Goal: Task Accomplishment & Management: Complete application form

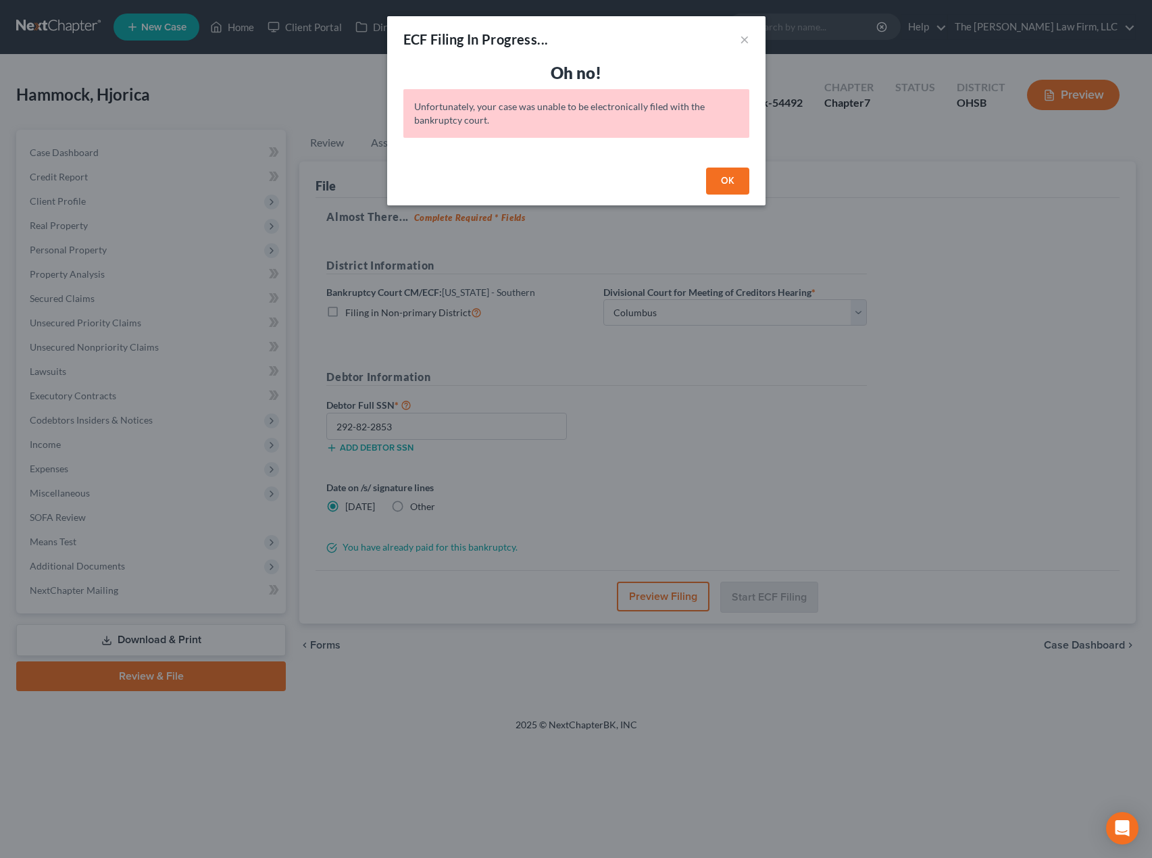
select select "1"
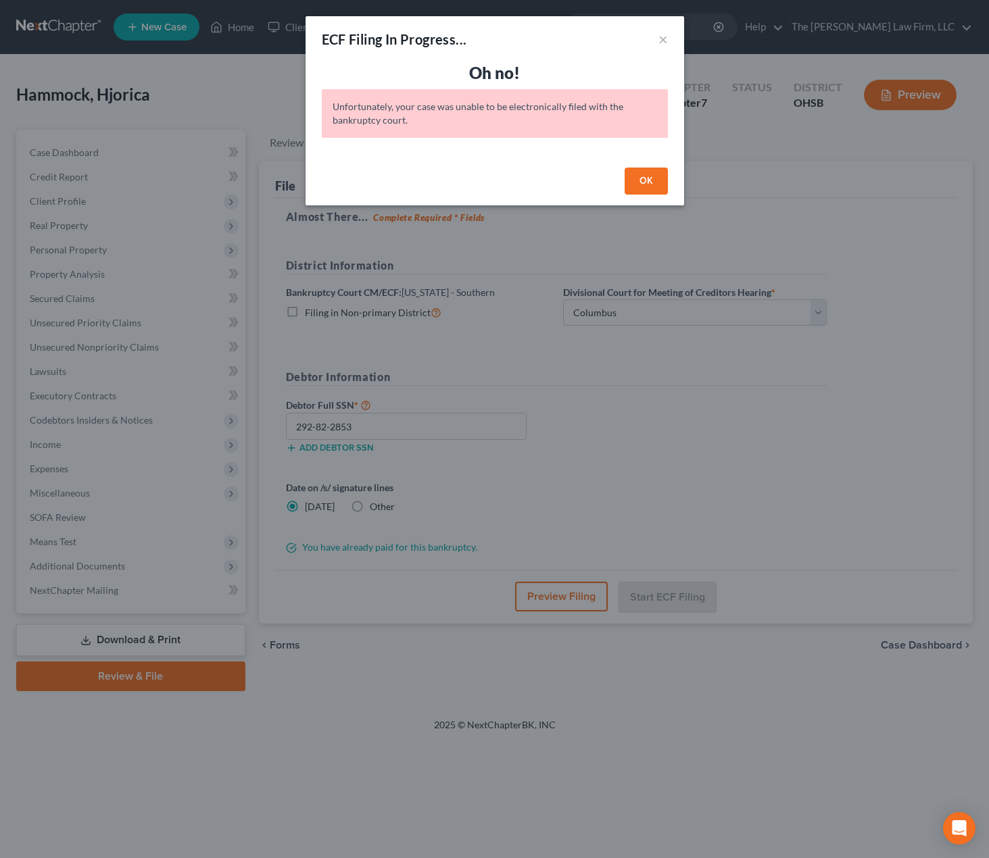
click at [651, 181] on button "OK" at bounding box center [645, 181] width 43 height 27
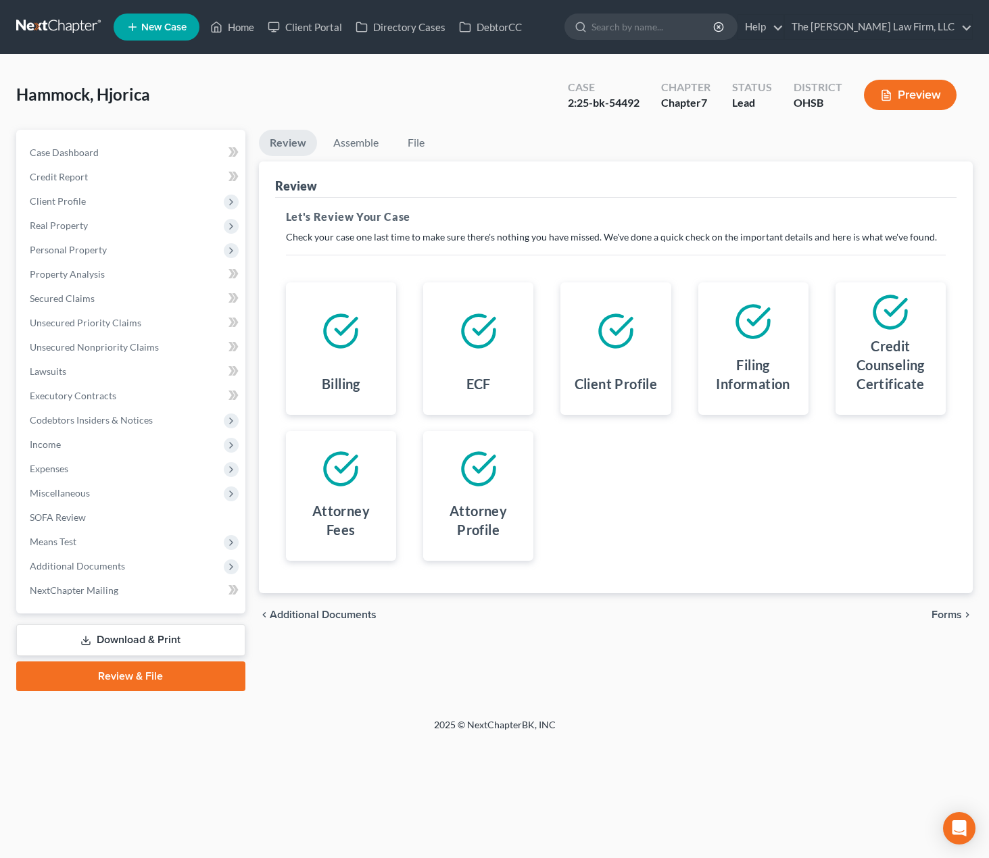
click at [957, 614] on span "Forms" at bounding box center [946, 615] width 30 height 11
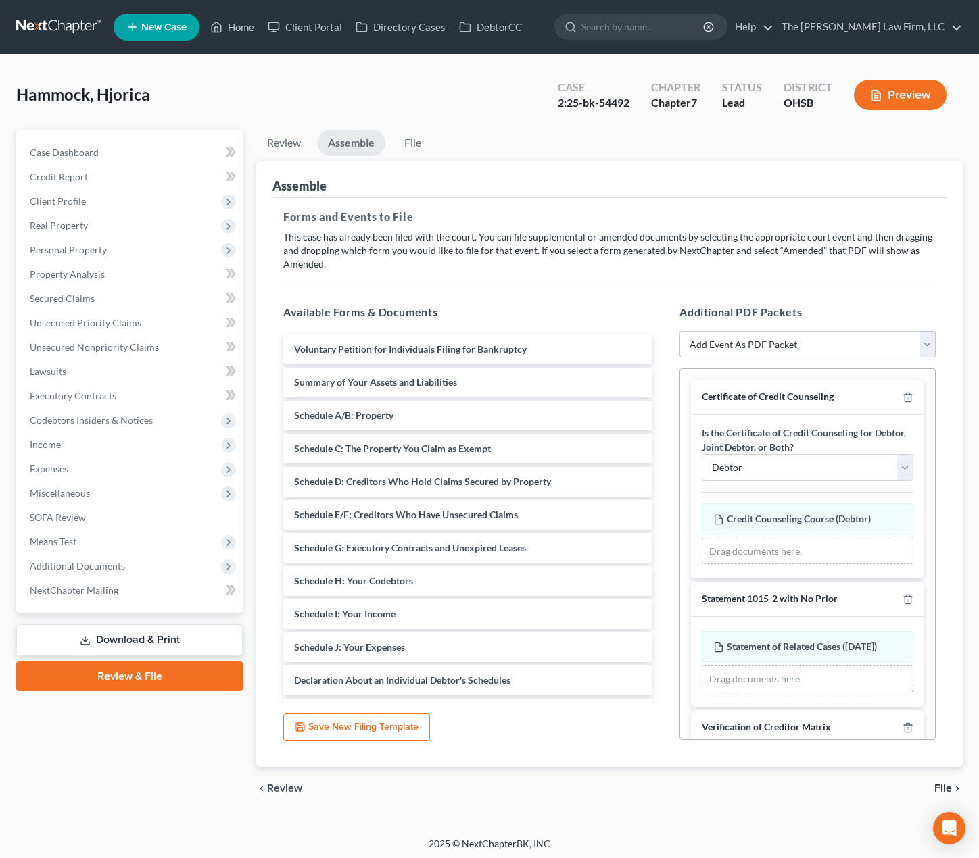
click at [796, 347] on select "Add Event As PDF Packet 20 Largest Unsecured Creditors Amended Document Amended…" at bounding box center [807, 344] width 256 height 27
select select "53"
click at [679, 331] on select "Add Event As PDF Packet 20 Largest Unsecured Creditors Amended Document Amended…" at bounding box center [807, 344] width 256 height 27
select select
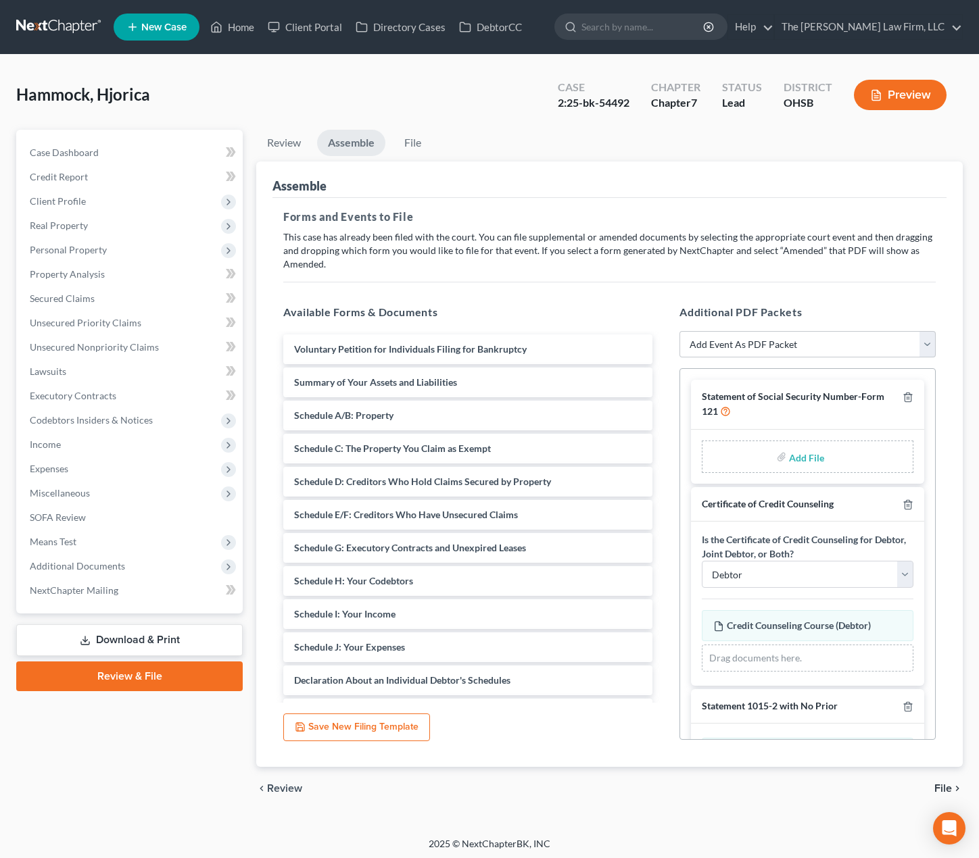
click at [803, 458] on input "file" at bounding box center [805, 457] width 32 height 24
type input "C:\fakepath\Hammock SS Form.pdf"
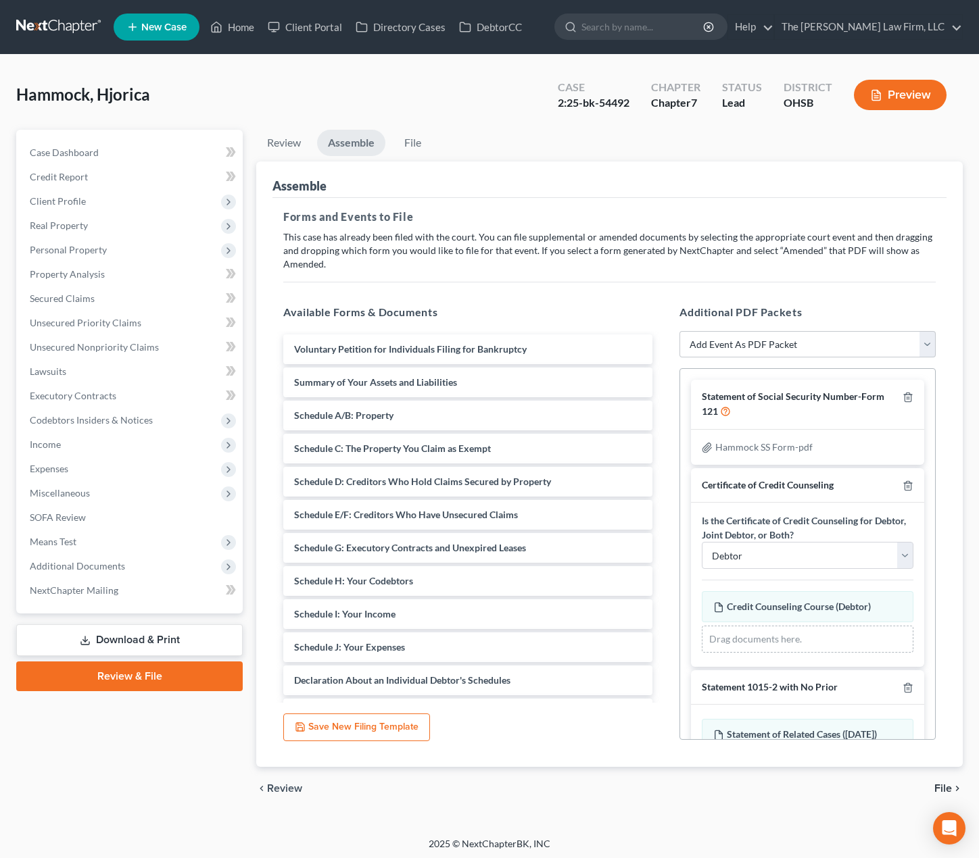
click at [949, 787] on span "File" at bounding box center [943, 788] width 18 height 11
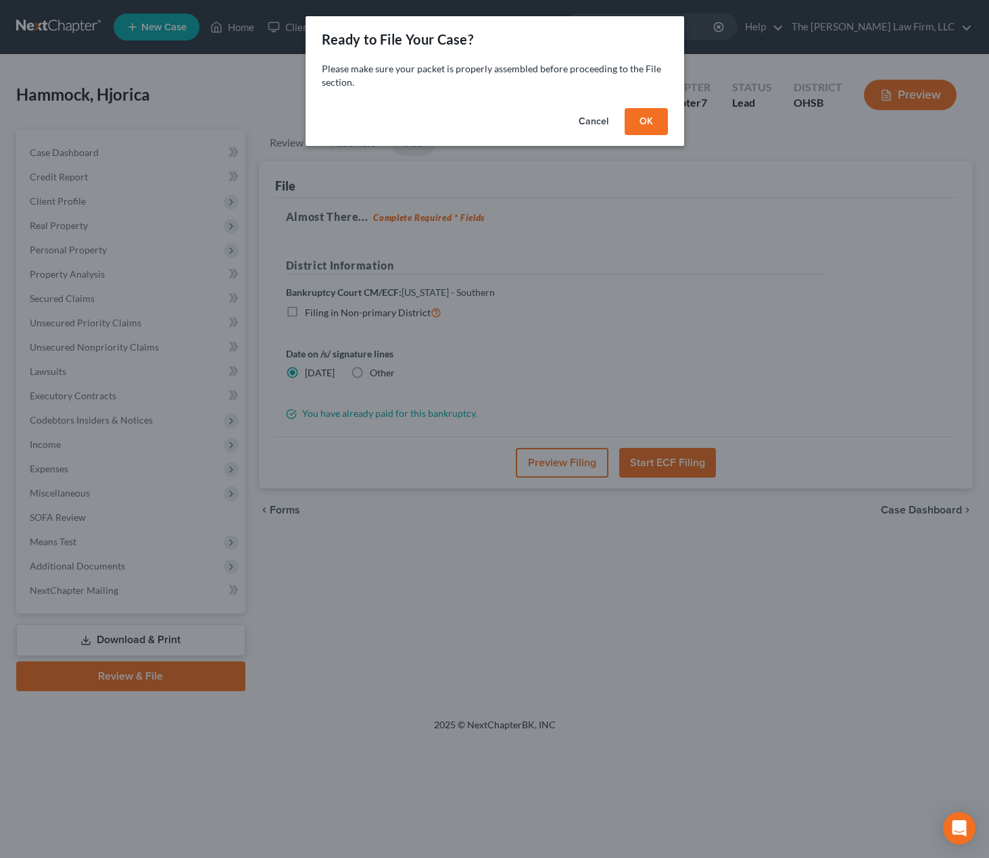
click at [649, 122] on button "OK" at bounding box center [645, 121] width 43 height 27
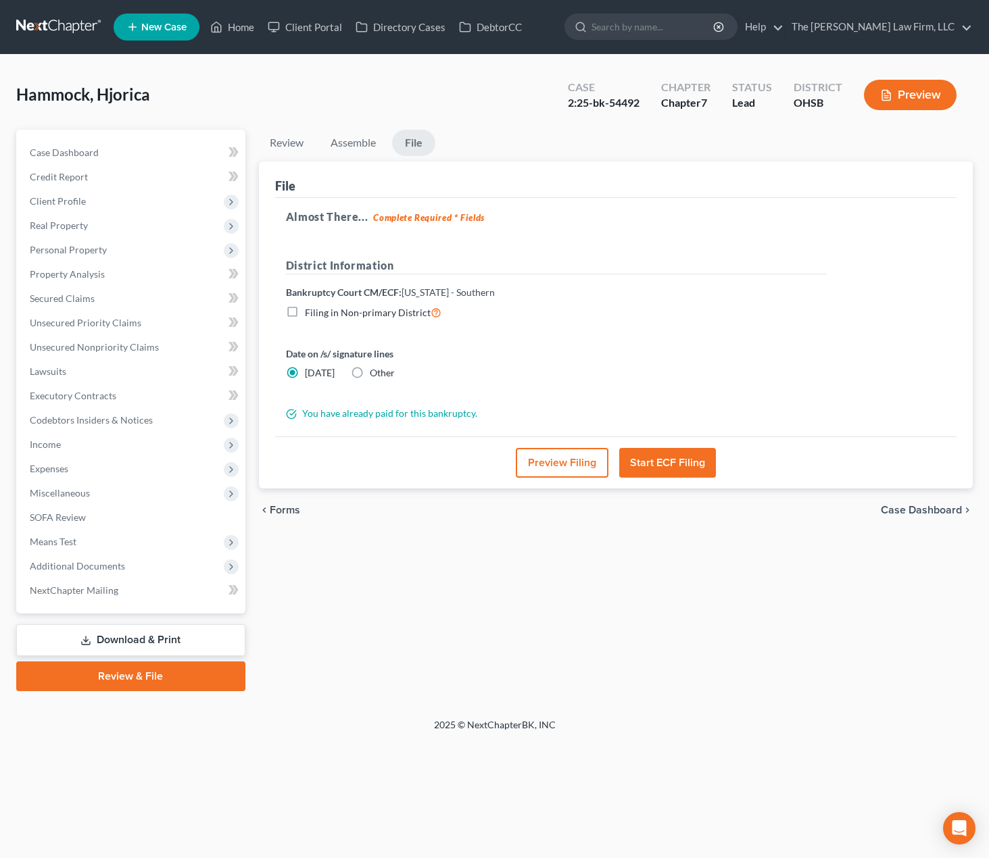
click at [580, 457] on button "Preview Filing" at bounding box center [562, 463] width 93 height 30
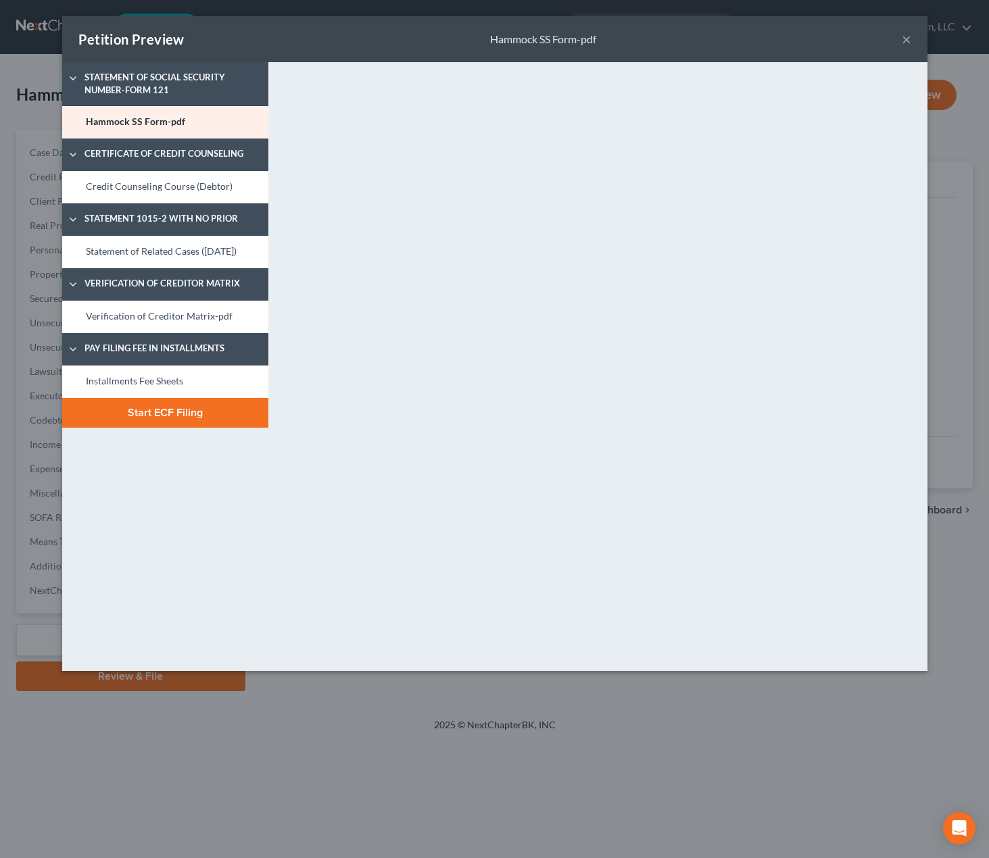
click at [203, 194] on link "Credit Counseling Course (Debtor)" at bounding box center [165, 187] width 206 height 32
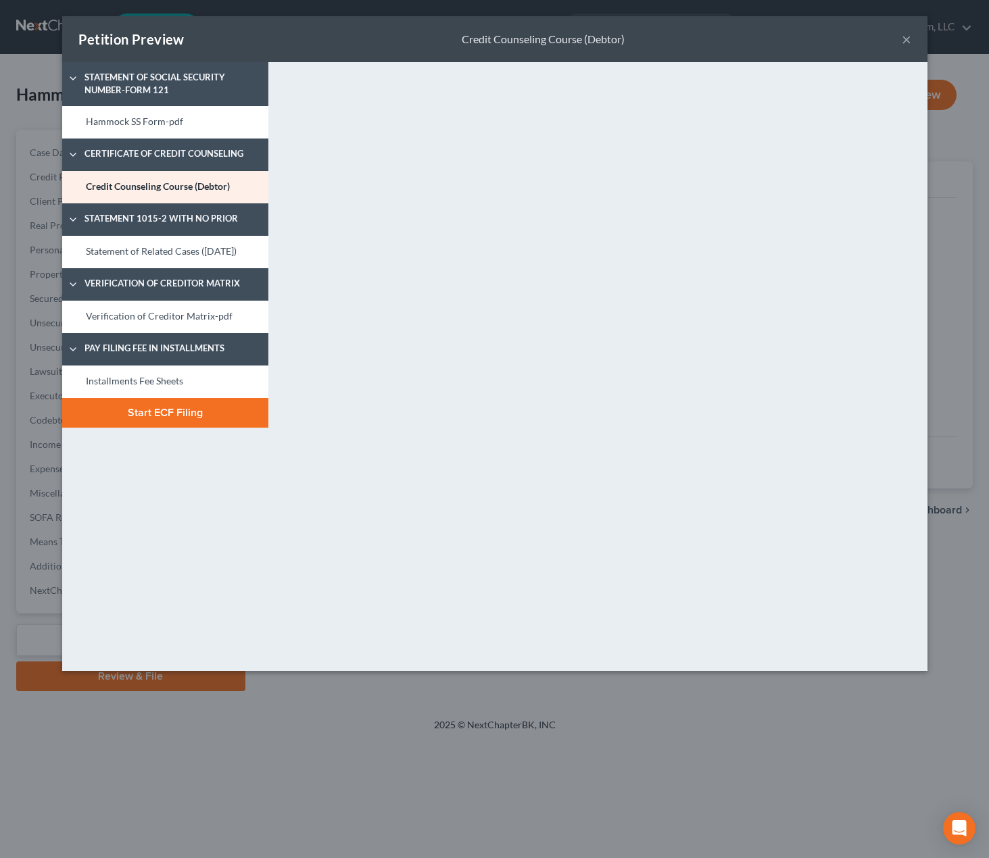
click at [180, 260] on link "Statement of Related Cases (10/13/2025)" at bounding box center [165, 252] width 206 height 32
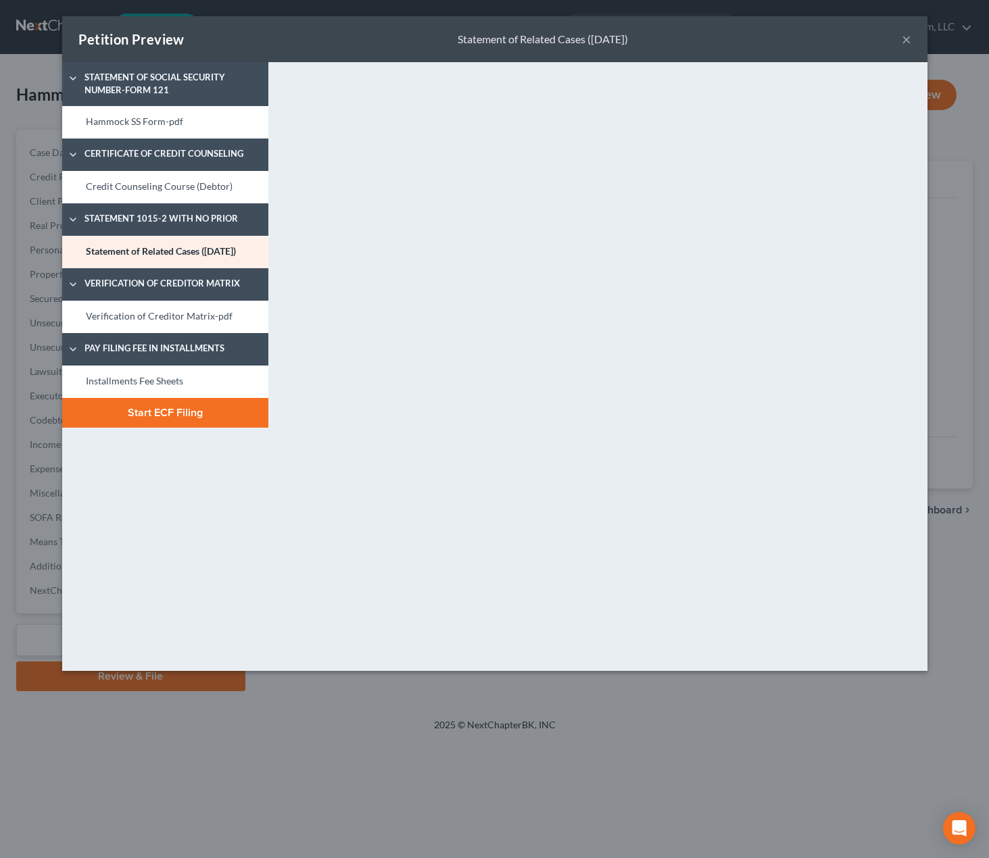
click at [189, 333] on link "Verification of Creditor Matrix-pdf" at bounding box center [165, 317] width 206 height 32
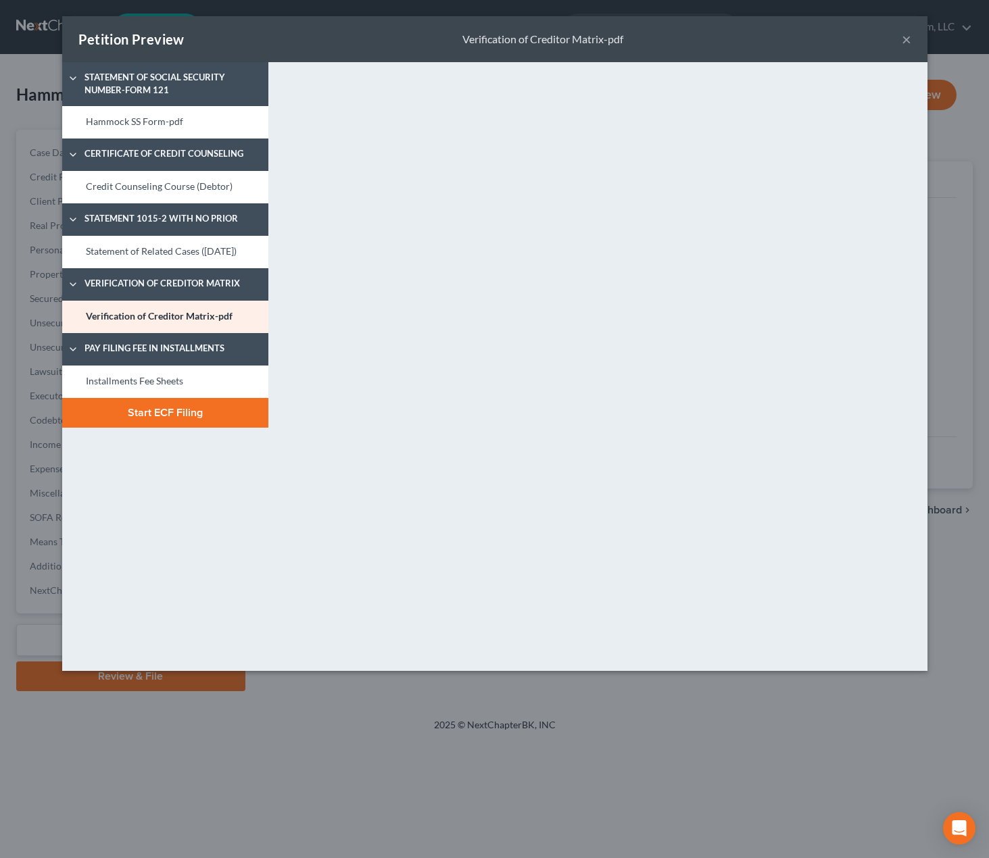
click at [176, 393] on link "Installments Fee Sheets" at bounding box center [165, 382] width 206 height 32
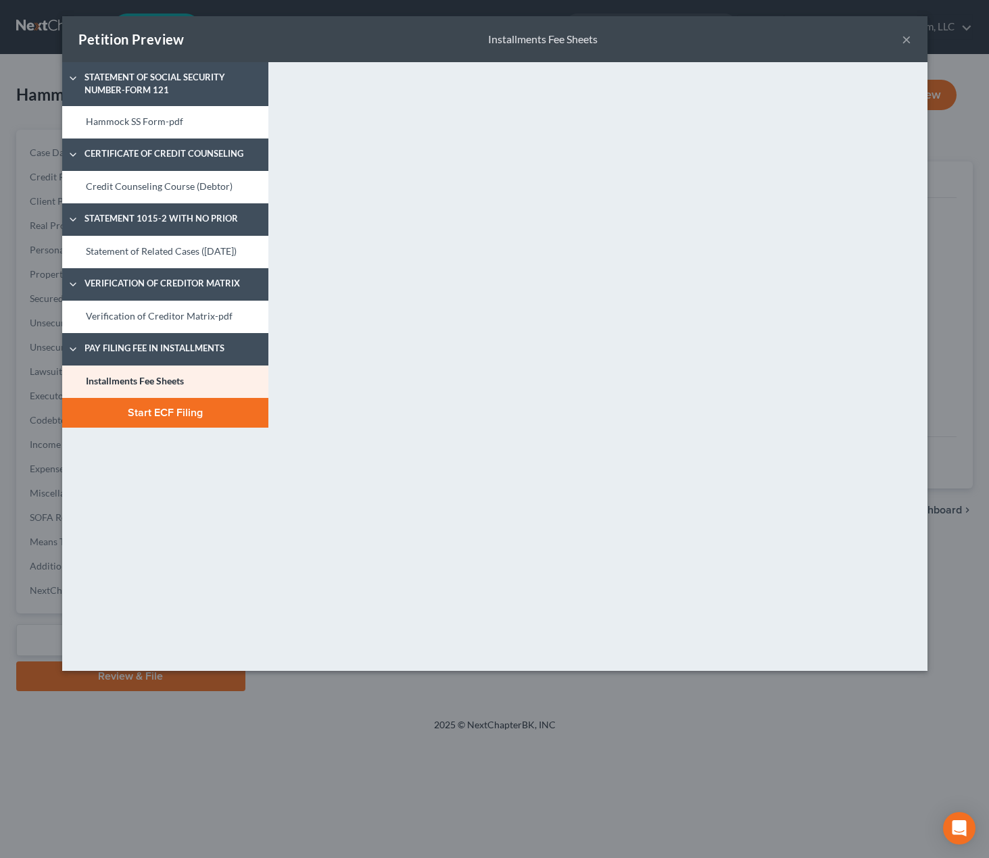
click at [178, 428] on button "Start ECF Filing" at bounding box center [165, 413] width 206 height 30
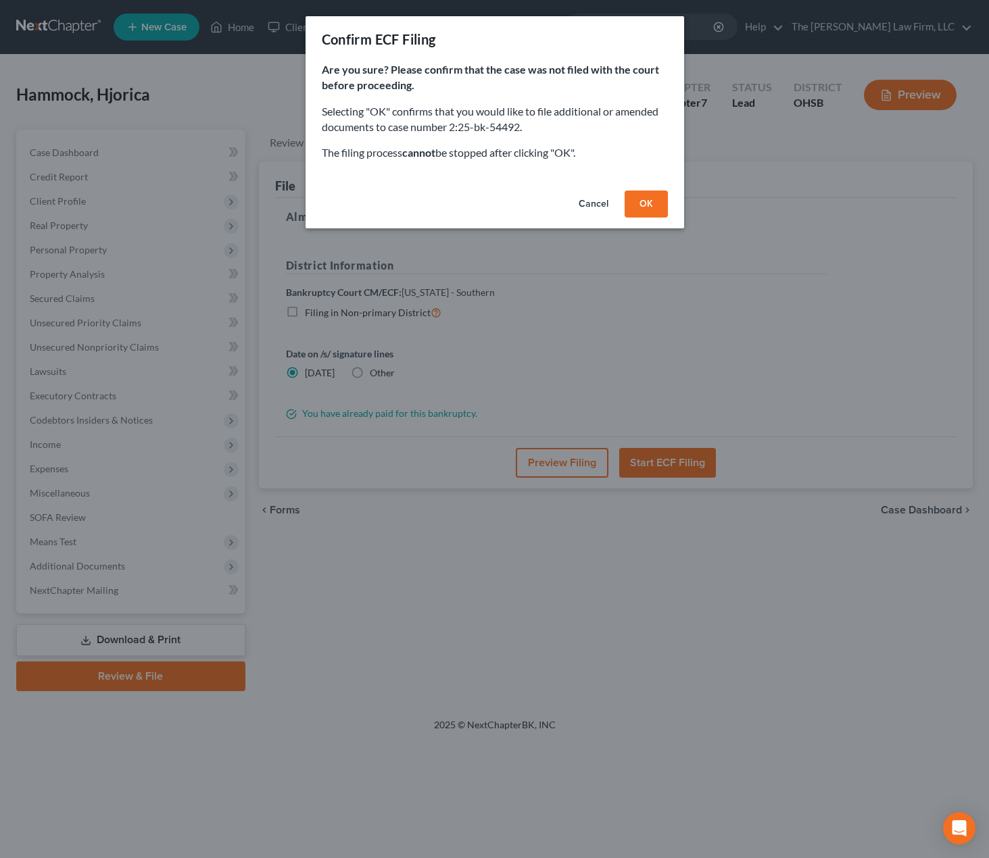
click at [650, 193] on button "OK" at bounding box center [645, 204] width 43 height 27
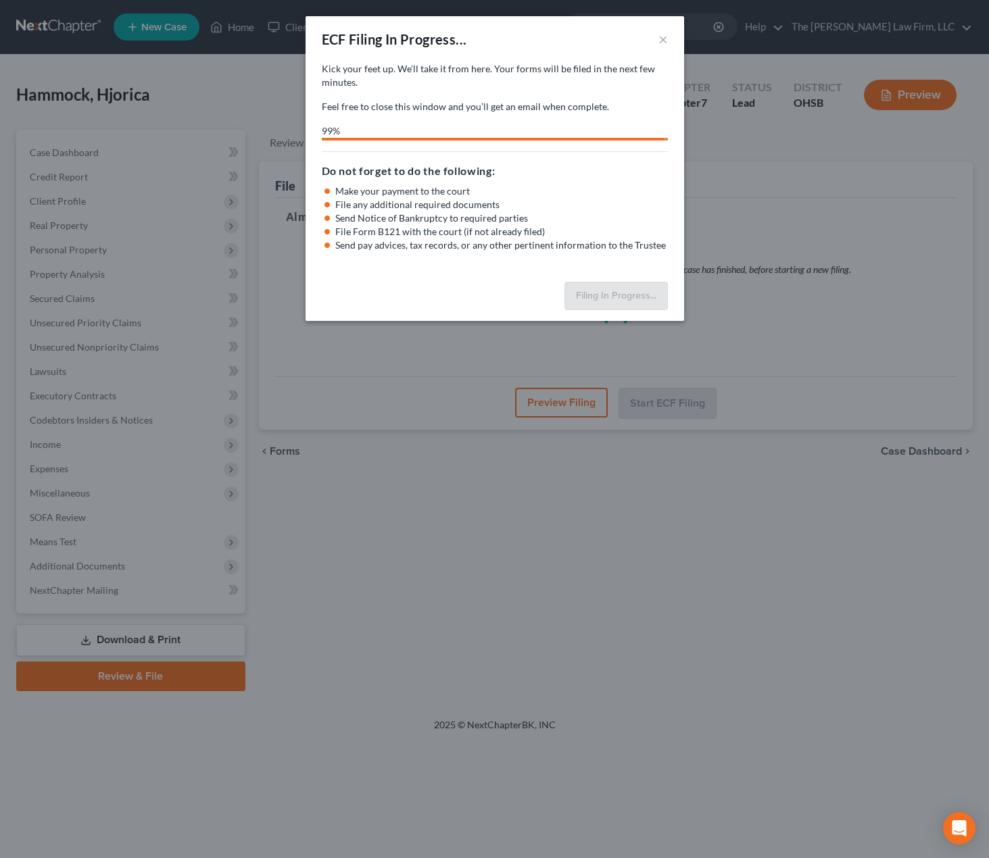
click at [795, 576] on div "ECF Filing In Progress... × Kick your feet up. We’ll take it from here. Your ca…" at bounding box center [494, 429] width 989 height 858
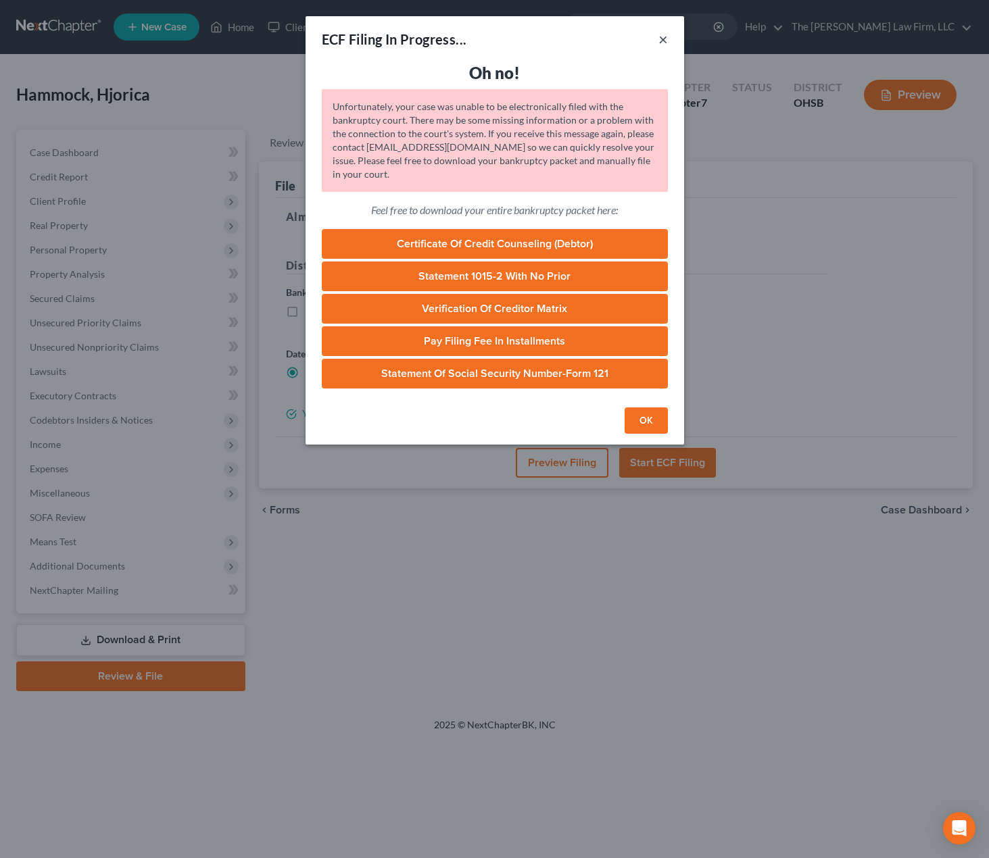
click at [665, 42] on button "×" at bounding box center [662, 39] width 9 height 16
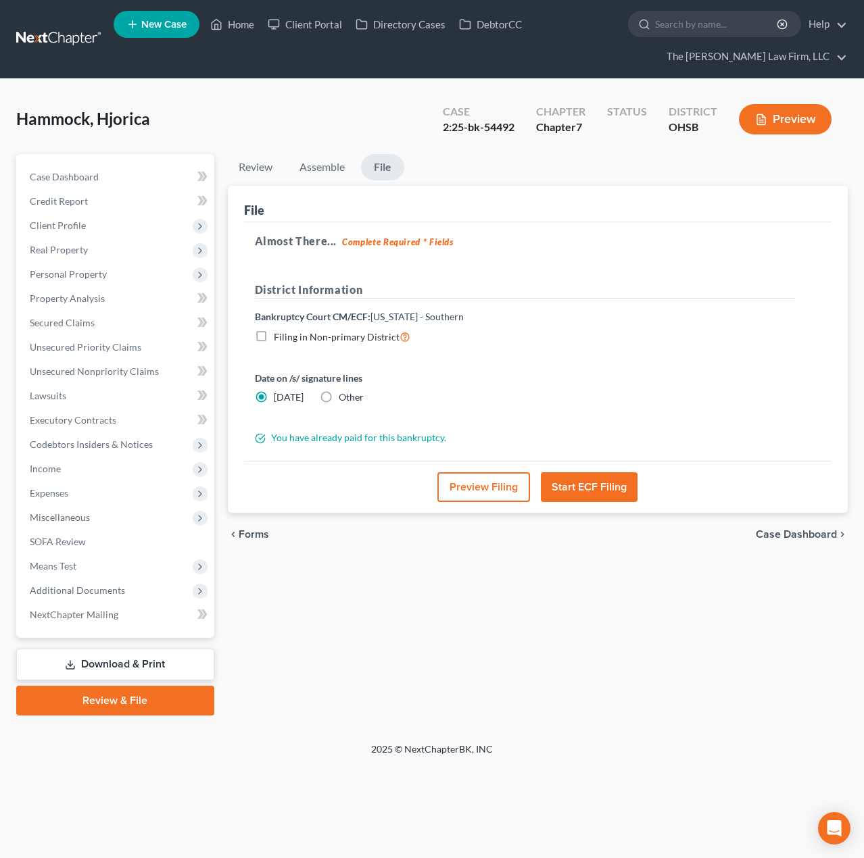
click at [483, 493] on button "Preview Filing" at bounding box center [483, 487] width 93 height 30
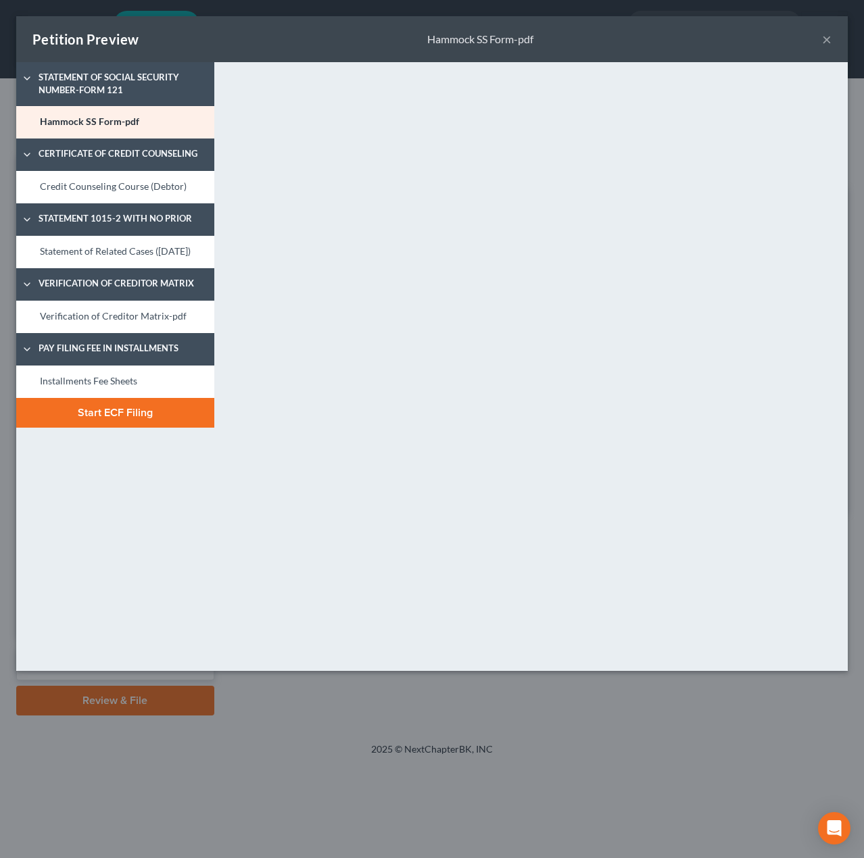
click at [825, 42] on button "×" at bounding box center [826, 39] width 9 height 16
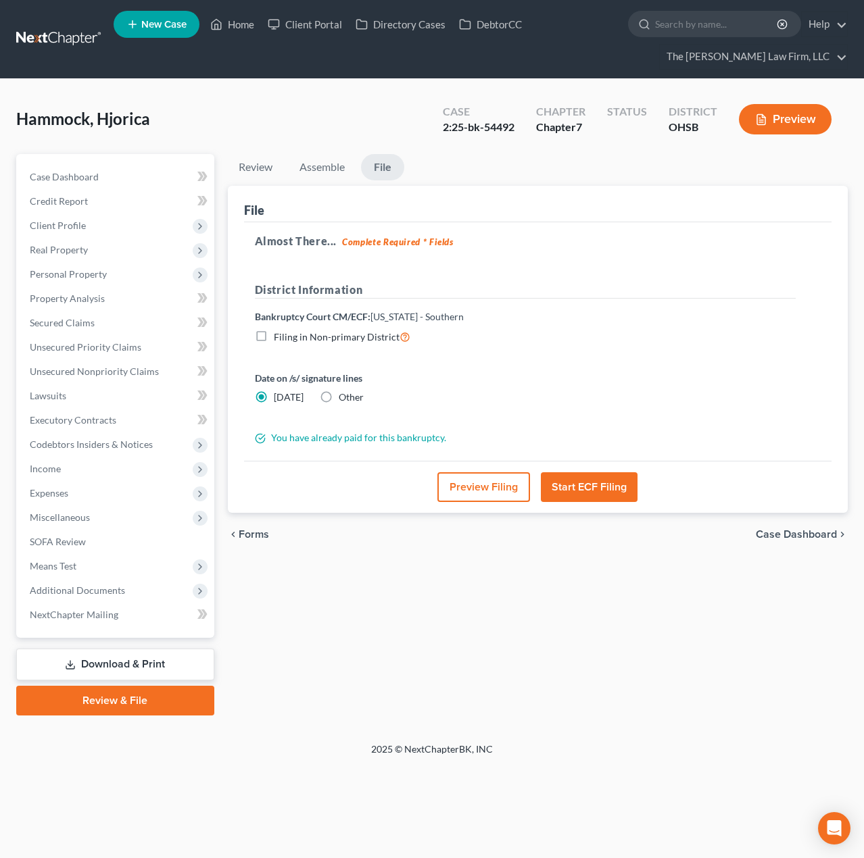
click at [598, 489] on button "Start ECF Filing" at bounding box center [589, 487] width 97 height 30
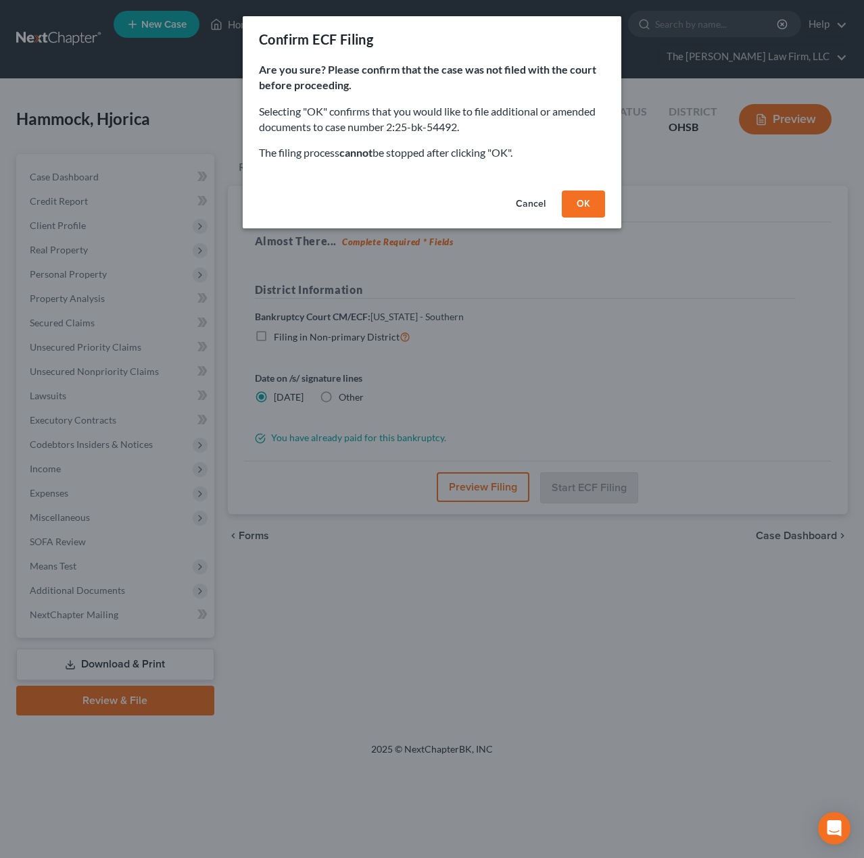
click at [591, 203] on button "OK" at bounding box center [583, 204] width 43 height 27
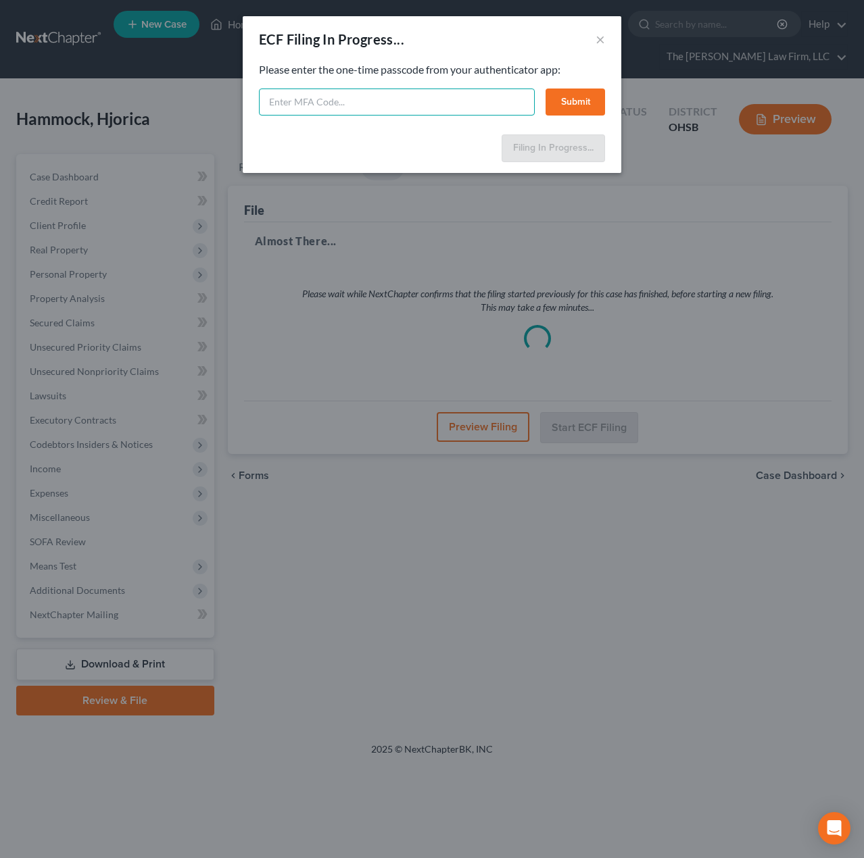
click at [436, 106] on input "text" at bounding box center [397, 102] width 276 height 27
type input "915501"
click at [562, 106] on button "Submit" at bounding box center [574, 102] width 59 height 27
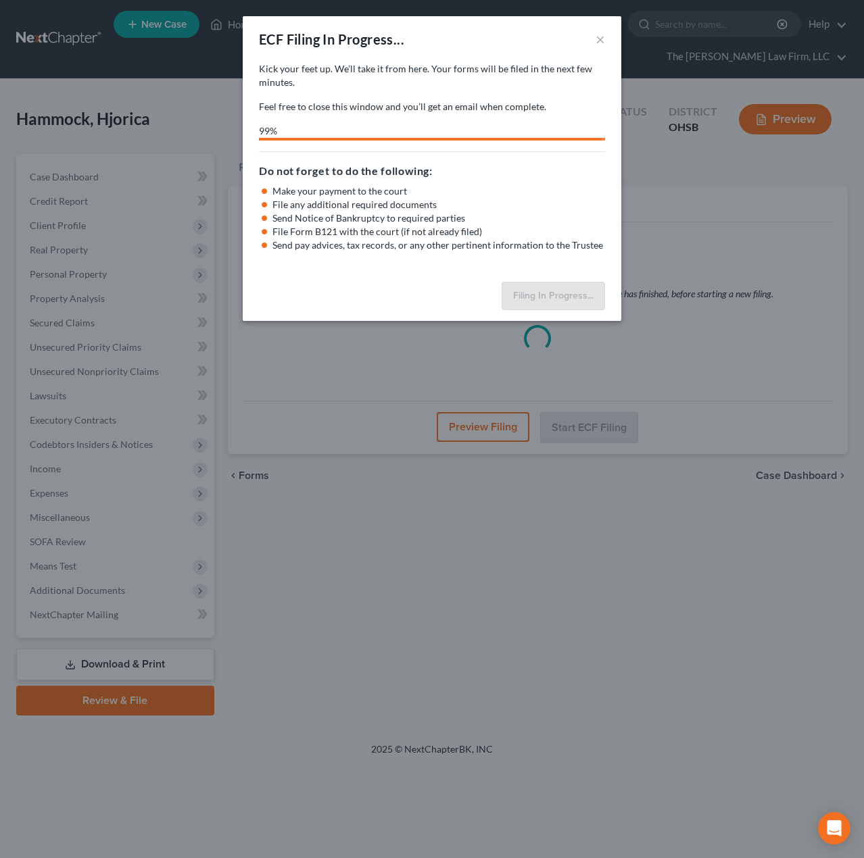
click at [95, 222] on div "ECF Filing In Progress... × Kick your feet up. We’ll take it from here. Your ca…" at bounding box center [432, 429] width 864 height 858
click at [599, 41] on button "×" at bounding box center [599, 39] width 9 height 16
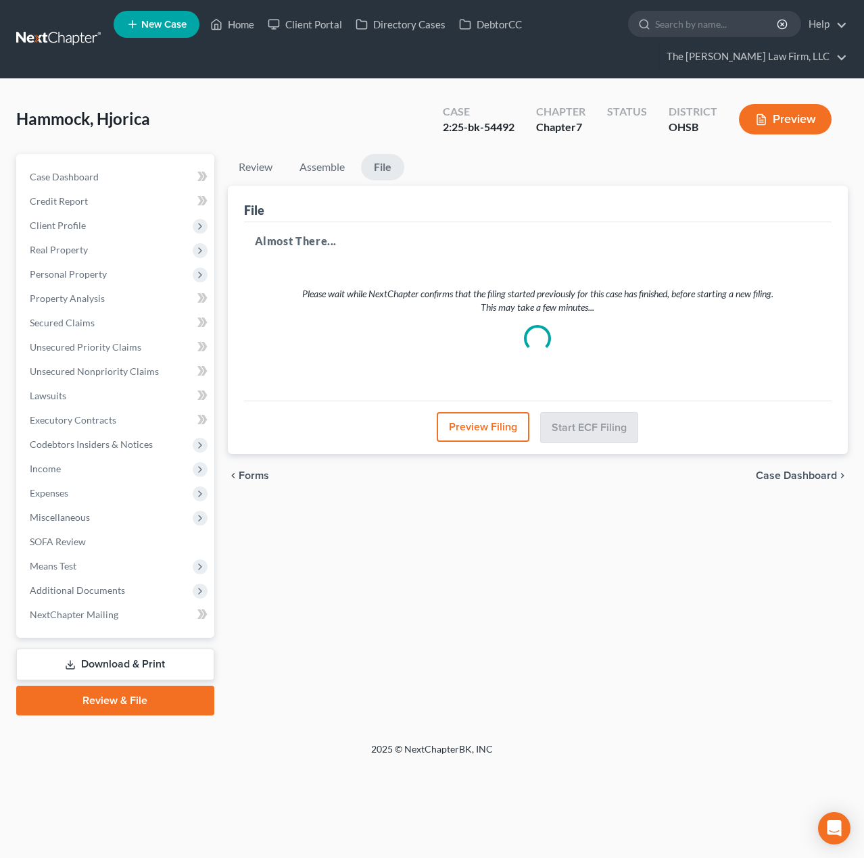
click at [47, 221] on span "Client Profile" at bounding box center [58, 225] width 56 height 11
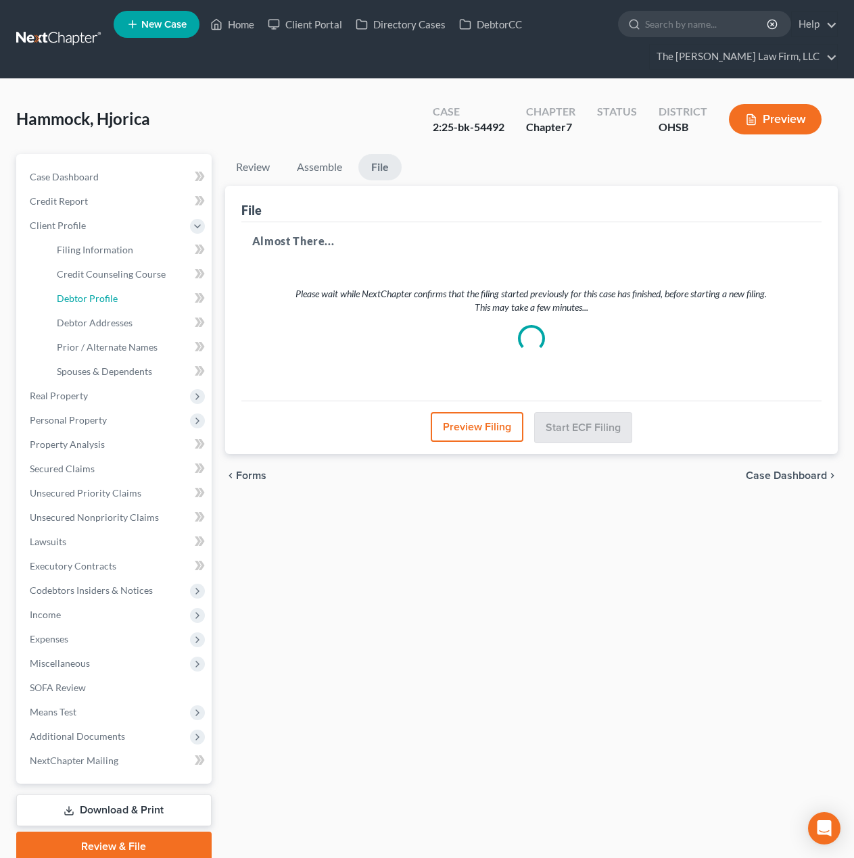
drag, startPoint x: 81, startPoint y: 299, endPoint x: 149, endPoint y: 303, distance: 67.7
click at [81, 299] on span "Debtor Profile" at bounding box center [87, 298] width 61 height 11
select select "0"
select select "2"
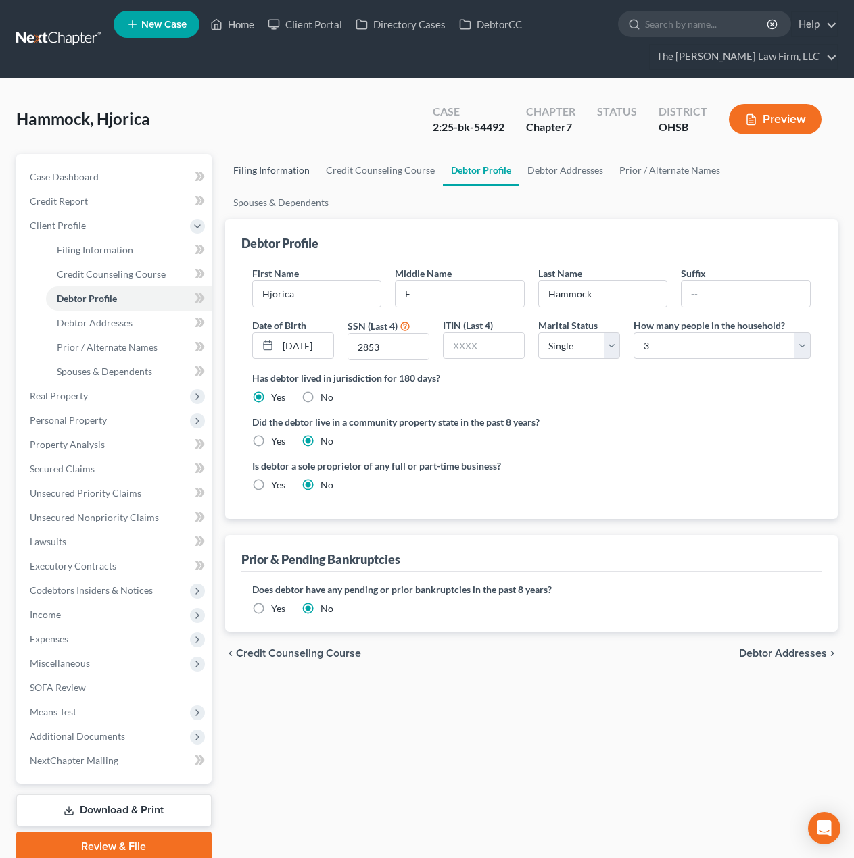
click at [262, 170] on link "Filing Information" at bounding box center [271, 170] width 93 height 32
select select "1"
select select "0"
select select "62"
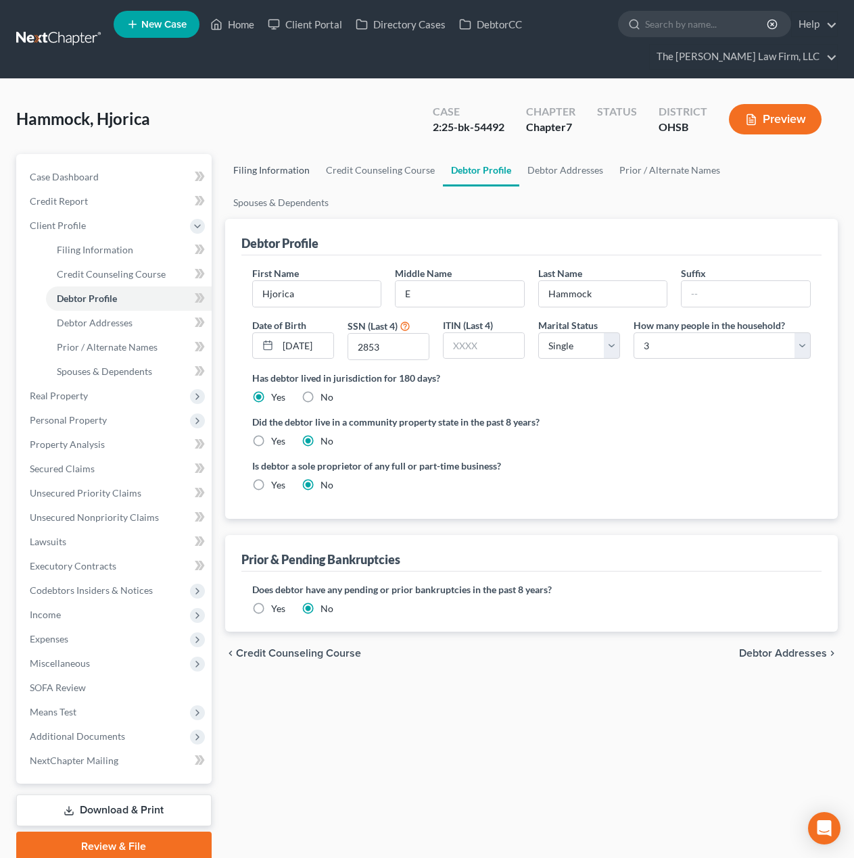
select select "2"
select select "36"
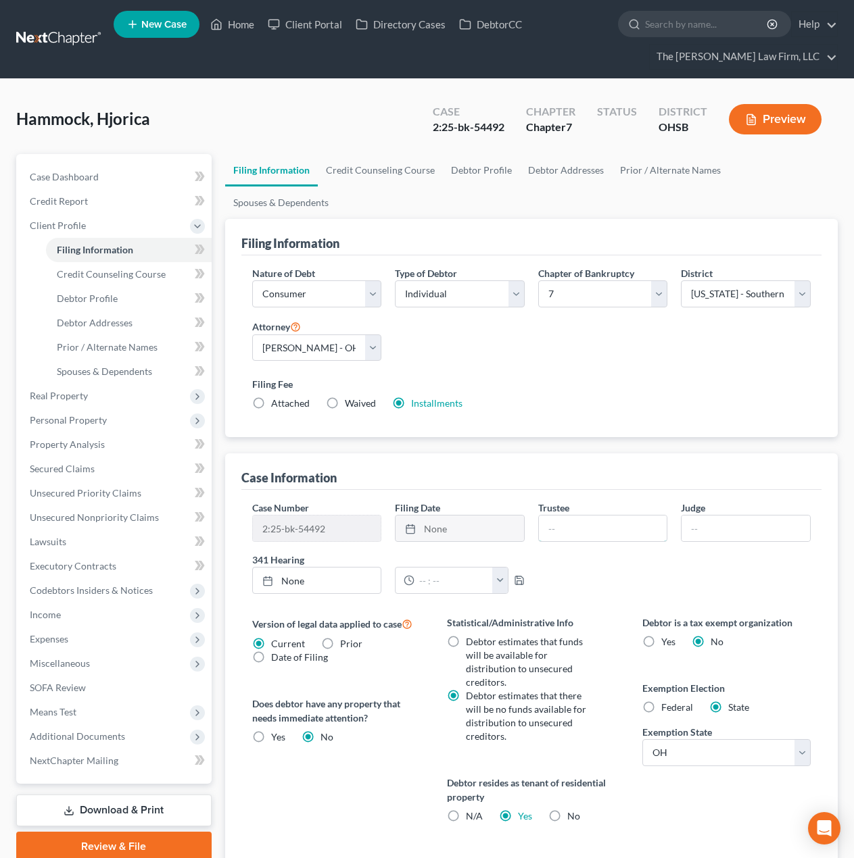
click at [608, 516] on input "text" at bounding box center [603, 529] width 128 height 26
type input "Christal Caudill"
click at [631, 453] on div "Case Information" at bounding box center [531, 471] width 580 height 36
drag, startPoint x: 51, startPoint y: 731, endPoint x: 62, endPoint y: 734, distance: 10.7
click at [51, 731] on span "Additional Documents" at bounding box center [77, 736] width 95 height 11
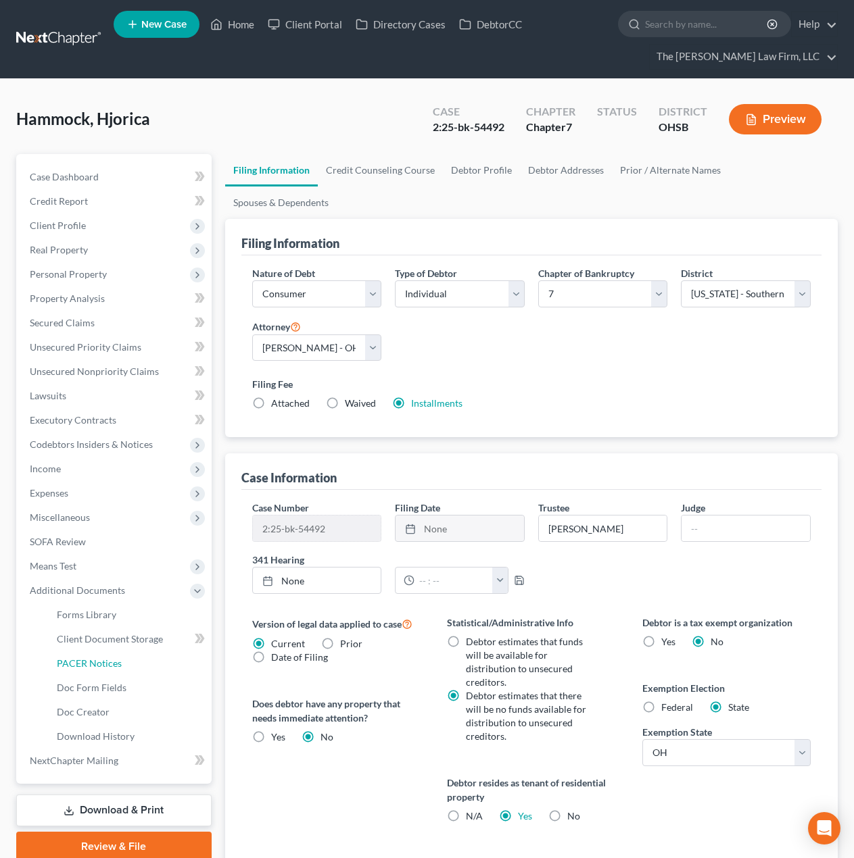
click at [84, 664] on span "PACER Notices" at bounding box center [89, 663] width 65 height 11
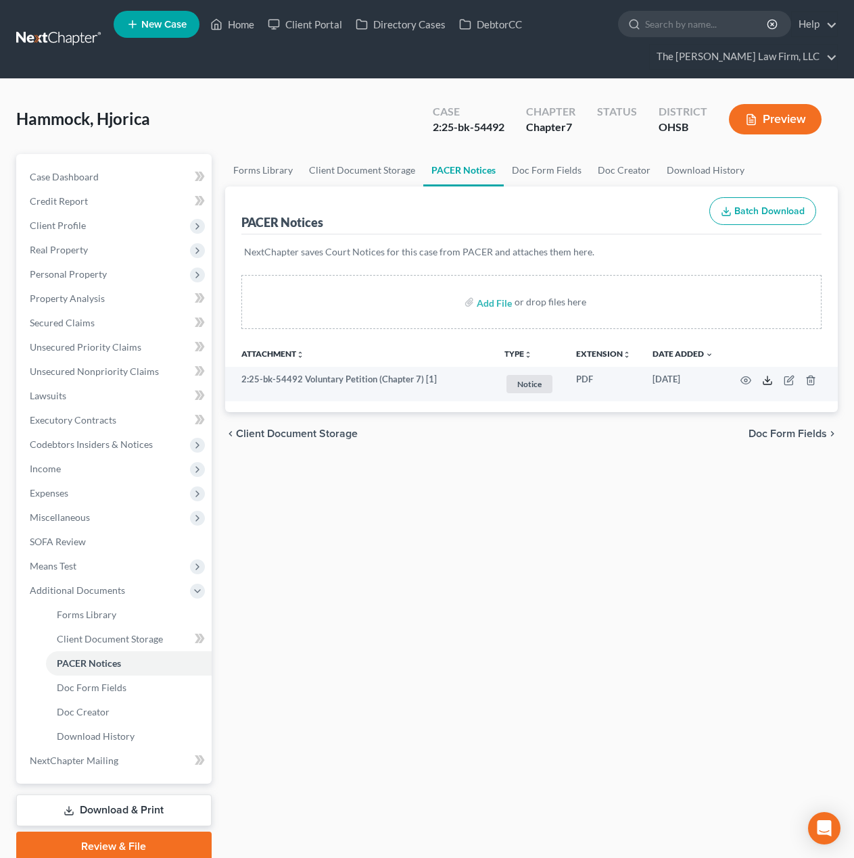
click at [766, 381] on polyline at bounding box center [767, 380] width 5 height 2
click at [56, 41] on link at bounding box center [59, 39] width 87 height 24
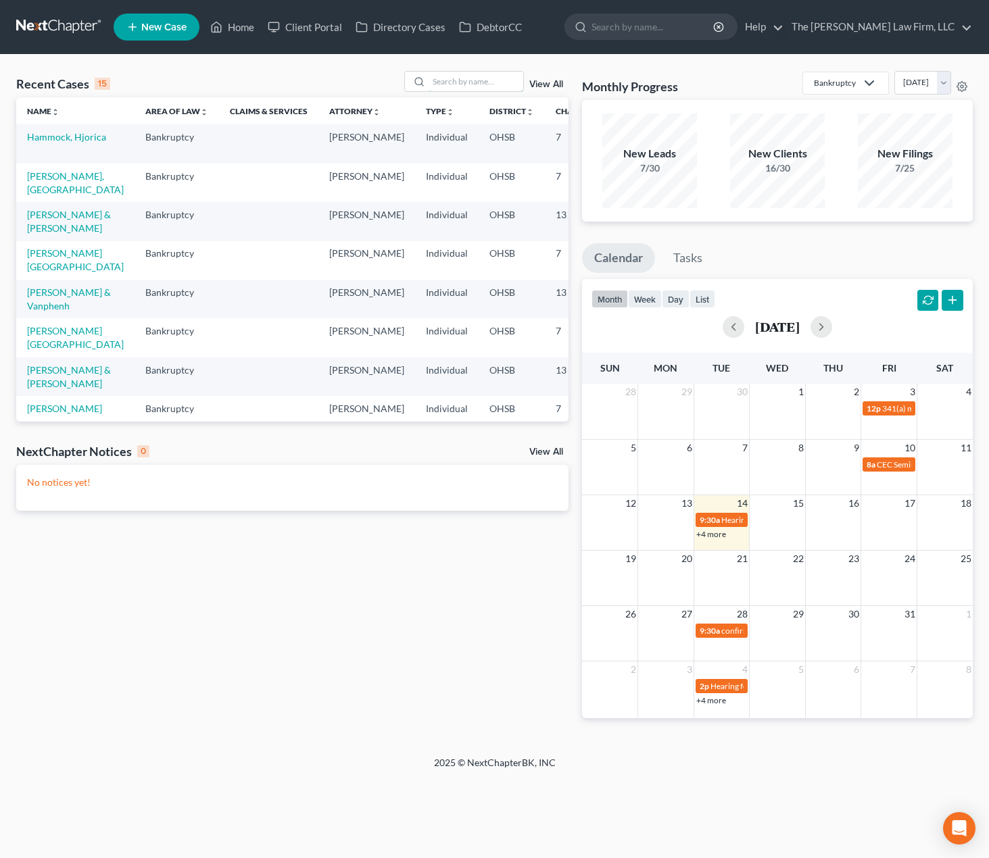
click at [458, 76] on input "search" at bounding box center [475, 82] width 95 height 20
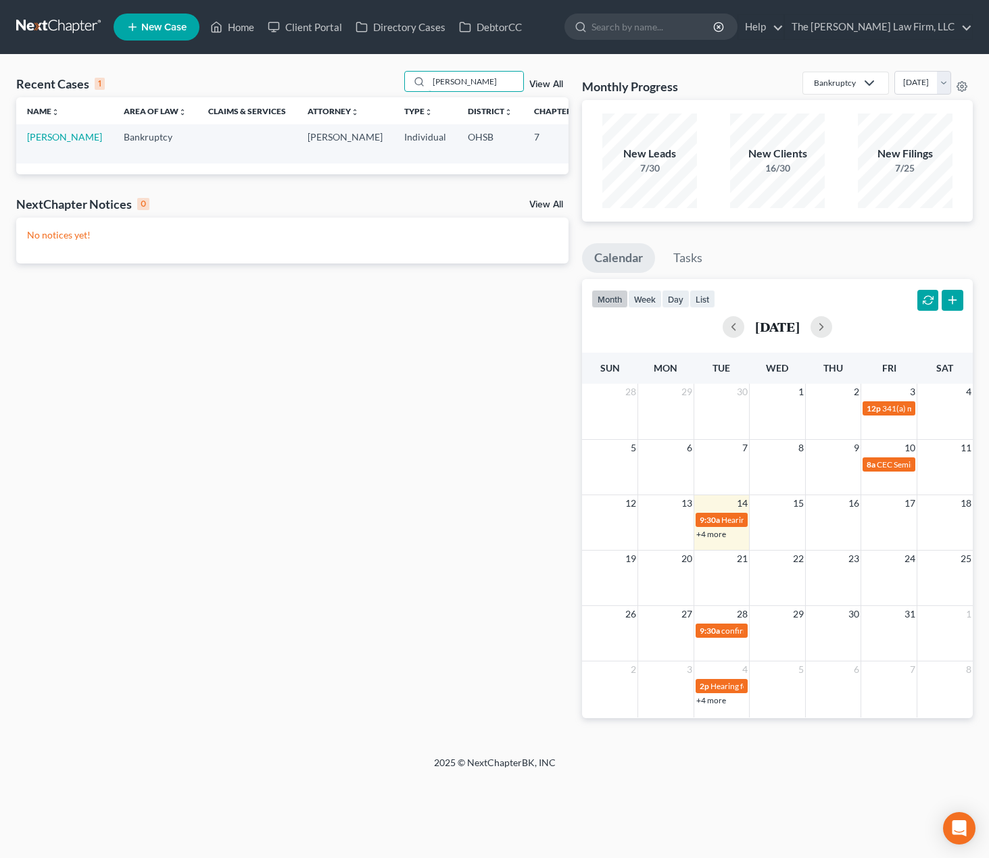
type input "barlow"
click at [49, 143] on link "Barlow, Christine" at bounding box center [64, 136] width 75 height 11
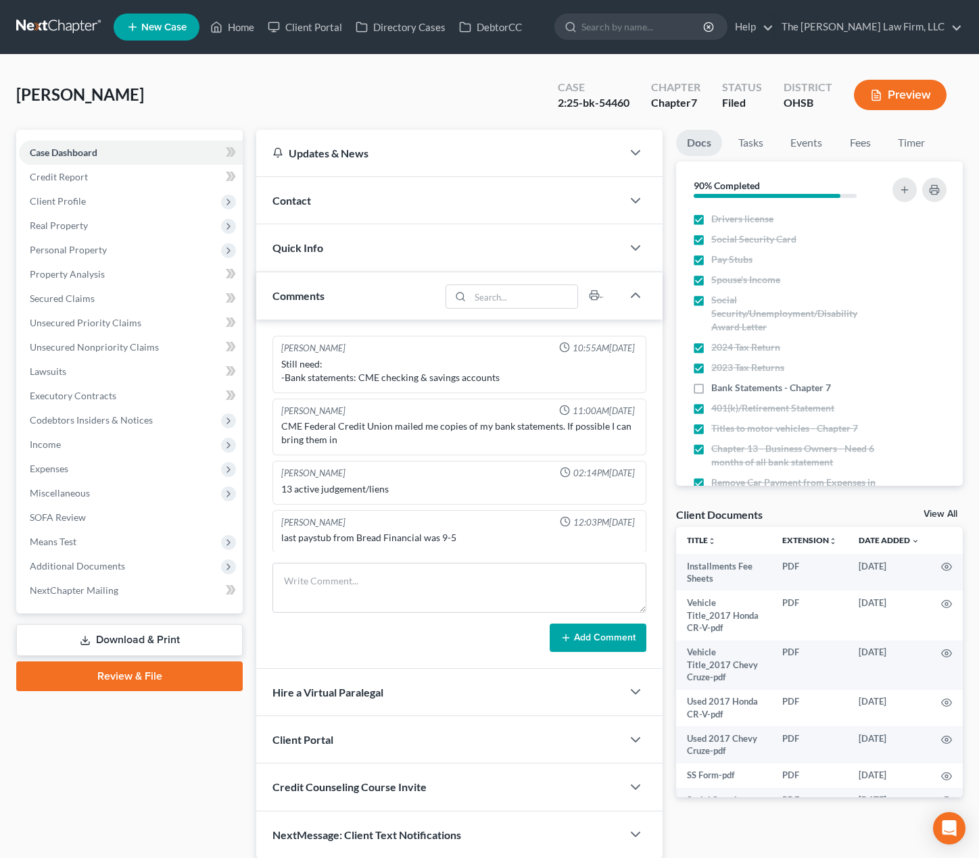
scroll to position [1, 0]
click at [68, 557] on span "Additional Documents" at bounding box center [131, 566] width 224 height 24
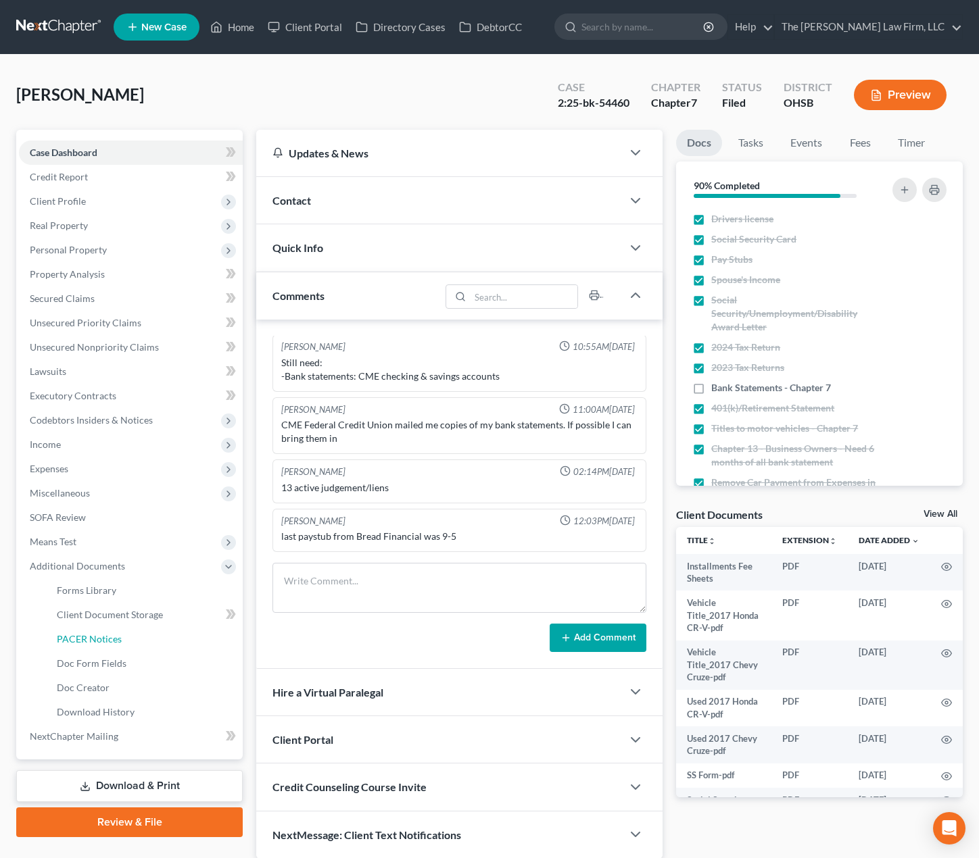
click at [104, 639] on span "PACER Notices" at bounding box center [89, 638] width 65 height 11
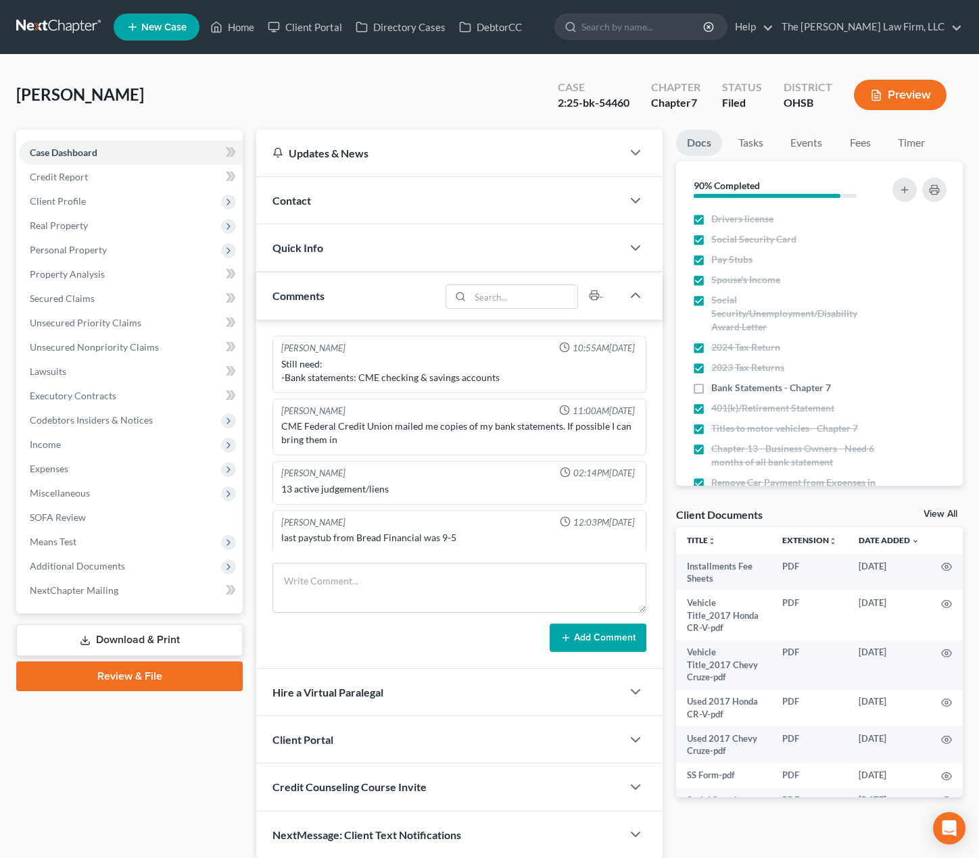
scroll to position [1, 0]
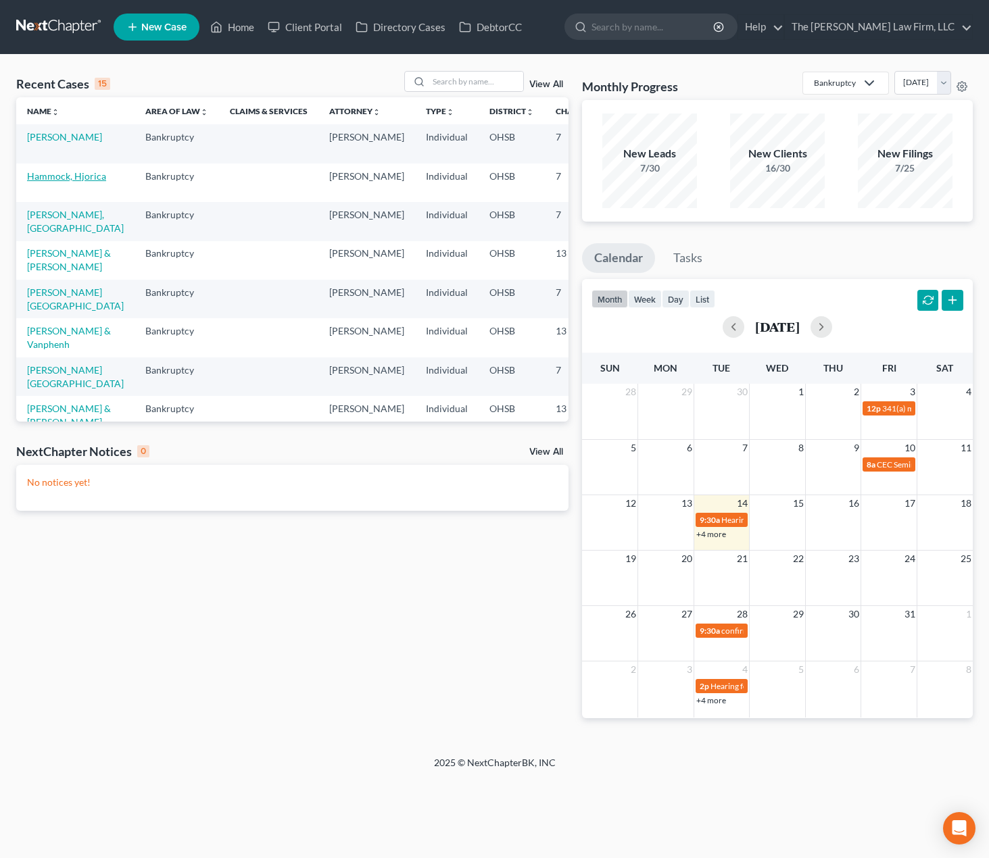
click at [36, 182] on link "Hammock, Hjorica" at bounding box center [66, 175] width 79 height 11
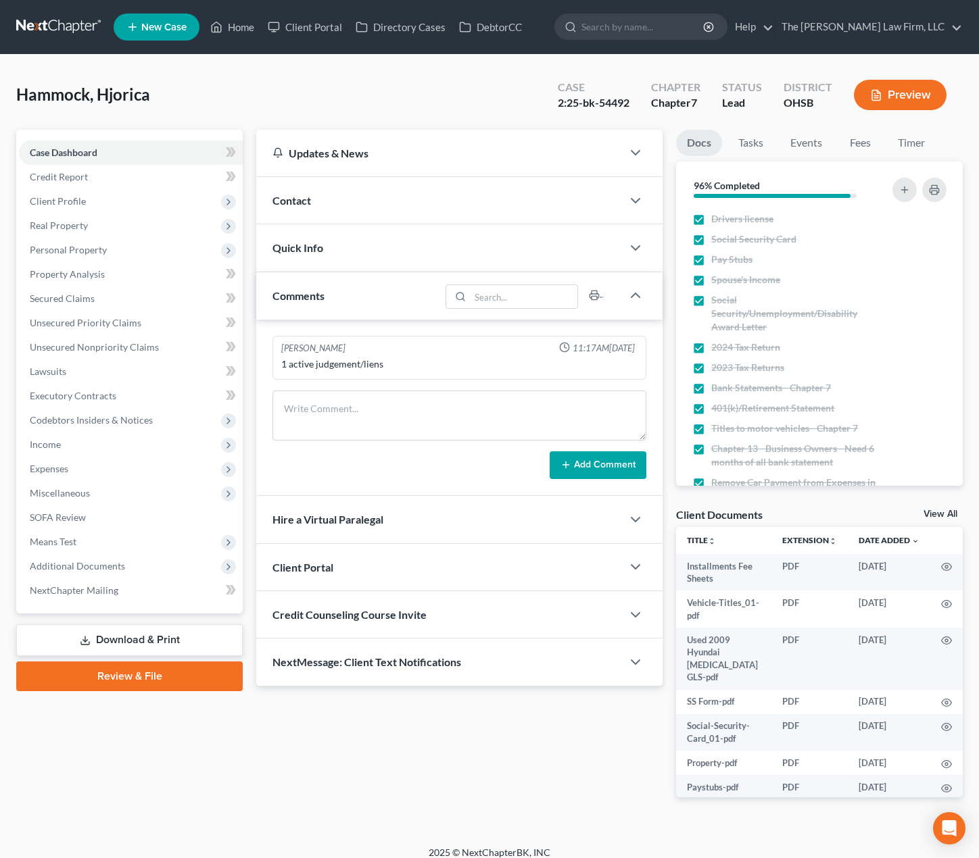
click at [104, 570] on span "Additional Documents" at bounding box center [77, 565] width 95 height 11
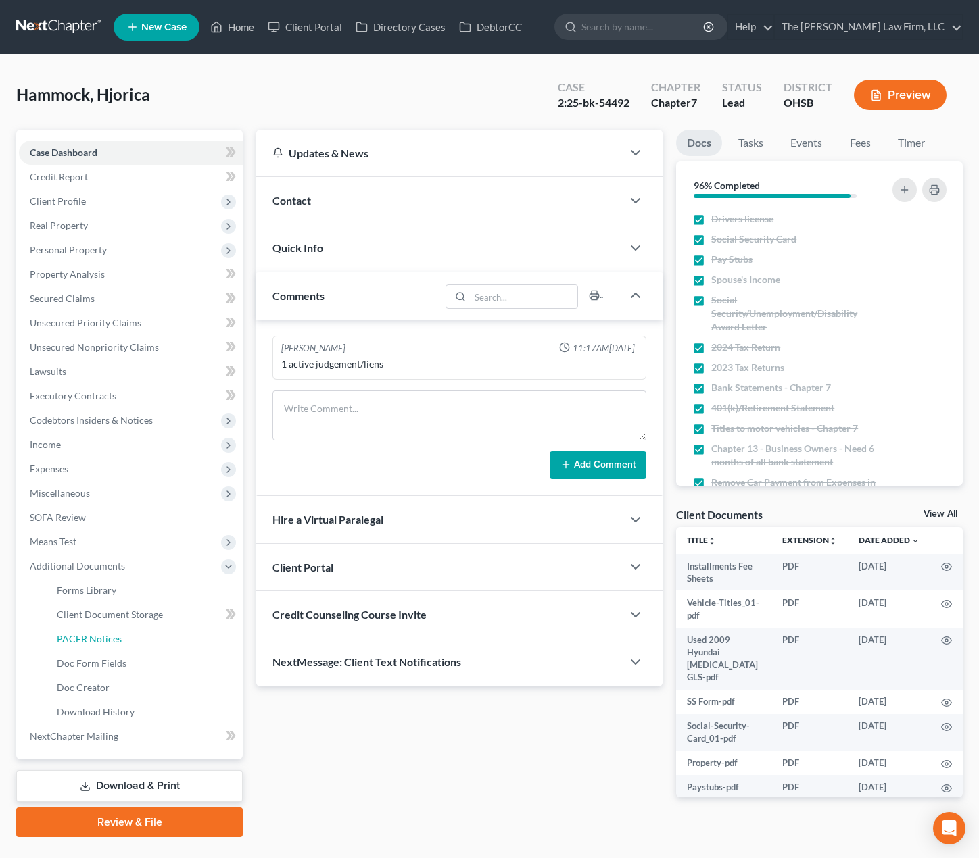
click at [103, 641] on span "PACER Notices" at bounding box center [89, 638] width 65 height 11
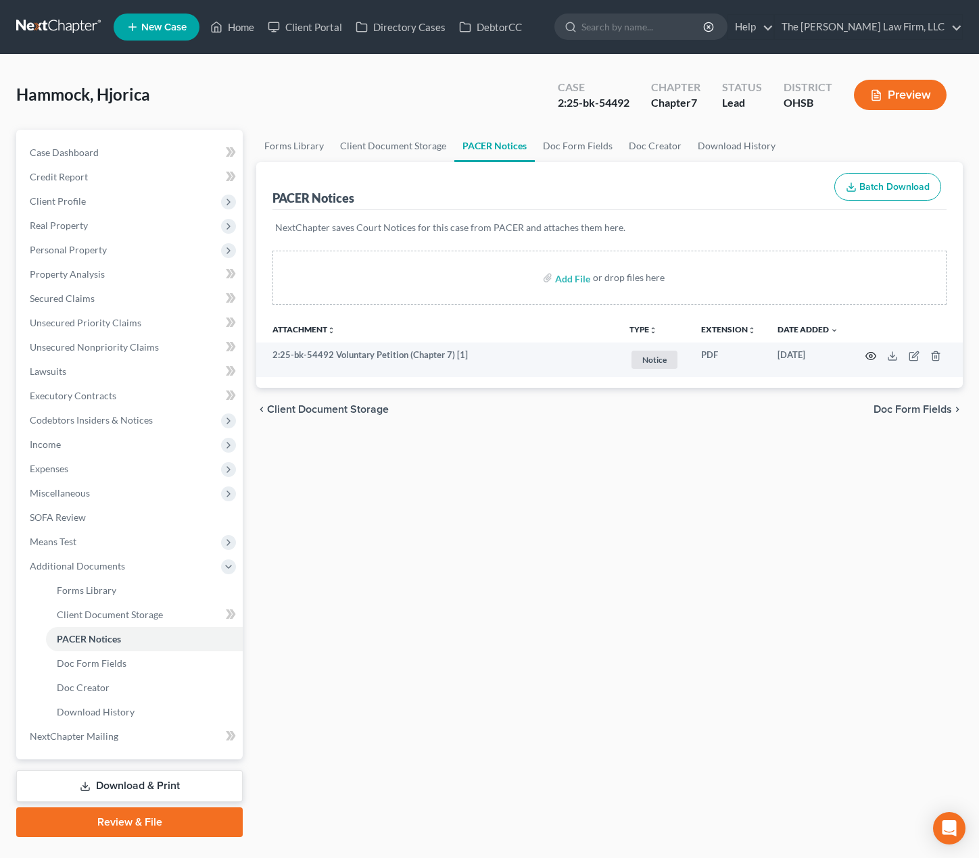
click at [874, 354] on icon "button" at bounding box center [871, 355] width 10 height 7
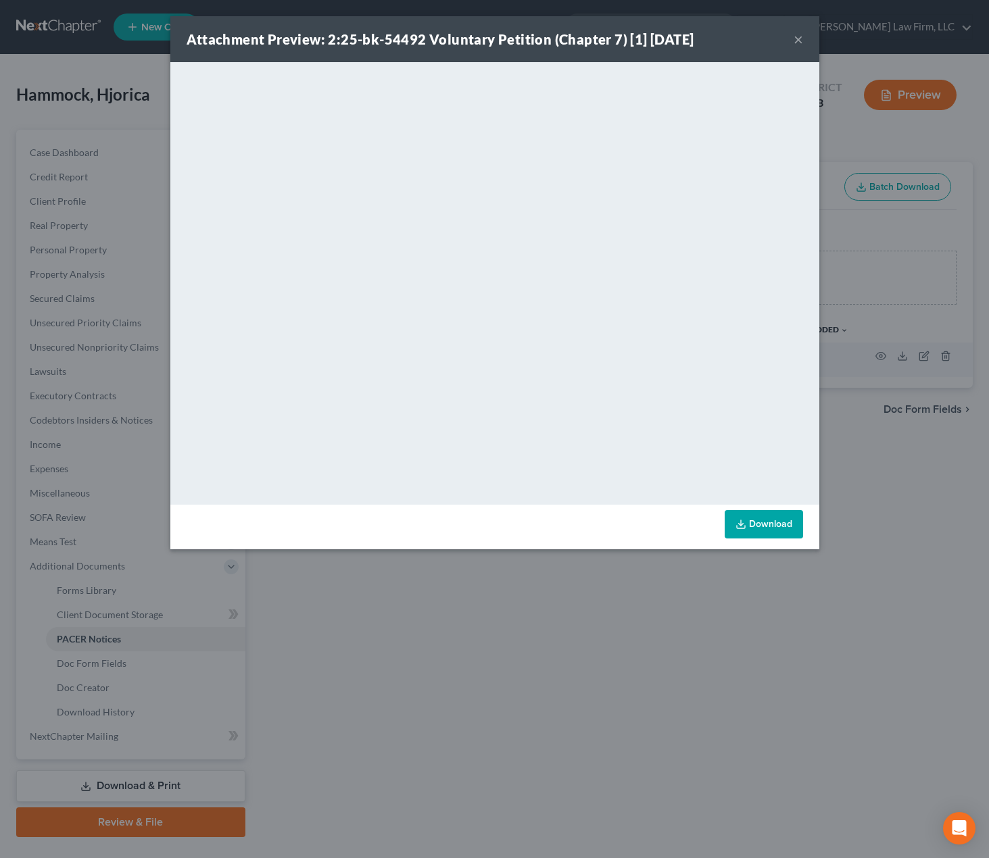
click at [547, 576] on div "Attachment Preview: 2:25-bk-54492 Voluntary Petition (Chapter 7) [1] 10/14/2025…" at bounding box center [494, 429] width 989 height 858
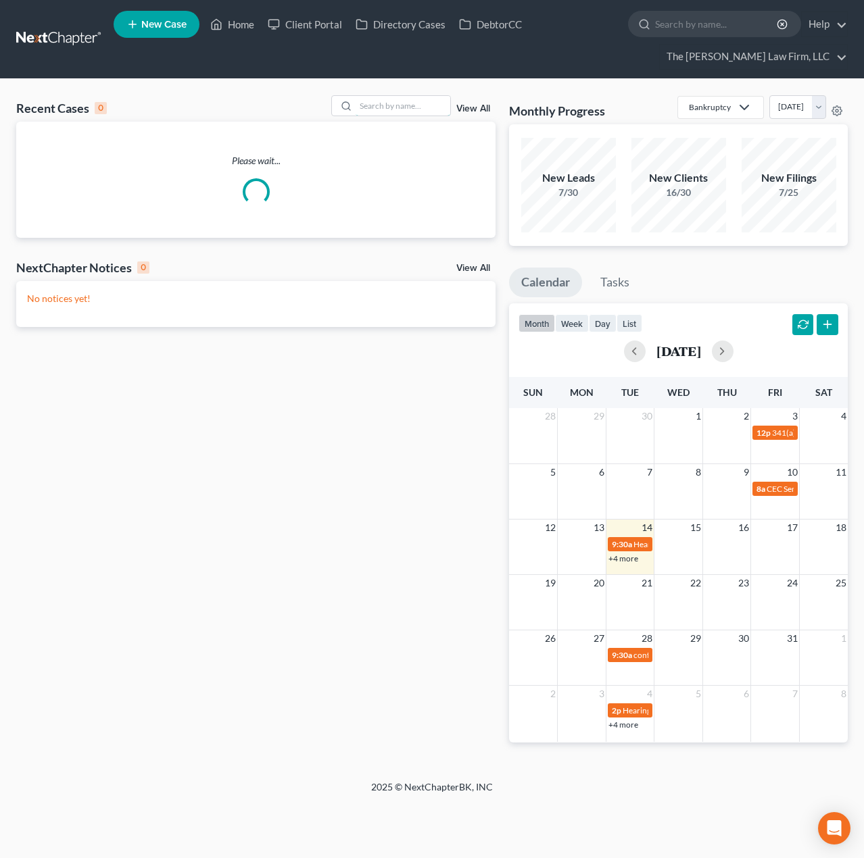
click at [413, 103] on input "search" at bounding box center [402, 106] width 95 height 20
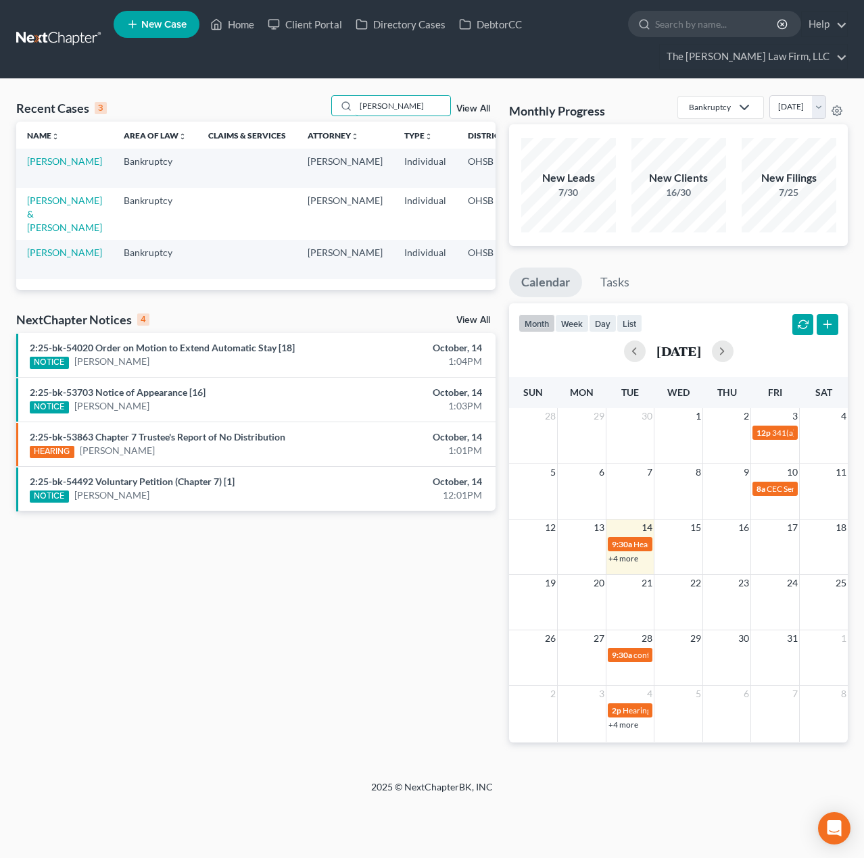
type input "murphy"
click at [34, 258] on link "Murphy, Janet" at bounding box center [64, 252] width 75 height 11
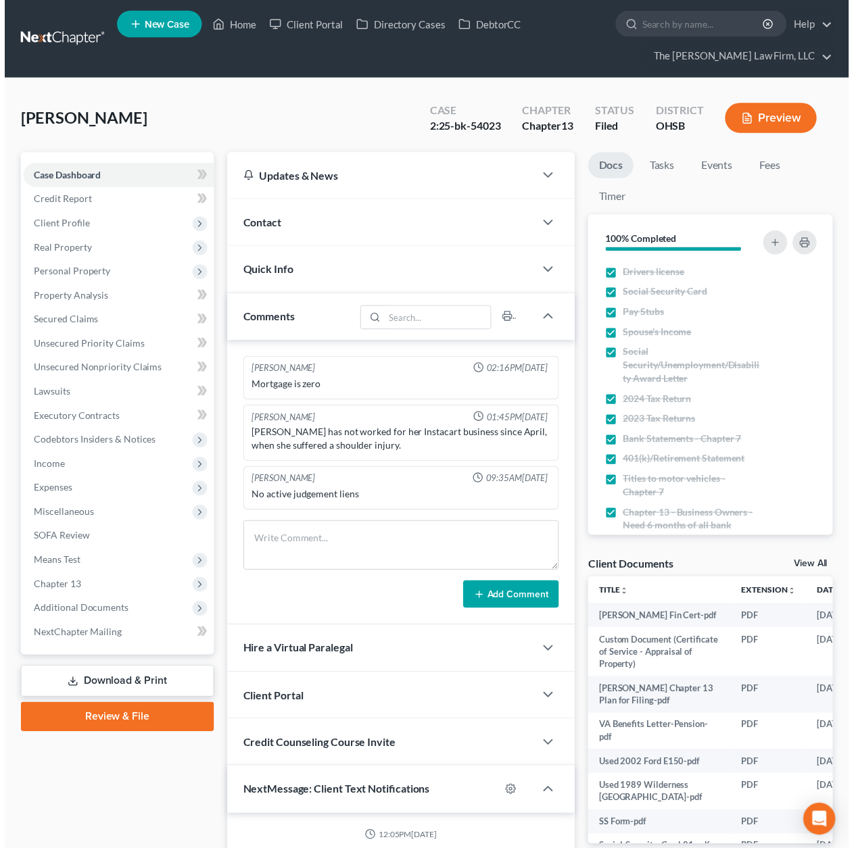
scroll to position [197, 0]
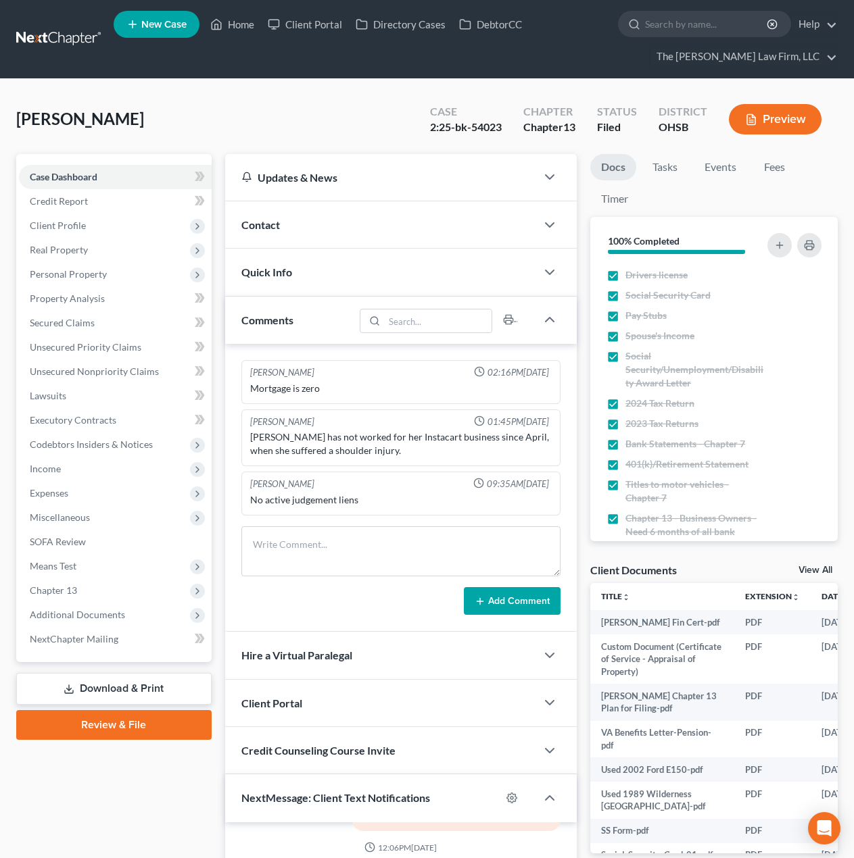
click at [105, 613] on span "Additional Documents" at bounding box center [77, 614] width 95 height 11
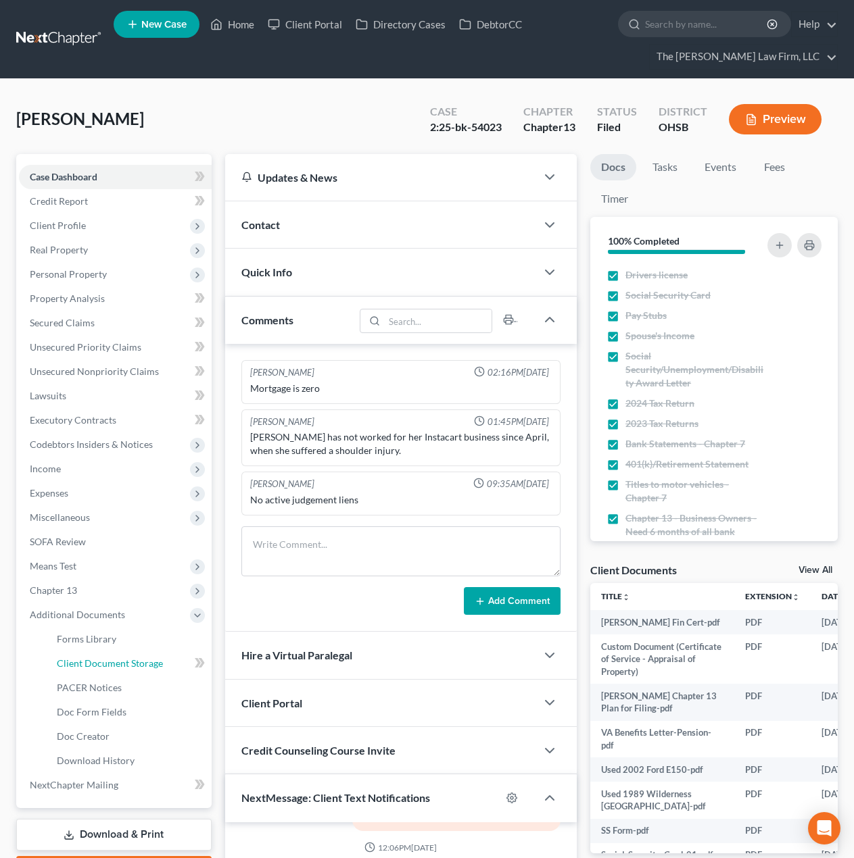
click at [104, 656] on link "Client Document Storage" at bounding box center [129, 664] width 166 height 24
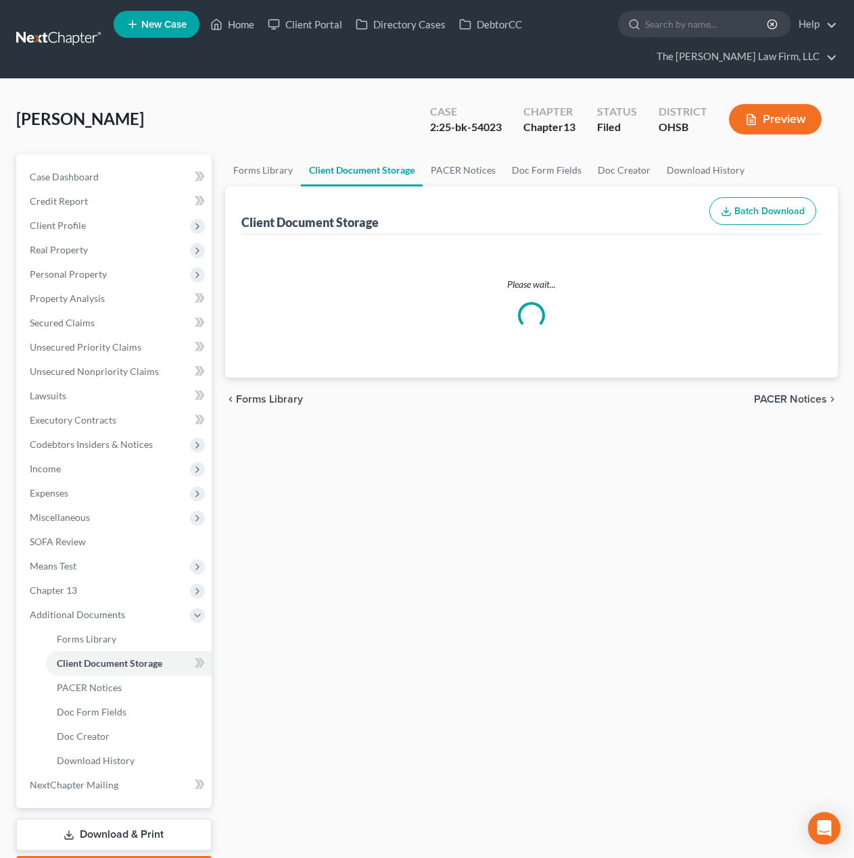
select select "7"
select select "52"
select select "61"
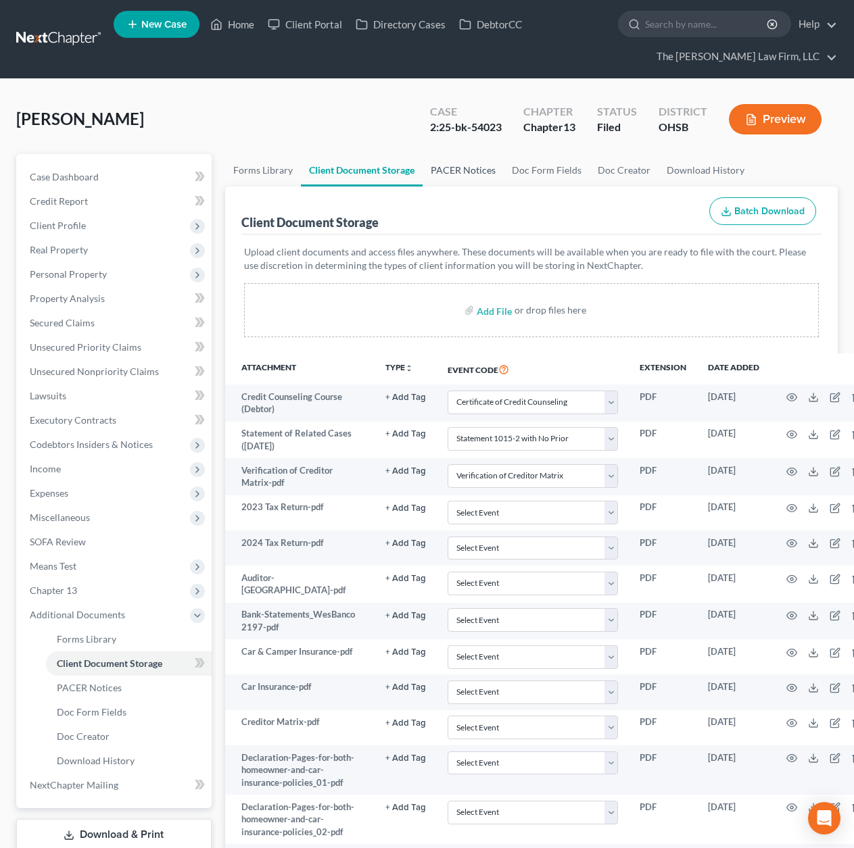
click at [472, 177] on link "PACER Notices" at bounding box center [462, 170] width 81 height 32
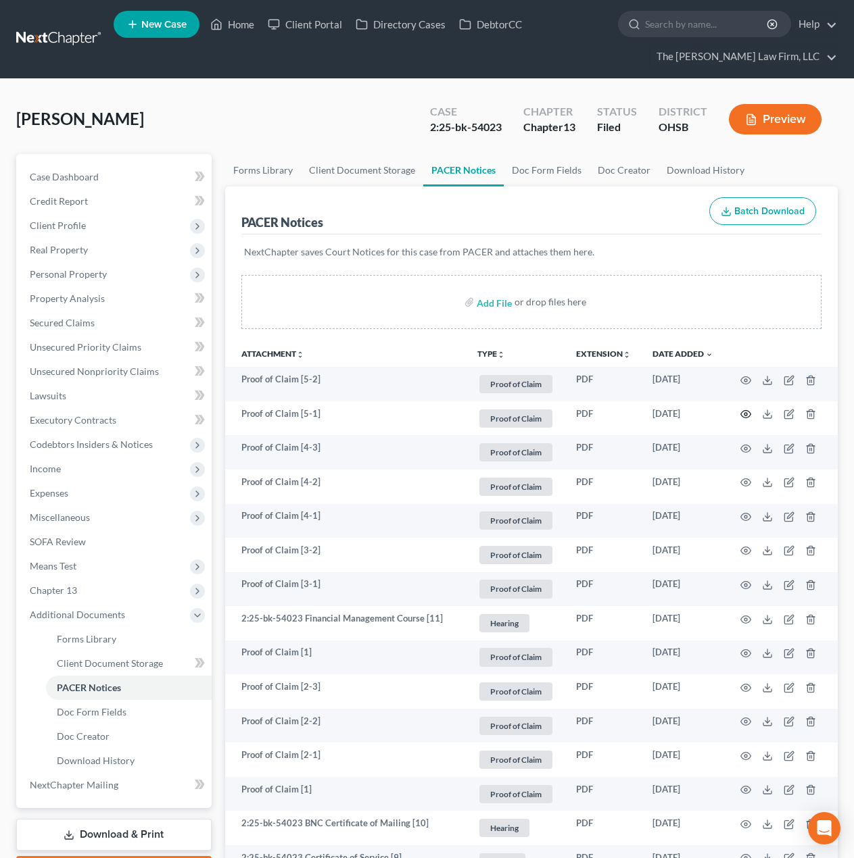
click at [750, 412] on icon "button" at bounding box center [745, 414] width 11 height 11
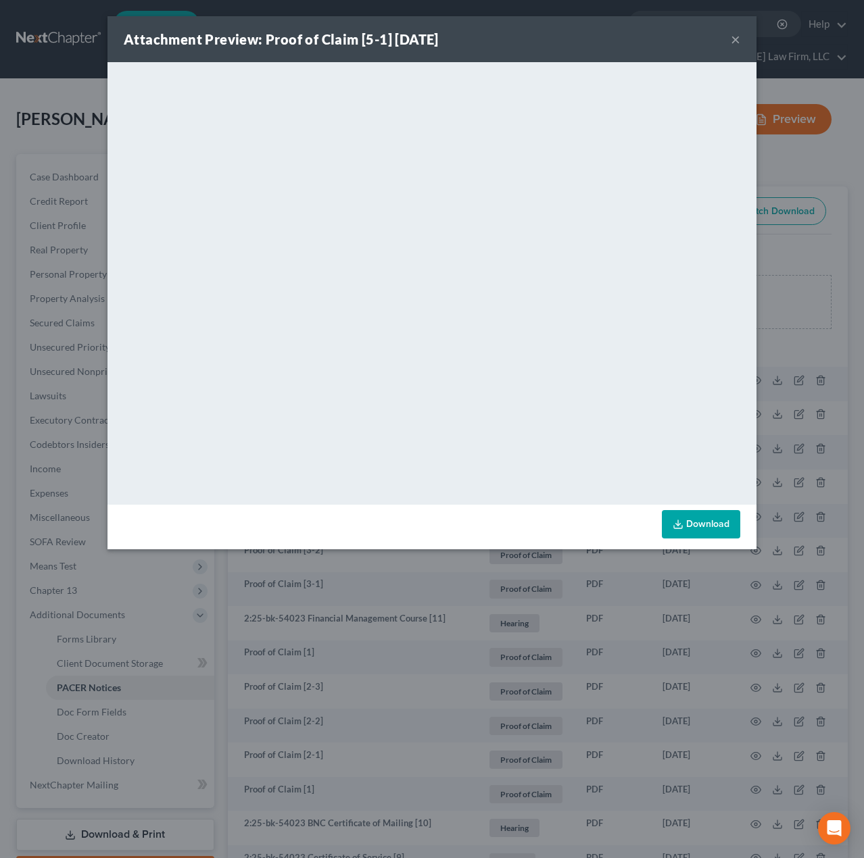
click at [456, 652] on div "Attachment Preview: Proof of Claim [5-1] 10/09/2025 × <object ng-attr-data='htt…" at bounding box center [432, 429] width 864 height 858
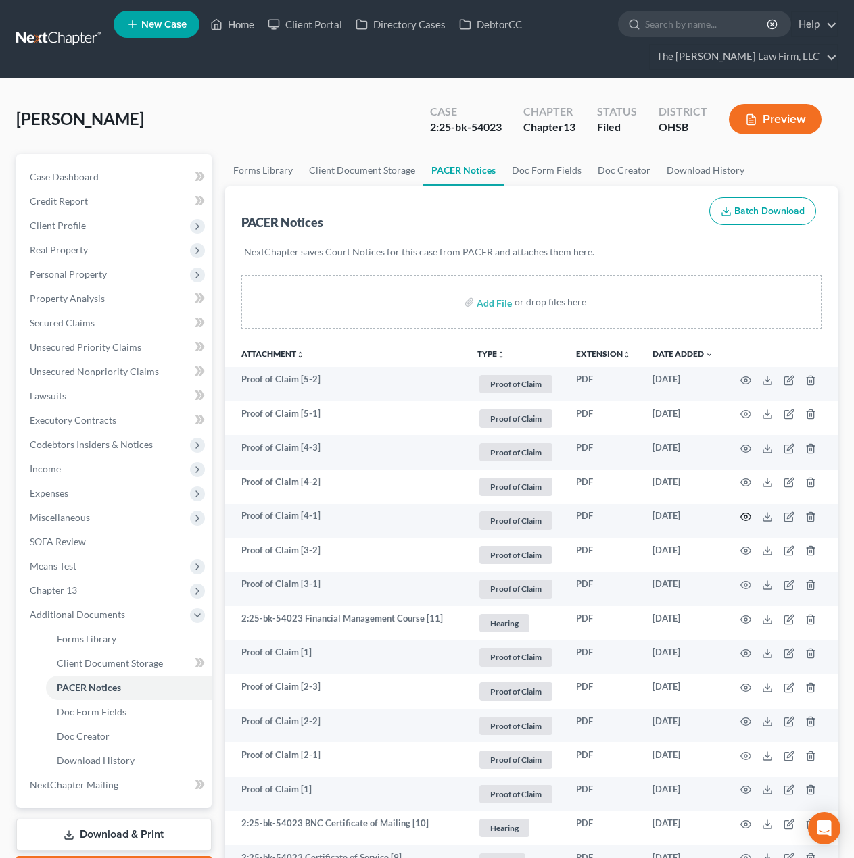
click at [747, 518] on icon "button" at bounding box center [745, 517] width 11 height 11
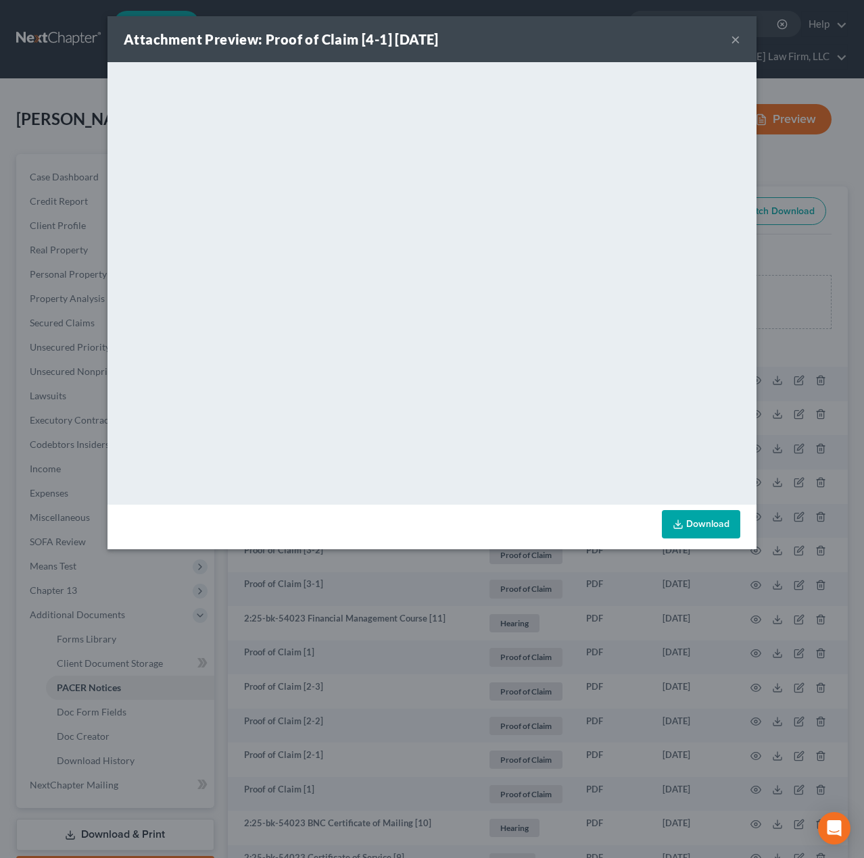
click at [380, 638] on div "Attachment Preview: Proof of Claim [4-1] 10/07/2025 × <object ng-attr-data='htt…" at bounding box center [432, 429] width 864 height 858
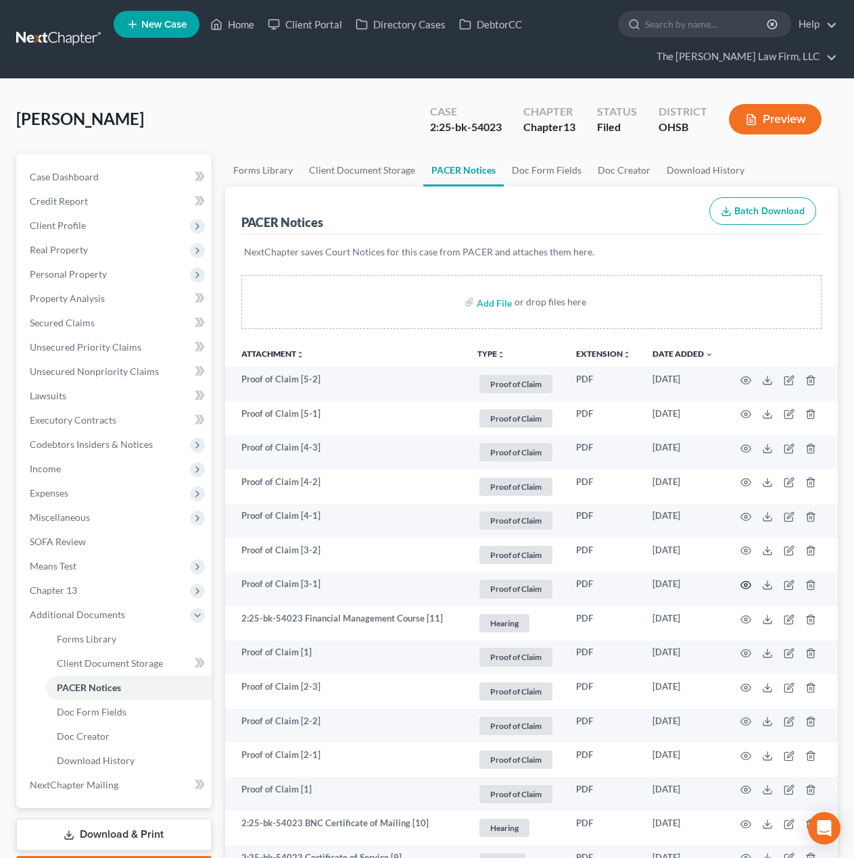
click at [745, 585] on icon "button" at bounding box center [745, 585] width 11 height 11
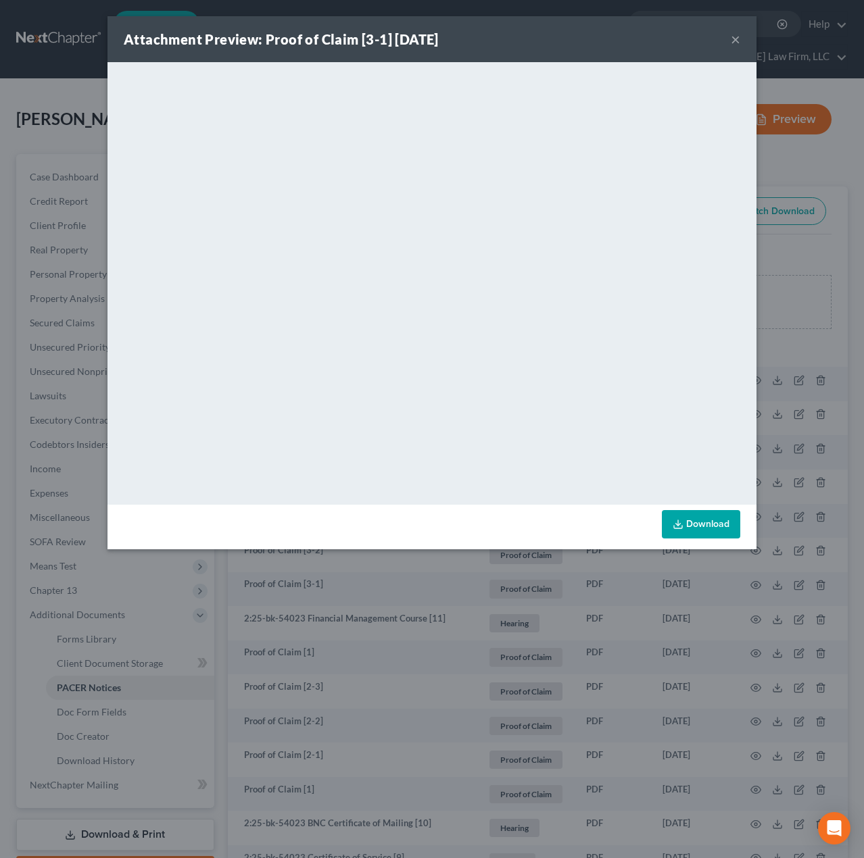
click at [739, 43] on button "×" at bounding box center [735, 39] width 9 height 16
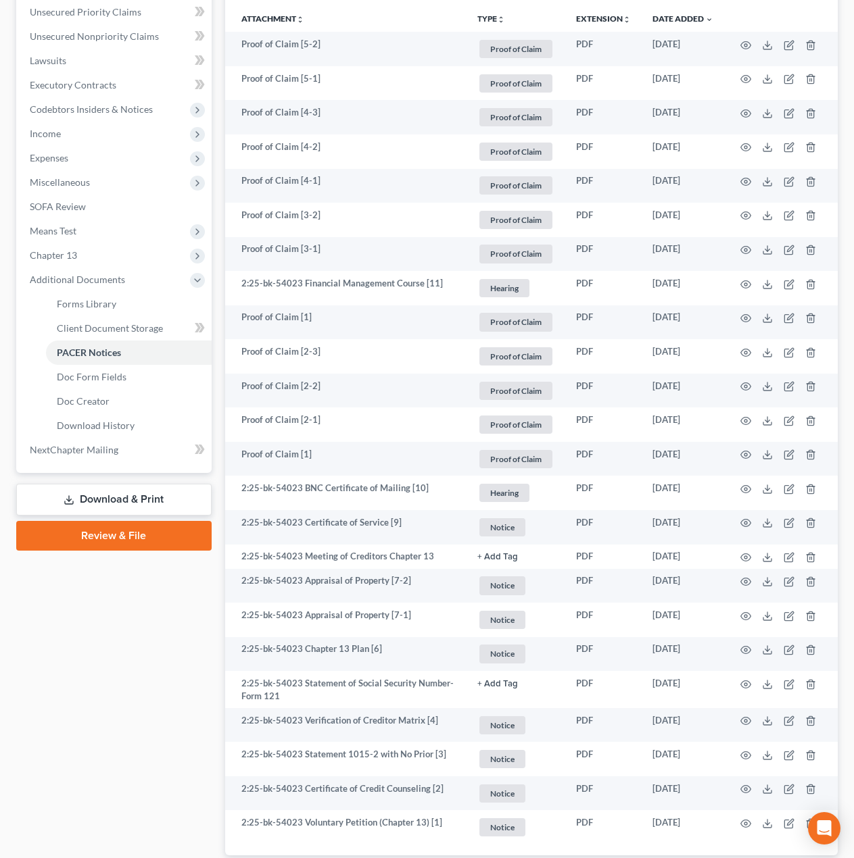
scroll to position [427, 0]
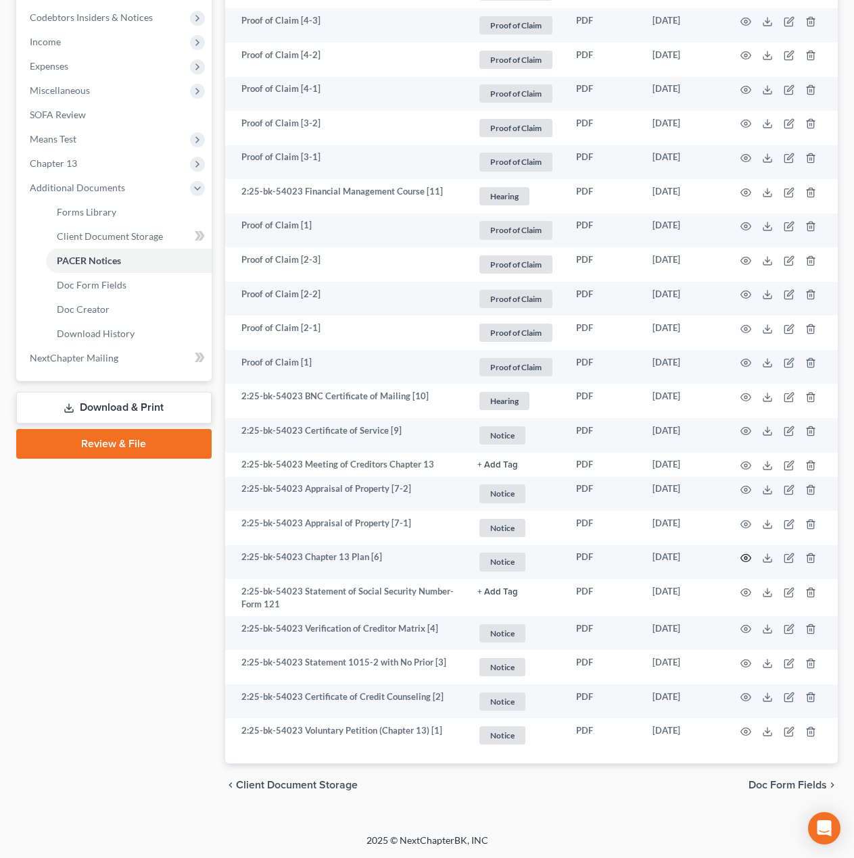
click at [749, 554] on icon "button" at bounding box center [745, 558] width 11 height 11
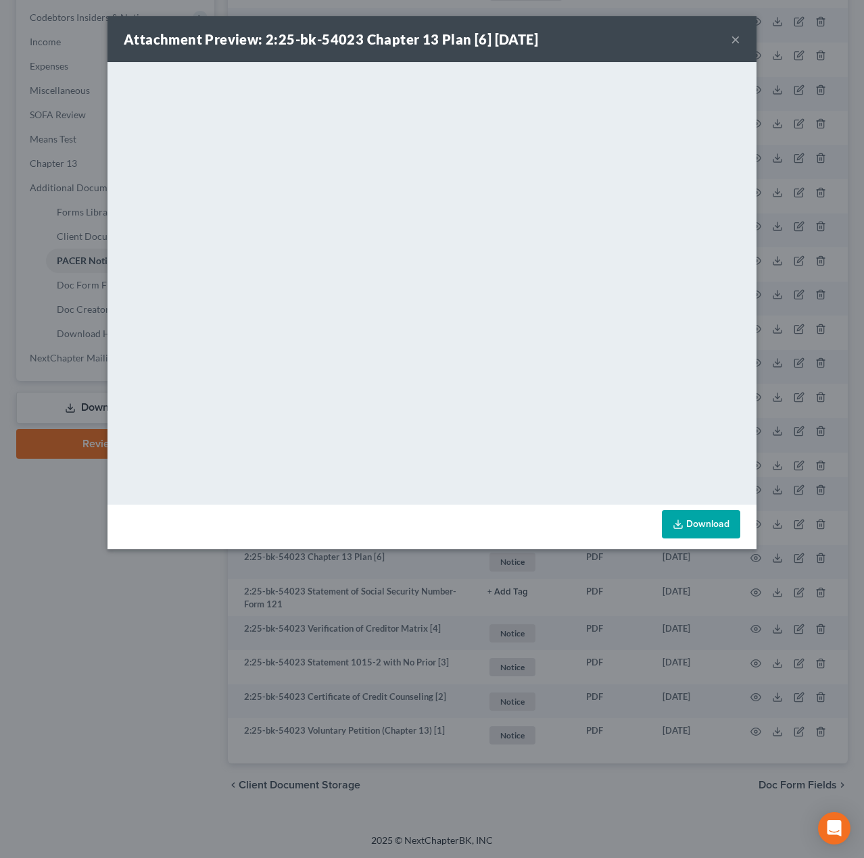
click at [184, 637] on div "Attachment Preview: 2:25-bk-54023 Chapter 13 Plan [6] 09/16/2025 × <object ng-a…" at bounding box center [432, 429] width 864 height 858
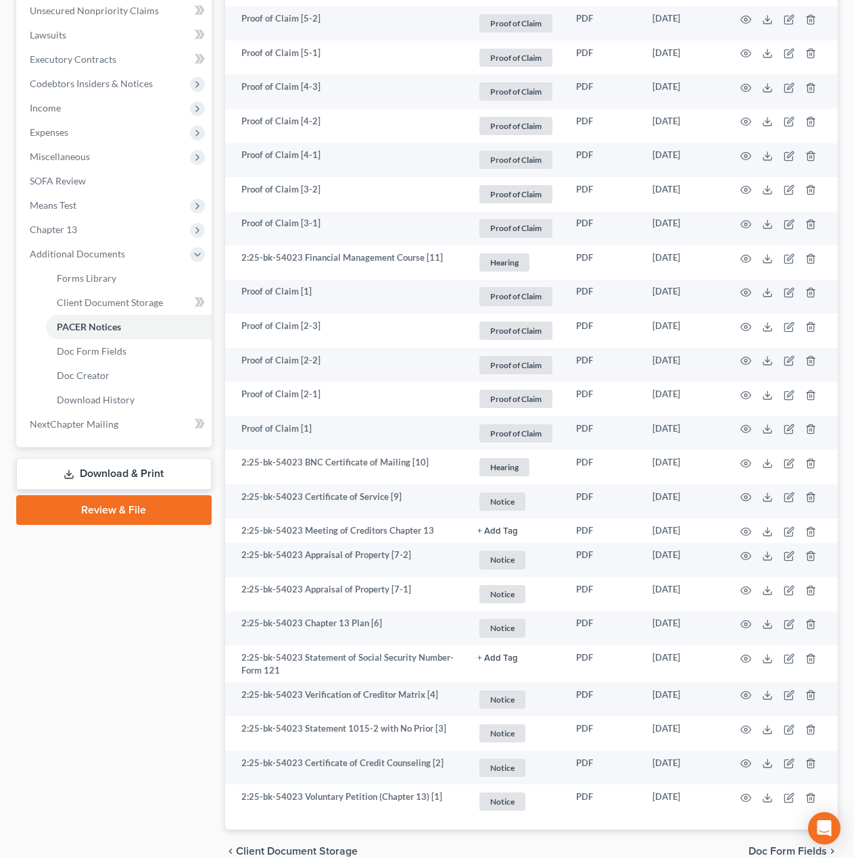
scroll to position [202, 0]
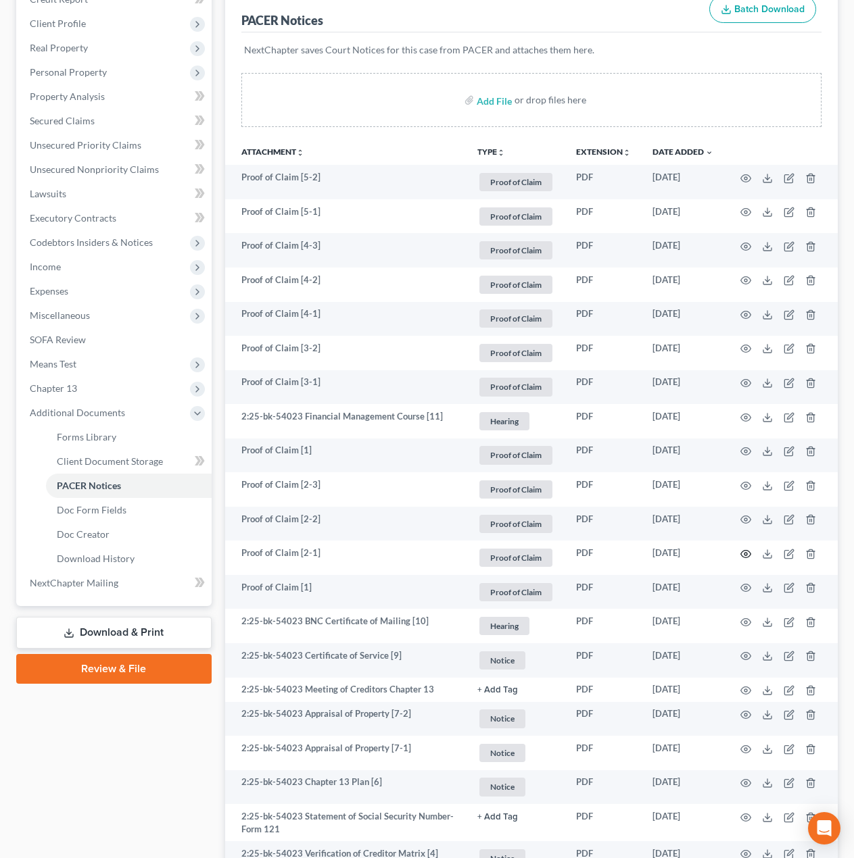
click at [742, 554] on icon "button" at bounding box center [745, 554] width 11 height 11
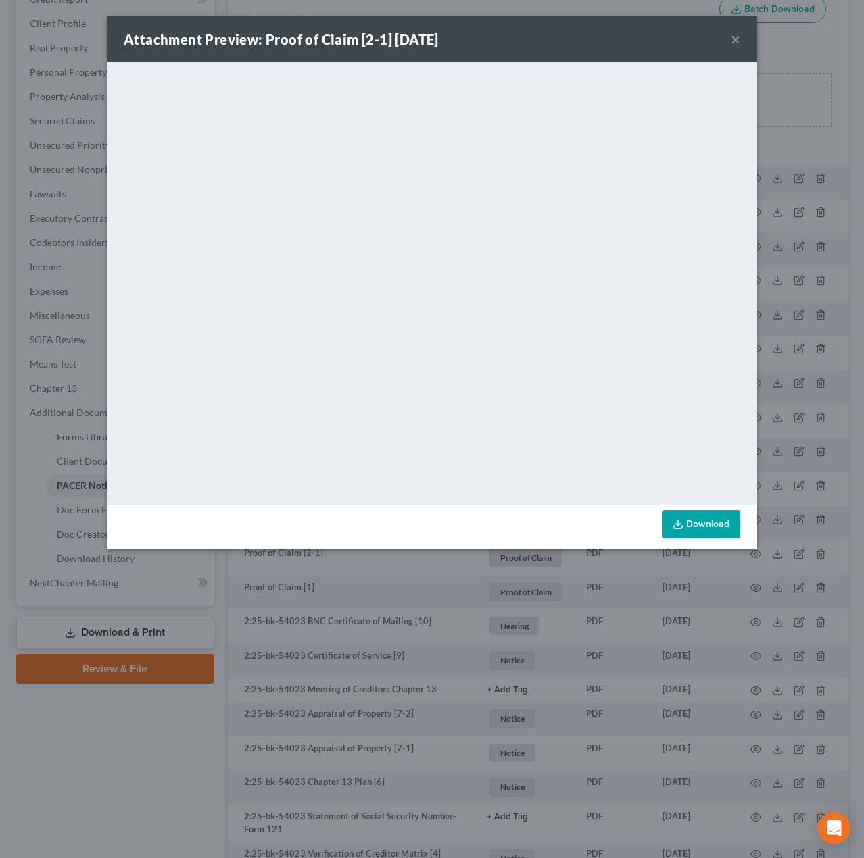
click at [733, 41] on button "×" at bounding box center [735, 39] width 9 height 16
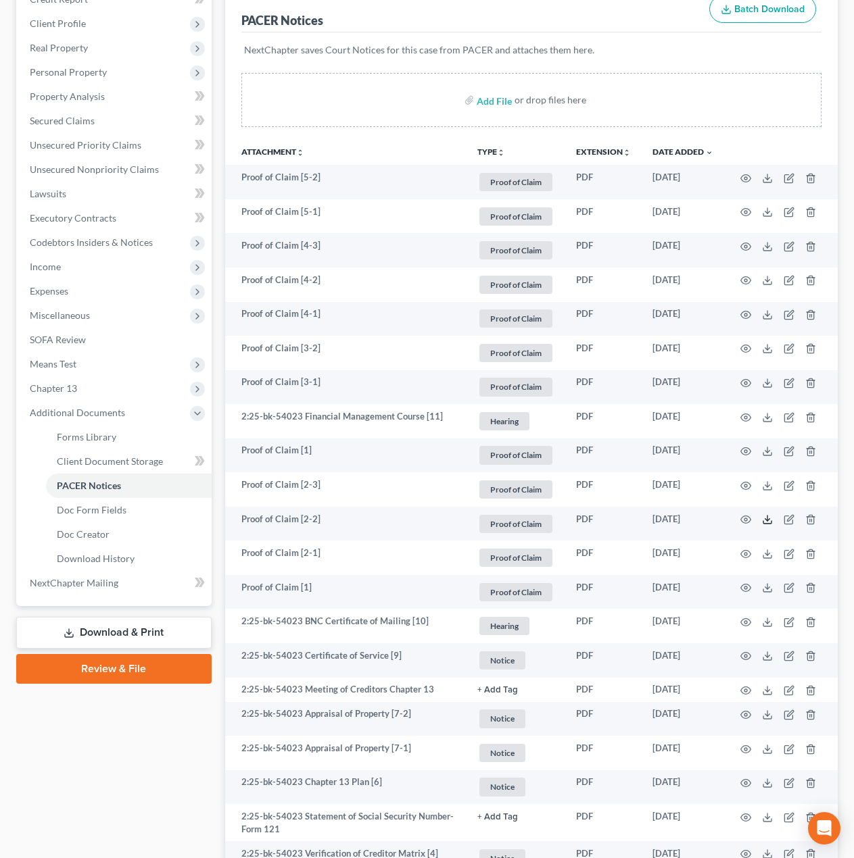
click at [764, 521] on icon at bounding box center [767, 519] width 11 height 11
click at [770, 485] on icon at bounding box center [767, 486] width 11 height 11
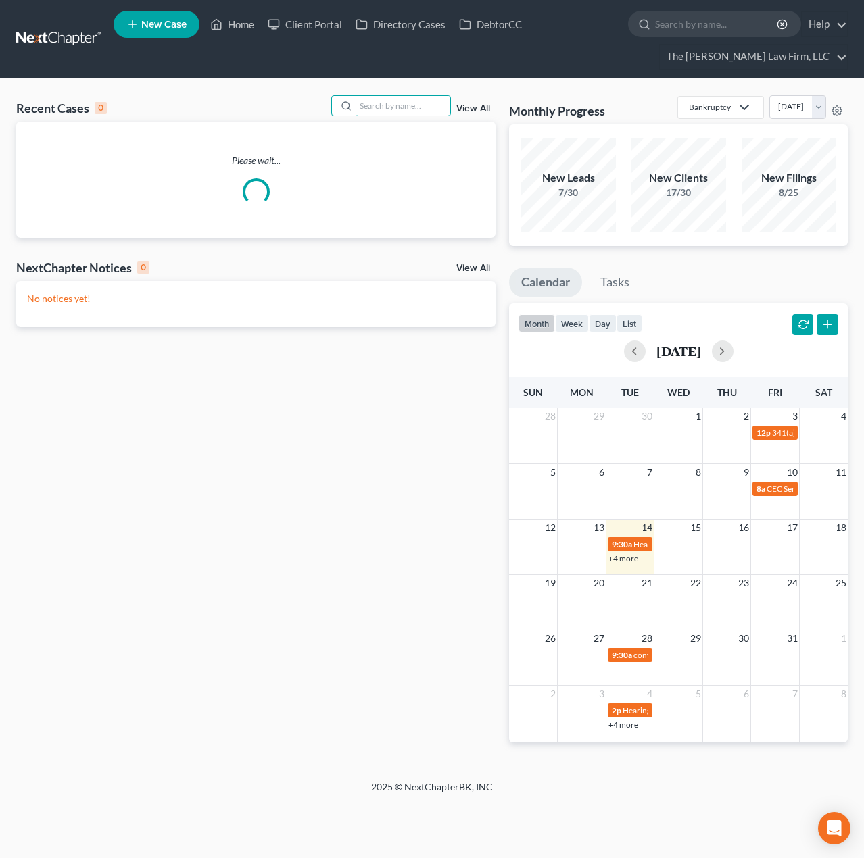
click at [399, 98] on input "search" at bounding box center [402, 106] width 95 height 20
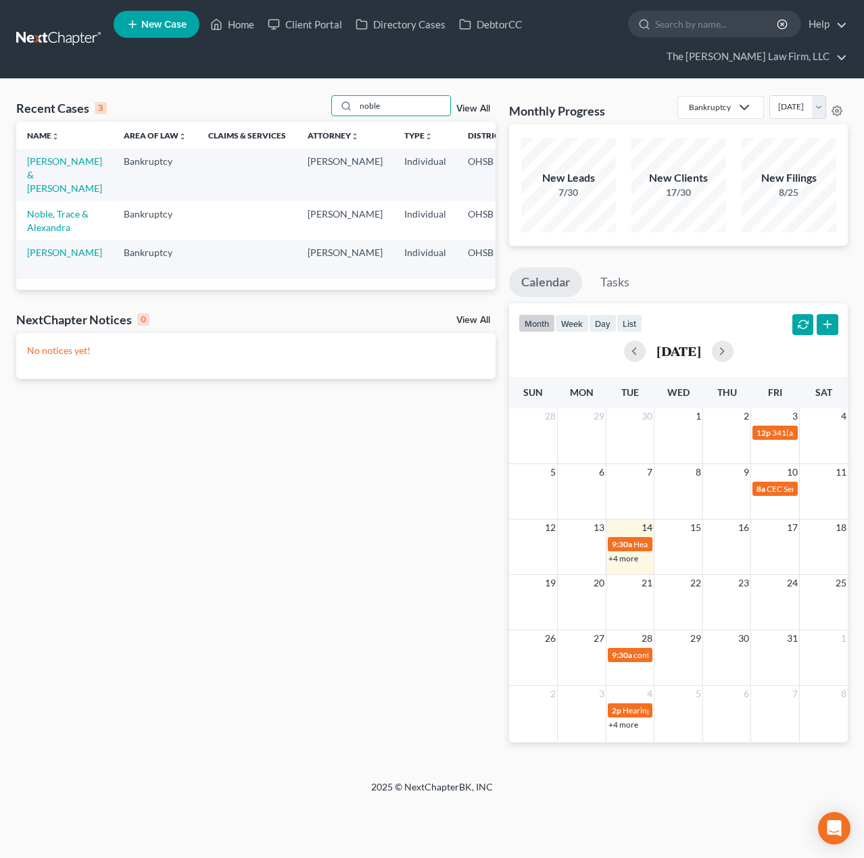
type input "noble"
click at [34, 178] on link "[PERSON_NAME] & [PERSON_NAME]" at bounding box center [64, 174] width 75 height 39
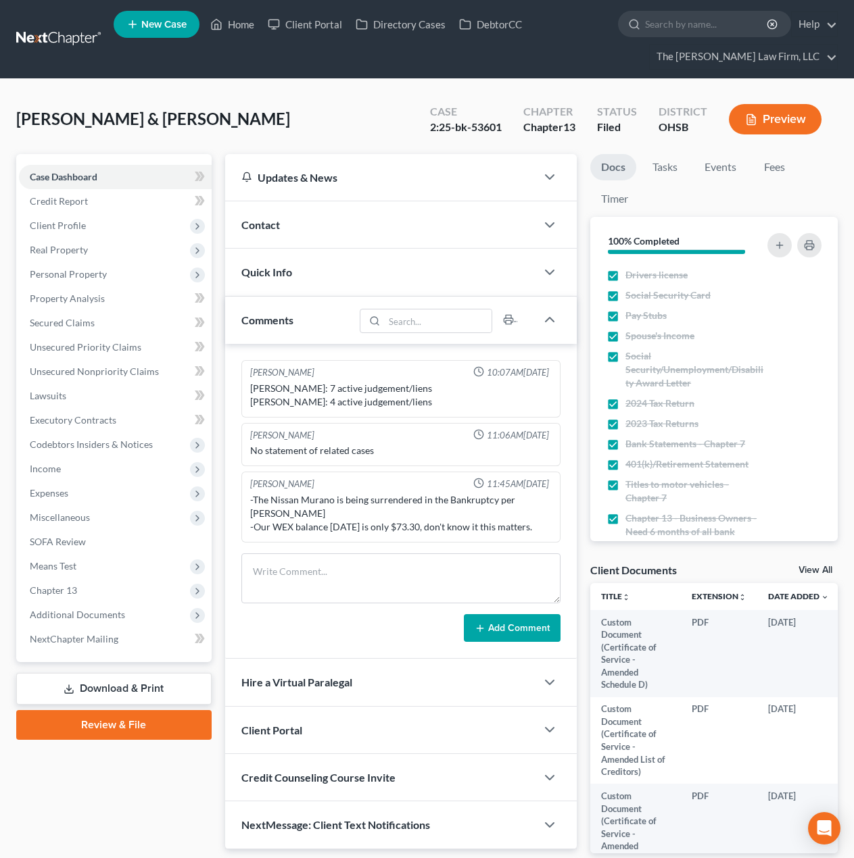
click at [74, 616] on span "Additional Documents" at bounding box center [77, 614] width 95 height 11
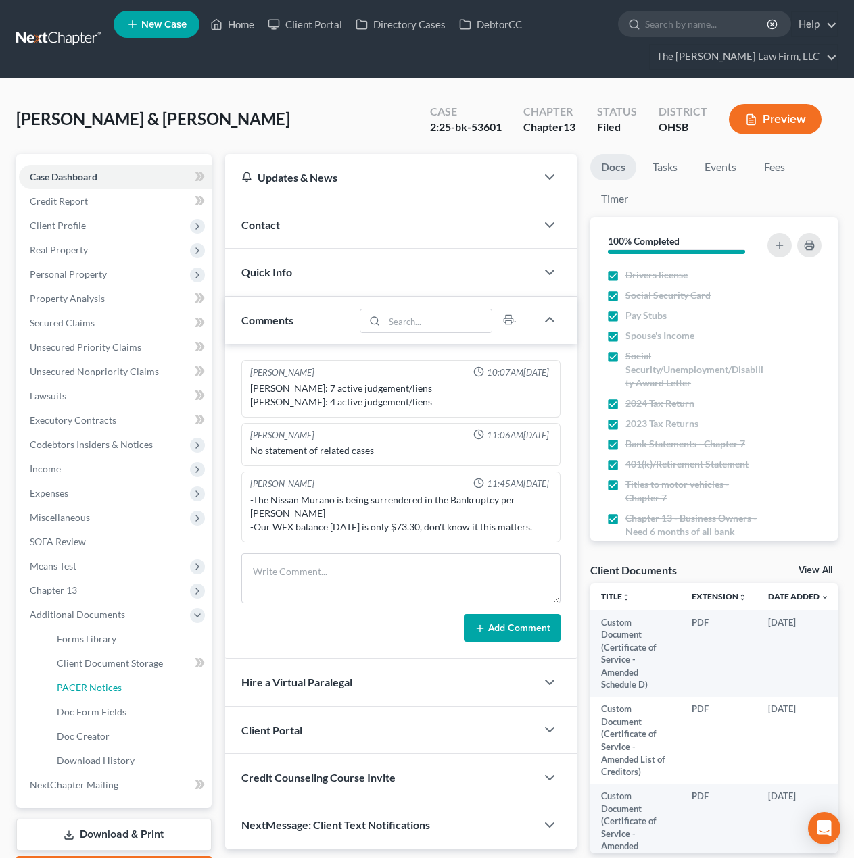
click at [93, 685] on span "PACER Notices" at bounding box center [89, 687] width 65 height 11
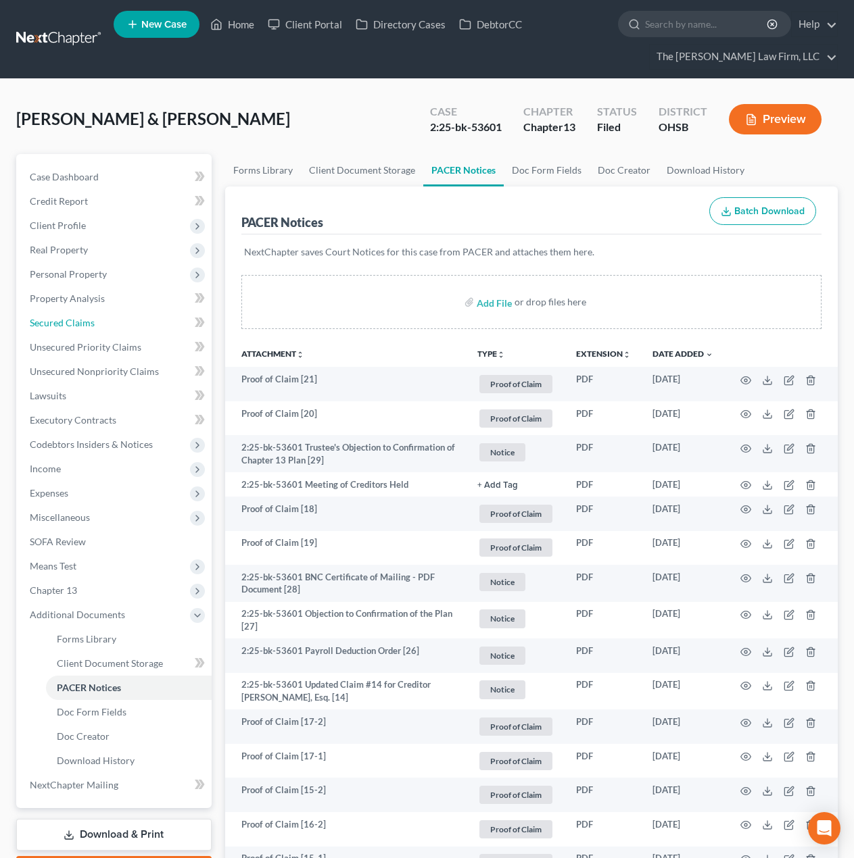
click at [91, 326] on span "Secured Claims" at bounding box center [62, 322] width 65 height 11
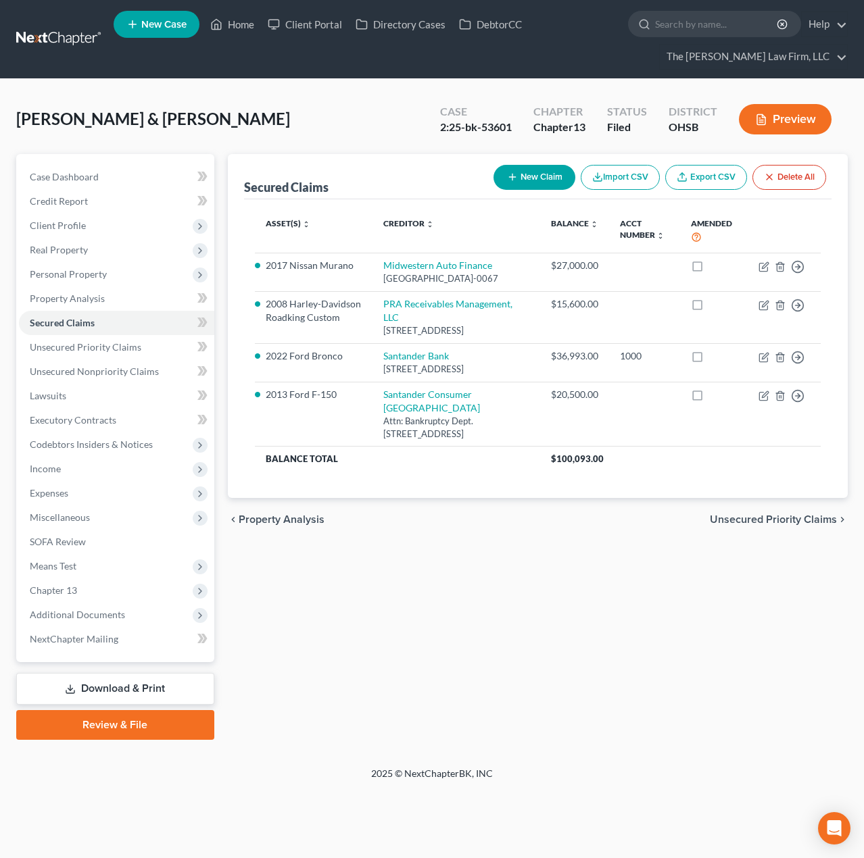
click at [91, 262] on span "Personal Property" at bounding box center [116, 274] width 195 height 24
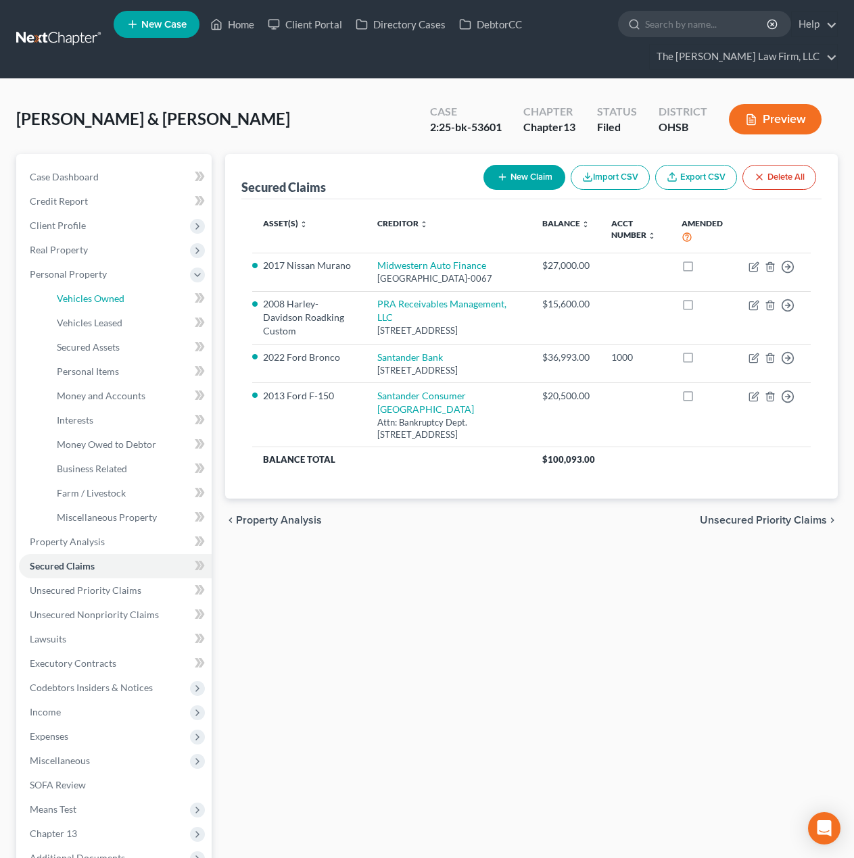
click at [95, 293] on span "Vehicles Owned" at bounding box center [91, 298] width 68 height 11
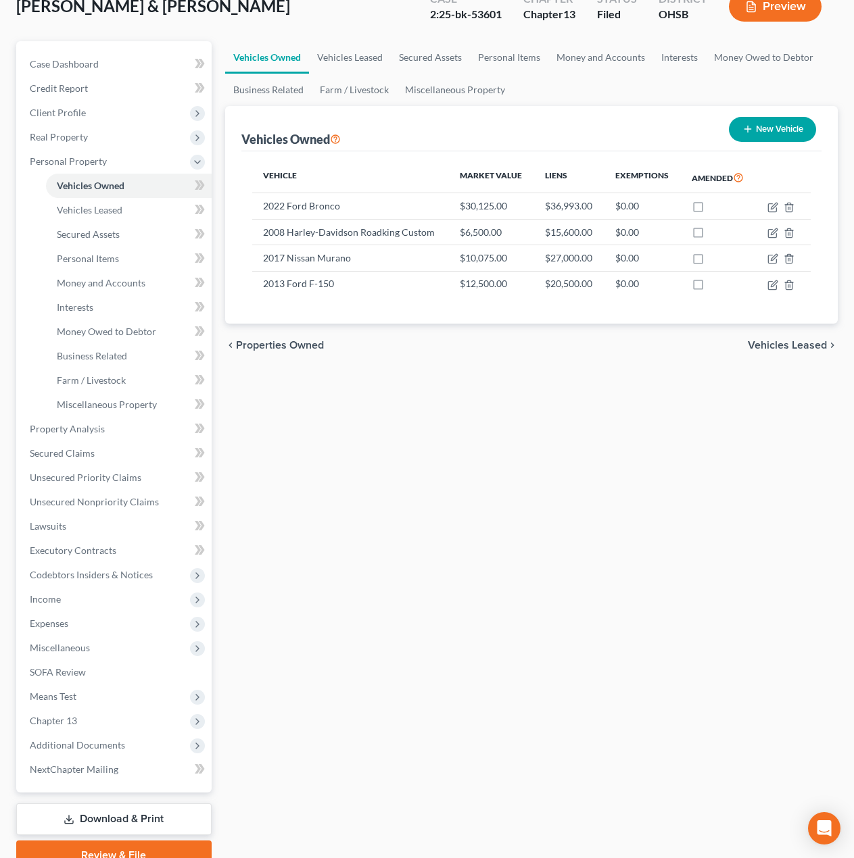
click at [80, 747] on span "Additional Documents" at bounding box center [77, 744] width 95 height 11
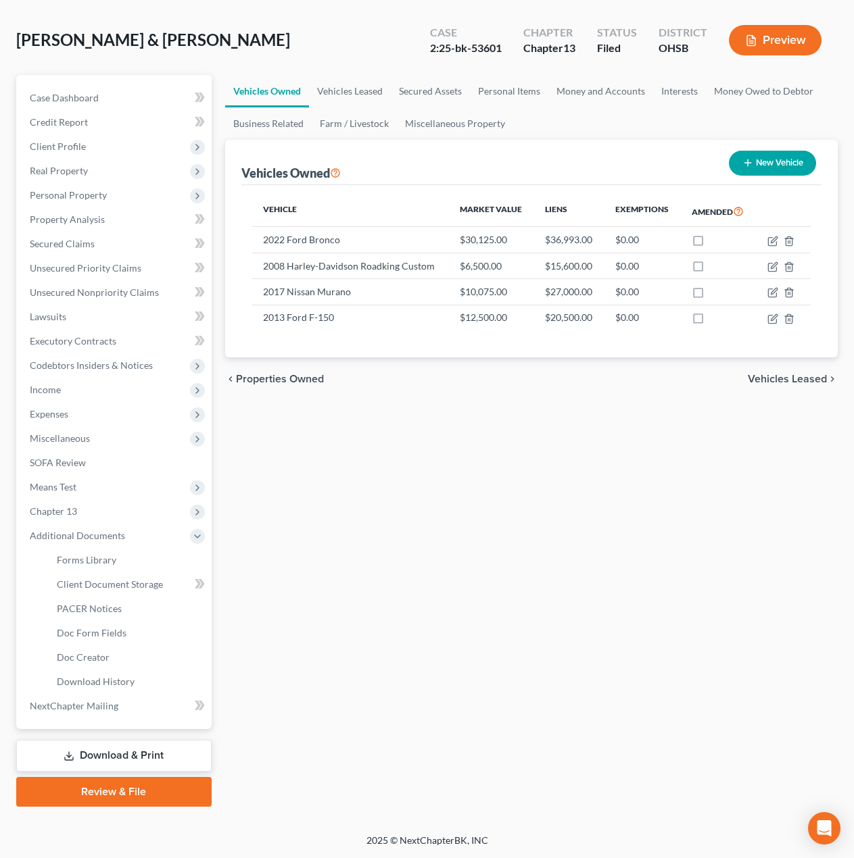
scroll to position [79, 0]
click at [98, 593] on link "Client Document Storage" at bounding box center [129, 584] width 166 height 24
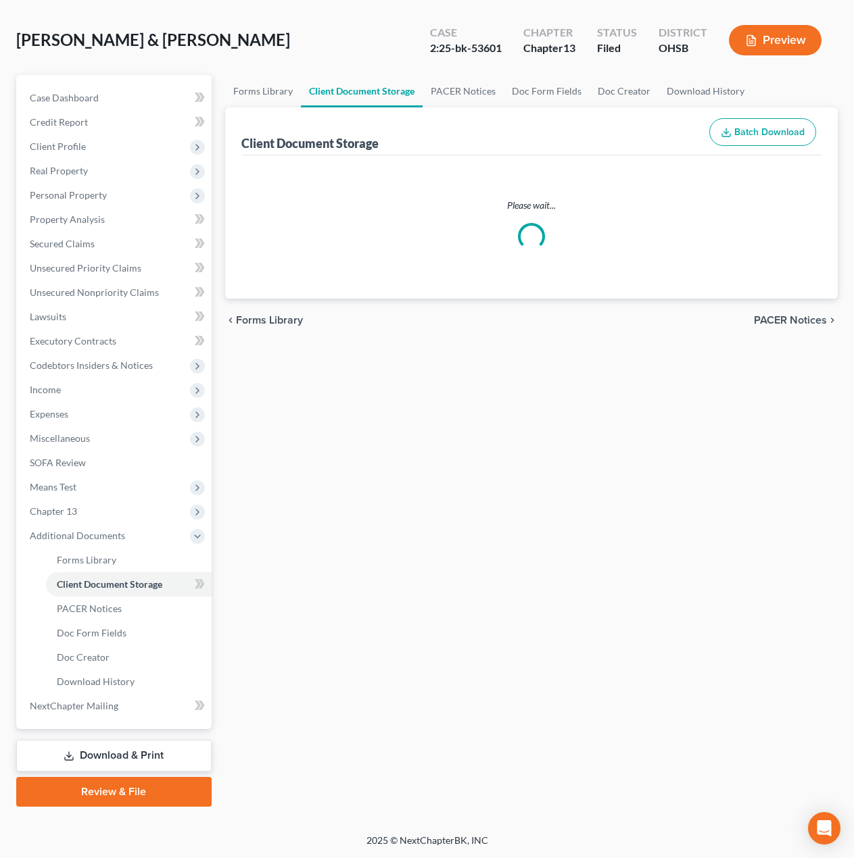
select select "61"
select select "53"
select select "7"
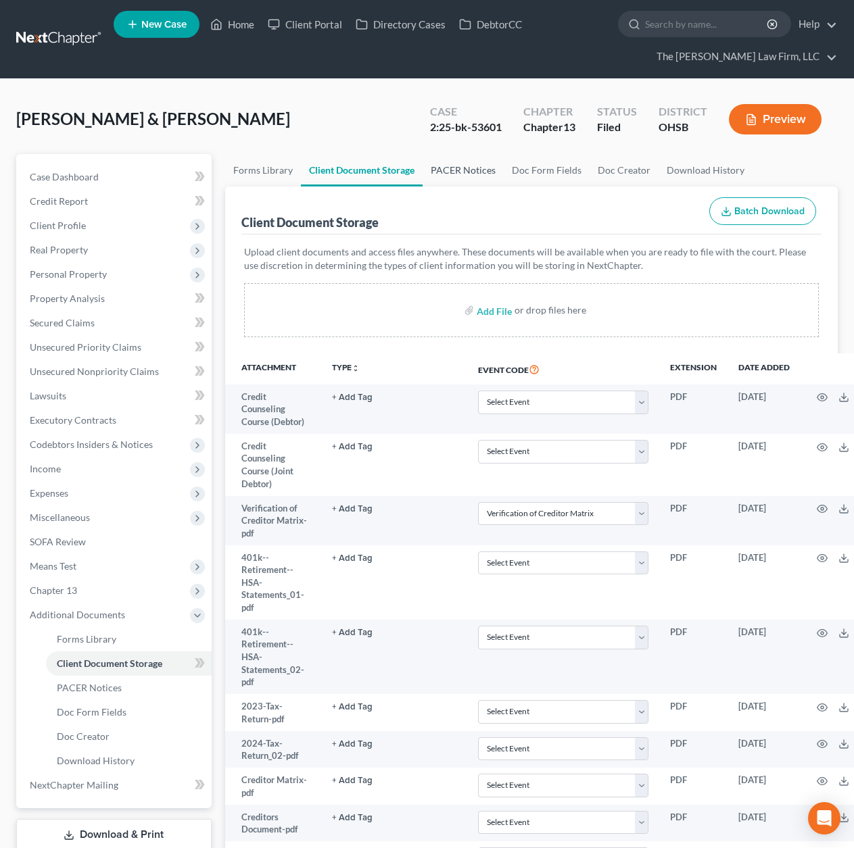
click at [431, 176] on link "PACER Notices" at bounding box center [462, 170] width 81 height 32
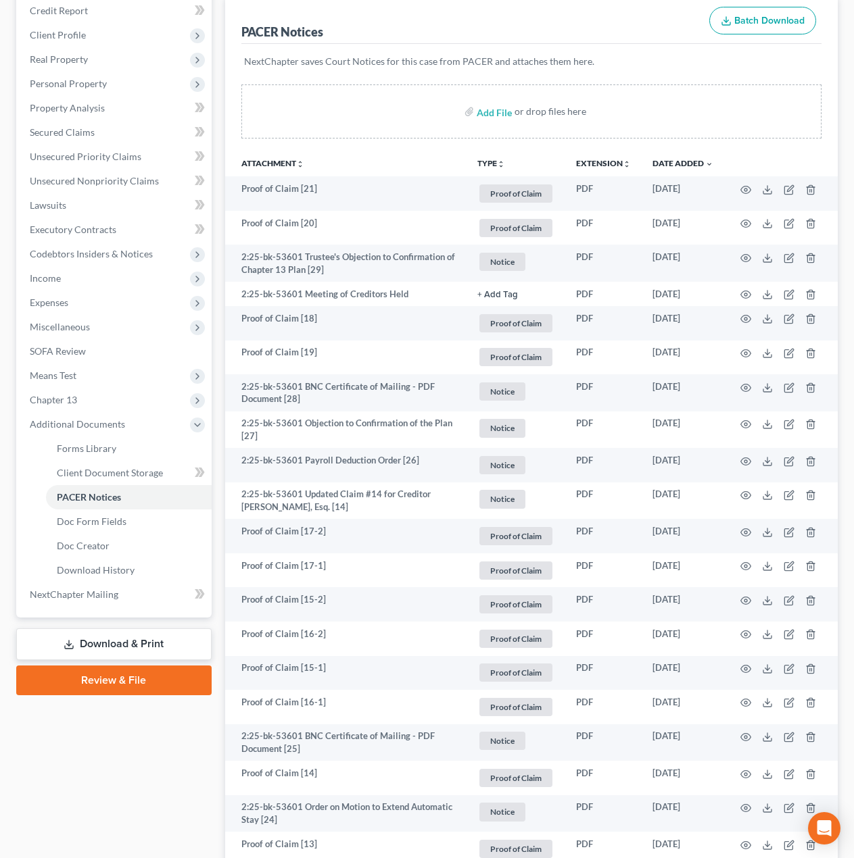
scroll to position [225, 0]
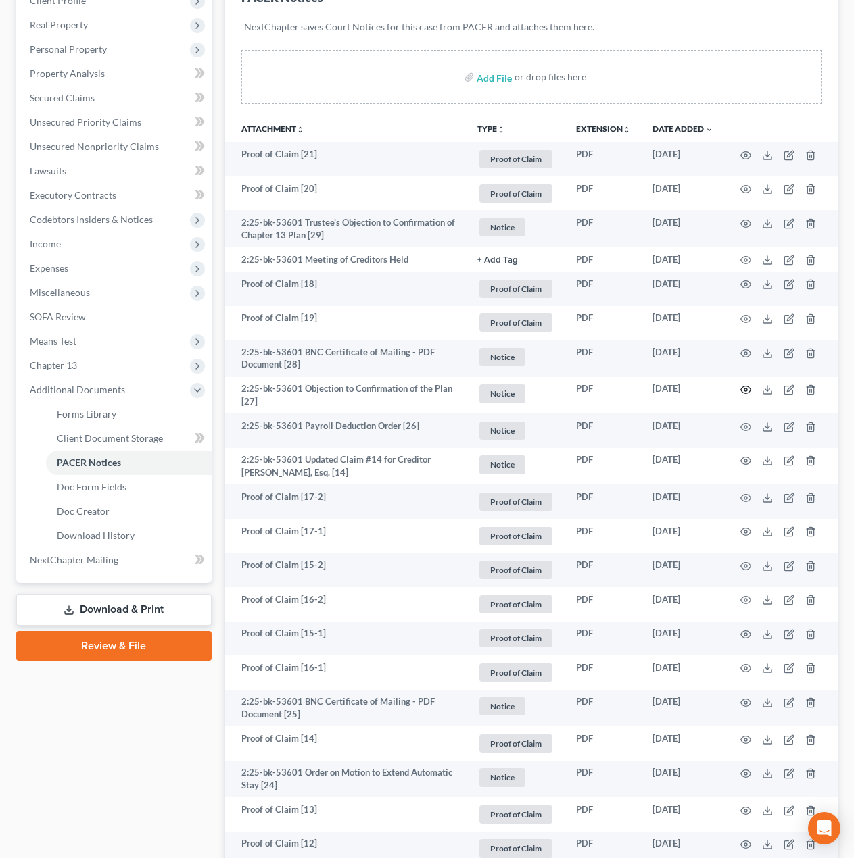
click at [745, 394] on icon "button" at bounding box center [746, 390] width 10 height 7
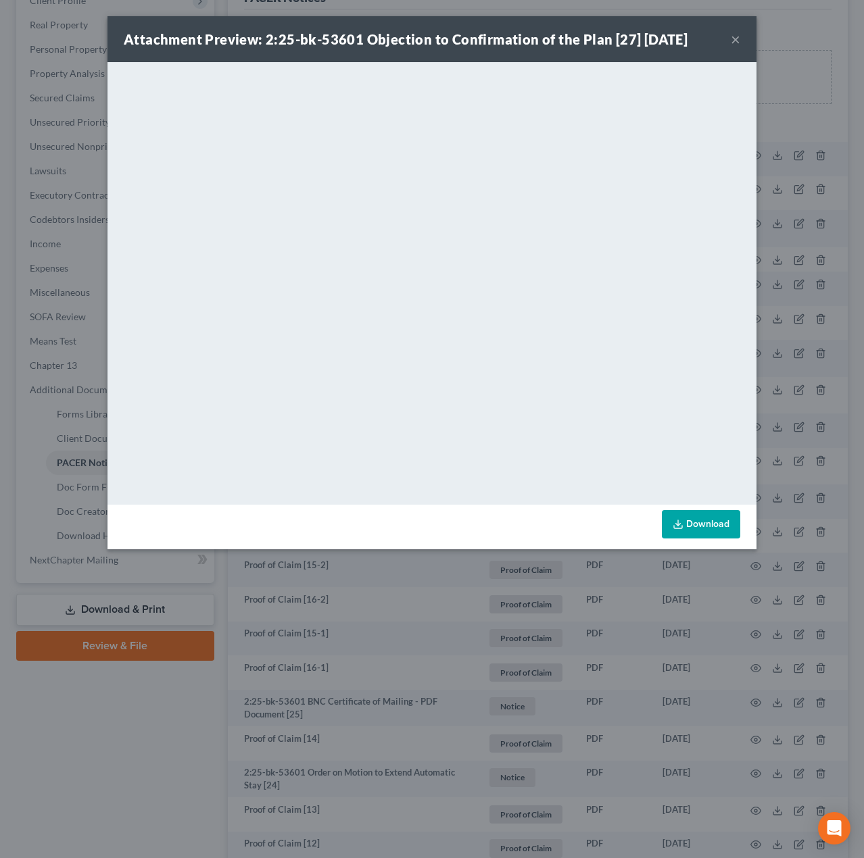
click at [736, 34] on button "×" at bounding box center [735, 39] width 9 height 16
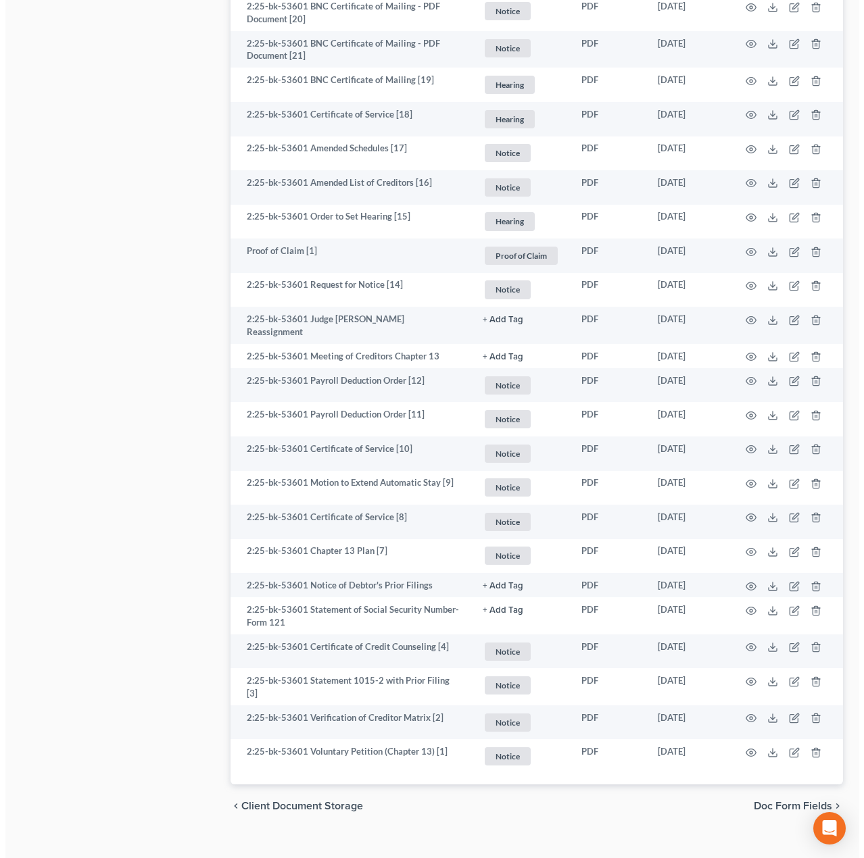
scroll to position [2094, 0]
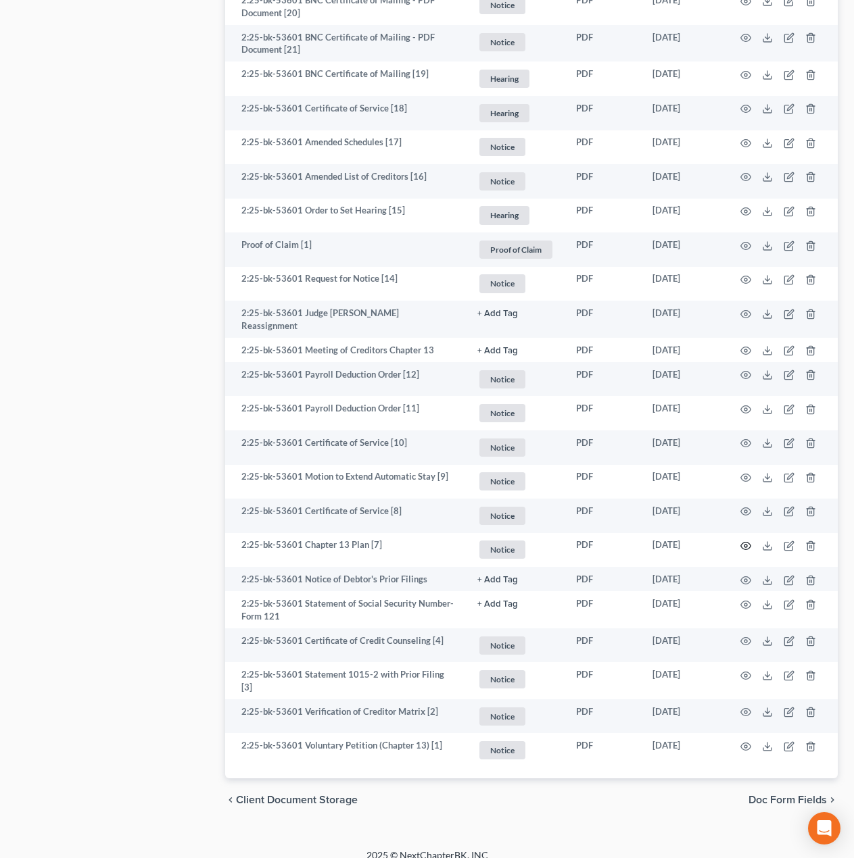
click at [744, 545] on circle "button" at bounding box center [745, 546] width 3 height 3
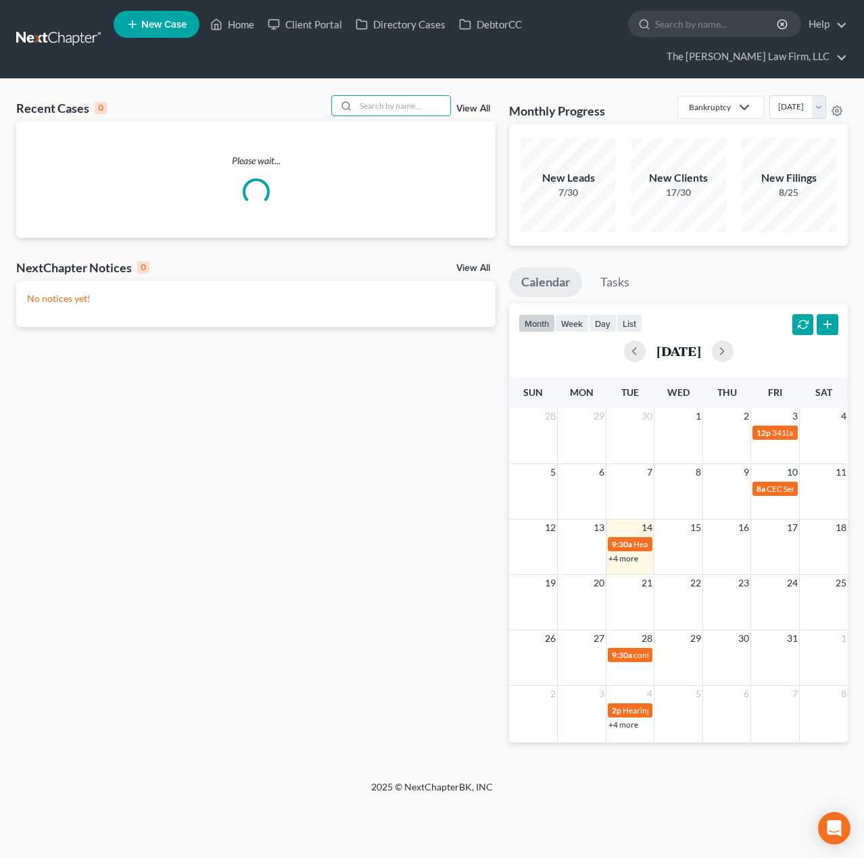
click at [433, 110] on input "search" at bounding box center [402, 106] width 95 height 20
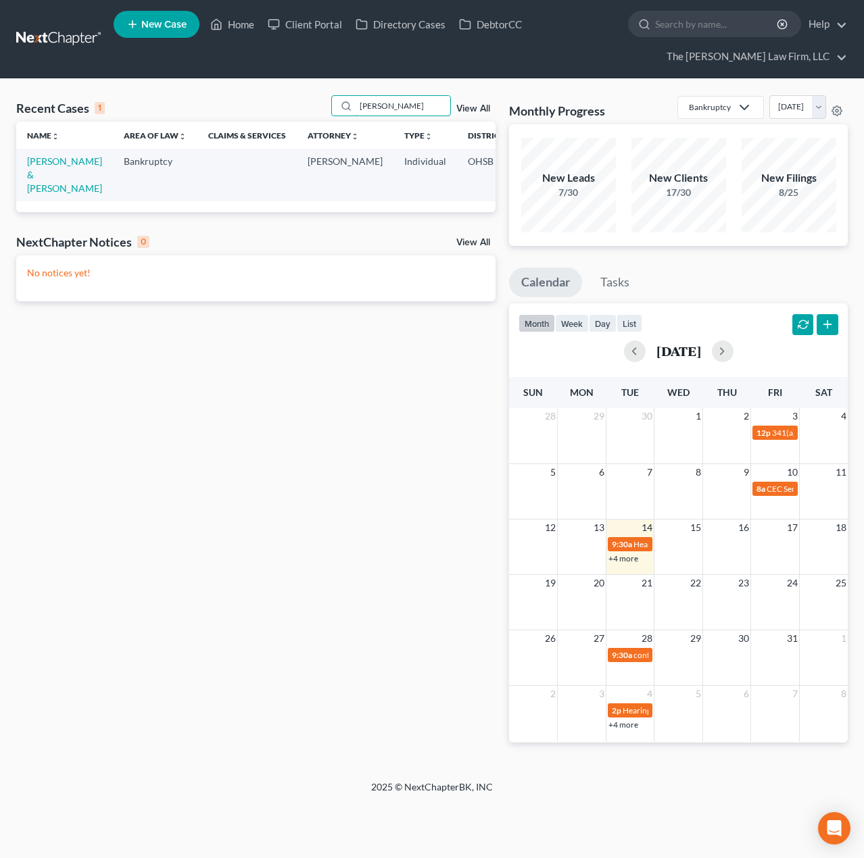
type input "[PERSON_NAME]"
click at [45, 170] on link "[PERSON_NAME] & [PERSON_NAME]" at bounding box center [64, 174] width 75 height 39
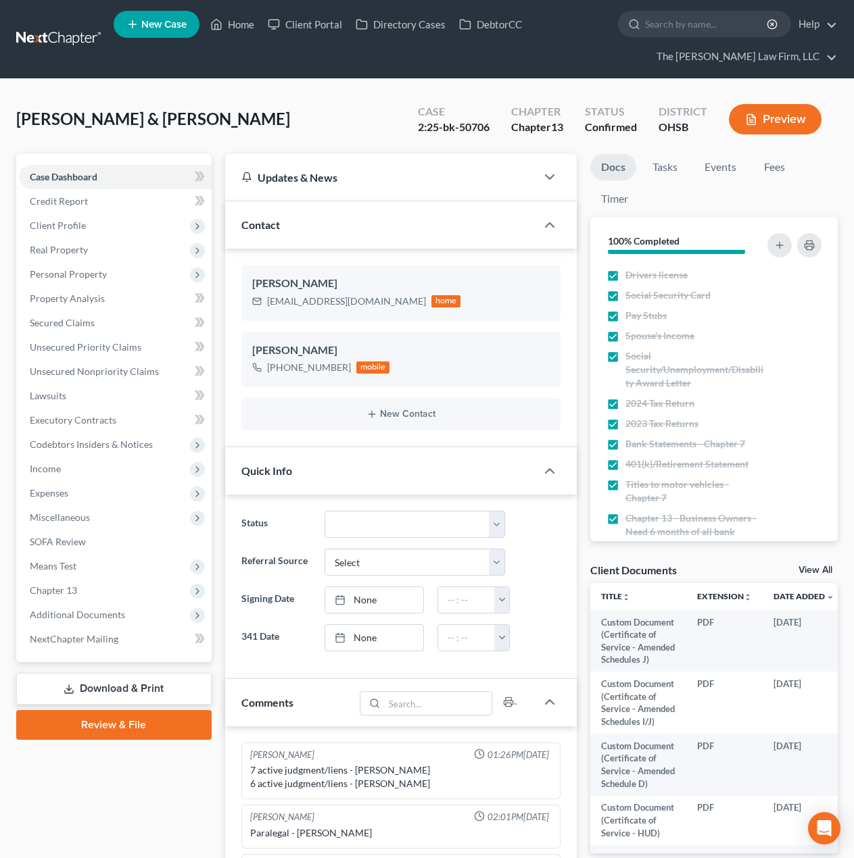
scroll to position [64, 0]
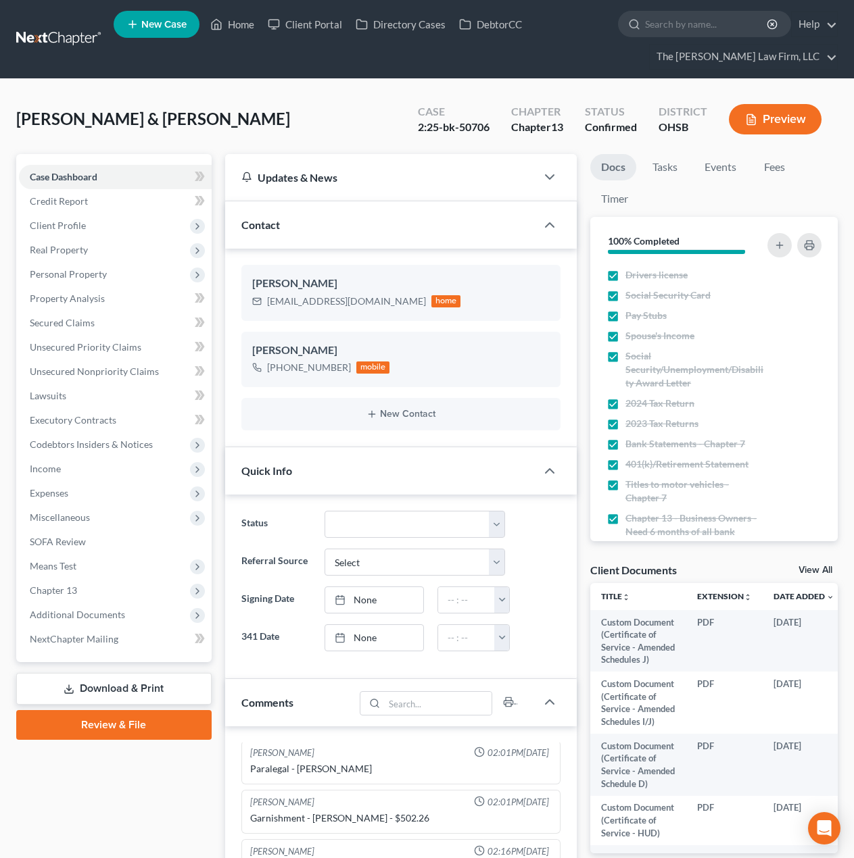
click at [37, 475] on span "Income" at bounding box center [115, 469] width 193 height 24
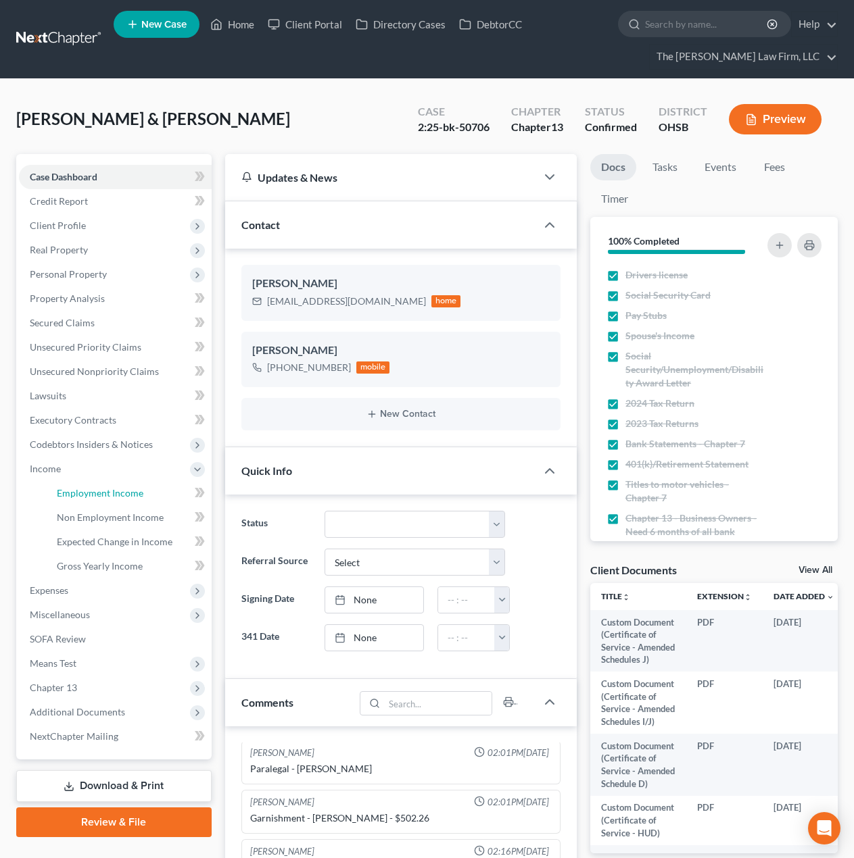
click at [85, 495] on span "Employment Income" at bounding box center [100, 492] width 87 height 11
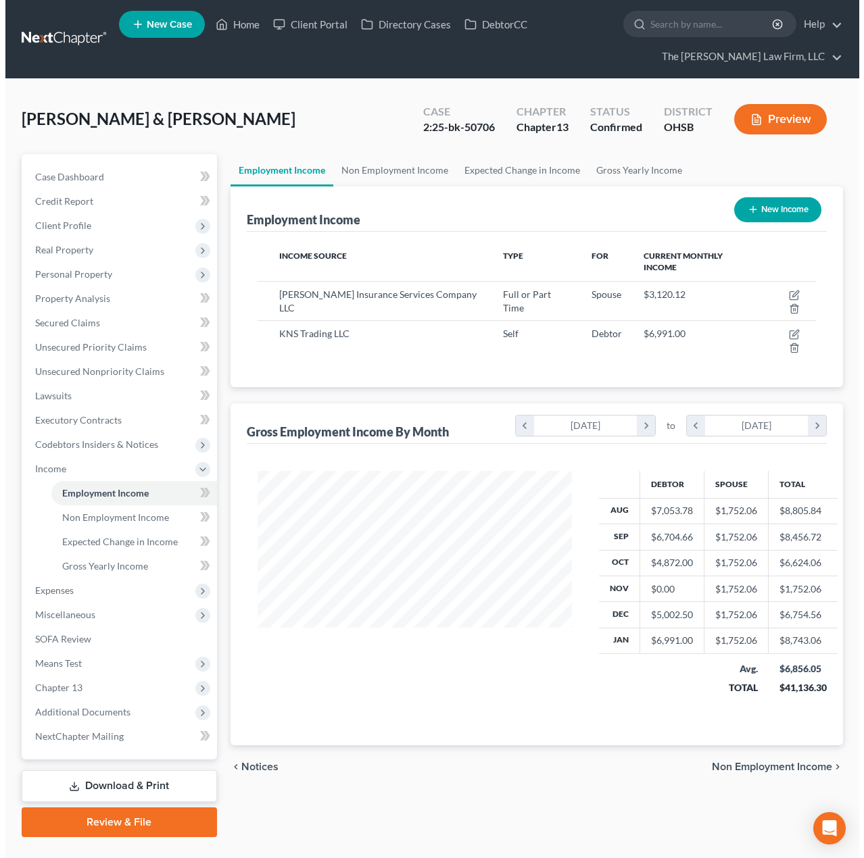
scroll to position [243, 342]
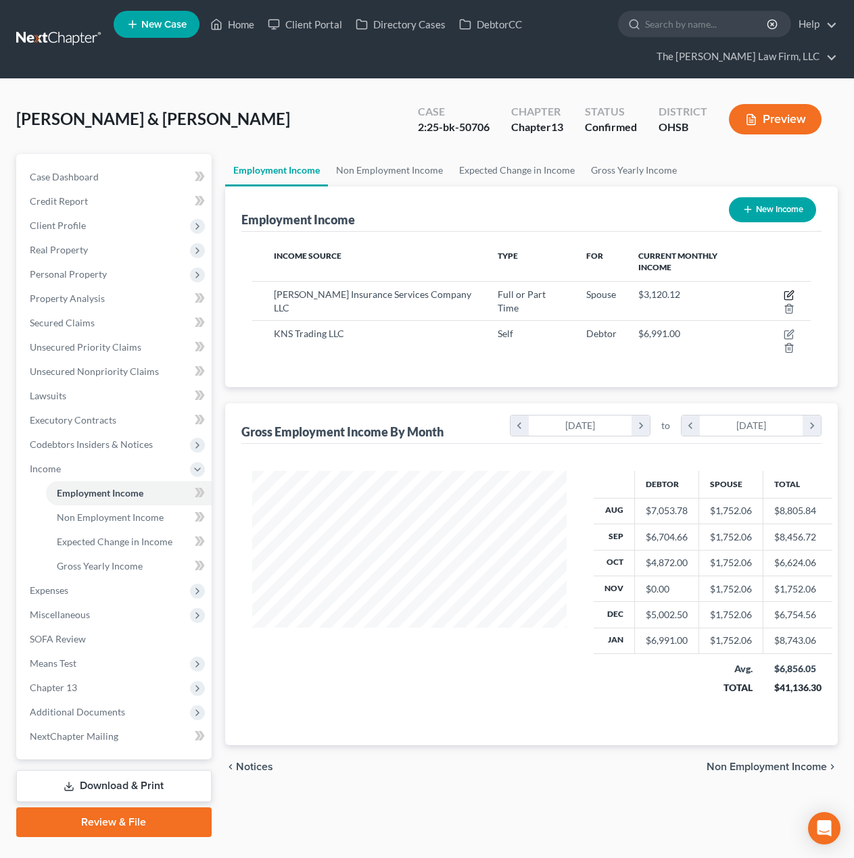
click at [784, 292] on icon "button" at bounding box center [788, 296] width 8 height 8
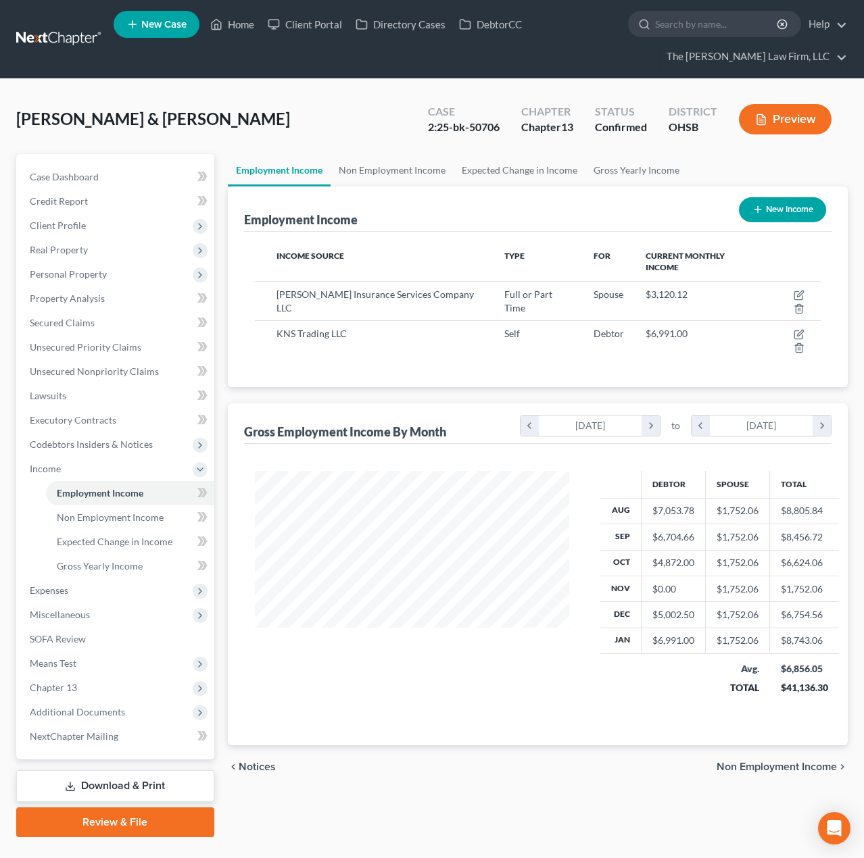
select select "0"
select select "36"
select select "1"
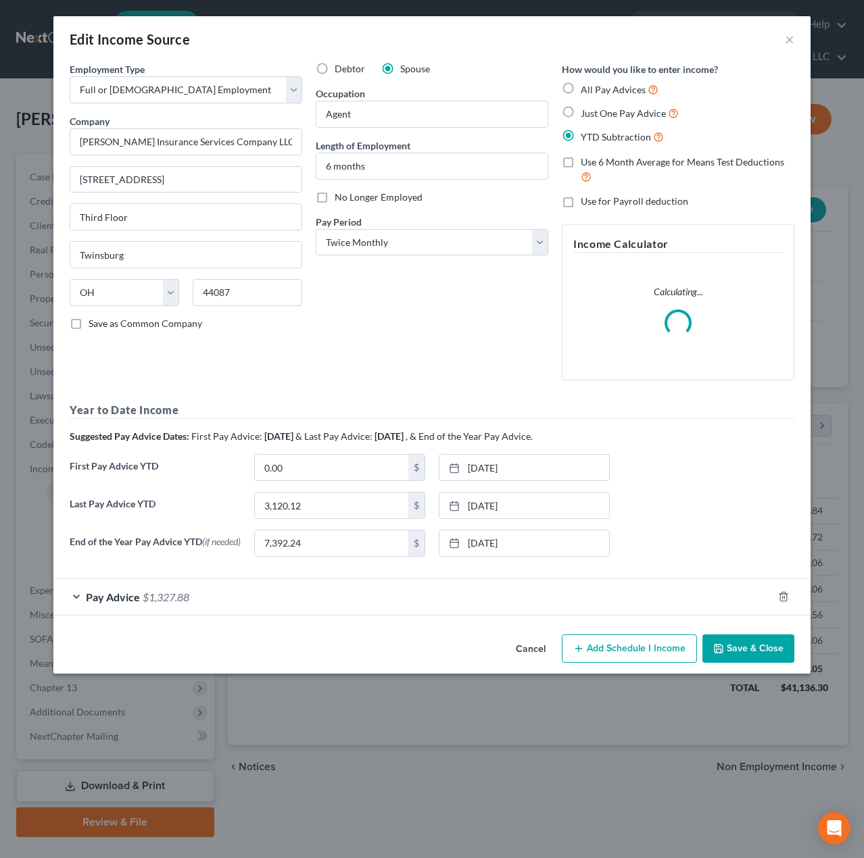
scroll to position [243, 346]
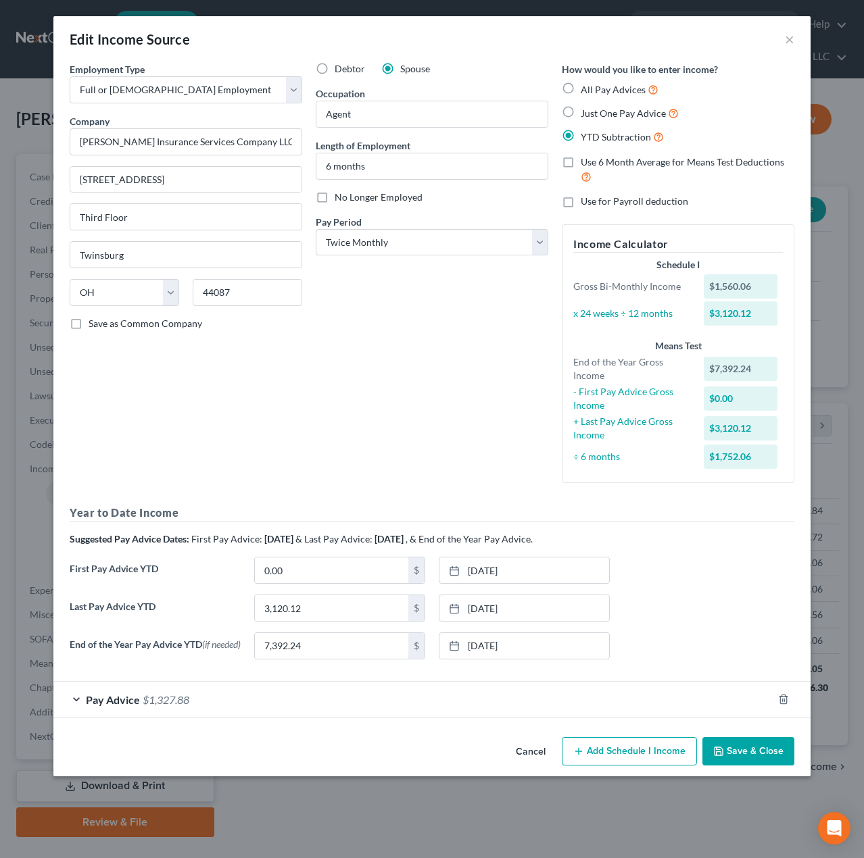
click at [470, 714] on div "Pay Advice $1,327.88" at bounding box center [412, 700] width 719 height 36
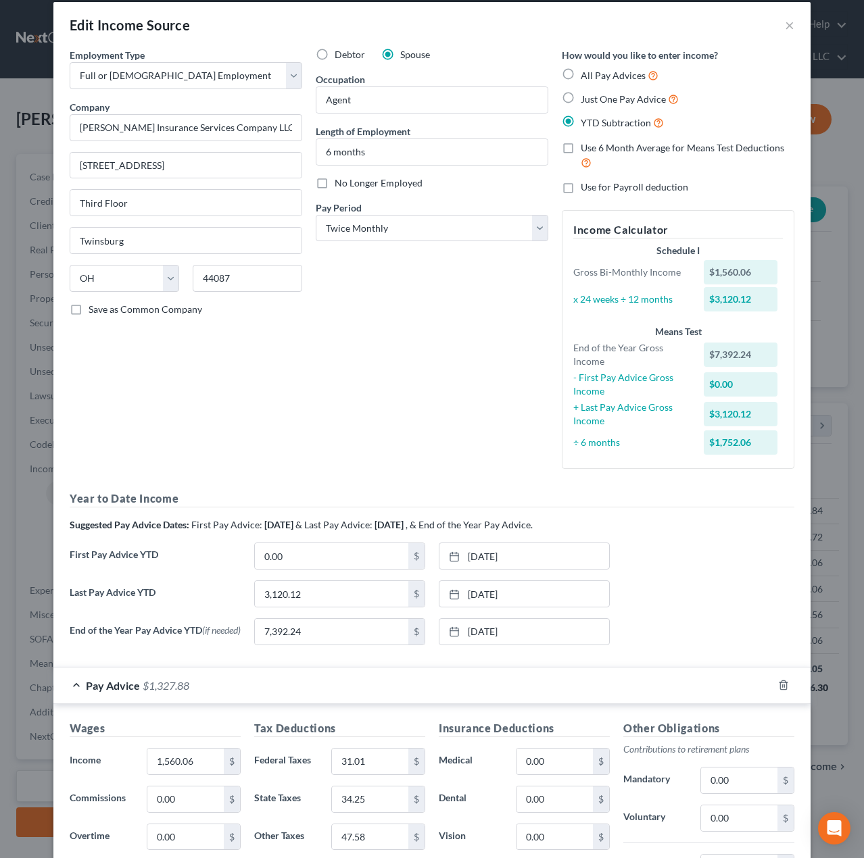
scroll to position [0, 0]
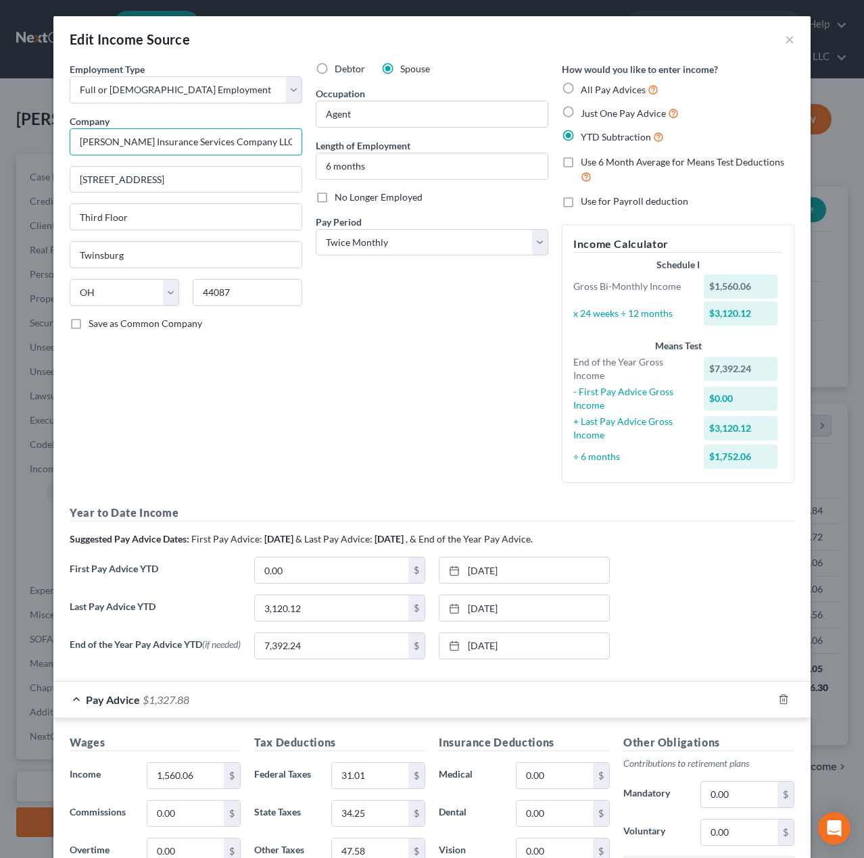
click at [262, 144] on input "Rall Insurance Services Company LLC" at bounding box center [186, 141] width 232 height 27
click at [245, 141] on input "Kenco American Standard" at bounding box center [186, 141] width 232 height 27
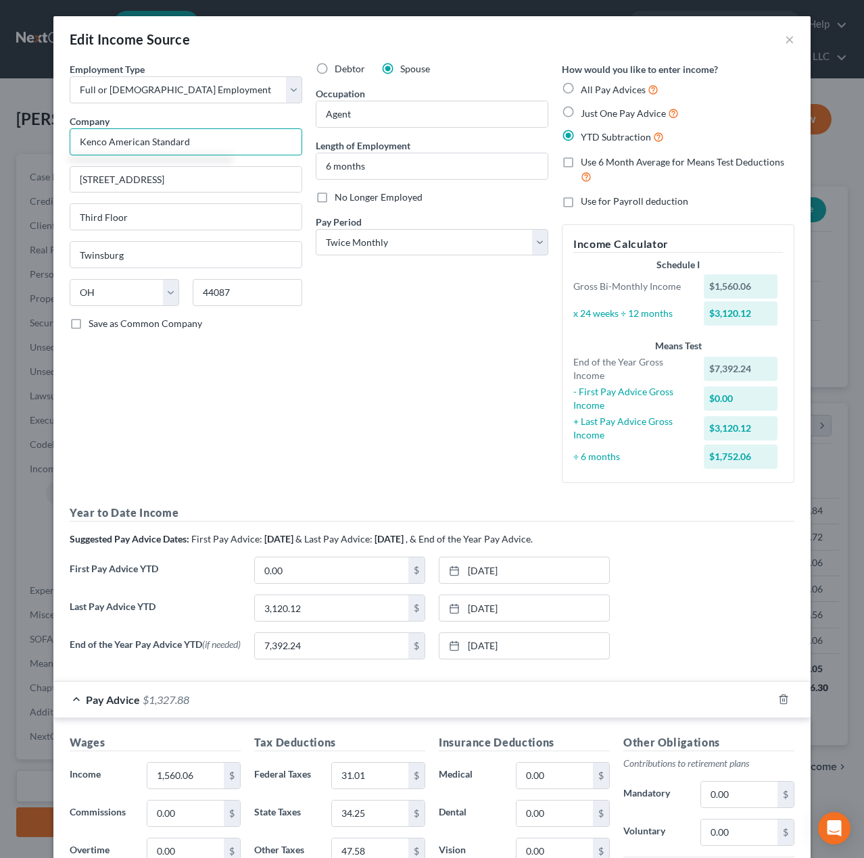
click at [245, 141] on input "Kenco American Standard" at bounding box center [186, 141] width 232 height 27
type input "Ignite Industrial Professionals"
type input "3455 Centerpoint Dr., Suite C"
click at [196, 228] on input "Third Floor" at bounding box center [185, 217] width 231 height 26
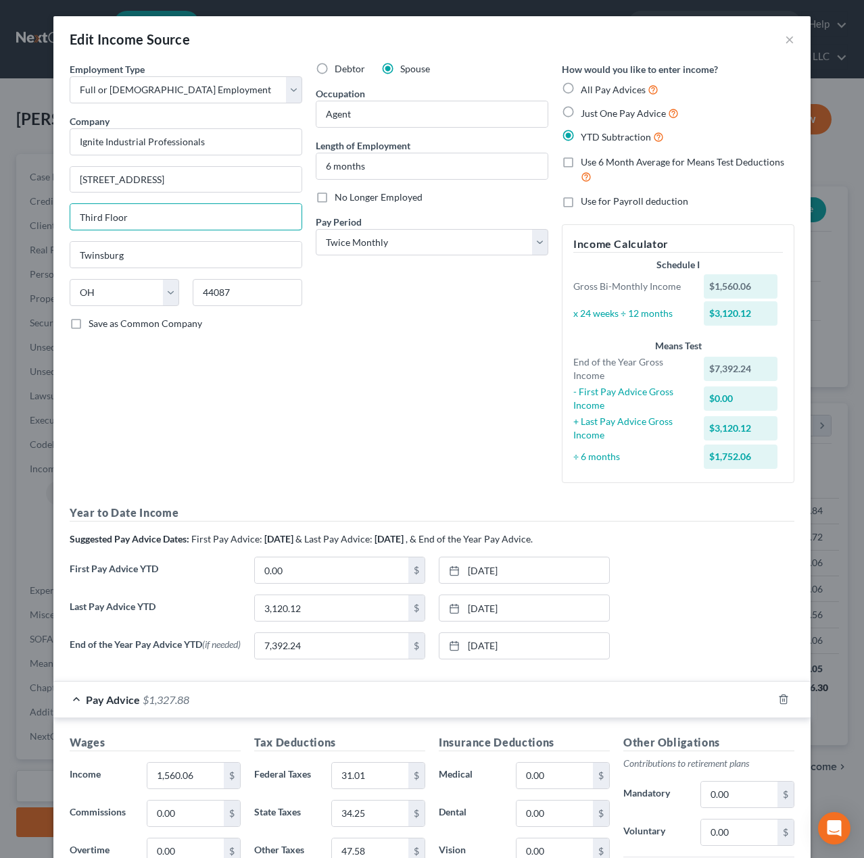
click at [196, 228] on input "Third Floor" at bounding box center [185, 217] width 231 height 26
click at [230, 295] on input "44087" at bounding box center [247, 292] width 109 height 27
type input "43213"
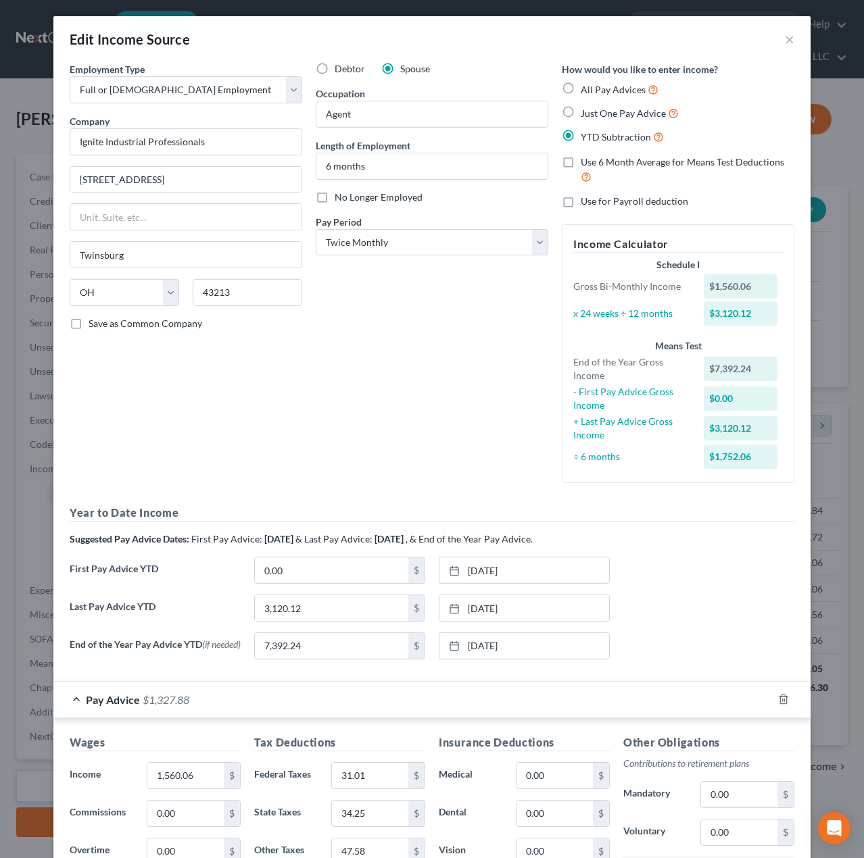
click at [280, 338] on div "Employment Type * Select Full or Part Time Employment Self Employment Company *…" at bounding box center [186, 278] width 246 height 432
type input "Columbus"
drag, startPoint x: 418, startPoint y: 246, endPoint x: 414, endPoint y: 253, distance: 8.2
click at [418, 246] on select "Select Monthly Twice Monthly Every Other Week Weekly" at bounding box center [432, 242] width 232 height 27
select select "3"
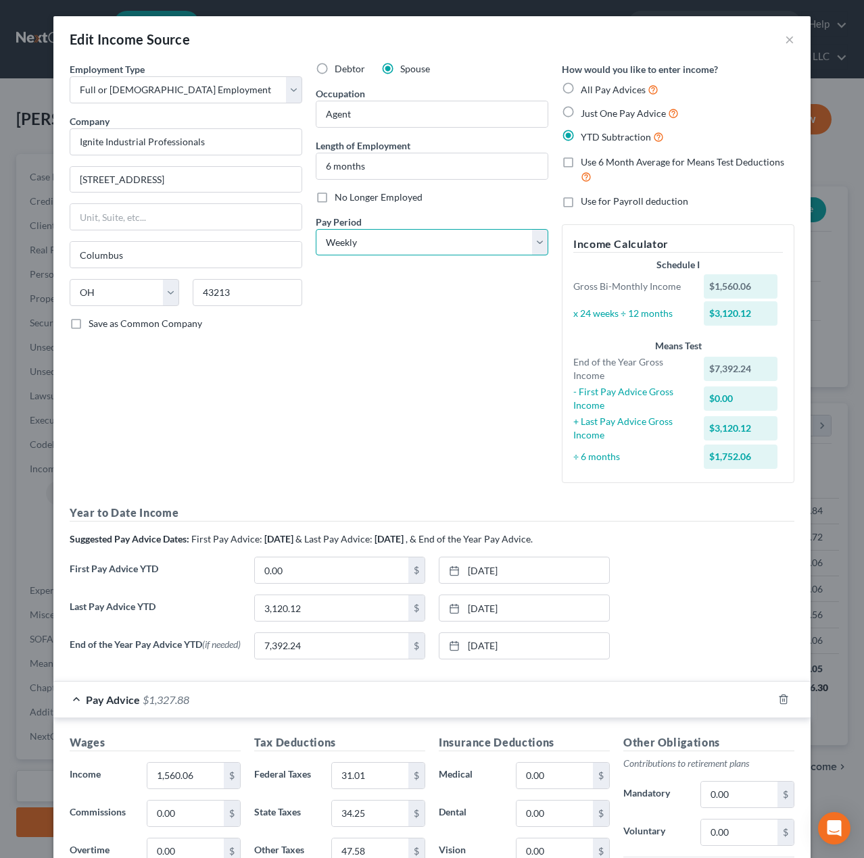
click at [316, 229] on select "Select Monthly Twice Monthly Every Other Week Weekly" at bounding box center [432, 242] width 232 height 27
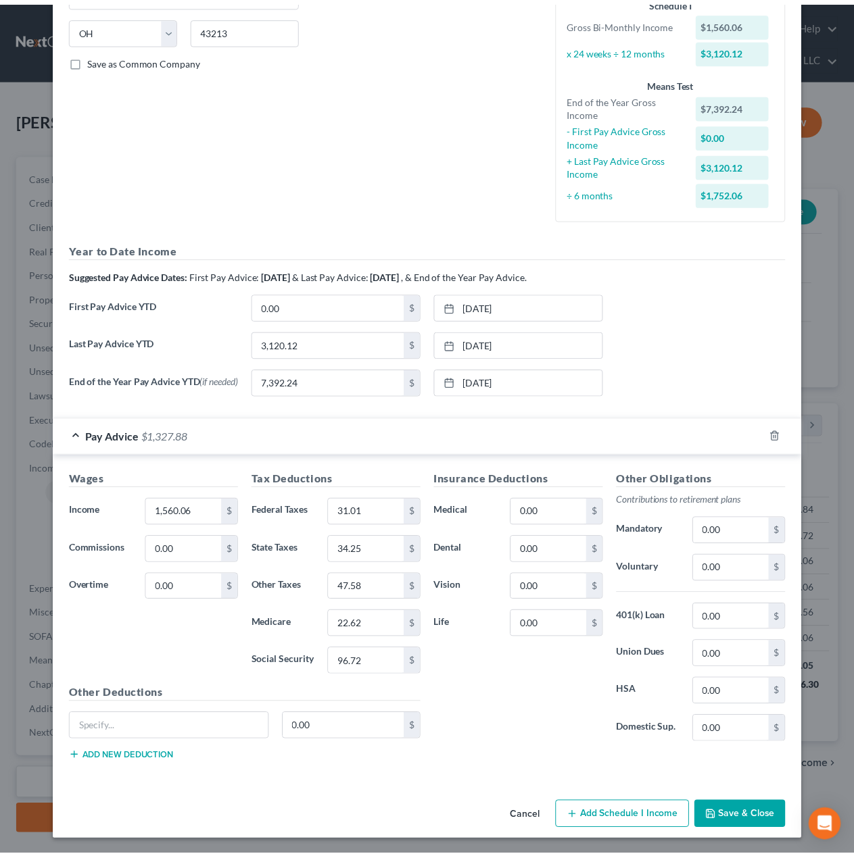
scroll to position [268, 0]
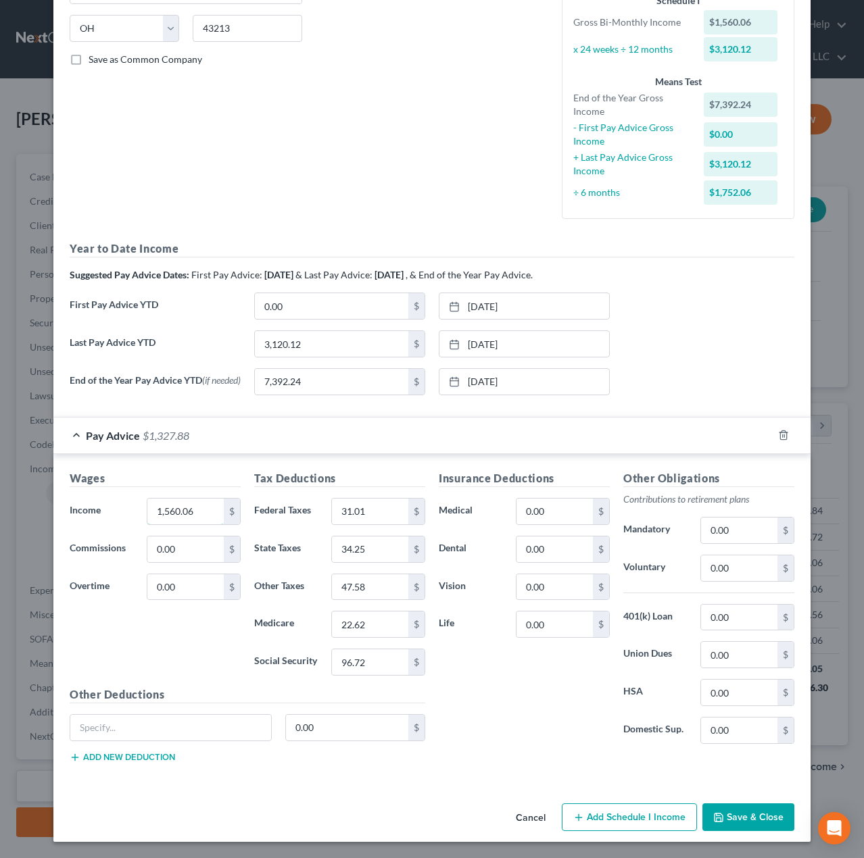
click at [203, 518] on input "1,560.06" at bounding box center [185, 512] width 76 height 26
type input "1,212.75"
click at [230, 622] on div "Wages Income * 1,212.75 $ Commissions 0.00 $ Overtime 0.00 $" at bounding box center [155, 578] width 185 height 216
click at [376, 513] on input "31.01" at bounding box center [370, 512] width 76 height 26
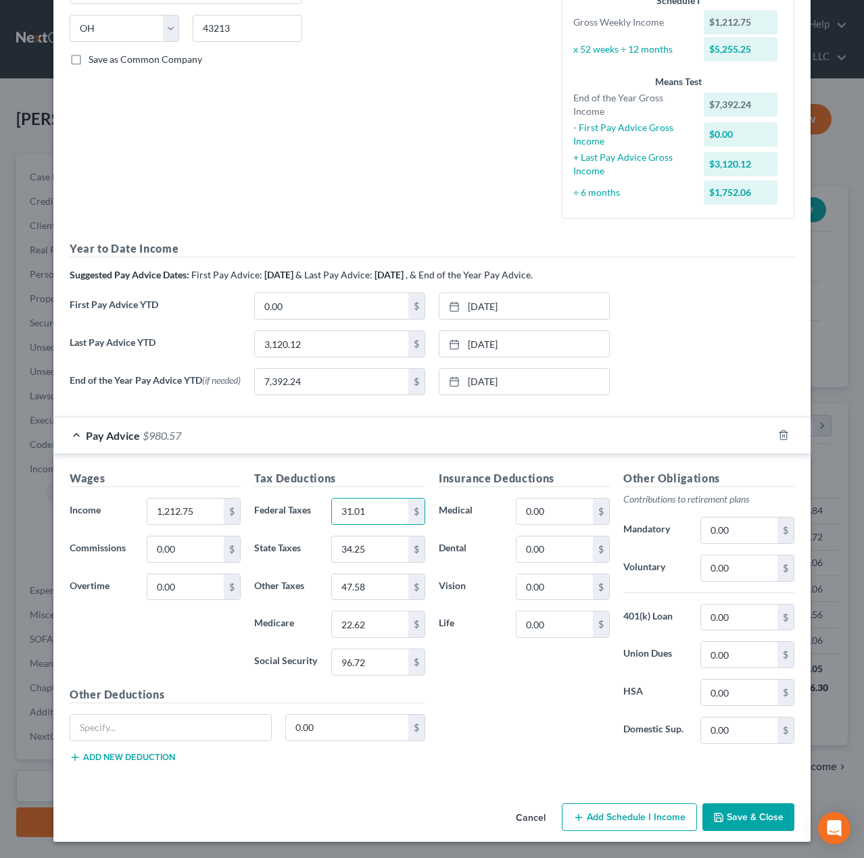
click at [376, 513] on input "31.01" at bounding box center [370, 512] width 76 height 26
type input "106.33"
click at [370, 666] on input "96.72" at bounding box center [370, 662] width 76 height 26
type input "75.19"
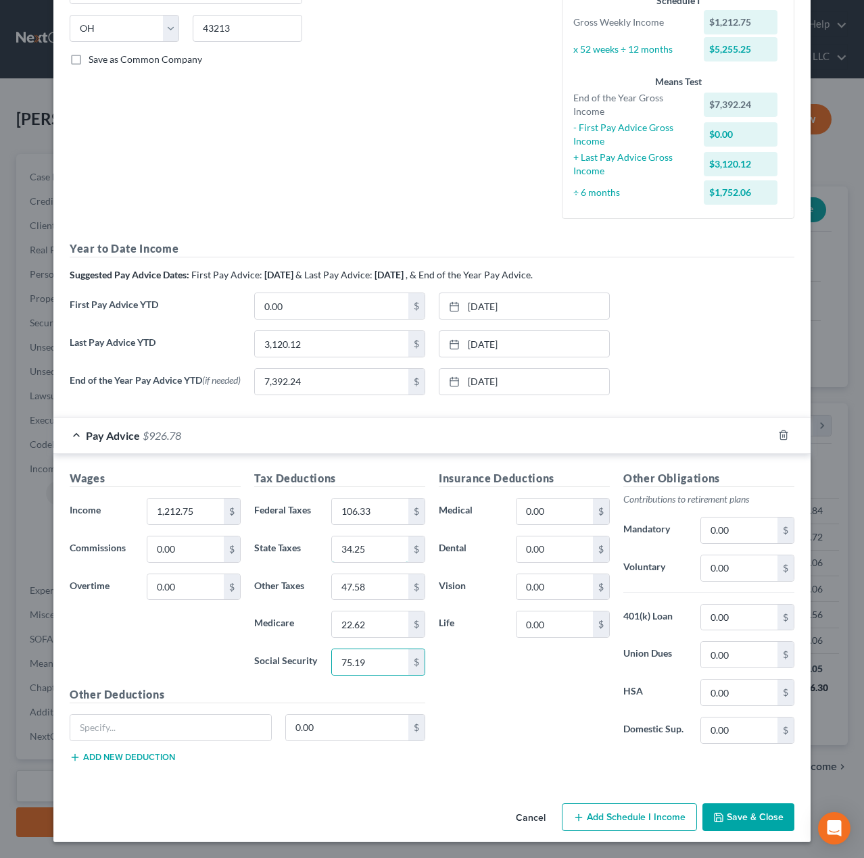
click at [389, 559] on input "34.25" at bounding box center [370, 550] width 76 height 26
type input "29.42"
click at [379, 629] on input "22.62" at bounding box center [370, 625] width 76 height 26
type input "17.58"
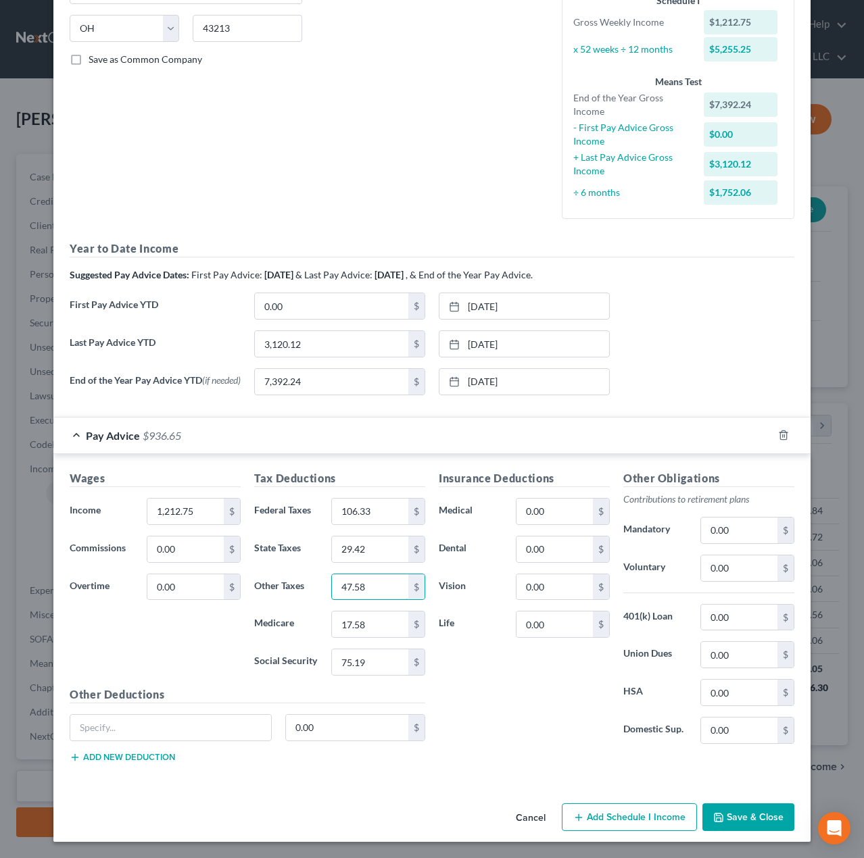
click at [378, 587] on input "47.58" at bounding box center [370, 587] width 76 height 26
type input "24.26"
click at [504, 672] on div "Insurance Deductions Medical 0.00 $ Dental 0.00 $ Vision 0.00 $ Life 0.00 $" at bounding box center [524, 612] width 185 height 285
click at [743, 729] on input "0.00" at bounding box center [739, 731] width 76 height 26
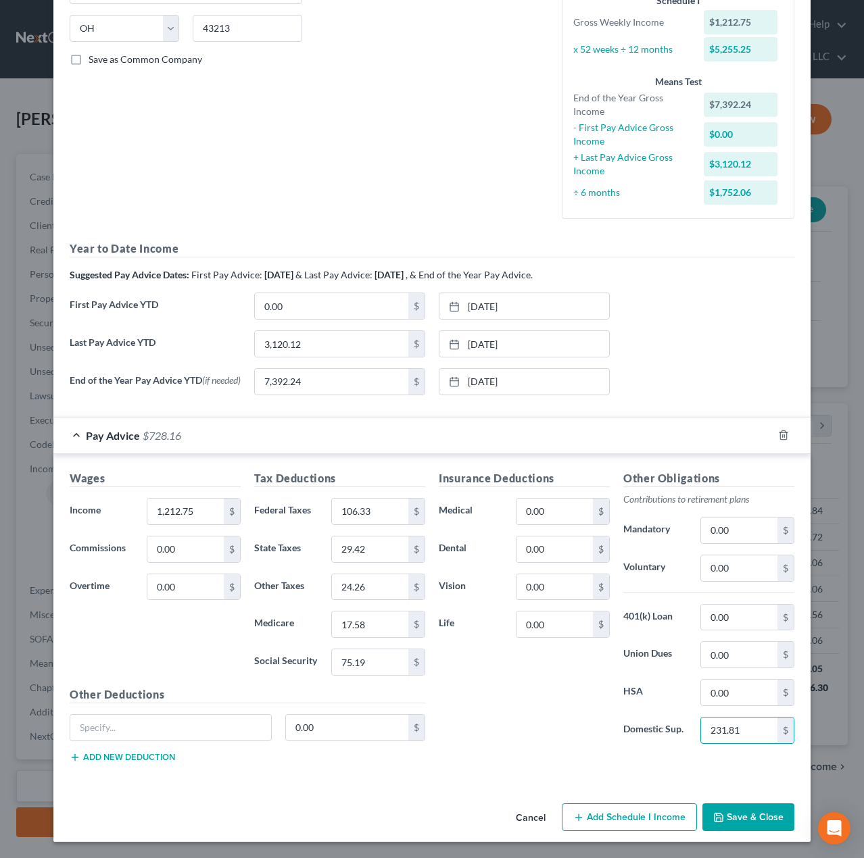
type input "231.81"
click at [568, 720] on div "Insurance Deductions Medical 0.00 $ Dental 0.00 $ Vision 0.00 $ Life 0.00 $" at bounding box center [524, 612] width 185 height 285
click at [734, 812] on button "Save & Close" at bounding box center [748, 818] width 92 height 28
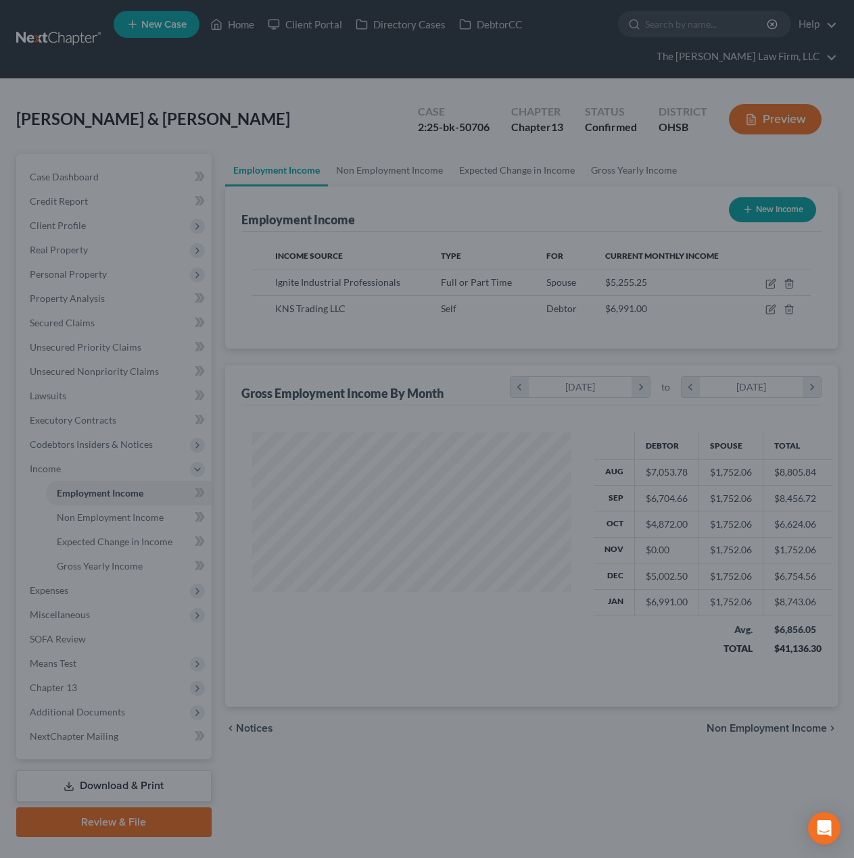
scroll to position [675608, 675508]
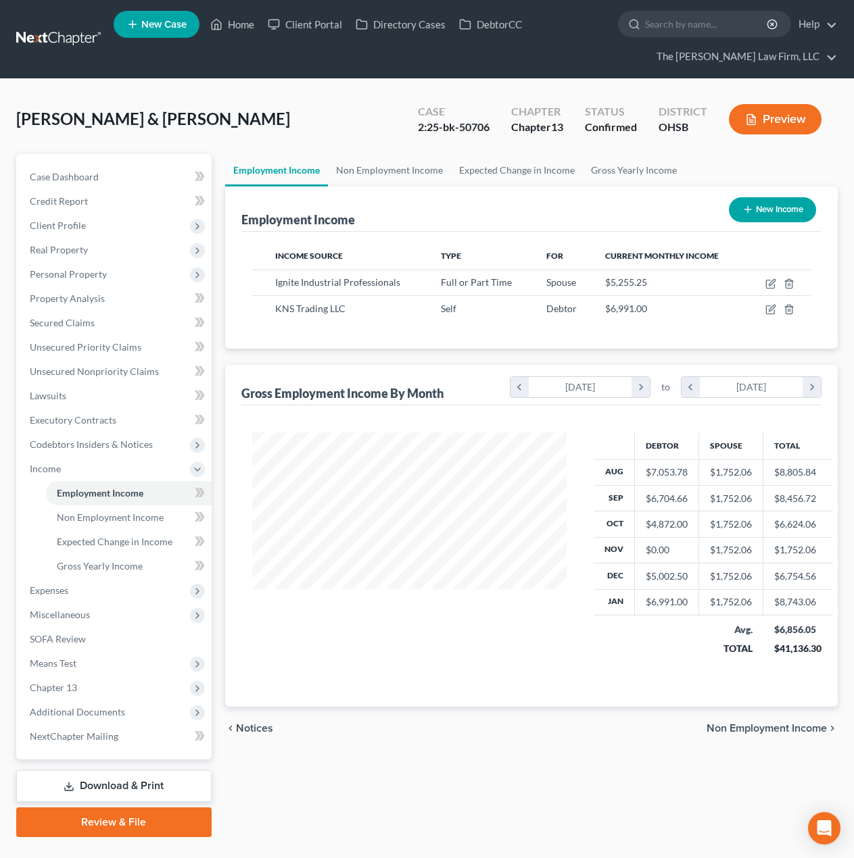
click at [65, 595] on span "Expenses" at bounding box center [49, 590] width 39 height 11
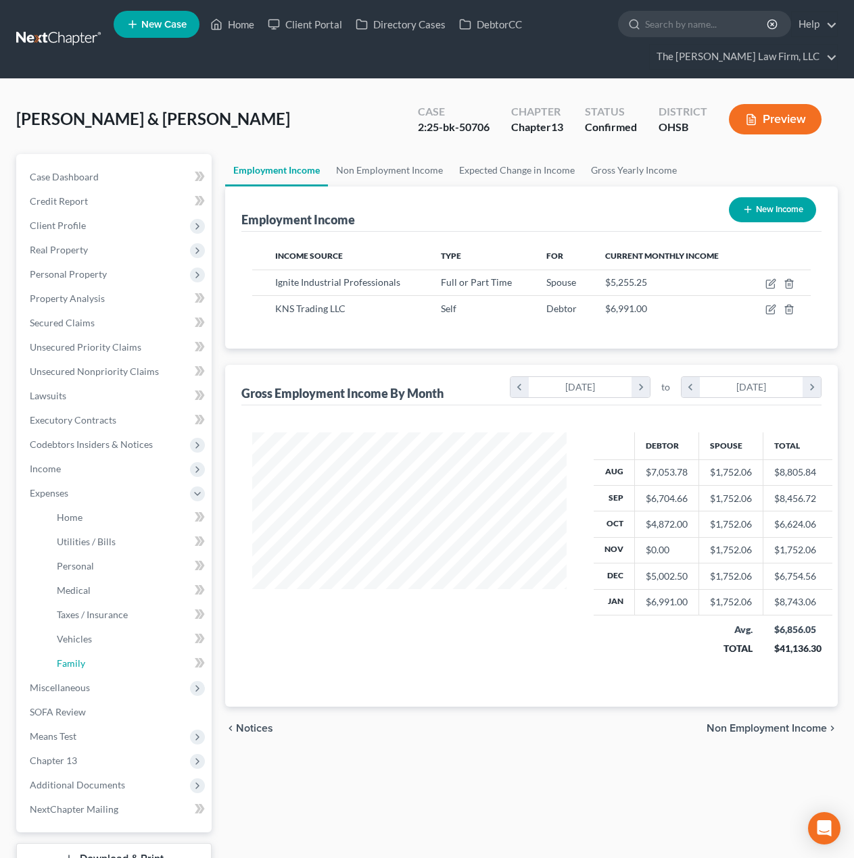
click at [74, 661] on span "Family" at bounding box center [71, 663] width 28 height 11
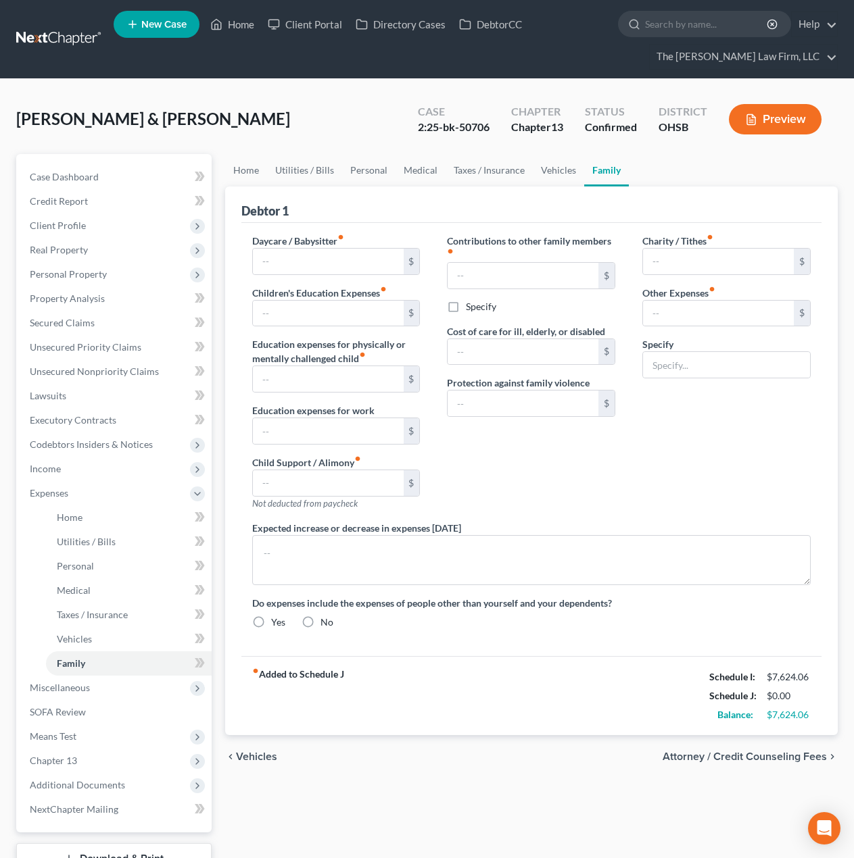
type input "0.00"
type input "850.00"
type input "0.00"
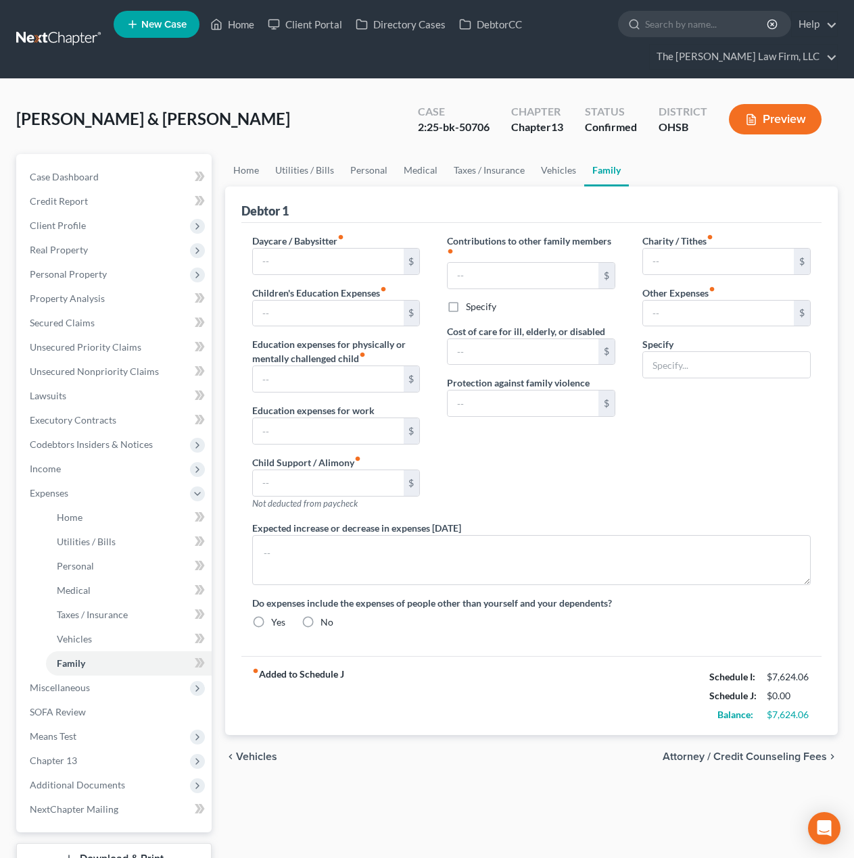
type input "0.00"
radio input "true"
click at [372, 483] on input "850.00" at bounding box center [328, 483] width 151 height 26
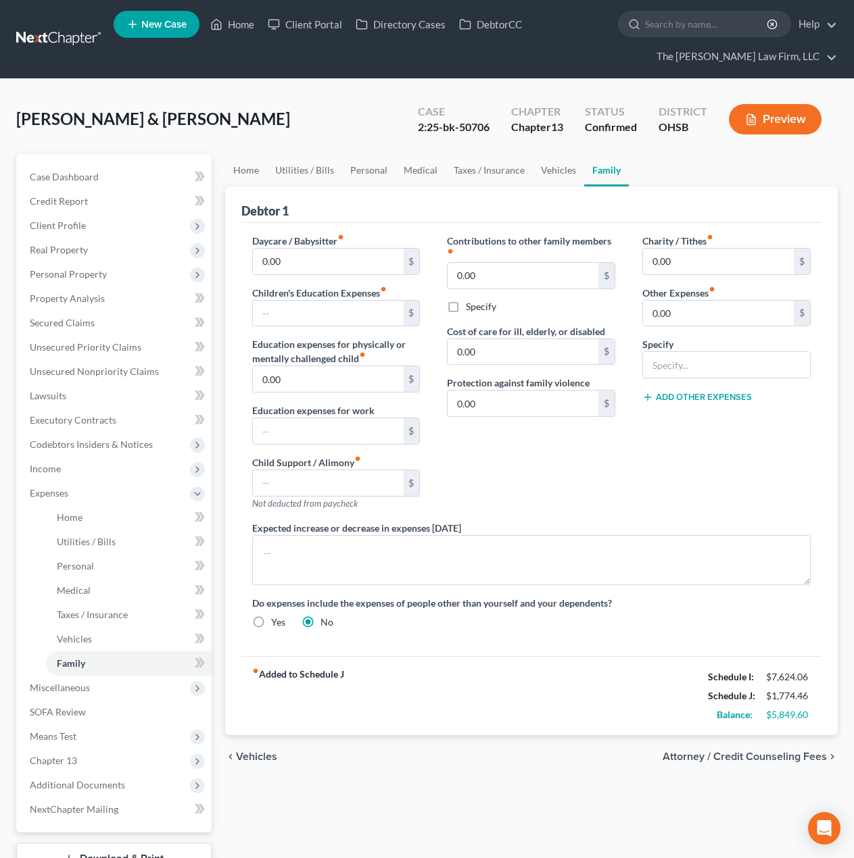
click at [753, 472] on div "Charity / Tithes fiber_manual_record 0.00 $ Other Expenses fiber_manual_record …" at bounding box center [726, 377] width 195 height 287
click at [667, 495] on div "Charity / Tithes fiber_manual_record 0.00 $ Other Expenses fiber_manual_record …" at bounding box center [726, 377] width 195 height 287
click at [551, 180] on link "Vehicles" at bounding box center [558, 170] width 51 height 32
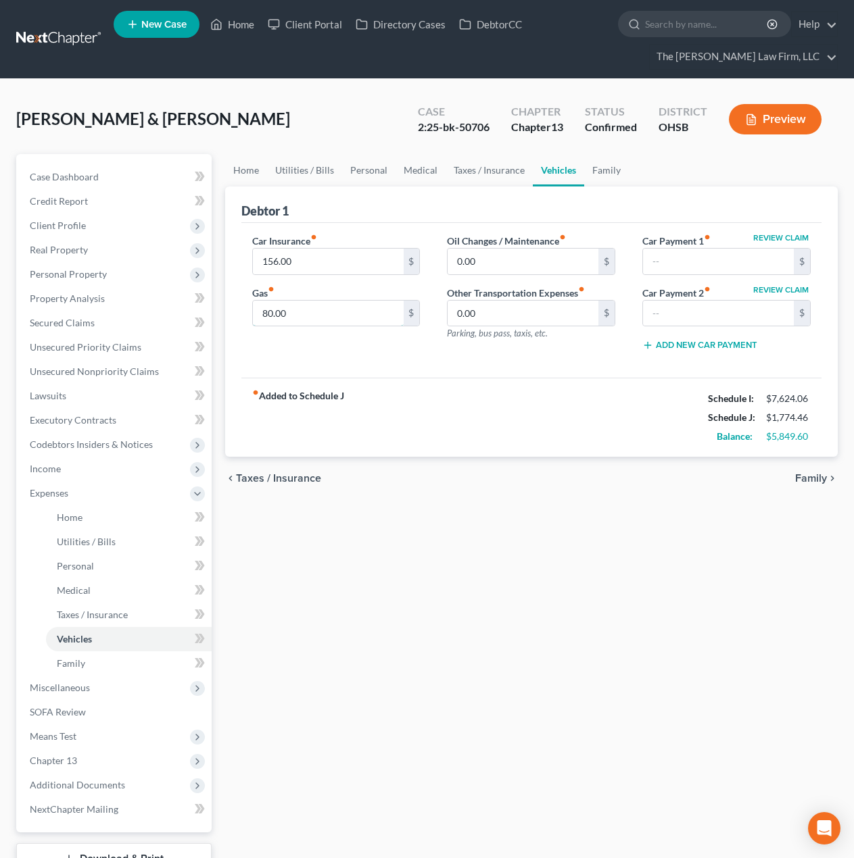
click at [326, 312] on input "80.00" at bounding box center [328, 314] width 151 height 26
type input "150"
click at [451, 383] on div "fiber_manual_record Added to Schedule J Schedule I: $7,624.06 Schedule J: $1,84…" at bounding box center [531, 417] width 580 height 79
click at [476, 173] on link "Taxes / Insurance" at bounding box center [488, 170] width 87 height 32
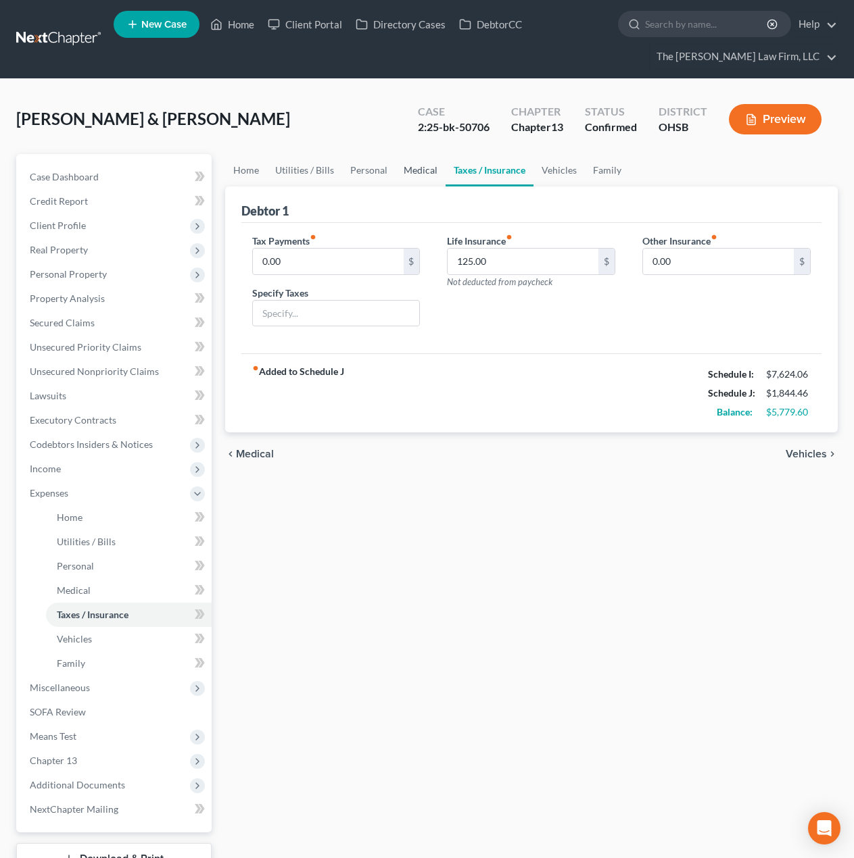
click at [416, 170] on link "Medical" at bounding box center [420, 170] width 50 height 32
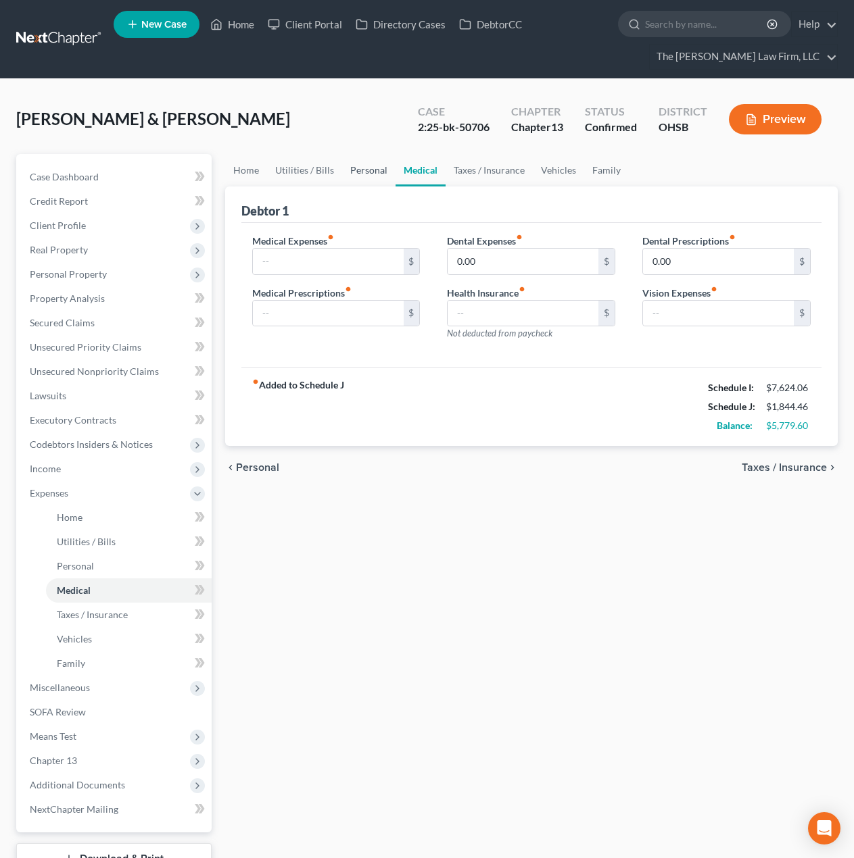
click at [376, 172] on link "Personal" at bounding box center [368, 170] width 53 height 32
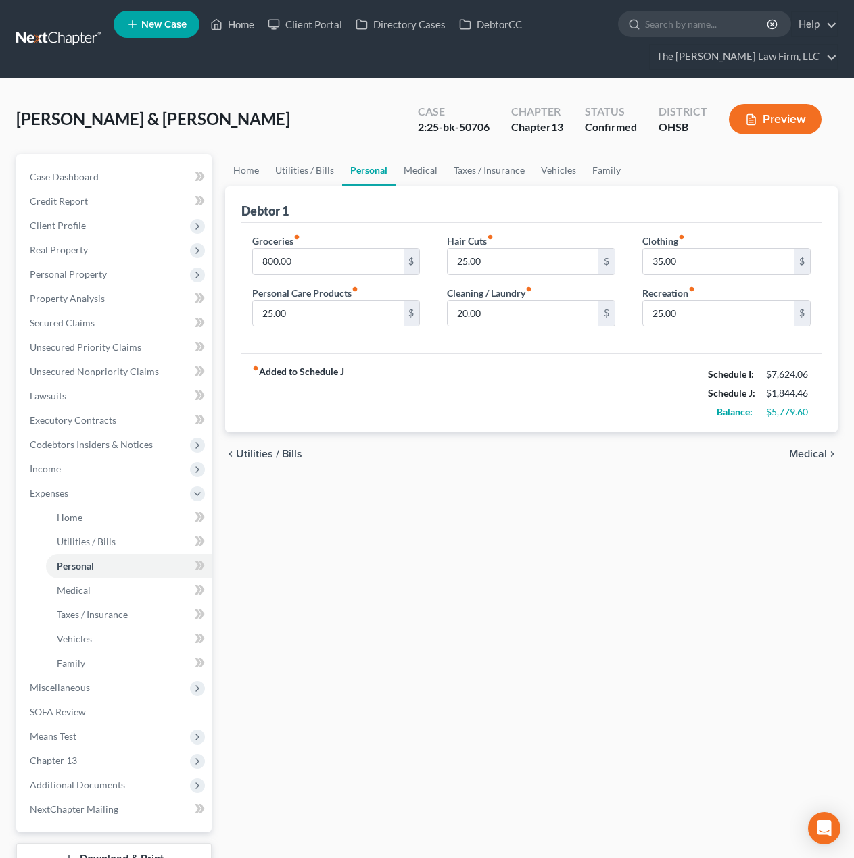
click at [94, 224] on span "Client Profile" at bounding box center [115, 226] width 193 height 24
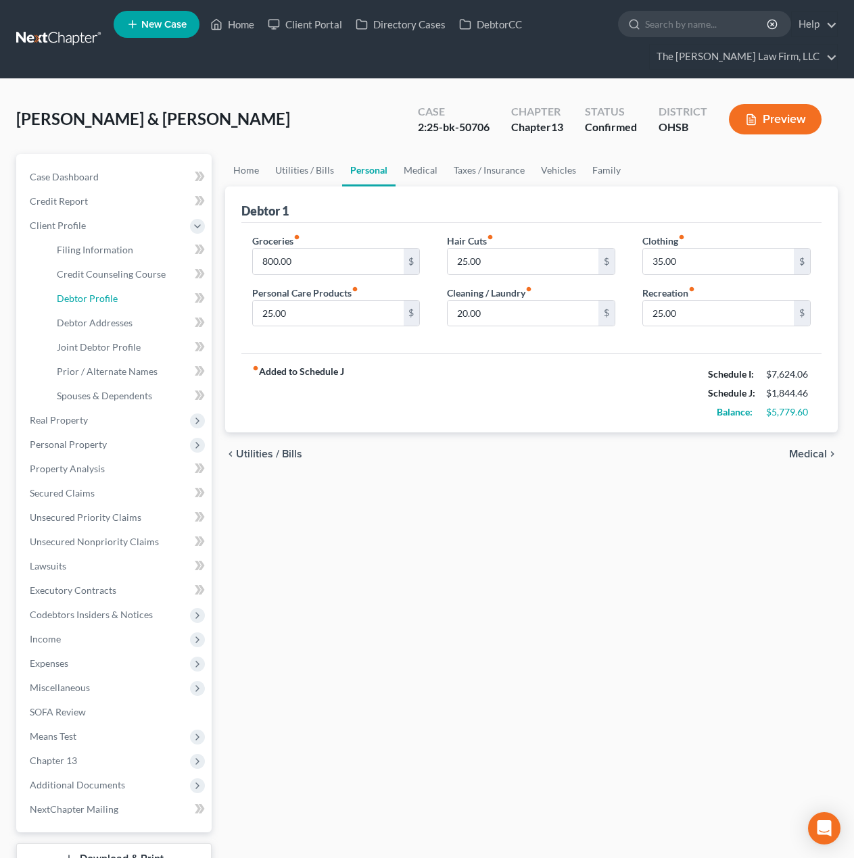
click at [105, 298] on span "Debtor Profile" at bounding box center [87, 298] width 61 height 11
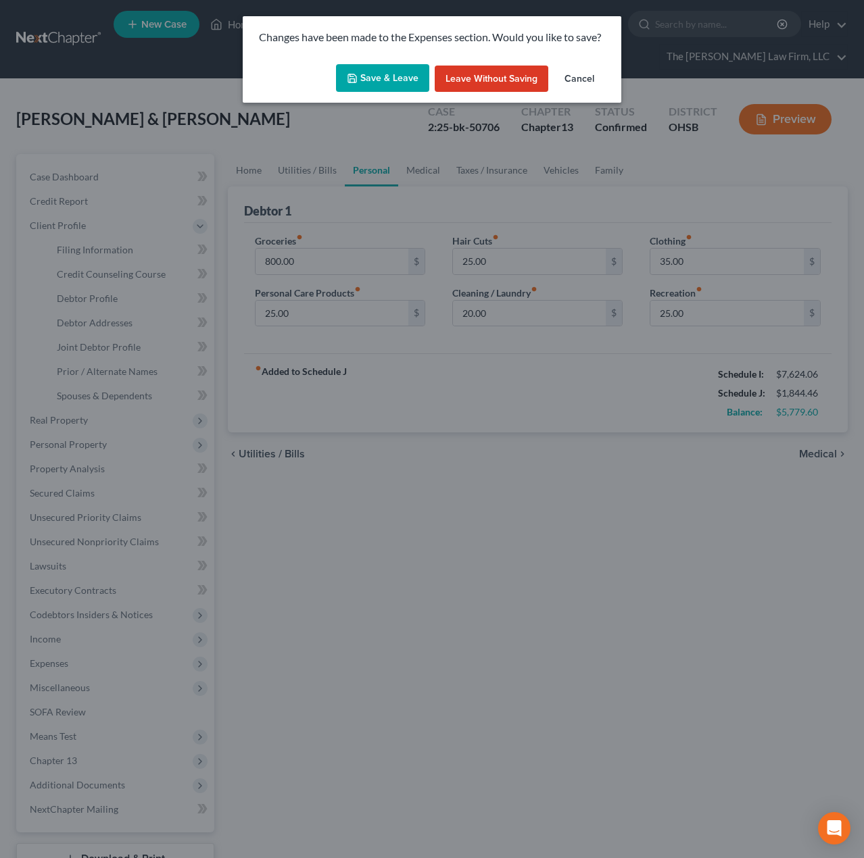
click at [417, 84] on button "Save & Leave" at bounding box center [382, 78] width 93 height 28
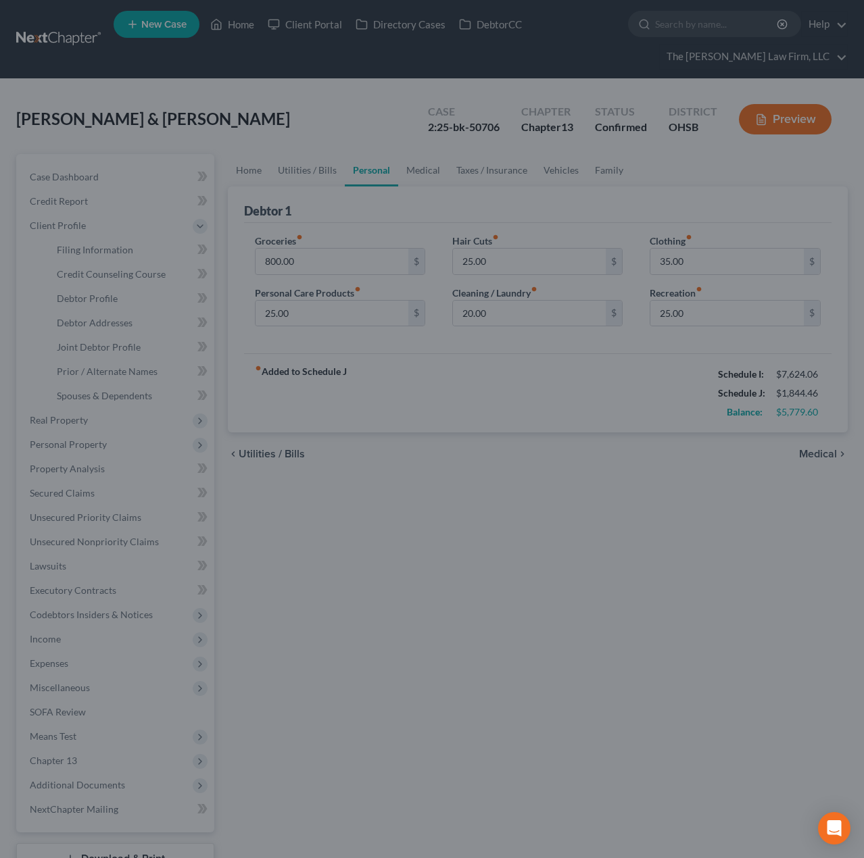
select select "1"
select select "3"
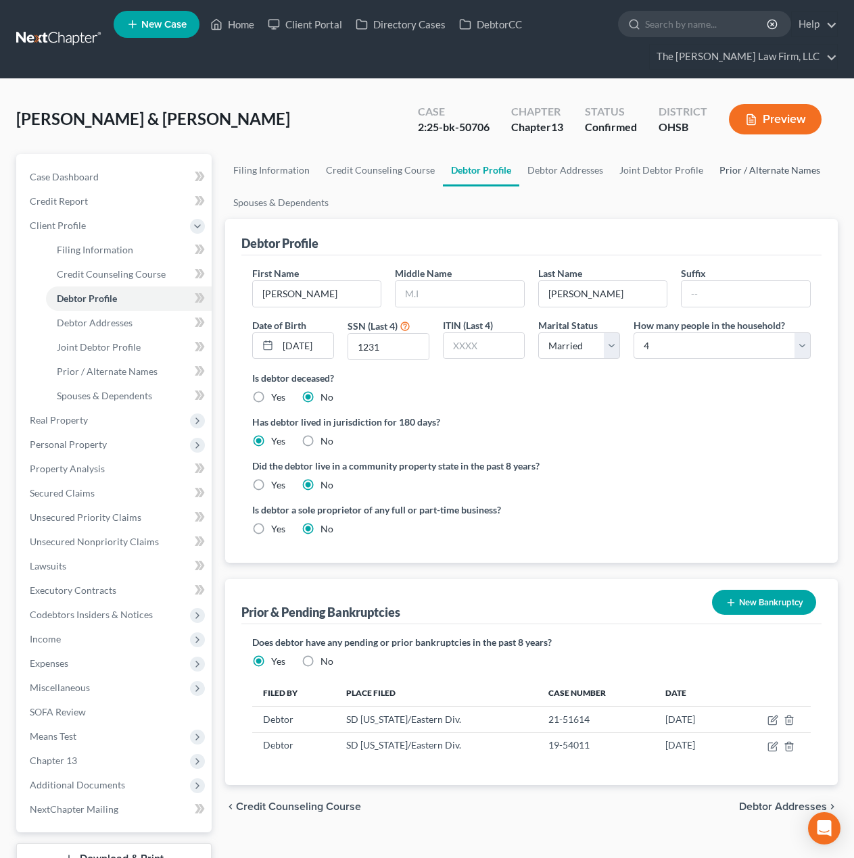
click at [769, 172] on link "Prior / Alternate Names" at bounding box center [769, 170] width 117 height 32
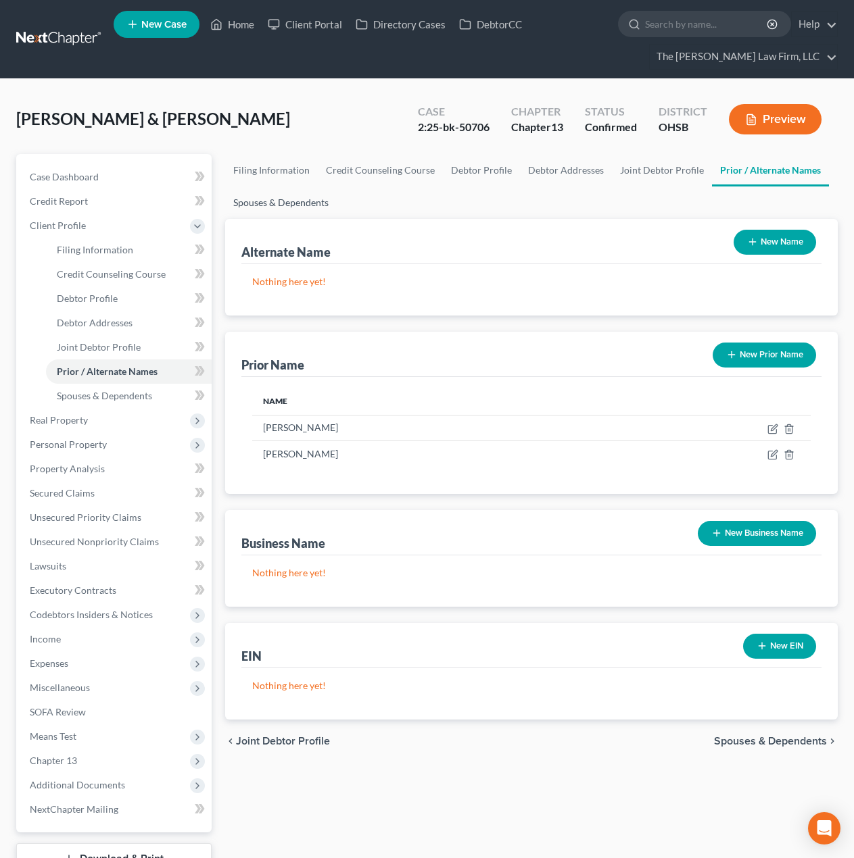
click at [325, 203] on link "Spouses & Dependents" at bounding box center [281, 203] width 112 height 32
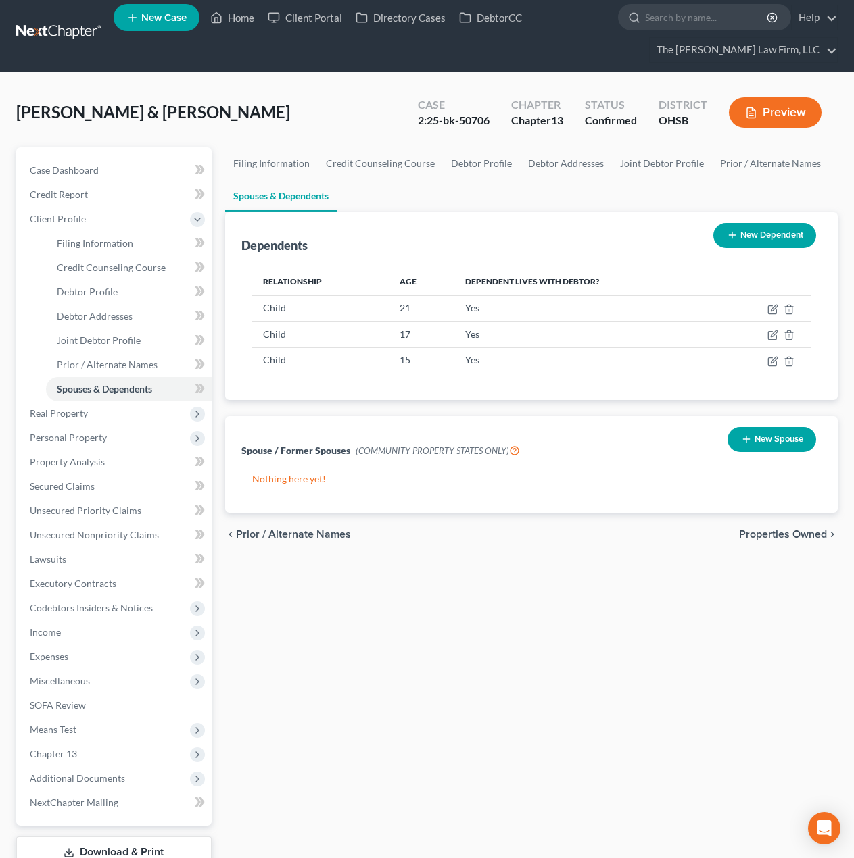
scroll to position [103, 0]
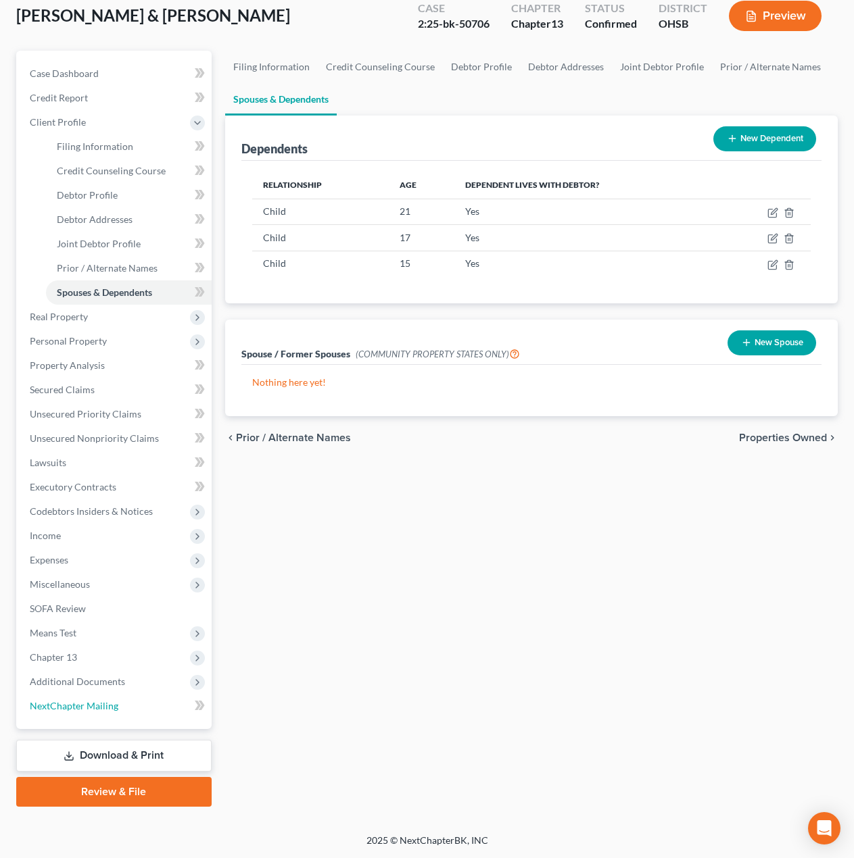
click at [92, 694] on link "NextChapter Mailing" at bounding box center [115, 706] width 193 height 24
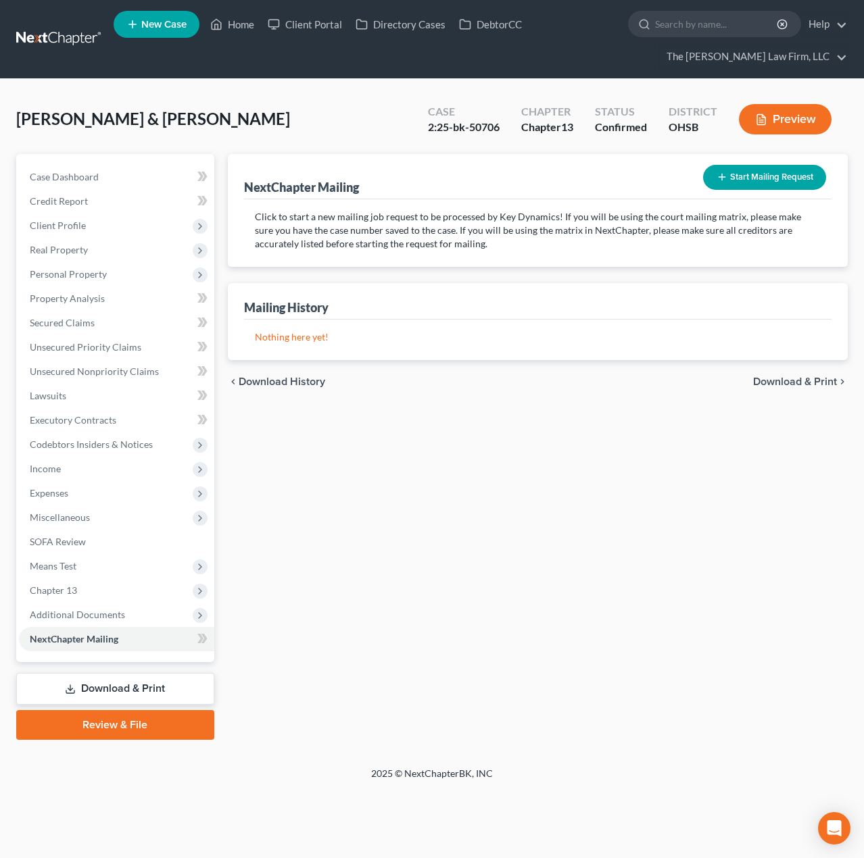
click at [75, 499] on span "Expenses" at bounding box center [116, 493] width 195 height 24
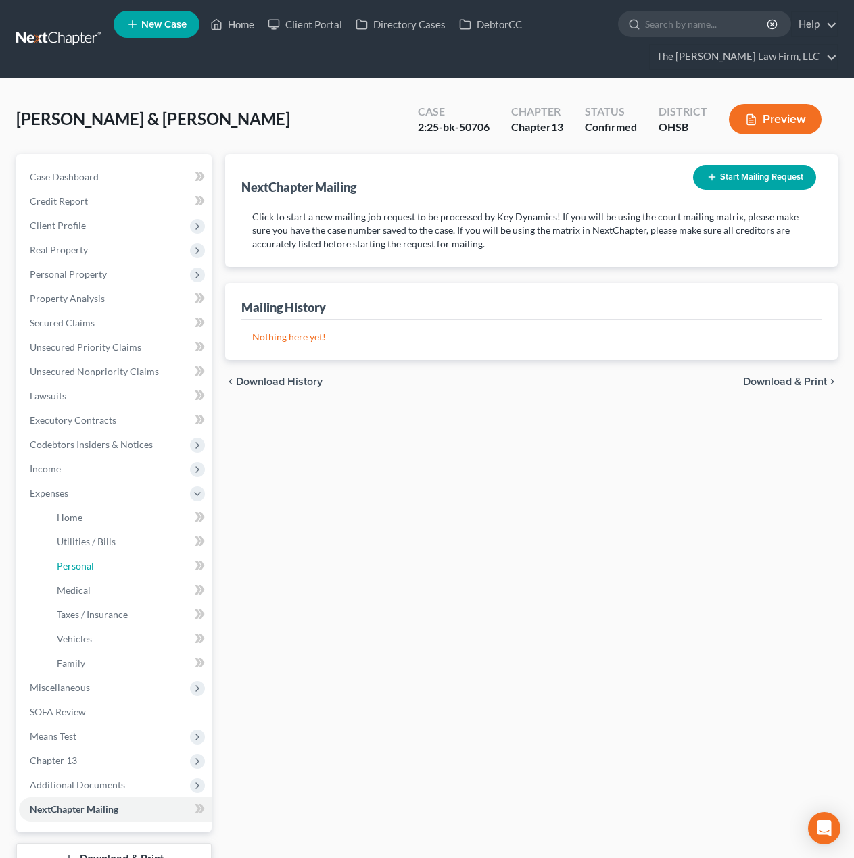
click at [90, 567] on span "Personal" at bounding box center [75, 565] width 37 height 11
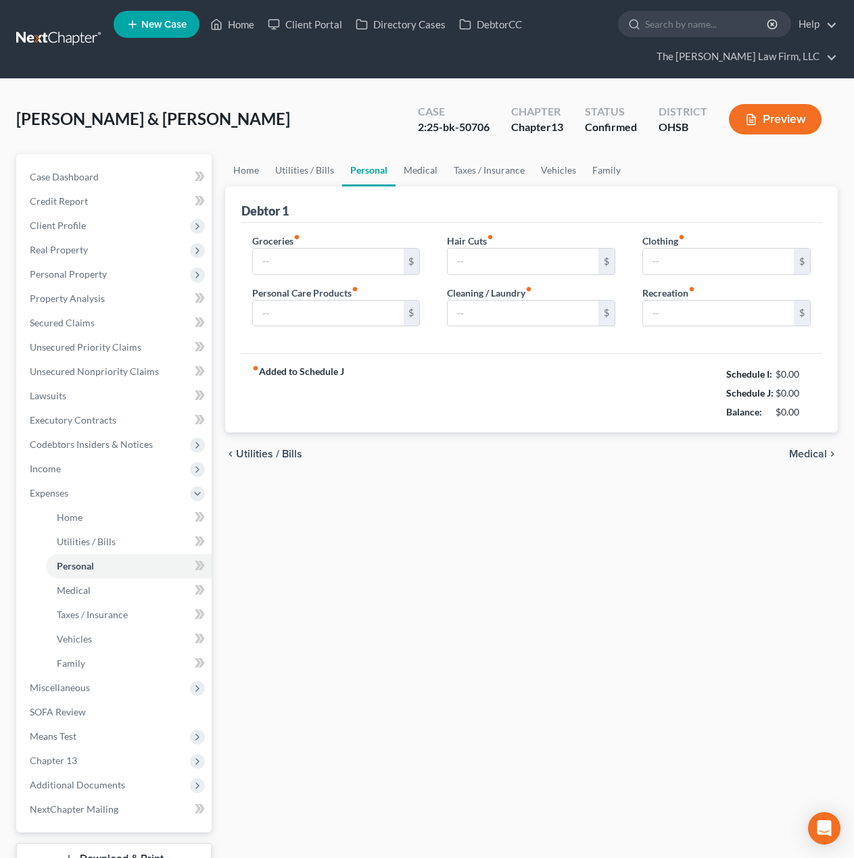
type input "800.00"
type input "25.00"
type input "20.00"
type input "35.00"
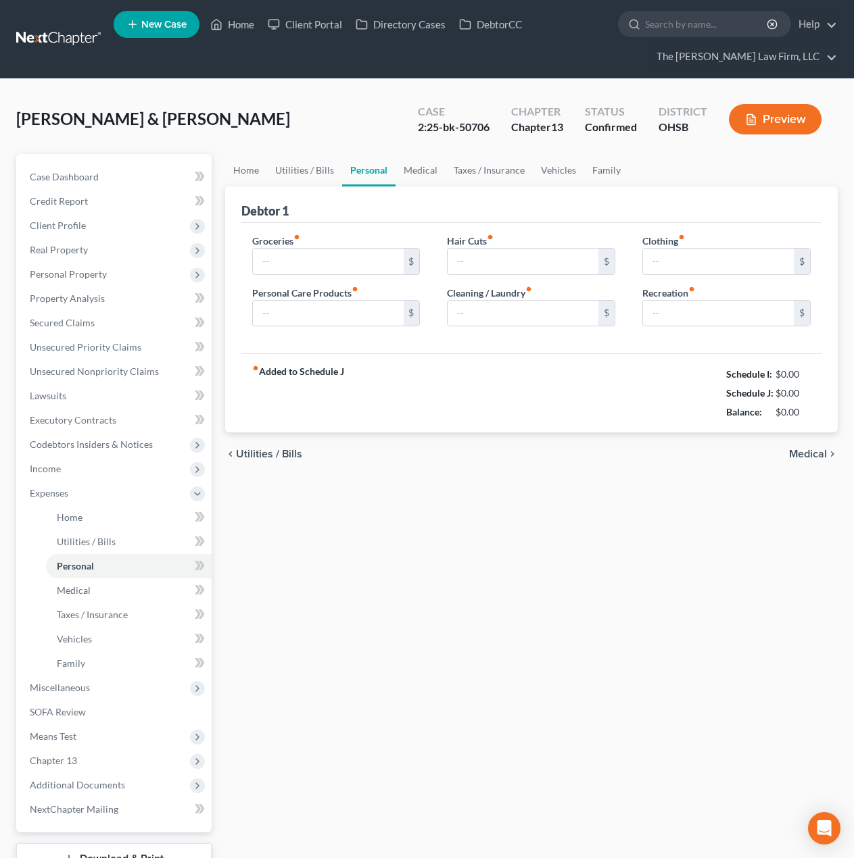
type input "25.00"
click at [349, 258] on input "800.00" at bounding box center [328, 262] width 151 height 26
type input "1,200"
click at [331, 308] on input "25.00" at bounding box center [328, 314] width 151 height 26
type input "50"
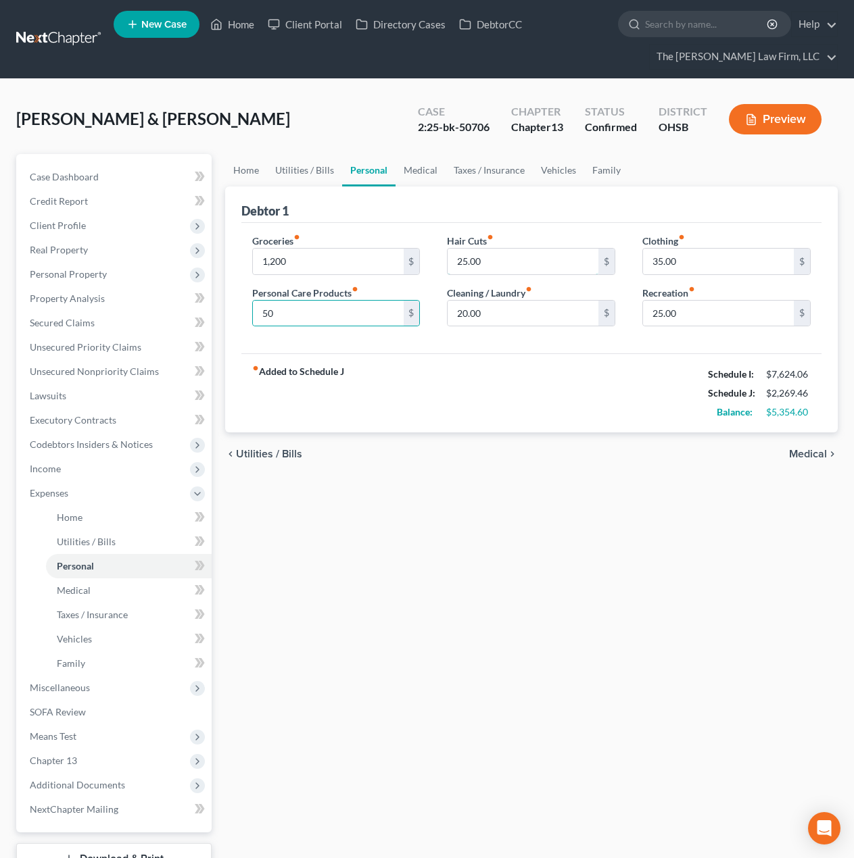
click at [508, 260] on input "25.00" at bounding box center [522, 262] width 151 height 26
type input "50"
click at [486, 320] on input "20.00" at bounding box center [522, 314] width 151 height 26
type input "40"
click at [683, 260] on input "35.00" at bounding box center [718, 262] width 151 height 26
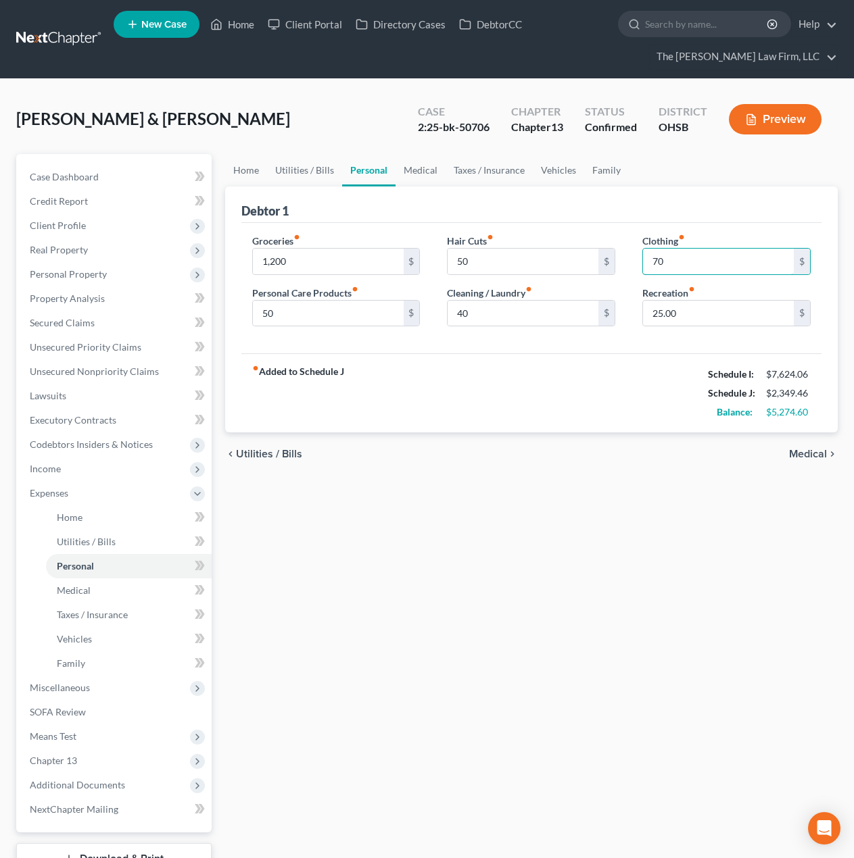
type input "70"
click at [681, 311] on input "25.00" at bounding box center [718, 314] width 151 height 26
type input "50"
click at [595, 372] on div "fiber_manual_record Added to Schedule J Schedule I: $7,624.06 Schedule J: $2,37…" at bounding box center [531, 392] width 580 height 79
click at [531, 322] on input "40" at bounding box center [522, 314] width 151 height 26
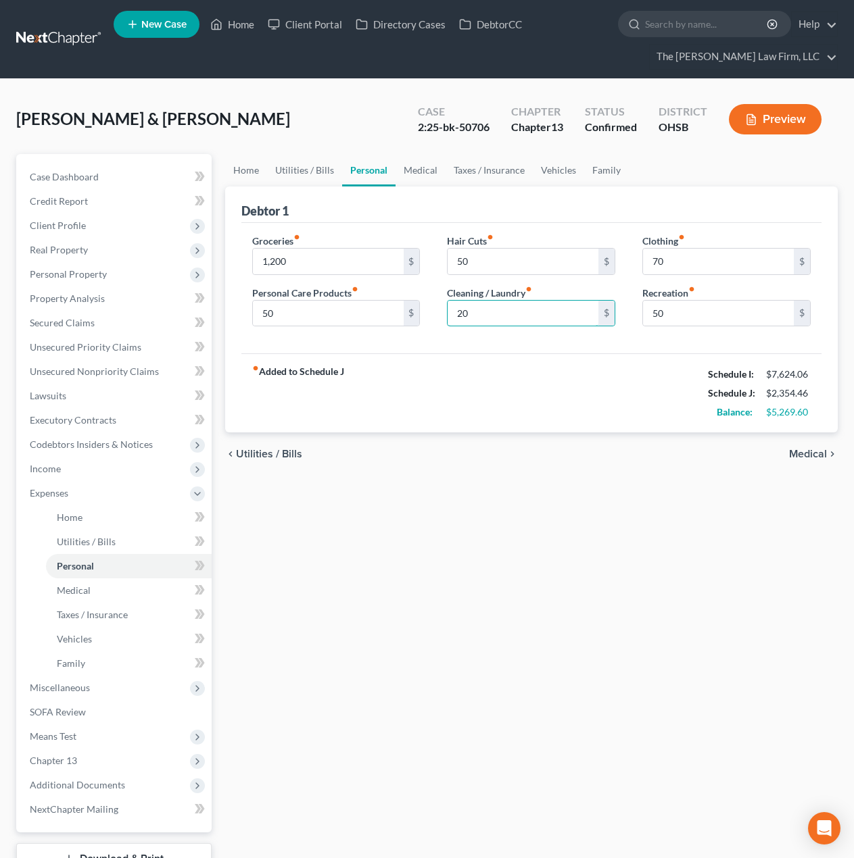
type input "20"
click at [527, 270] on input "50" at bounding box center [522, 262] width 151 height 26
type input "30"
click at [336, 265] on input "1,200" at bounding box center [328, 262] width 151 height 26
type input "1,100"
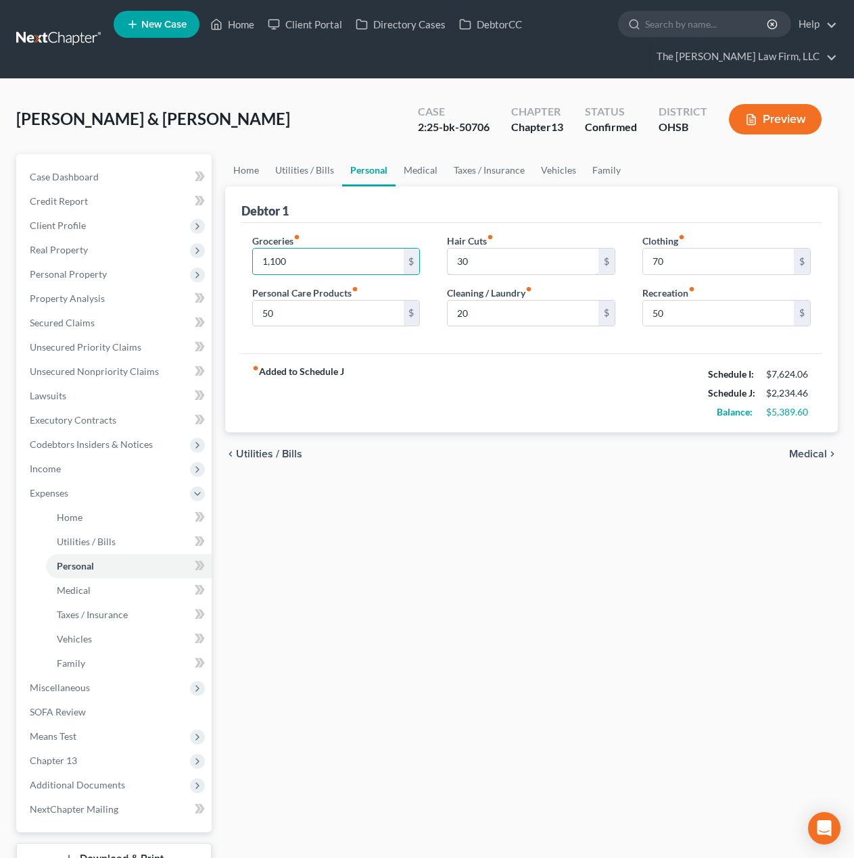
click at [493, 257] on input "30" at bounding box center [522, 262] width 151 height 26
type input "40"
click at [481, 321] on input "20" at bounding box center [522, 314] width 151 height 26
type input "30"
click at [693, 251] on input "70" at bounding box center [718, 262] width 151 height 26
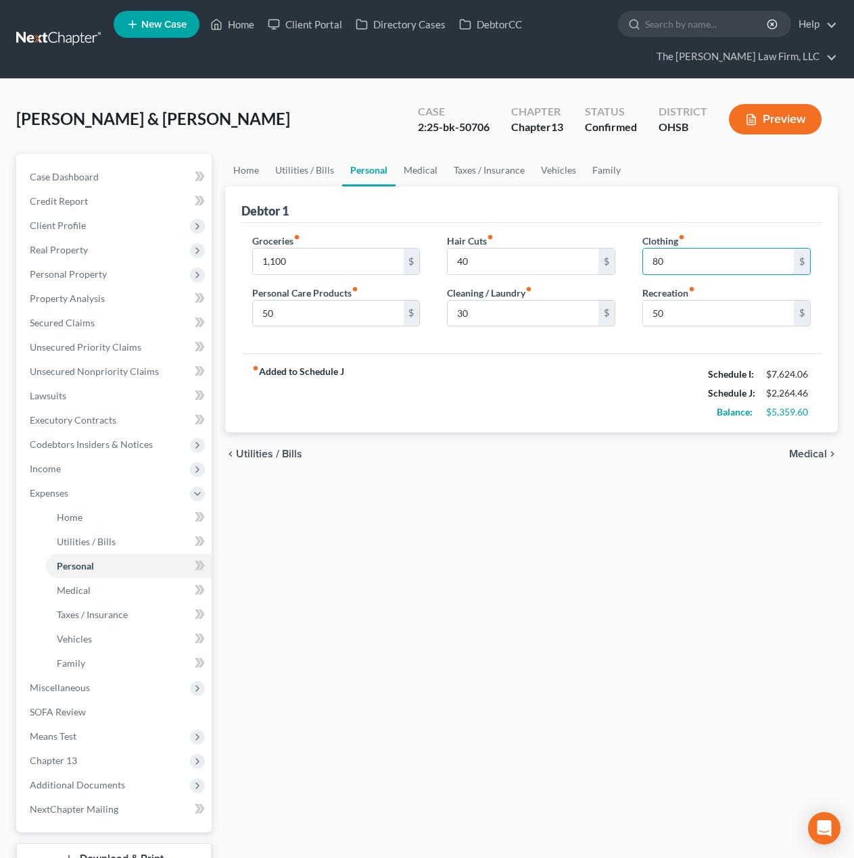
click at [696, 257] on input "80" at bounding box center [718, 262] width 151 height 26
type input "50"
click at [686, 305] on input "50" at bounding box center [718, 314] width 151 height 26
type input "100"
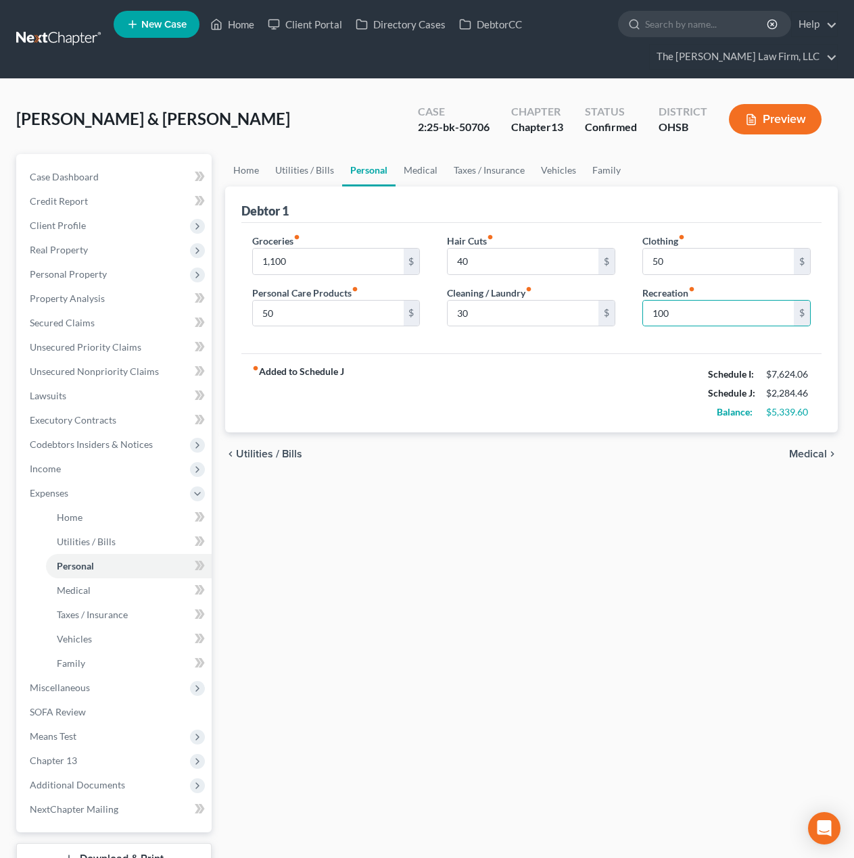
click at [627, 382] on div "fiber_manual_record Added to Schedule J Schedule I: $7,624.06 Schedule J: $2,28…" at bounding box center [531, 392] width 580 height 79
click at [727, 262] on input "50" at bounding box center [718, 262] width 151 height 26
type input "40"
click at [324, 170] on link "Utilities / Bills" at bounding box center [304, 170] width 75 height 32
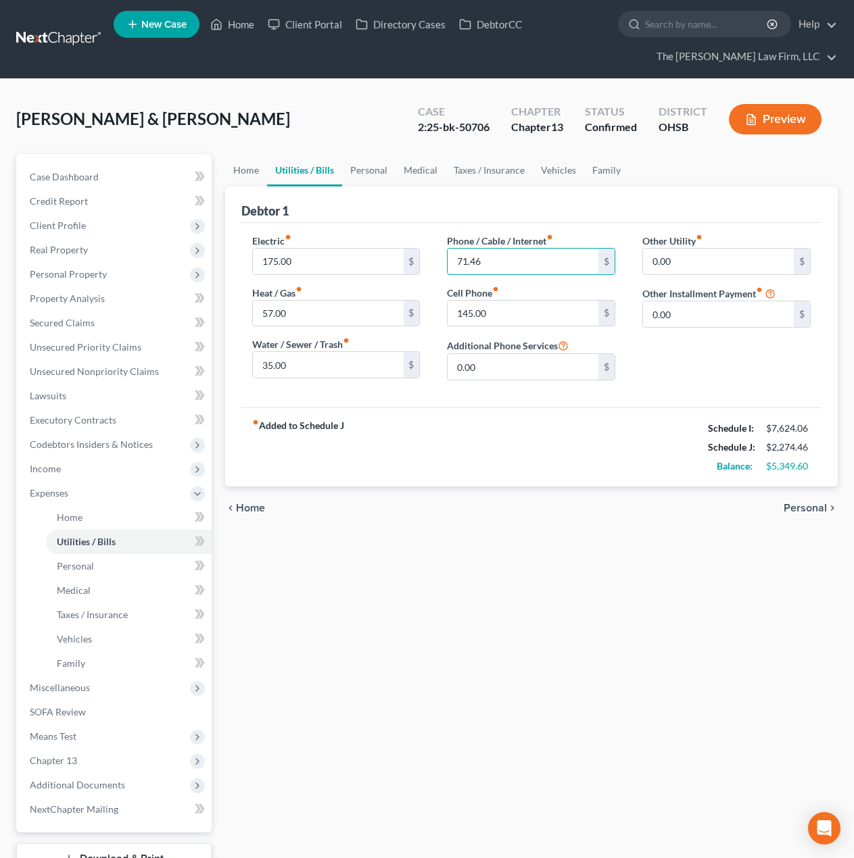
click at [506, 266] on input "71.46" at bounding box center [522, 262] width 151 height 26
click at [508, 259] on input "71.46" at bounding box center [522, 262] width 151 height 26
click at [466, 260] on input "71.46" at bounding box center [522, 262] width 151 height 26
click at [484, 259] on input "70.46" at bounding box center [522, 262] width 151 height 26
type input "71.06"
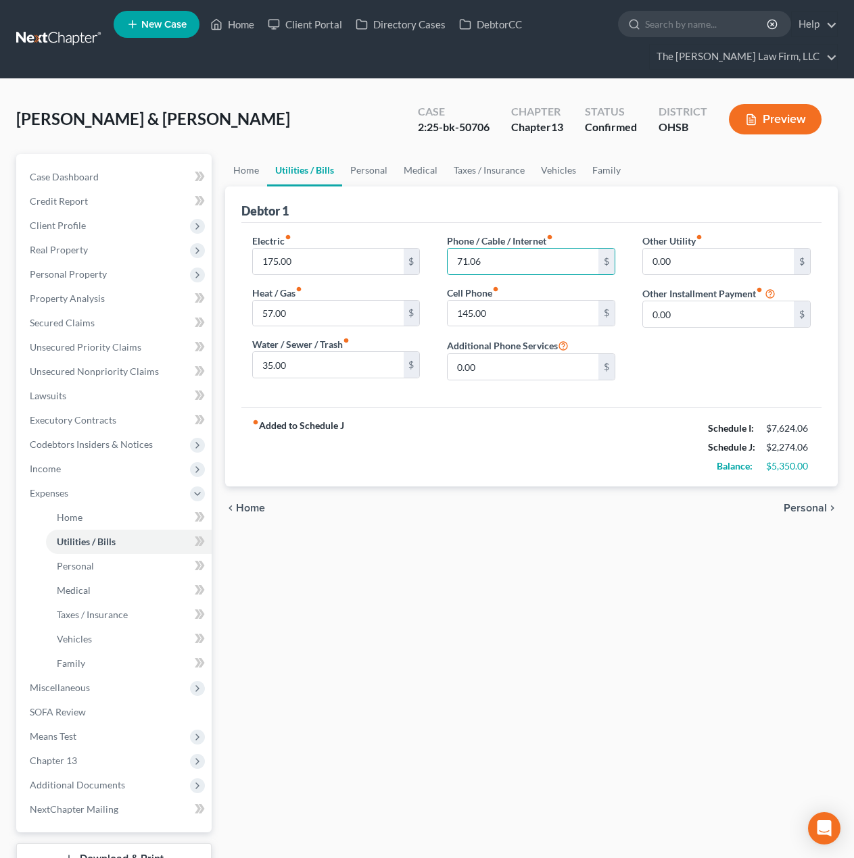
click at [544, 428] on div "fiber_manual_record Added to Schedule J Schedule I: $7,624.06 Schedule J: $2,27…" at bounding box center [531, 447] width 580 height 79
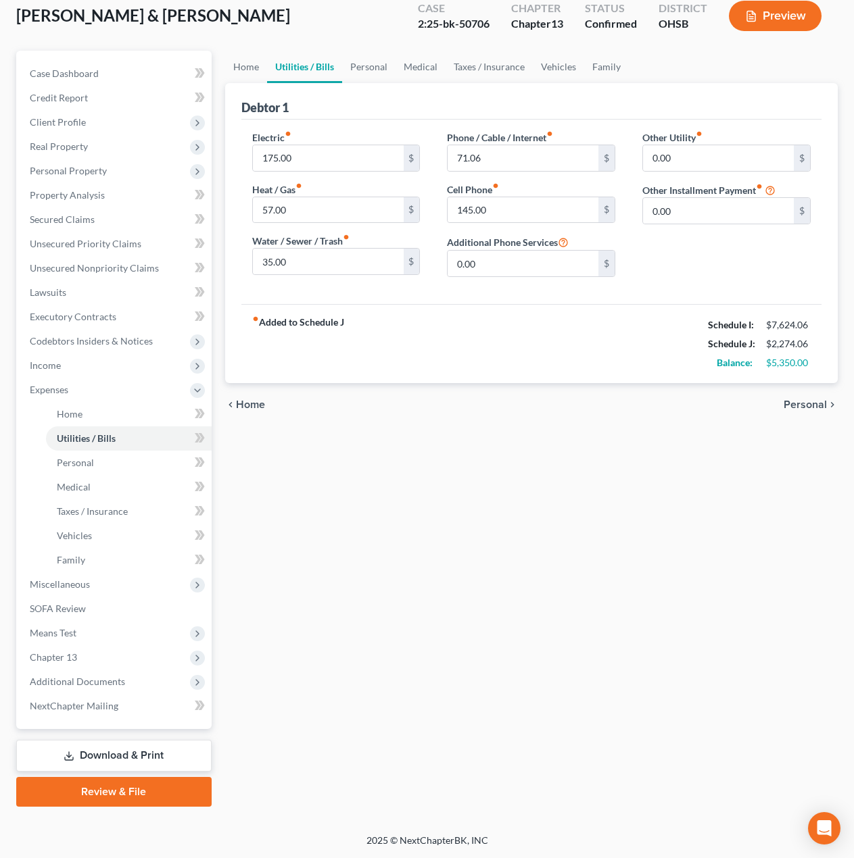
click at [70, 362] on span "Income" at bounding box center [115, 365] width 193 height 24
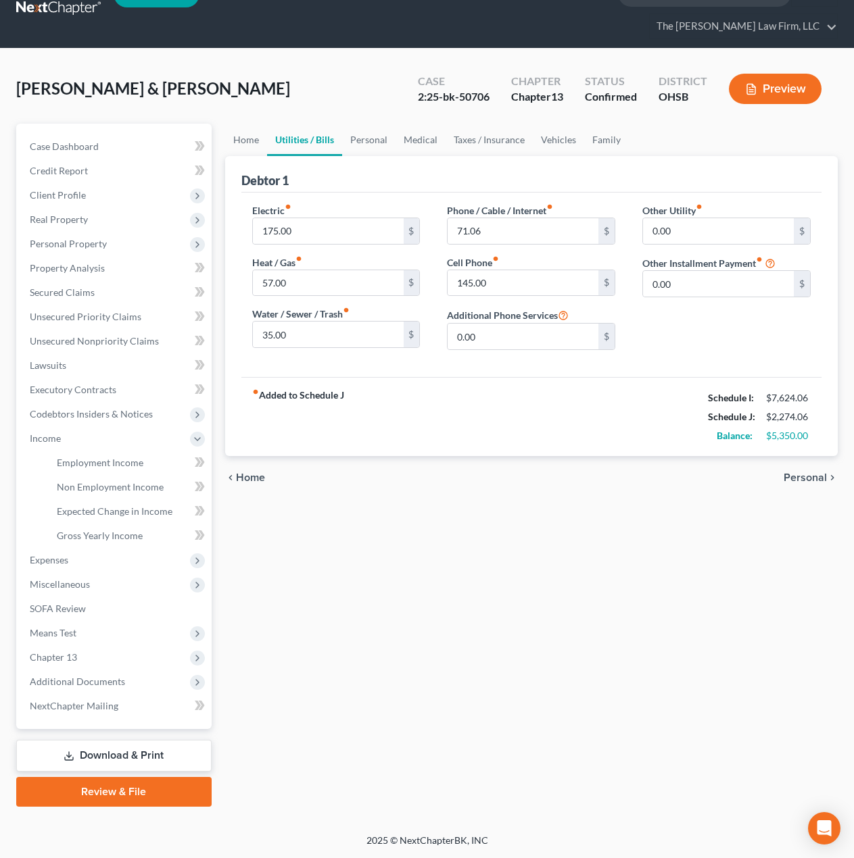
scroll to position [30, 0]
click at [82, 456] on link "Employment Income" at bounding box center [129, 463] width 166 height 24
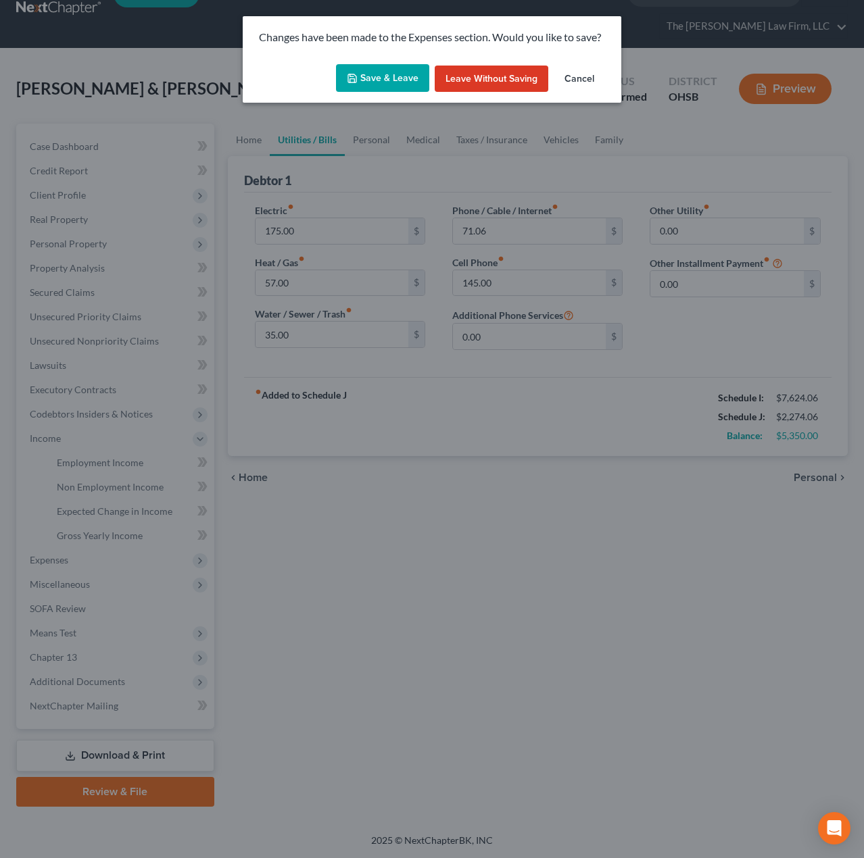
click at [374, 73] on button "Save & Leave" at bounding box center [382, 78] width 93 height 28
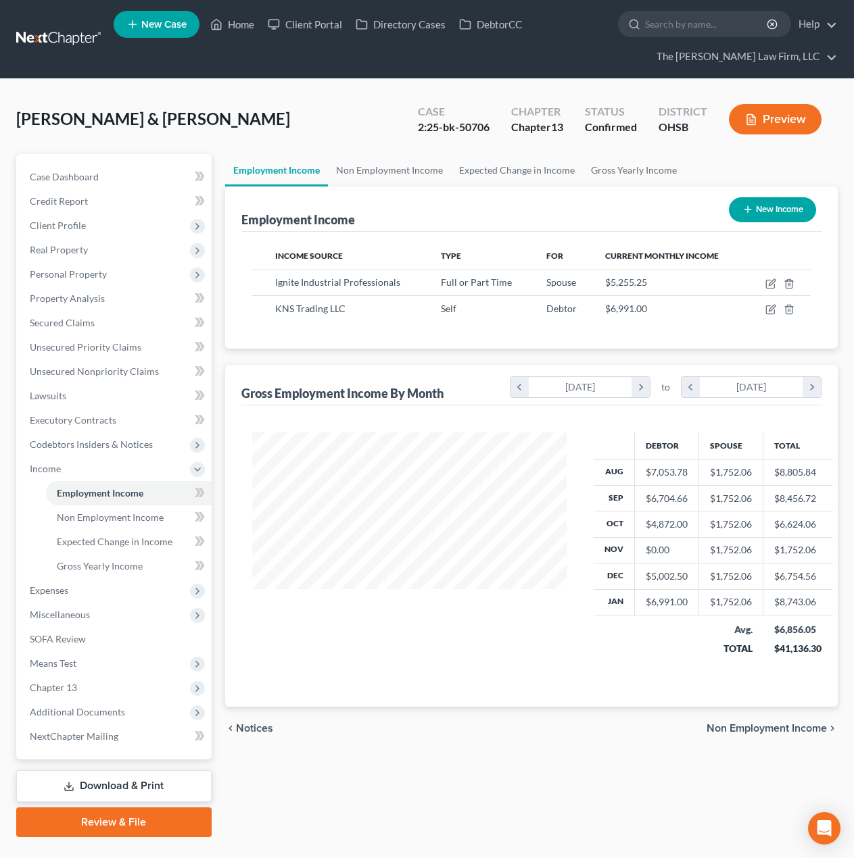
scroll to position [243, 342]
drag, startPoint x: 296, startPoint y: 76, endPoint x: 274, endPoint y: 144, distance: 71.2
click at [296, 76] on nav "Home New Case Client Portal Directory Cases DebtorCC The Jones Law Firm, LLC mk…" at bounding box center [427, 39] width 854 height 78
click at [71, 709] on span "Additional Documents" at bounding box center [77, 711] width 95 height 11
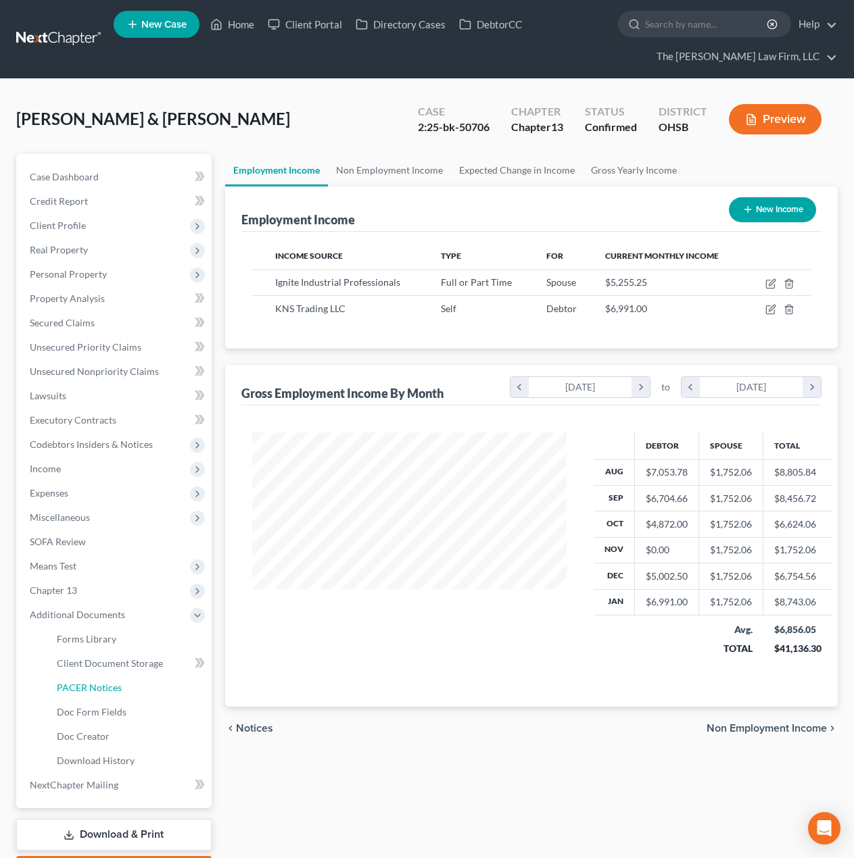
click at [91, 699] on link "PACER Notices" at bounding box center [129, 688] width 166 height 24
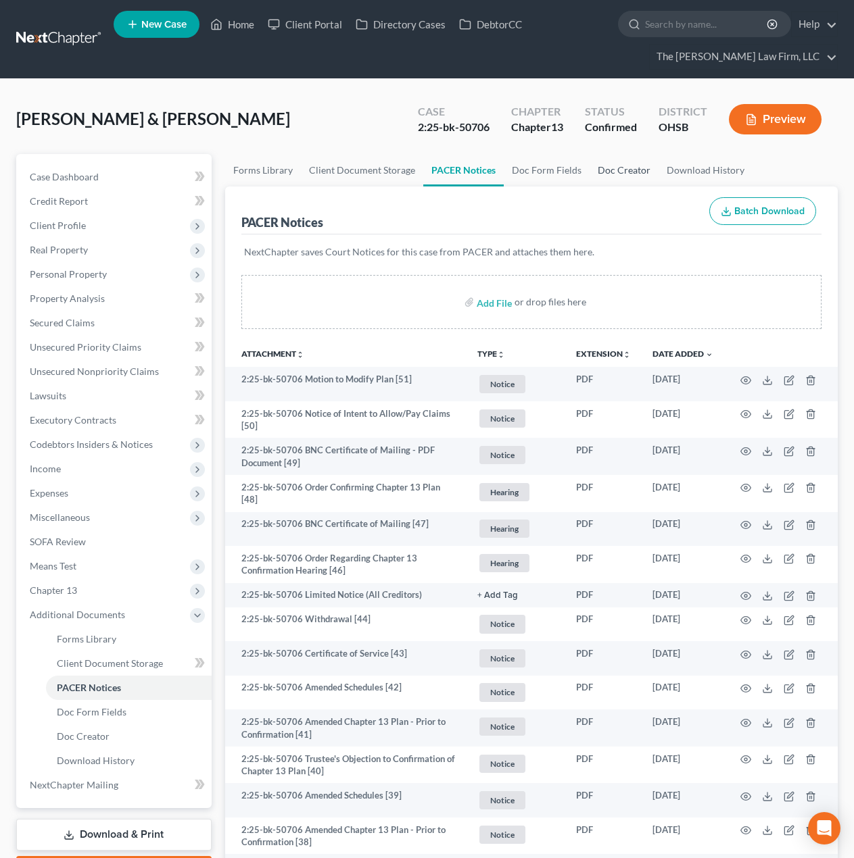
click at [620, 174] on link "Doc Creator" at bounding box center [623, 170] width 69 height 32
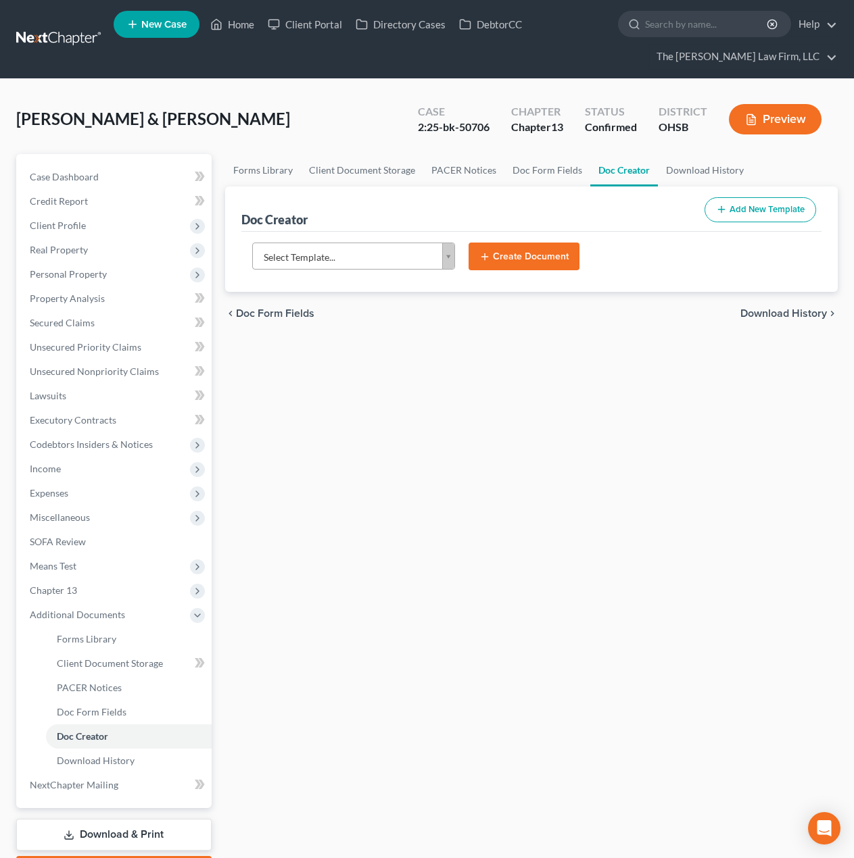
click at [398, 254] on body "Home New Case Client Portal Directory Cases DebtorCC The Jones Law Firm, LLC mk…" at bounding box center [427, 468] width 854 height 937
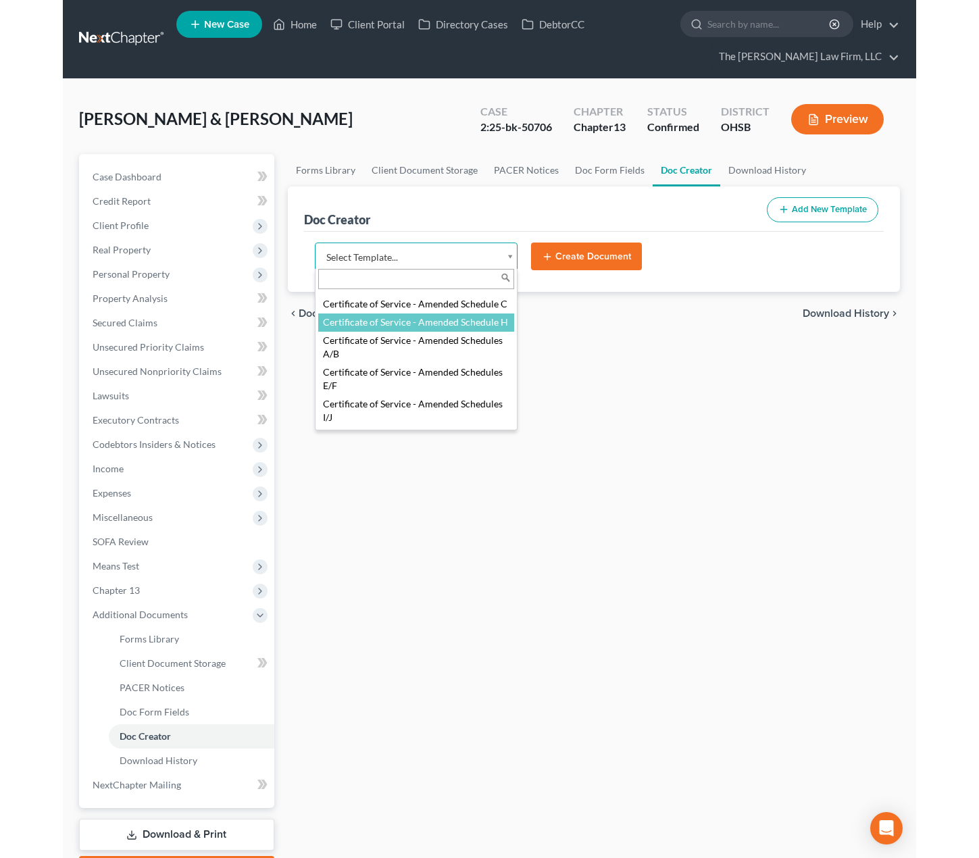
scroll to position [451, 0]
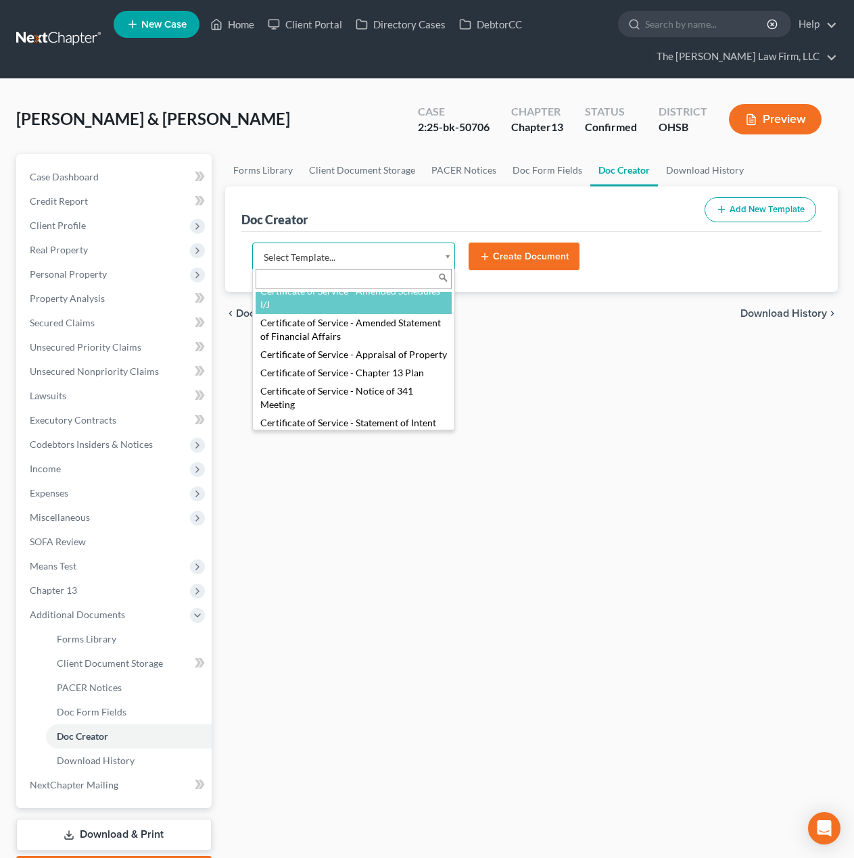
select select "107098"
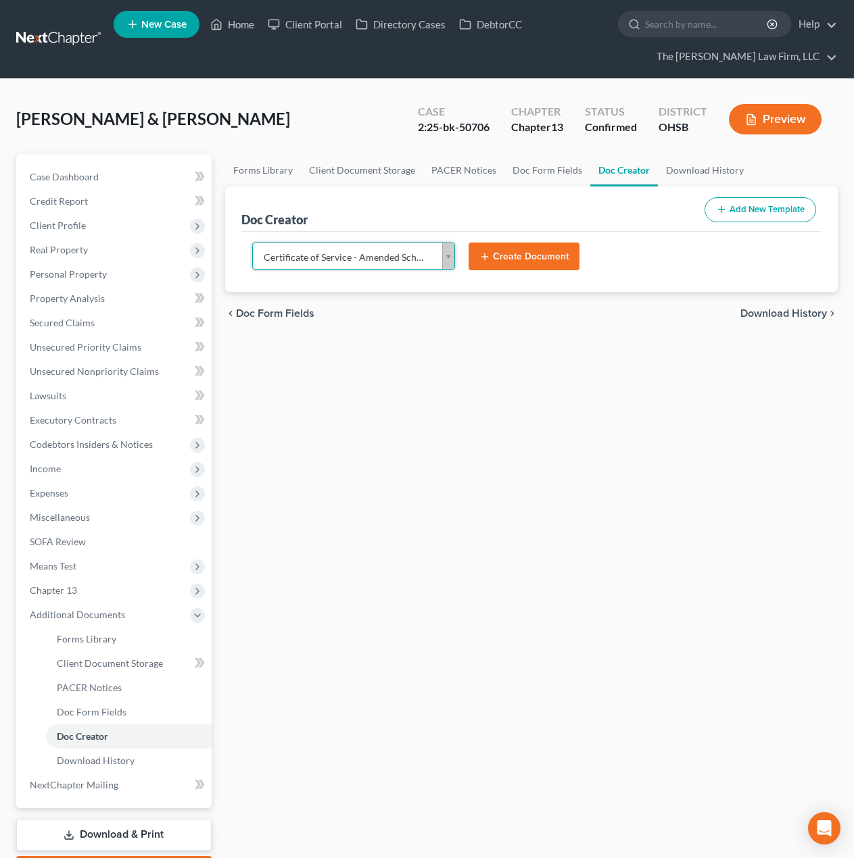
click at [520, 255] on button "Create Document" at bounding box center [523, 257] width 111 height 28
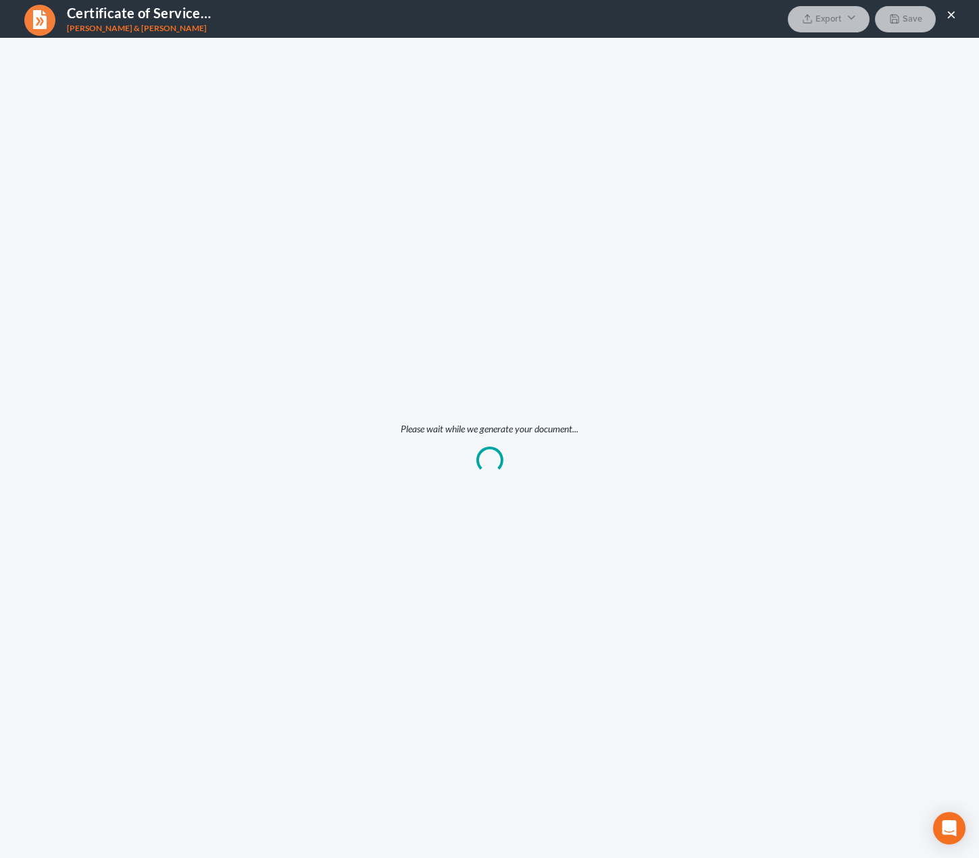
scroll to position [0, 0]
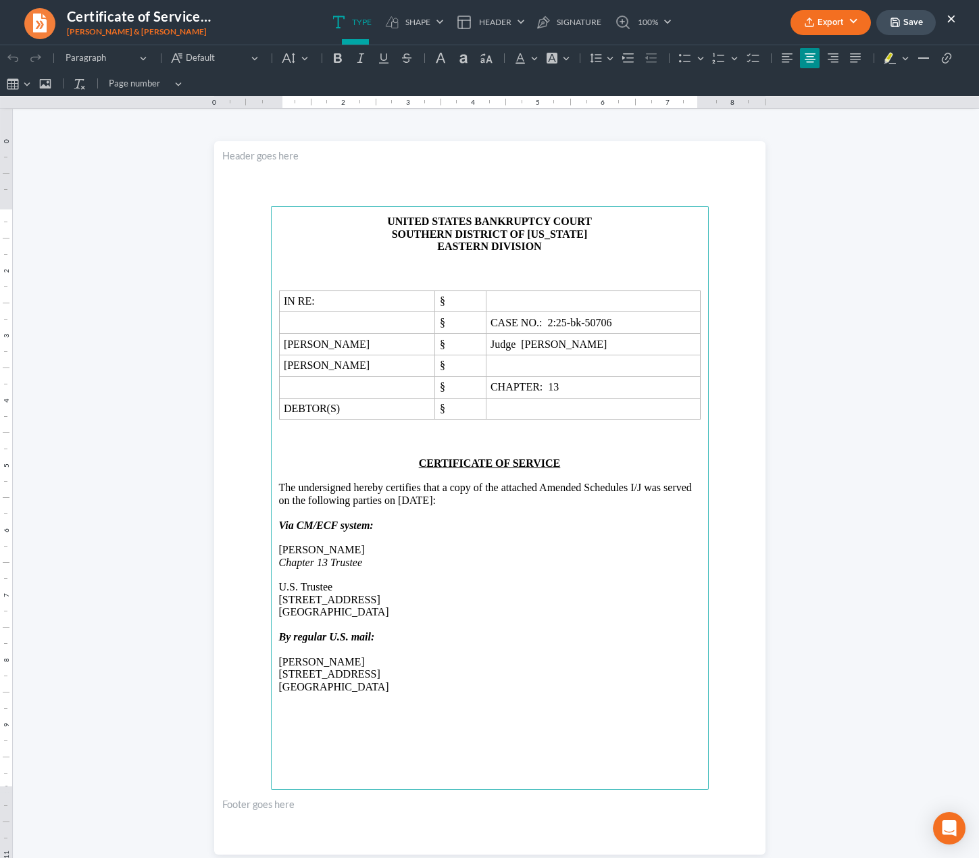
click at [305, 662] on p "[PERSON_NAME]" at bounding box center [490, 662] width 422 height 12
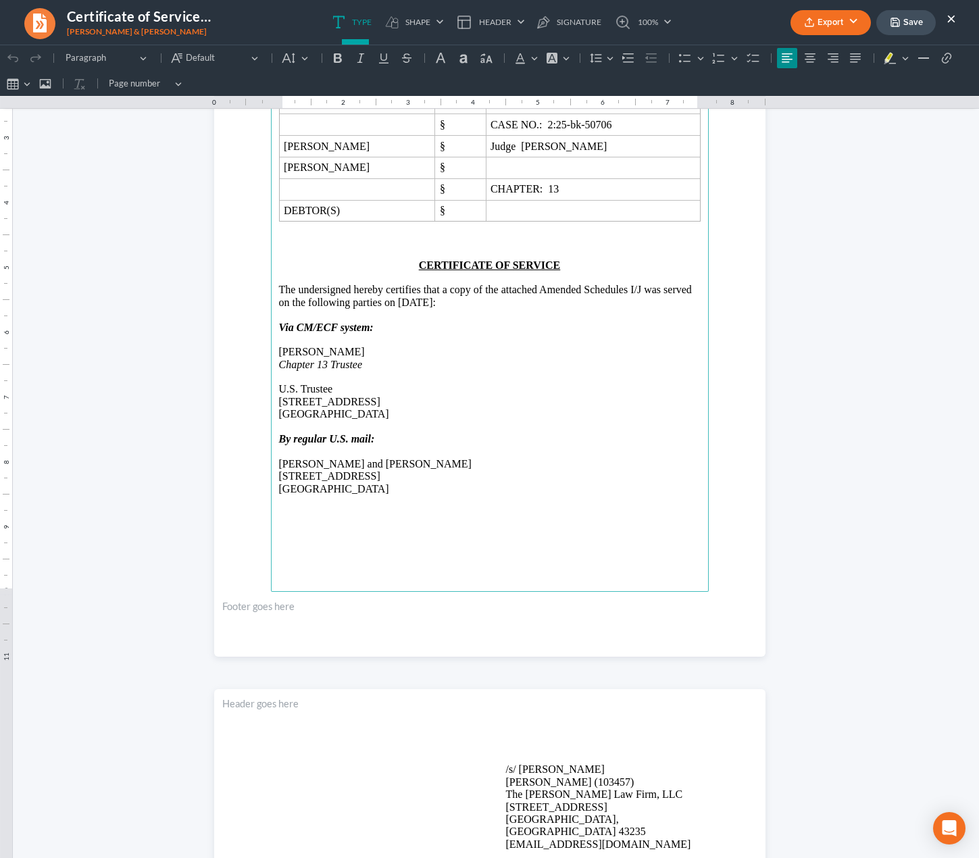
scroll to position [338, 0]
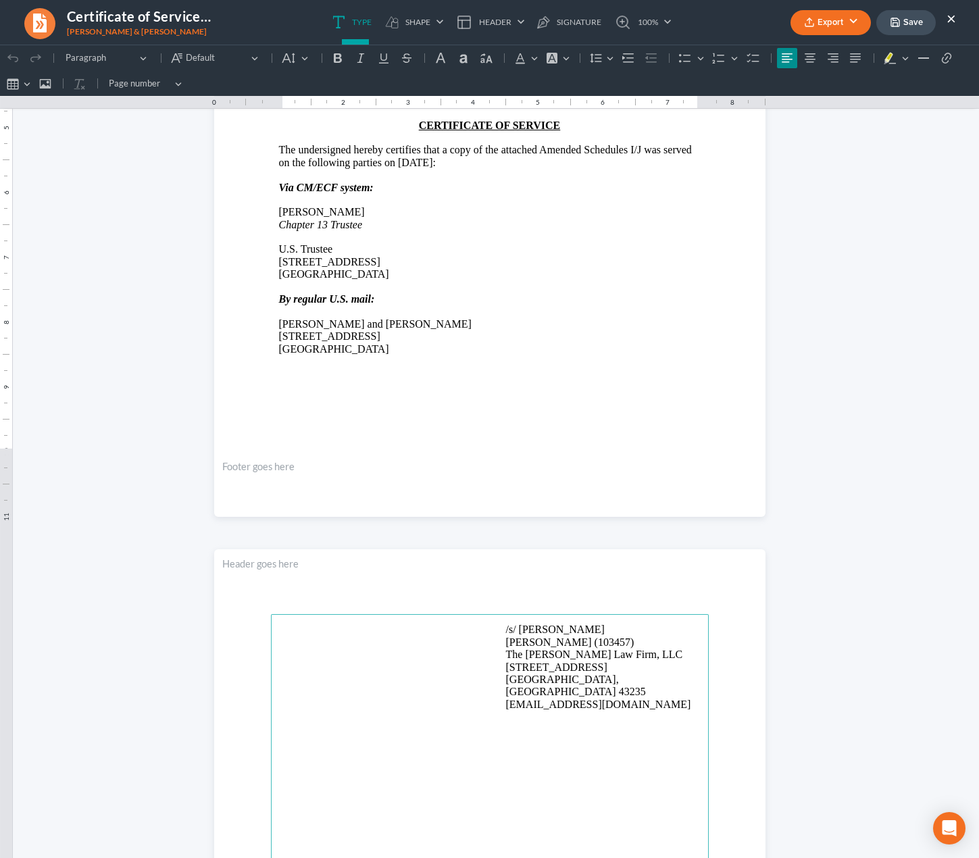
click at [558, 630] on p "/s/ Michael Kraig Michael Kraig (103457) The Jones Law Firm, LLC 134 Northwoods…" at bounding box center [603, 667] width 195 height 87
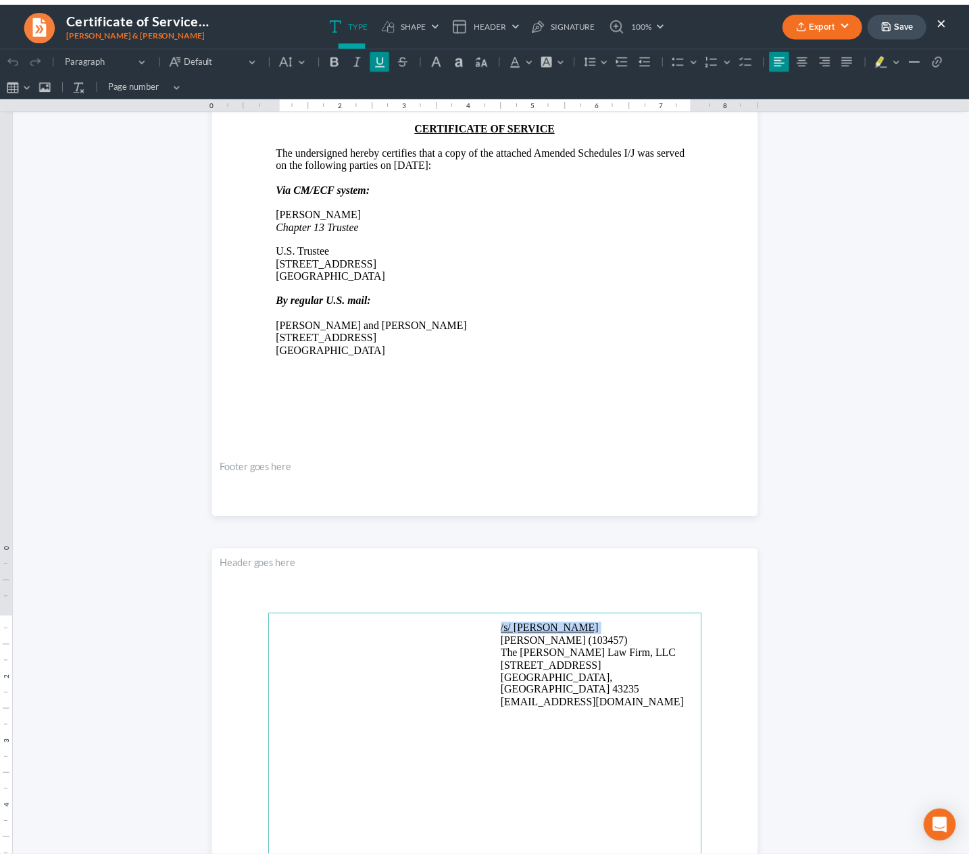
scroll to position [0, 0]
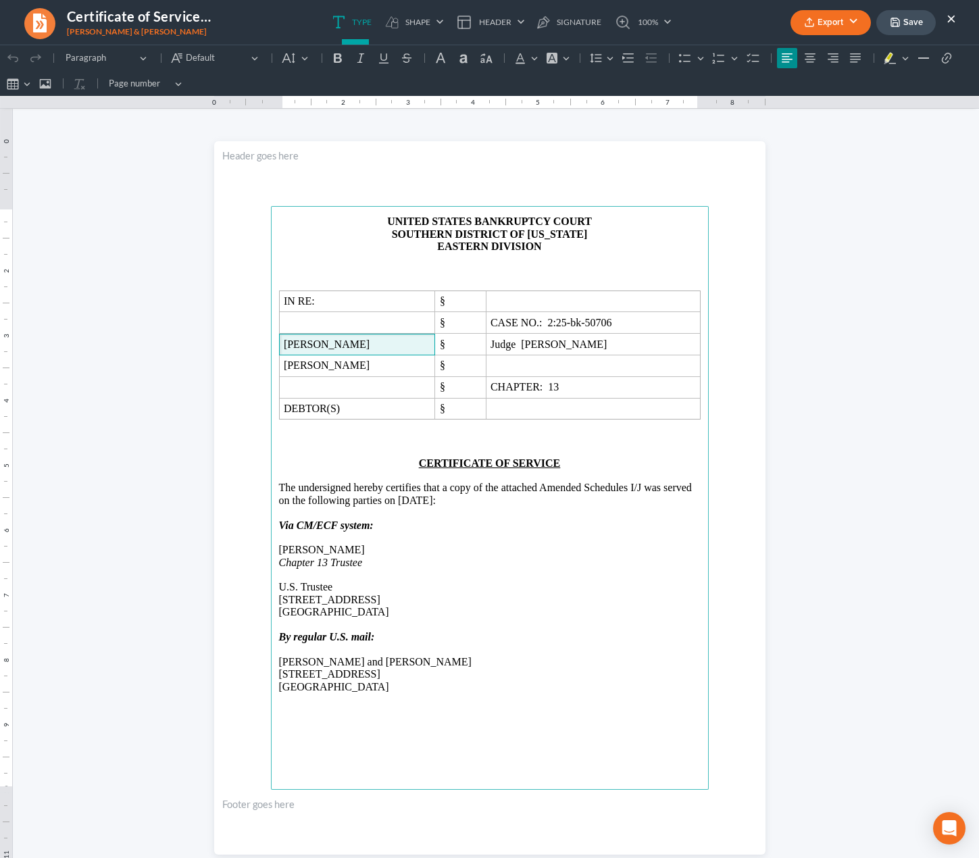
click at [284, 348] on span "[PERSON_NAME]" at bounding box center [357, 345] width 147 height 12
click at [845, 24] on button "Export" at bounding box center [831, 22] width 80 height 25
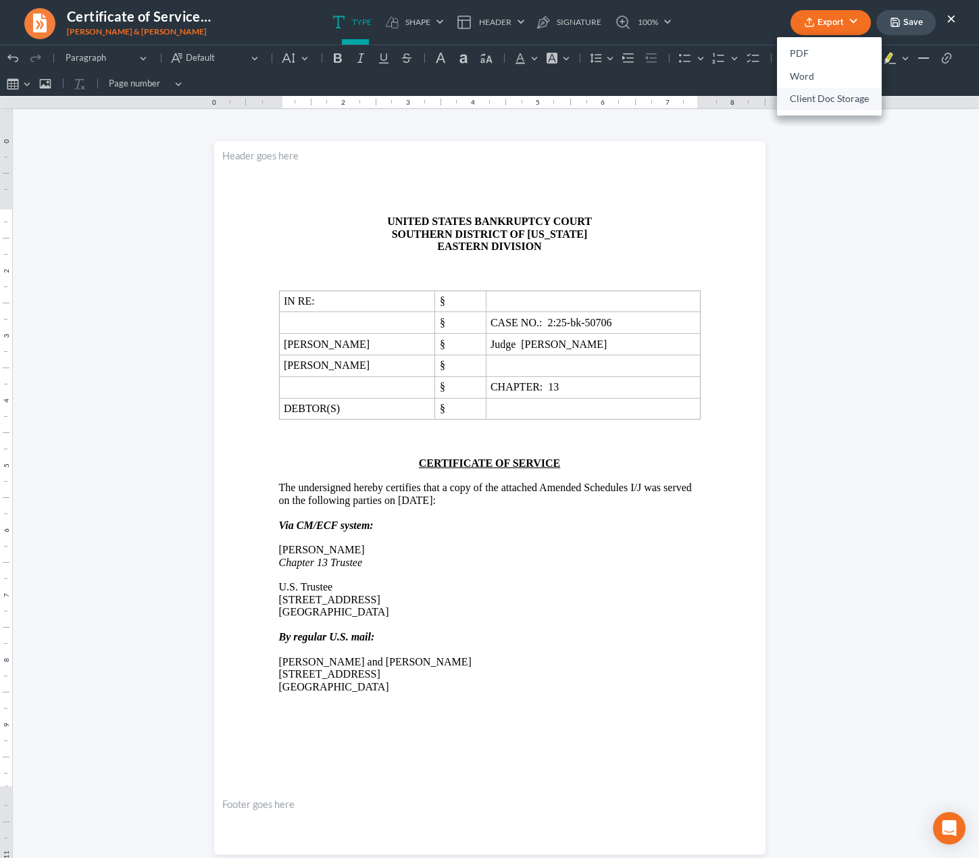
click at [827, 99] on link "Client Doc Storage" at bounding box center [829, 99] width 105 height 23
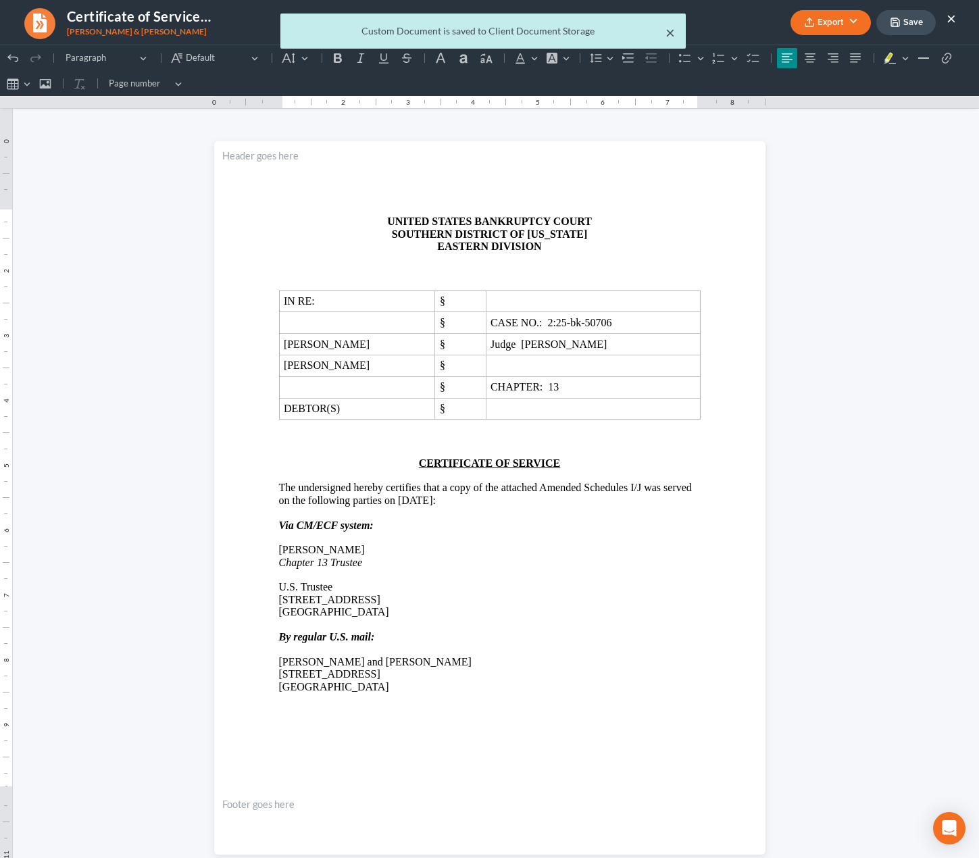
click at [674, 30] on button "×" at bounding box center [670, 32] width 9 height 16
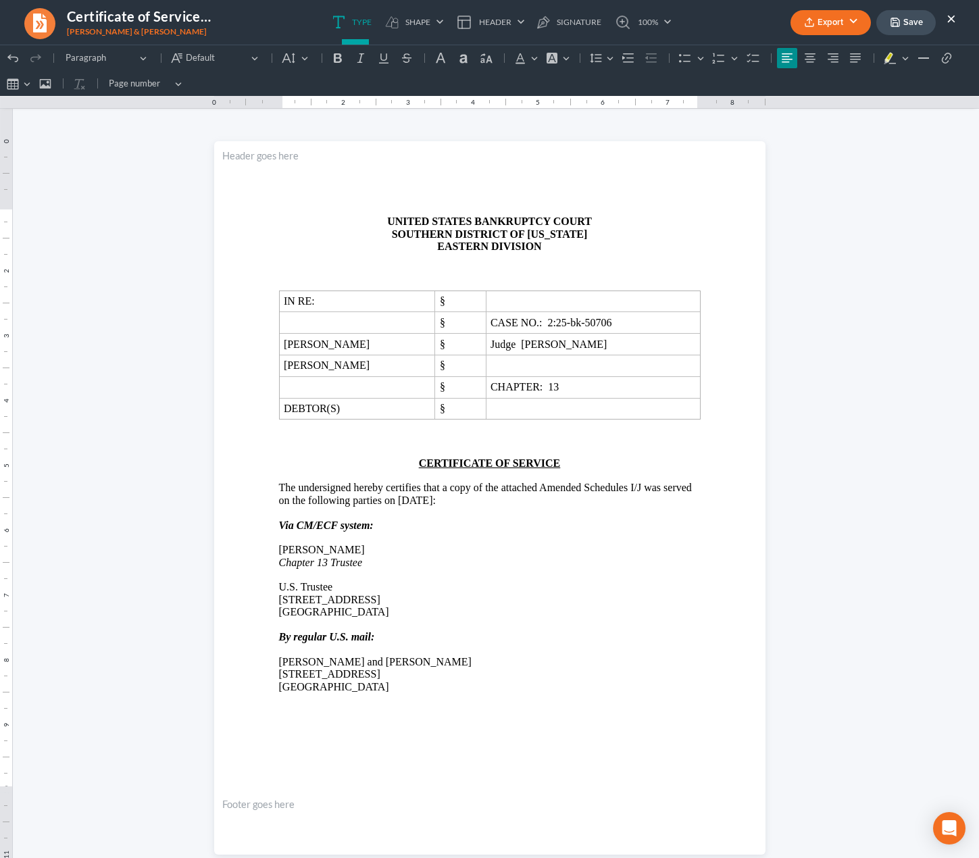
click at [863, 16] on button "×" at bounding box center [951, 18] width 9 height 16
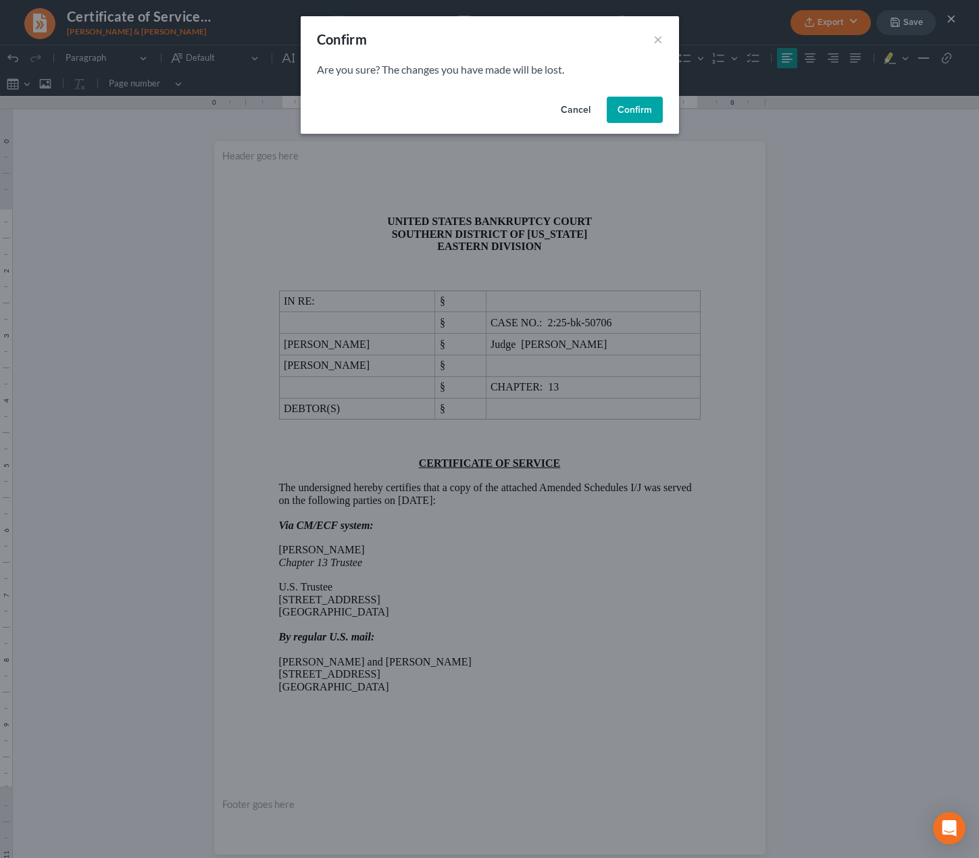
click at [639, 107] on button "Confirm" at bounding box center [635, 110] width 56 height 27
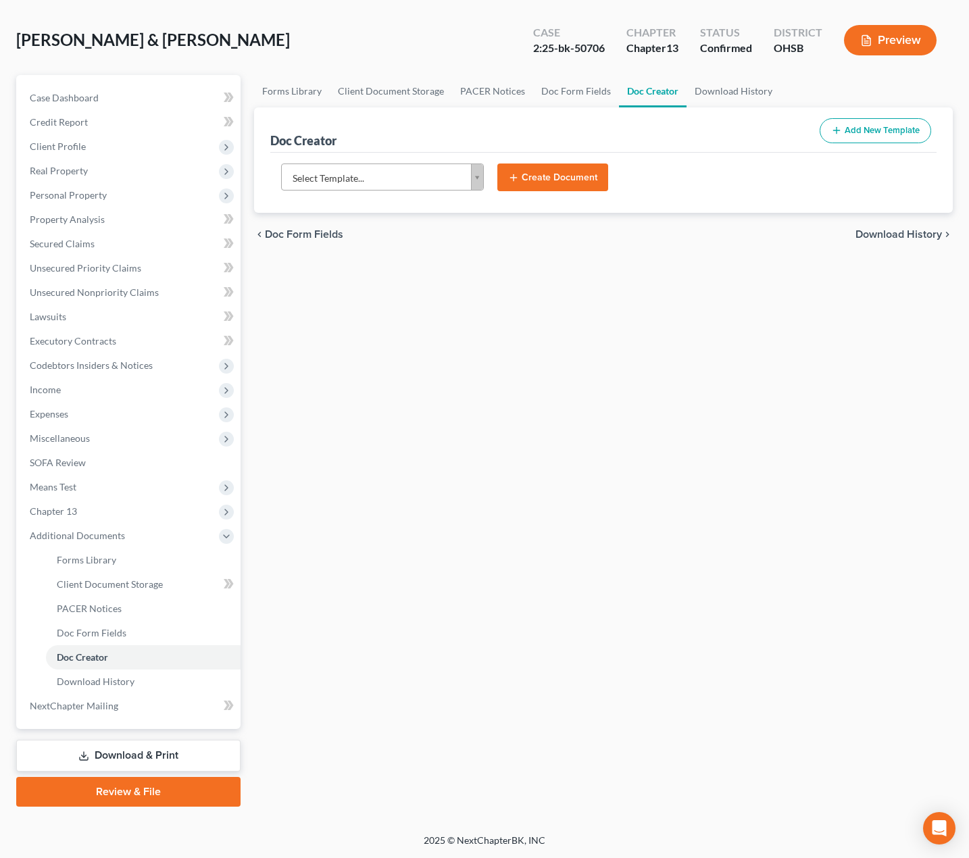
click at [133, 790] on link "Review & File" at bounding box center [128, 792] width 224 height 30
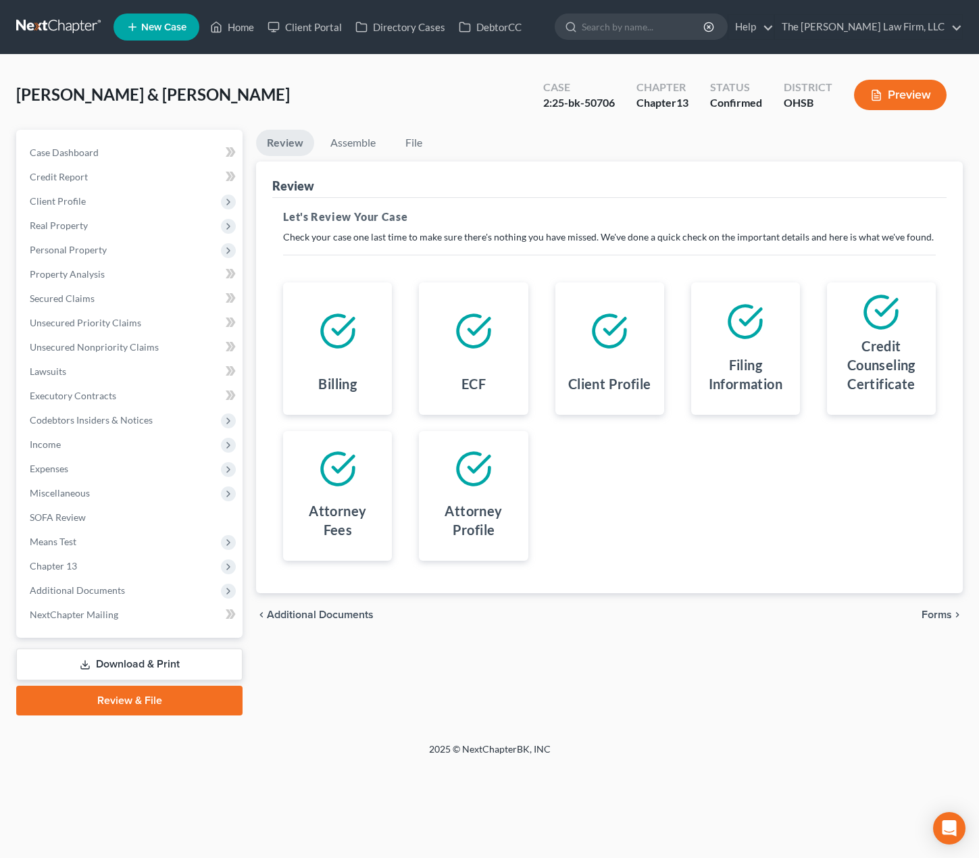
click at [863, 613] on span "Forms" at bounding box center [937, 615] width 30 height 11
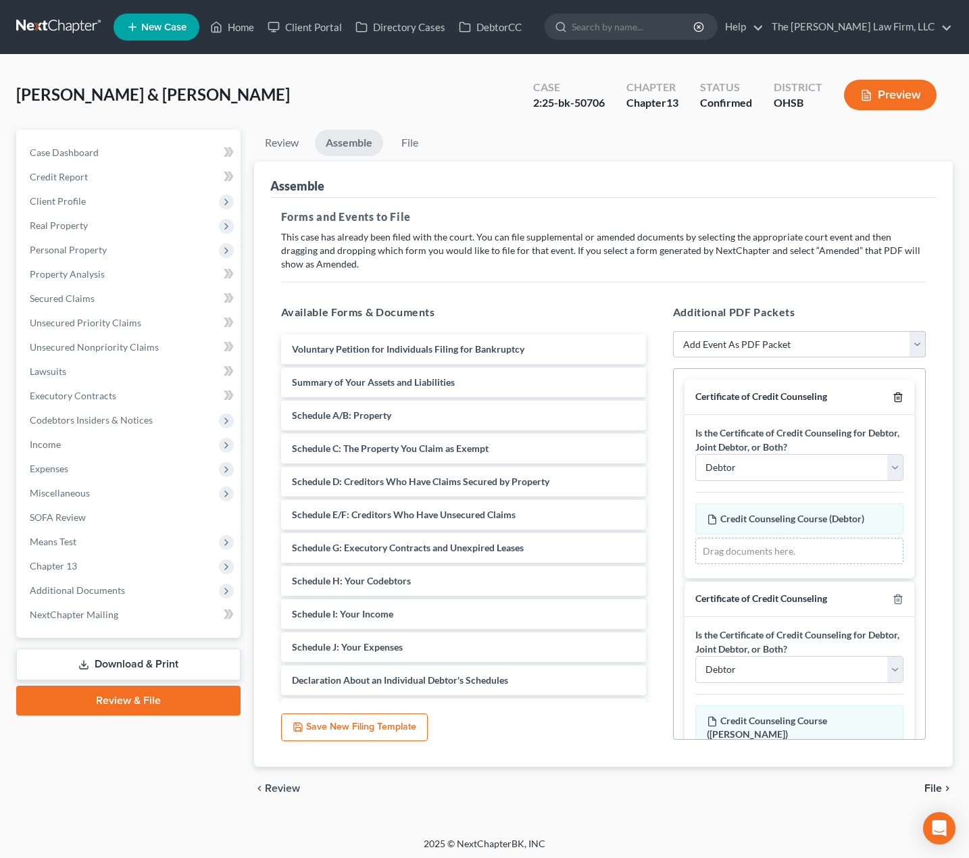
click at [863, 395] on polyline "button" at bounding box center [898, 395] width 8 height 0
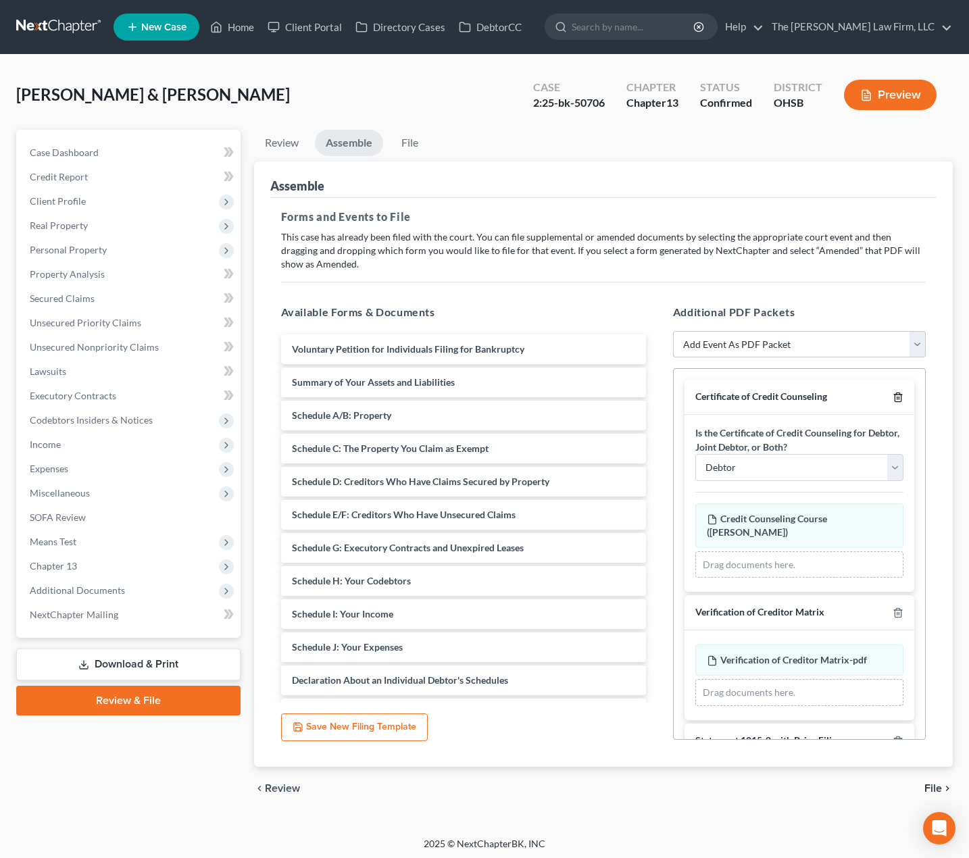
click at [863, 395] on polyline "button" at bounding box center [898, 395] width 8 height 0
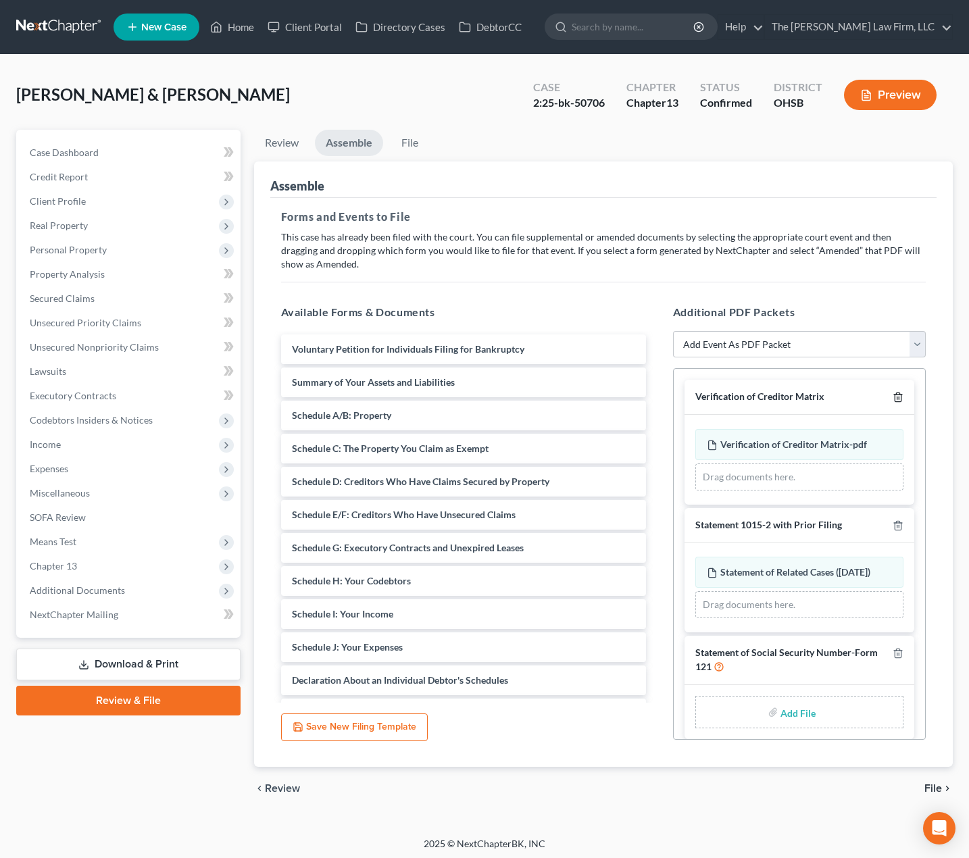
click at [863, 396] on icon "button" at bounding box center [898, 397] width 11 height 11
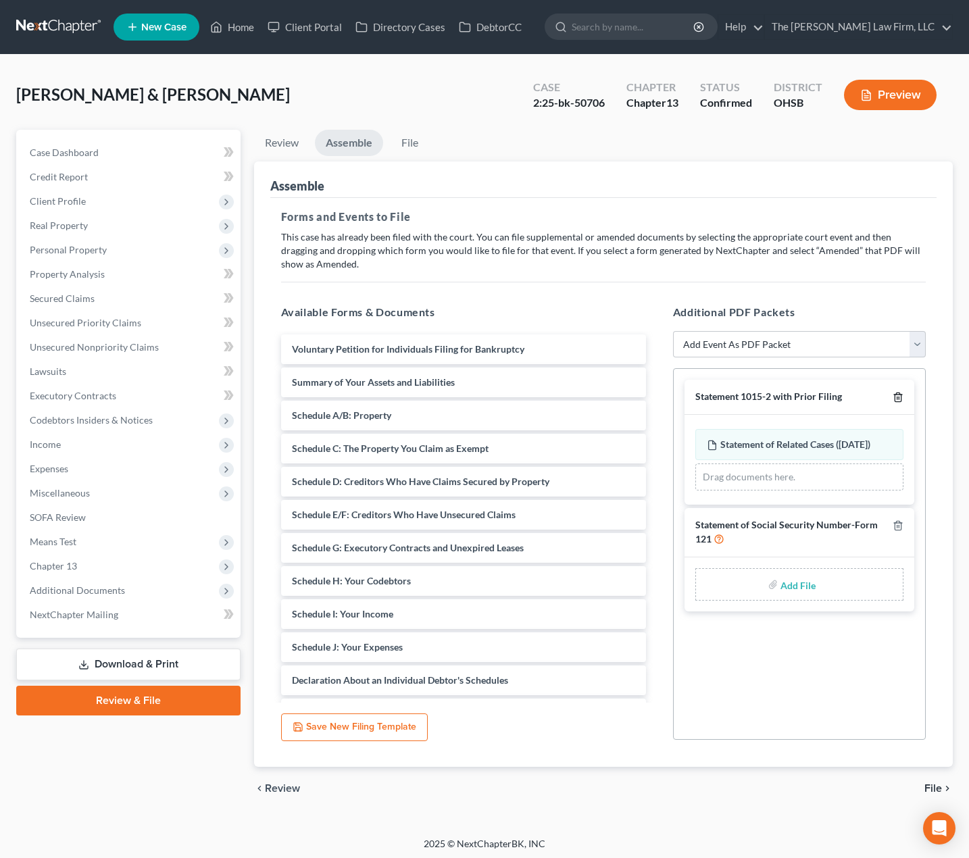
click at [863, 395] on icon "button" at bounding box center [898, 397] width 6 height 9
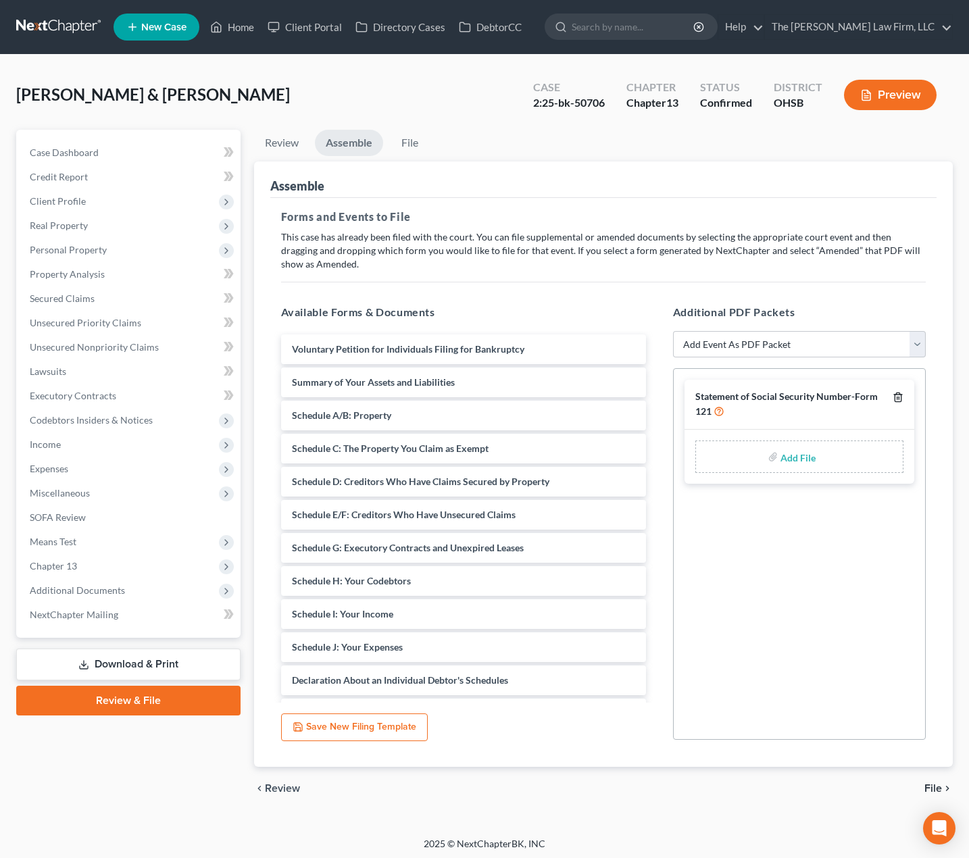
click at [863, 395] on icon "button" at bounding box center [898, 397] width 6 height 9
click at [787, 341] on select "Add Event As PDF Packet 20 Largest Unsecured Creditors Amended Document Amended…" at bounding box center [799, 344] width 253 height 27
select select "3"
click at [673, 331] on select "Add Event As PDF Packet 20 Largest Unsecured Creditors Amended Document Amended…" at bounding box center [799, 344] width 253 height 27
select select
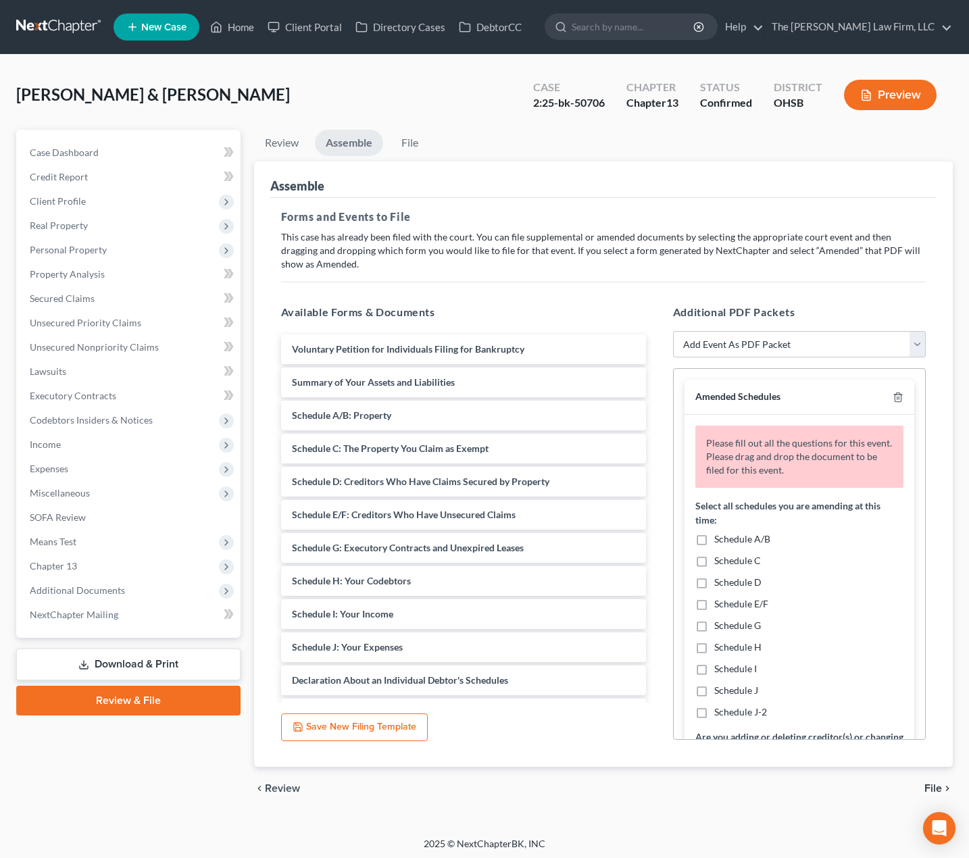
click at [735, 670] on span "Schedule I" at bounding box center [735, 668] width 43 height 11
click at [729, 670] on input "Schedule I" at bounding box center [724, 666] width 9 height 9
checkbox input "true"
drag, startPoint x: 735, startPoint y: 685, endPoint x: 752, endPoint y: 660, distance: 30.2
click at [735, 685] on span "Schedule J" at bounding box center [736, 690] width 44 height 11
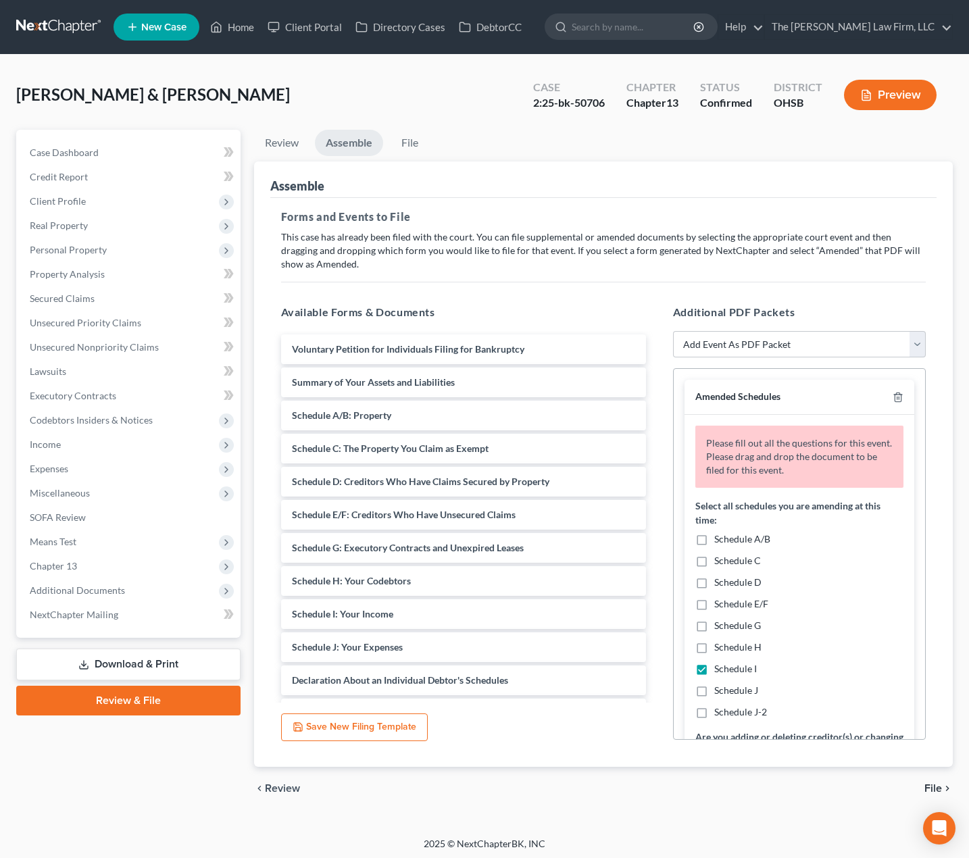
click at [729, 685] on input "Schedule J" at bounding box center [724, 688] width 9 height 9
checkbox input "true"
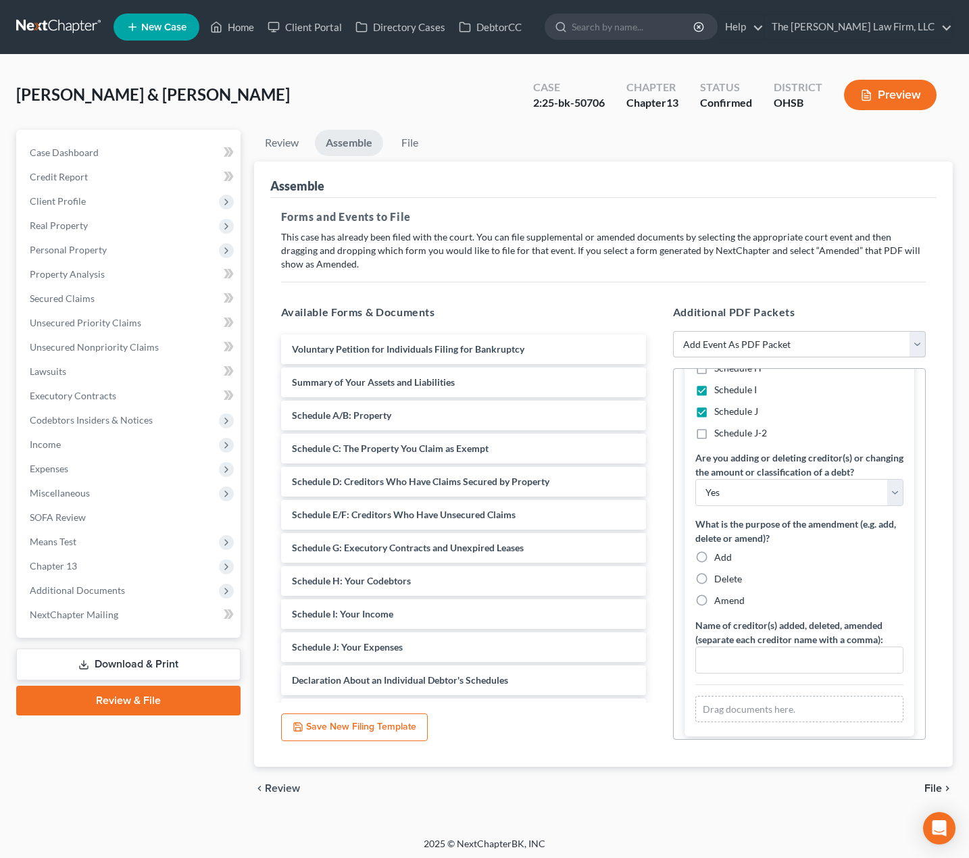
scroll to position [301, 0]
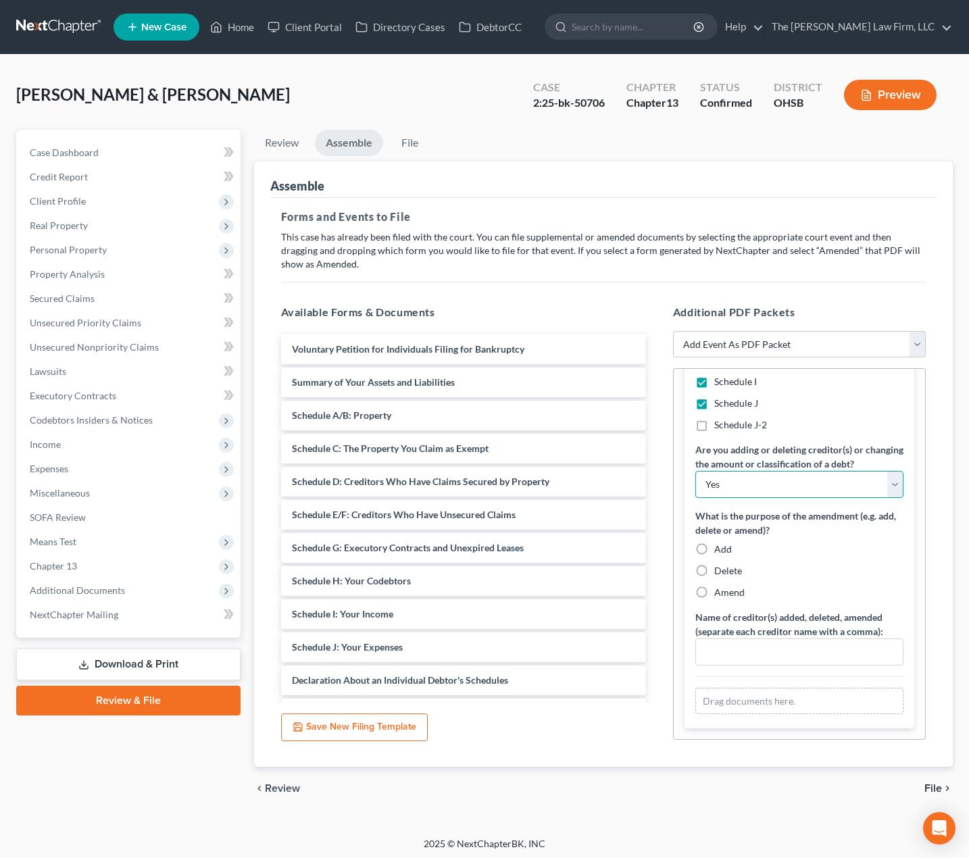
click at [771, 485] on select "Yes No" at bounding box center [799, 484] width 208 height 27
select select "1"
click at [695, 471] on select "Yes No" at bounding box center [799, 484] width 208 height 27
drag, startPoint x: 723, startPoint y: 591, endPoint x: 739, endPoint y: 570, distance: 26.6
click at [722, 591] on span "Amend" at bounding box center [729, 592] width 30 height 11
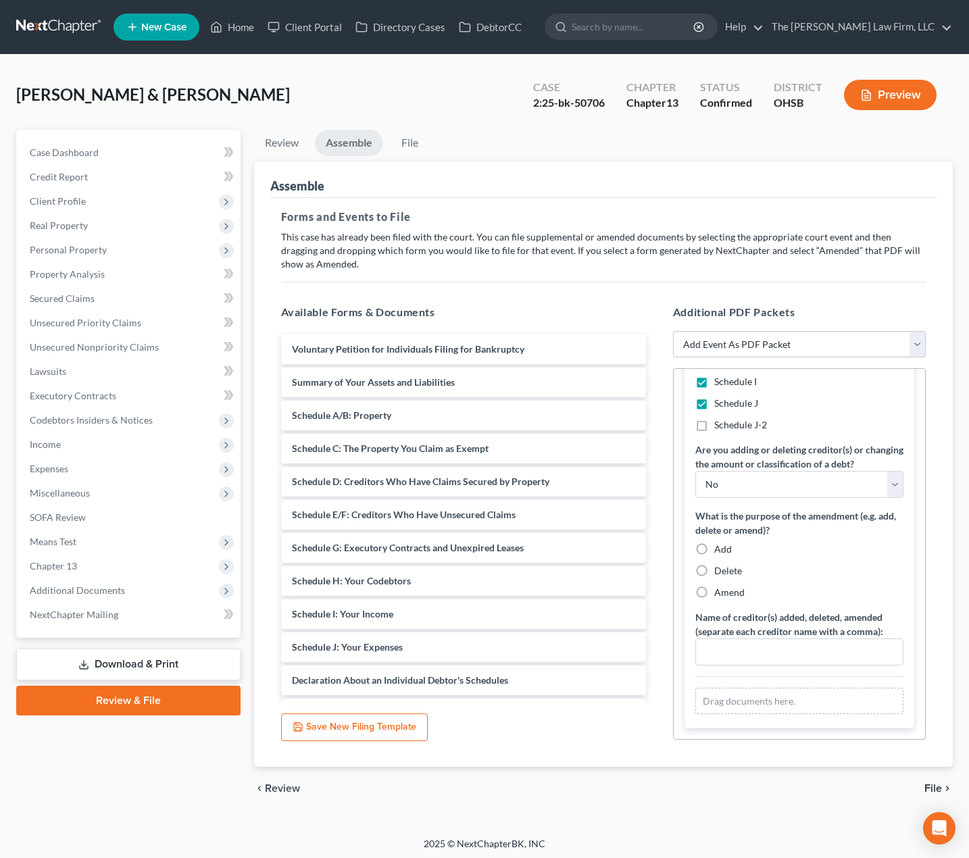
click at [722, 591] on input "Amend" at bounding box center [724, 590] width 9 height 9
radio input "true"
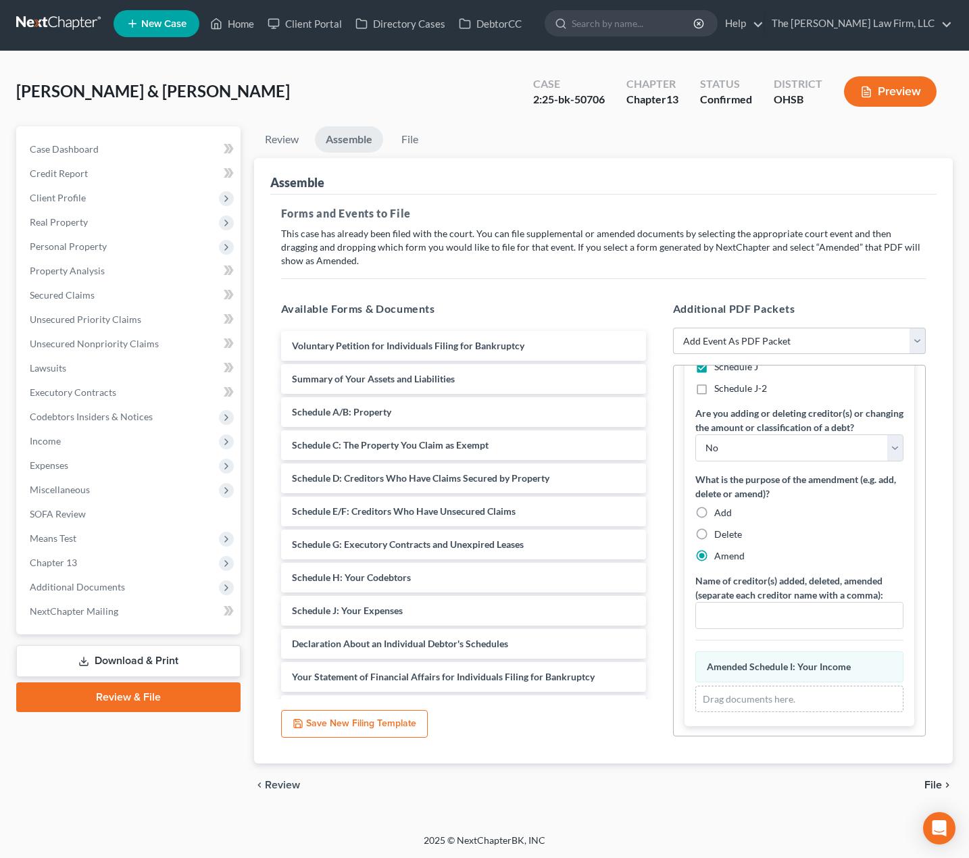
scroll to position [263, 0]
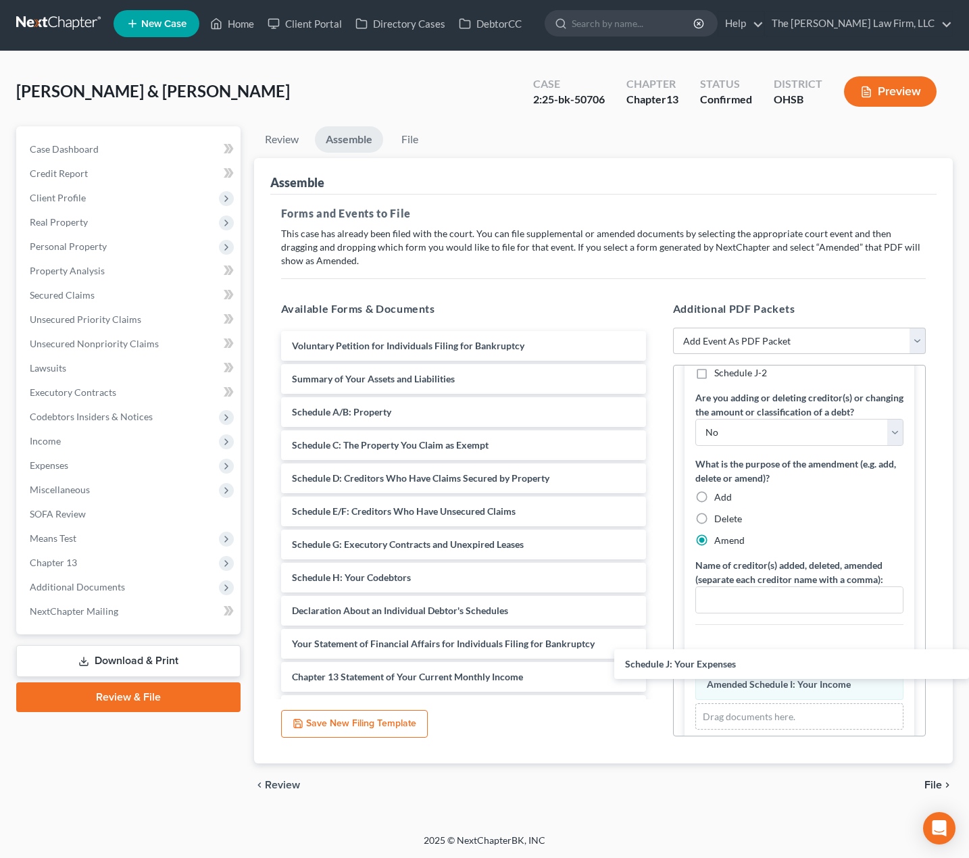
drag, startPoint x: 392, startPoint y: 609, endPoint x: 834, endPoint y: 658, distance: 444.7
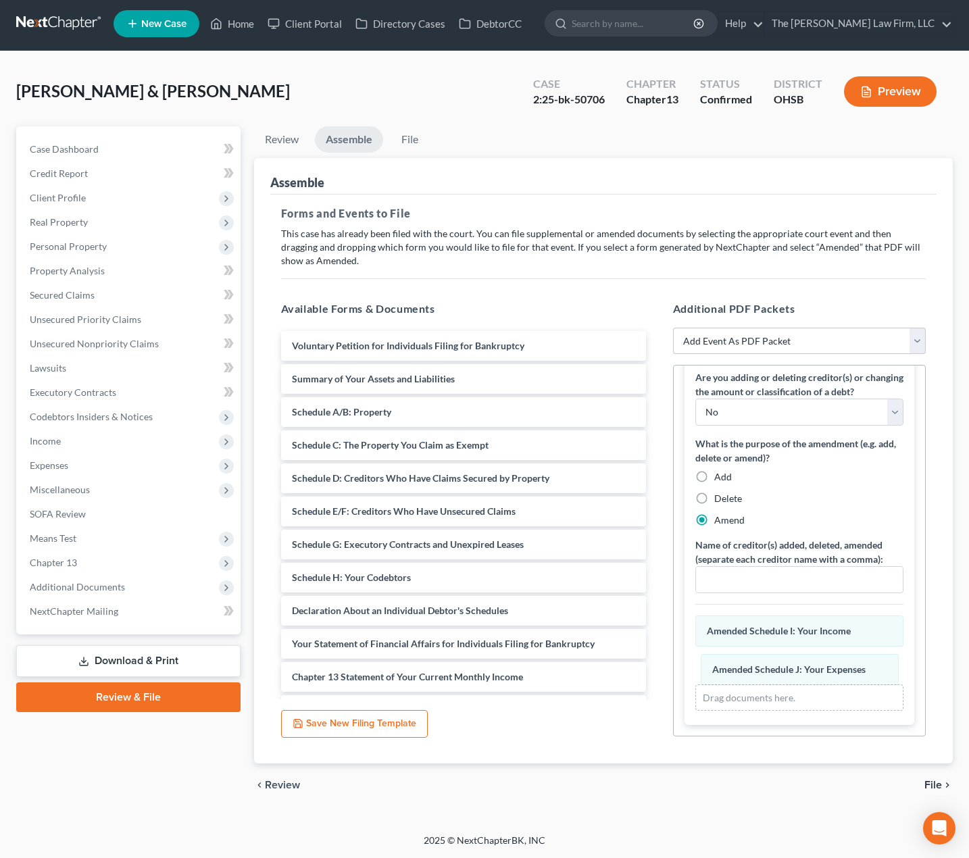
drag, startPoint x: 790, startPoint y: 636, endPoint x: 798, endPoint y: 669, distance: 34.1
click at [798, 684] on div "Schedule J: Your Expenses Amended Schedule J: Your Expenses Schedule J: Your Ex…" at bounding box center [799, 664] width 208 height 96
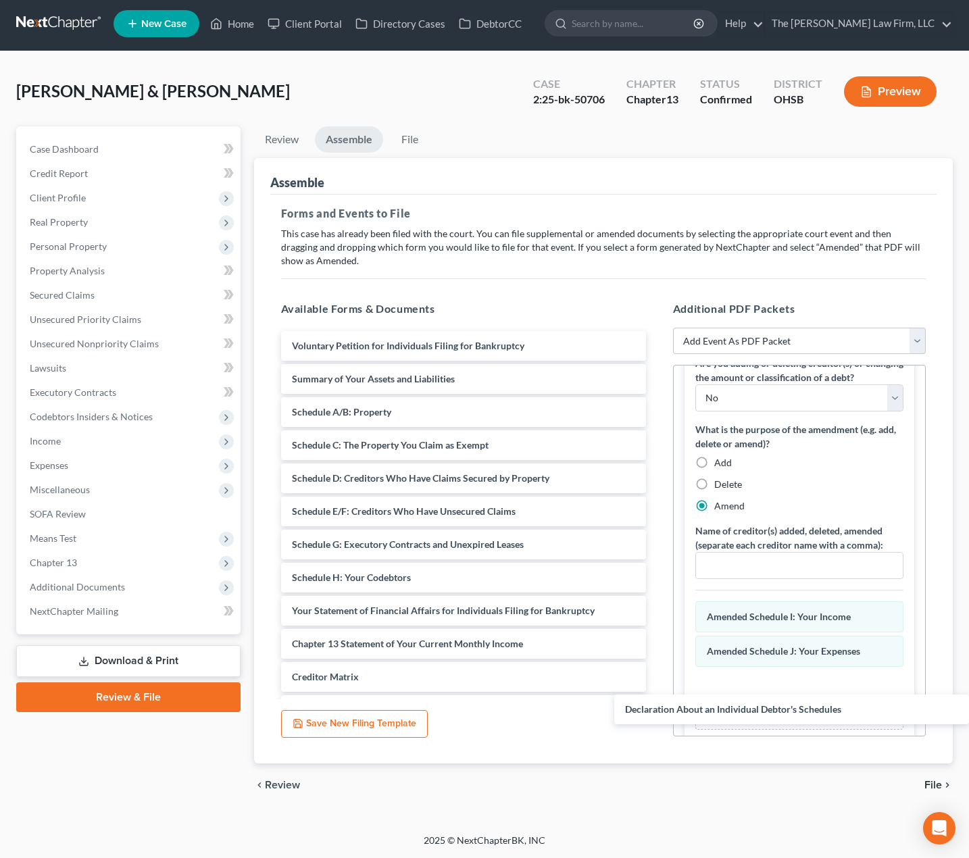
drag, startPoint x: 395, startPoint y: 606, endPoint x: 819, endPoint y: 688, distance: 431.7
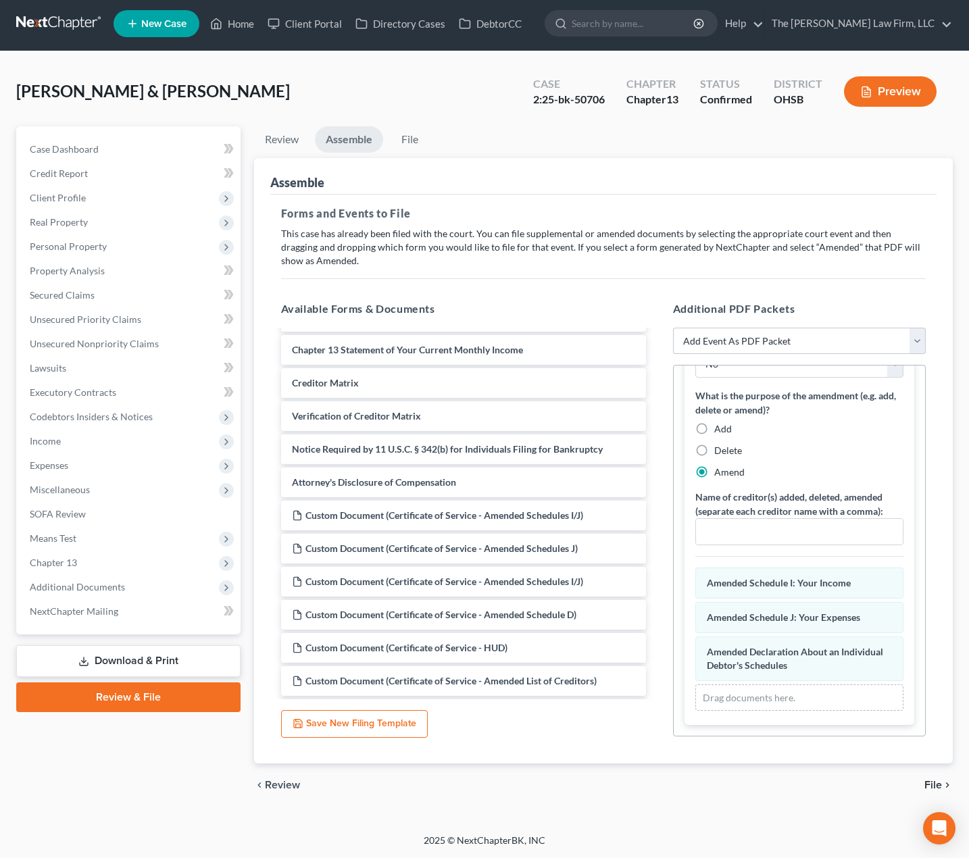
scroll to position [338, 0]
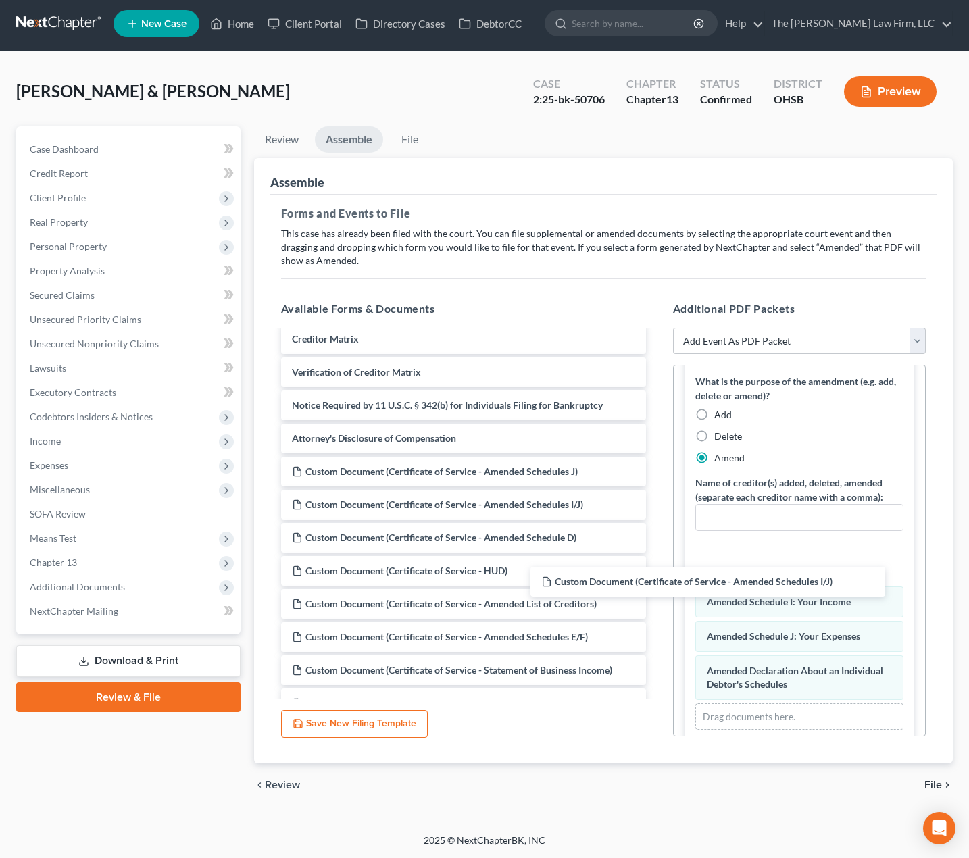
drag, startPoint x: 493, startPoint y: 472, endPoint x: 833, endPoint y: 606, distance: 366.2
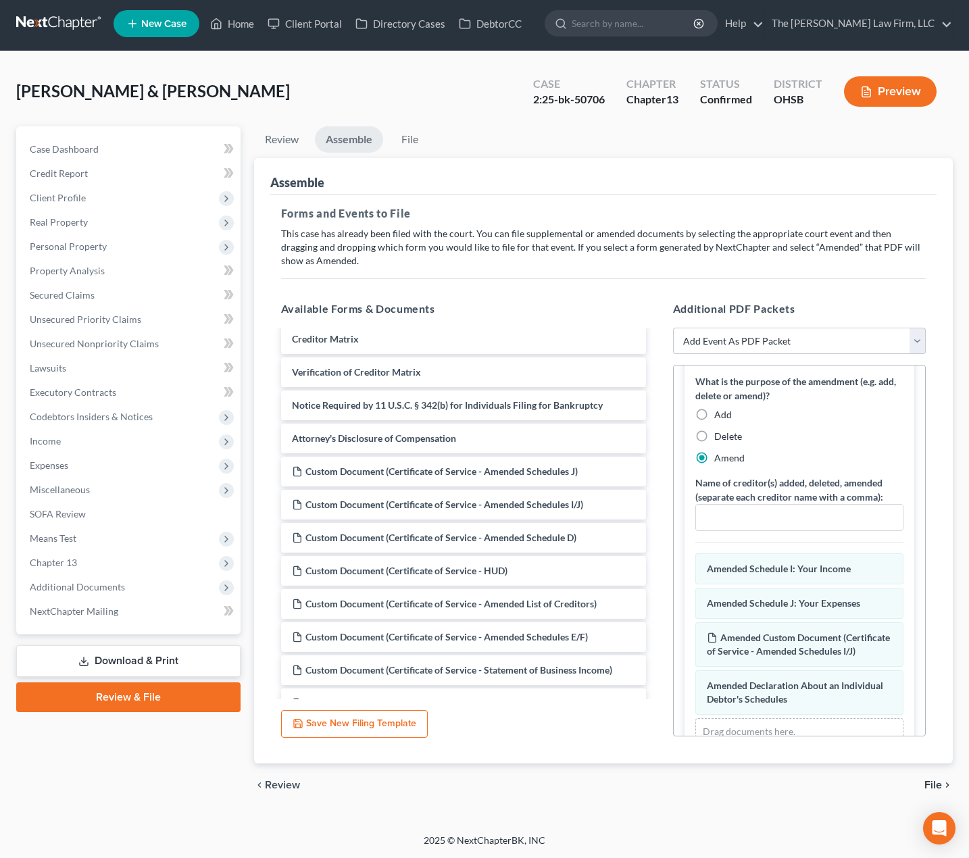
scroll to position [407, 0]
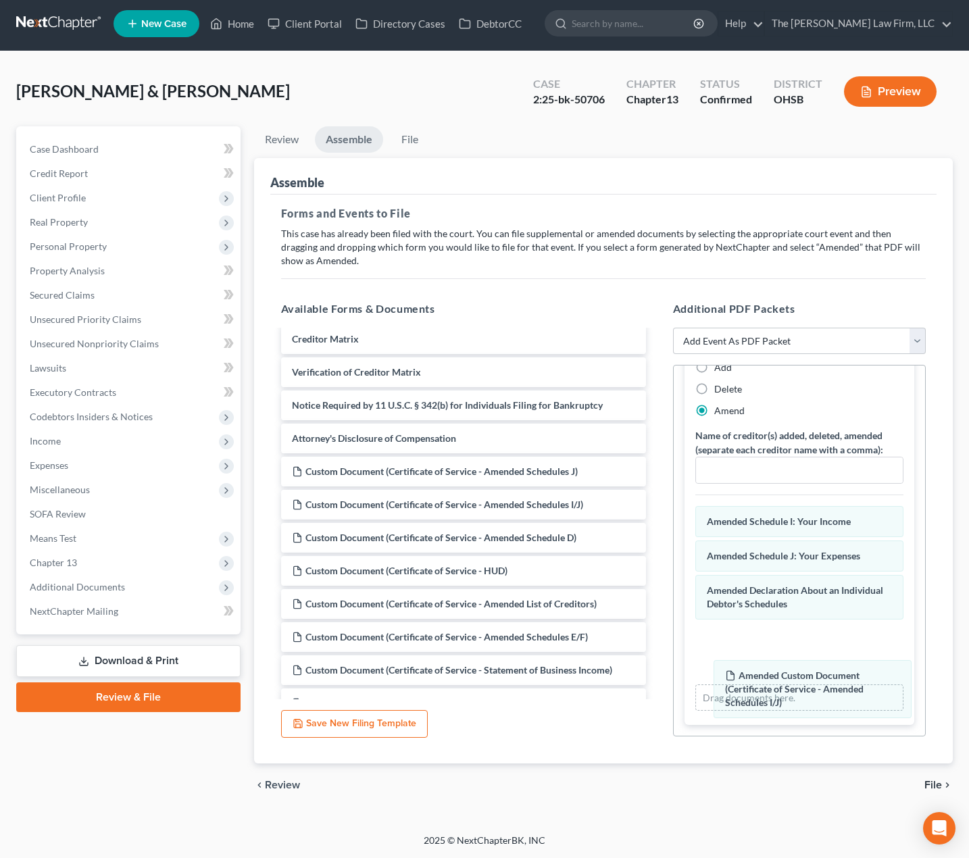
click at [803, 681] on div "Custom Document (Certificate of Service - Amended Schedules I/J) Amended Custom…" at bounding box center [799, 608] width 208 height 205
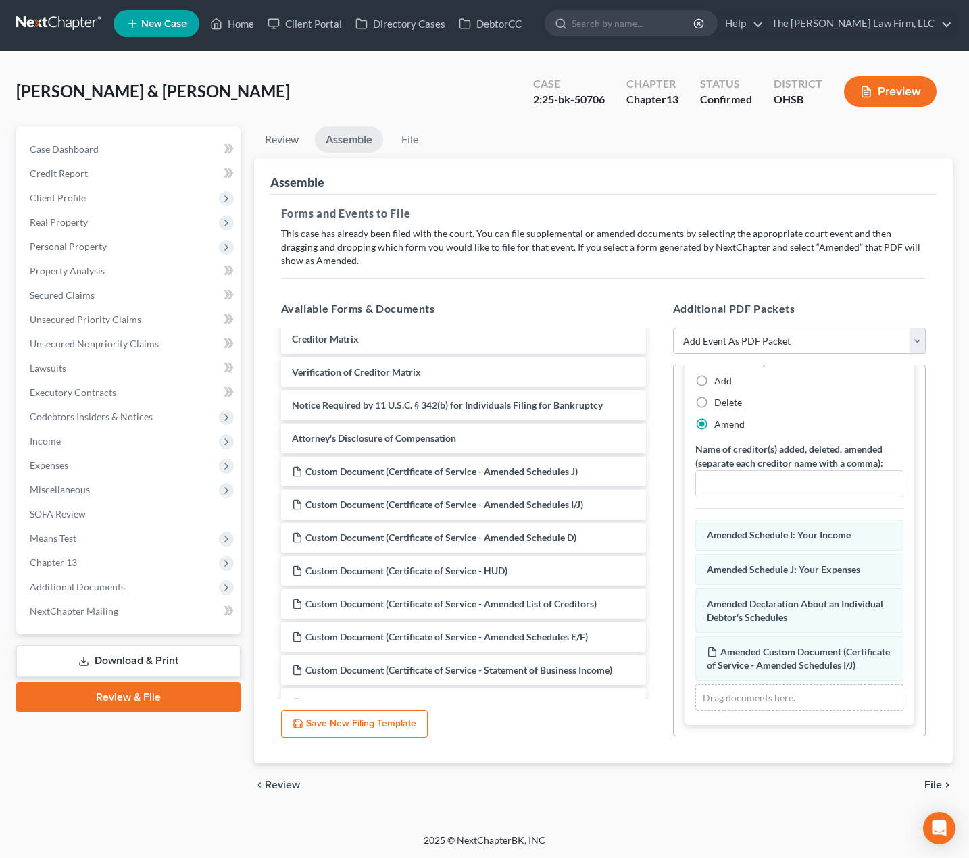
click at [863, 788] on span "File" at bounding box center [934, 785] width 18 height 11
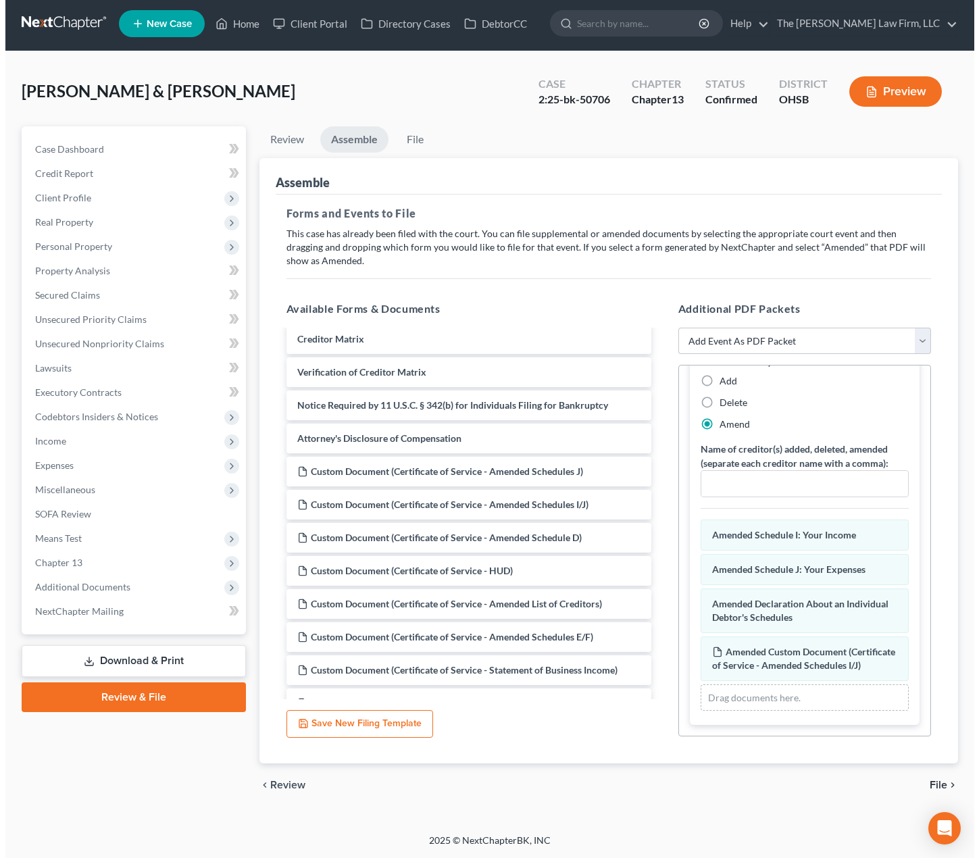
scroll to position [0, 0]
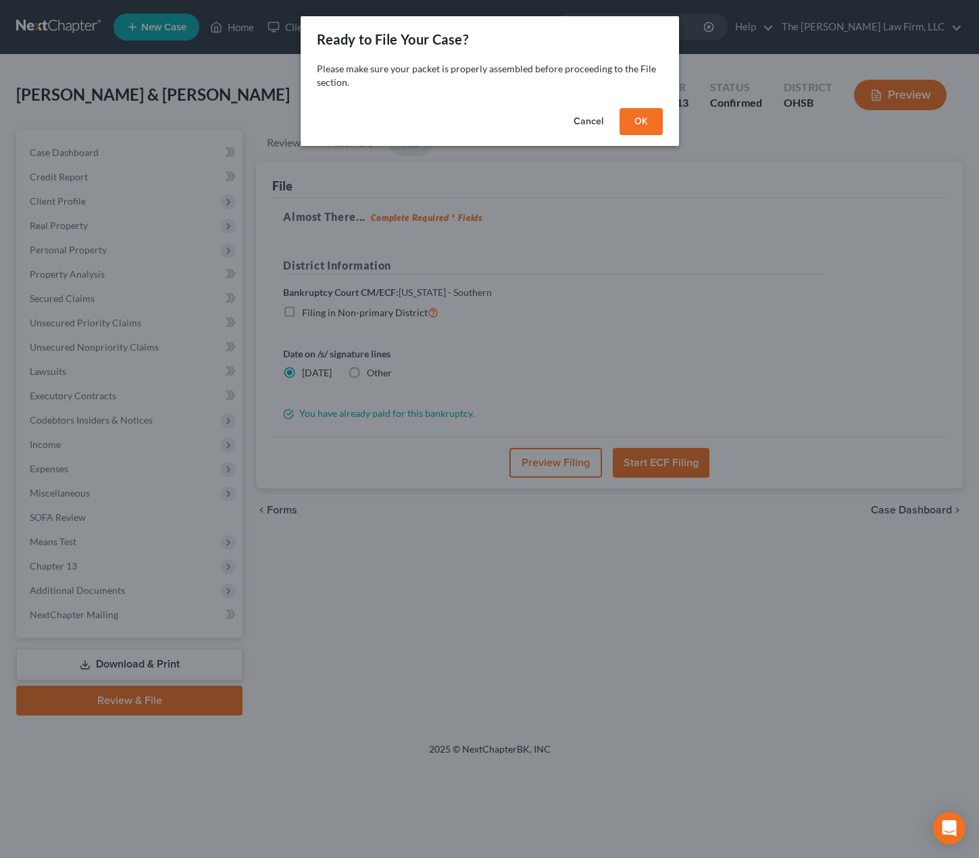
click at [641, 118] on button "OK" at bounding box center [641, 121] width 43 height 27
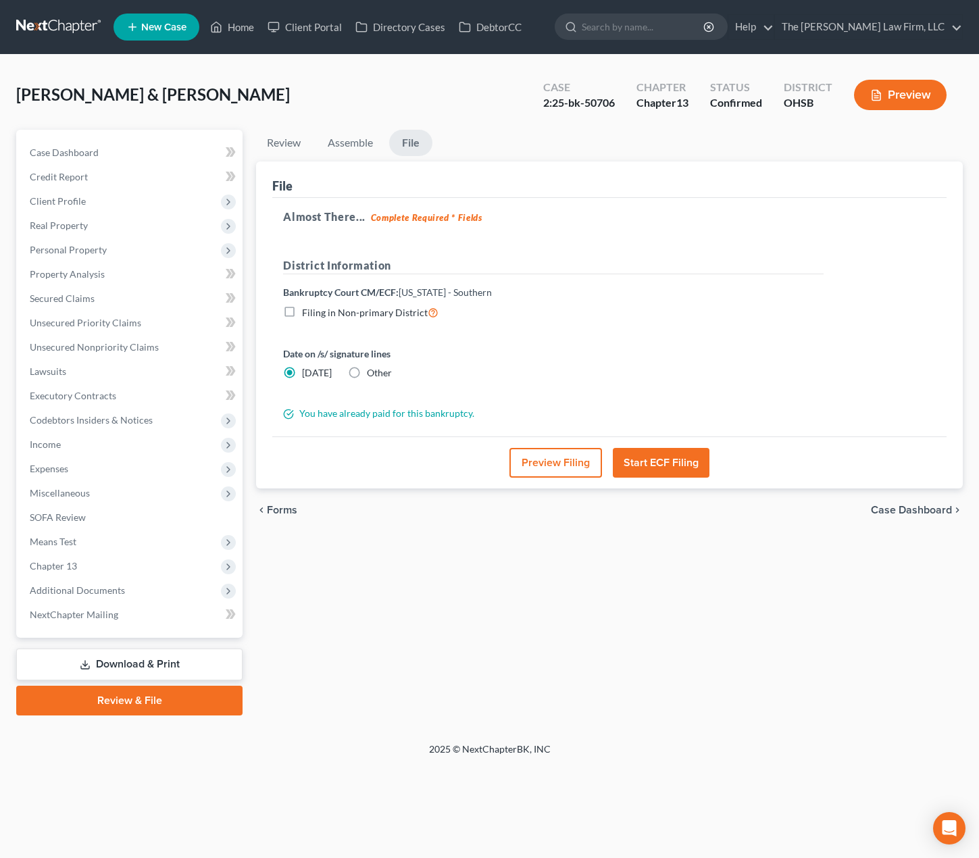
click at [554, 469] on button "Preview Filing" at bounding box center [556, 463] width 93 height 30
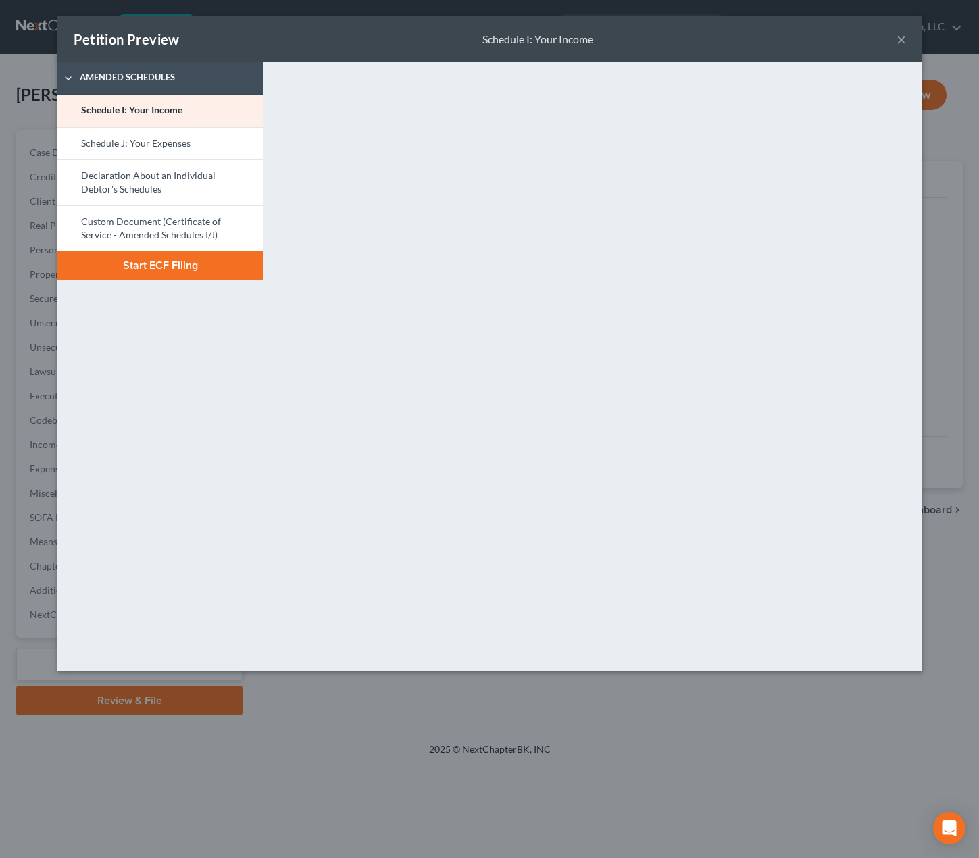
click at [216, 144] on link "Schedule J: Your Expenses" at bounding box center [160, 143] width 206 height 32
click at [205, 170] on link "Declaration About an Individual Debtor's Schedules" at bounding box center [160, 183] width 206 height 46
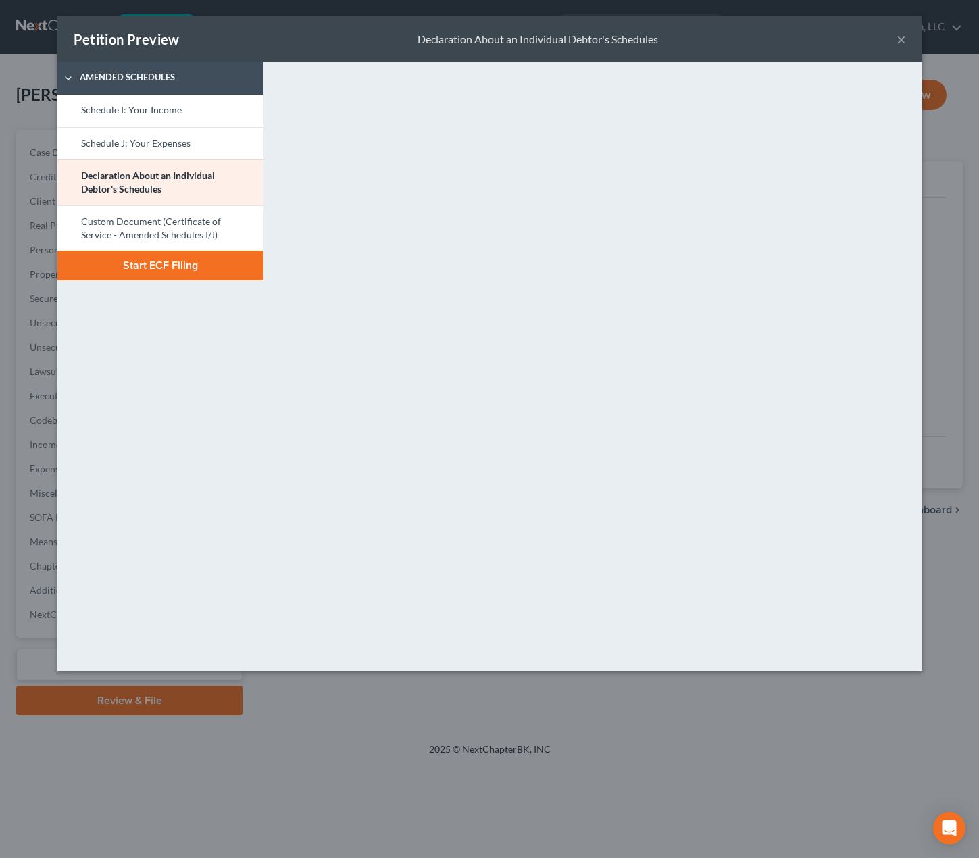
click at [208, 235] on link "Custom Document (Certificate of Service - Amended Schedules I/J)" at bounding box center [160, 228] width 206 height 46
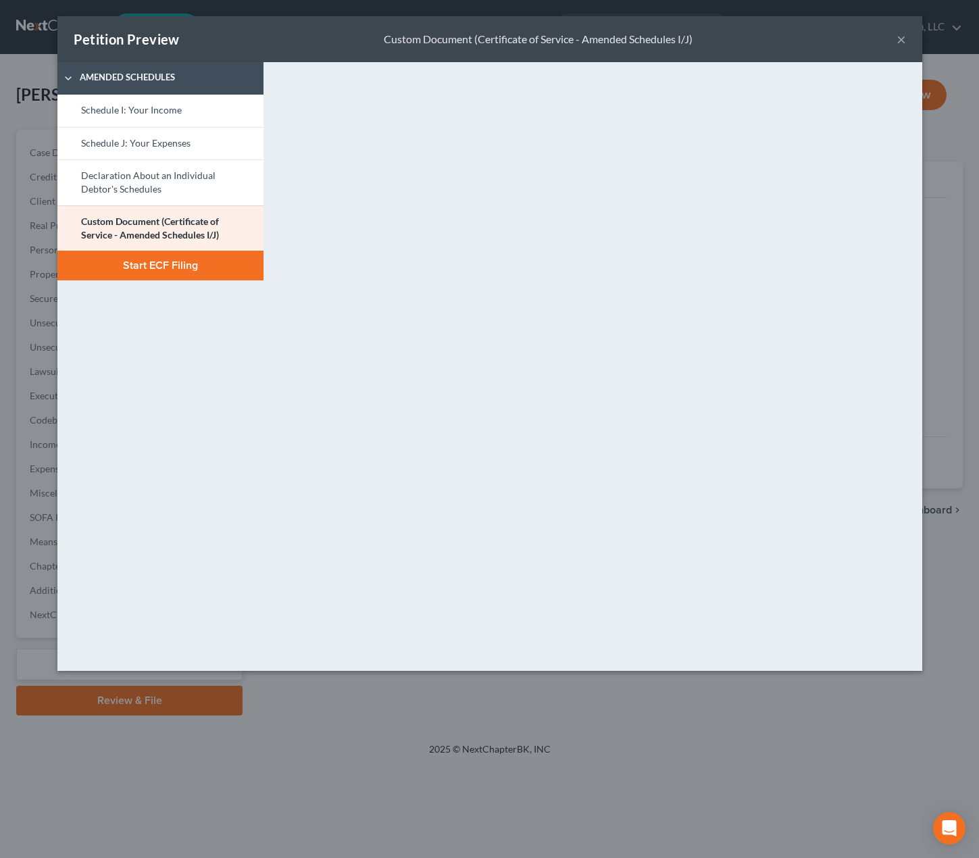
click at [201, 272] on button "Start ECF Filing" at bounding box center [160, 266] width 206 height 30
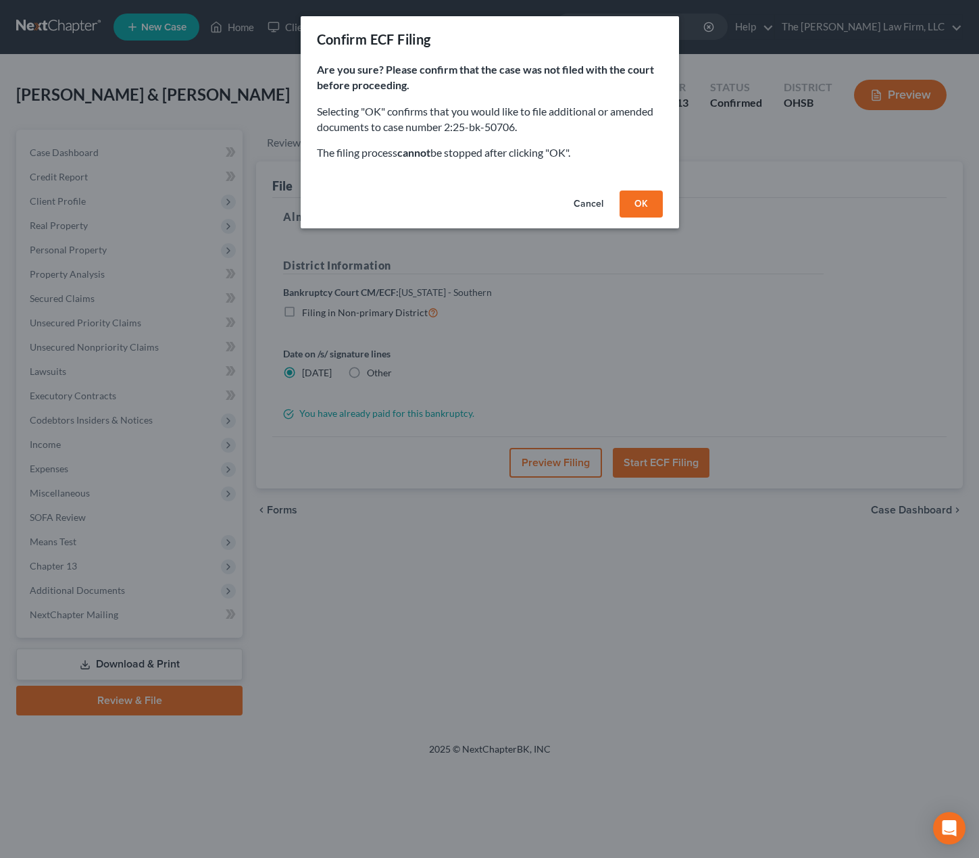
click at [635, 203] on button "OK" at bounding box center [641, 204] width 43 height 27
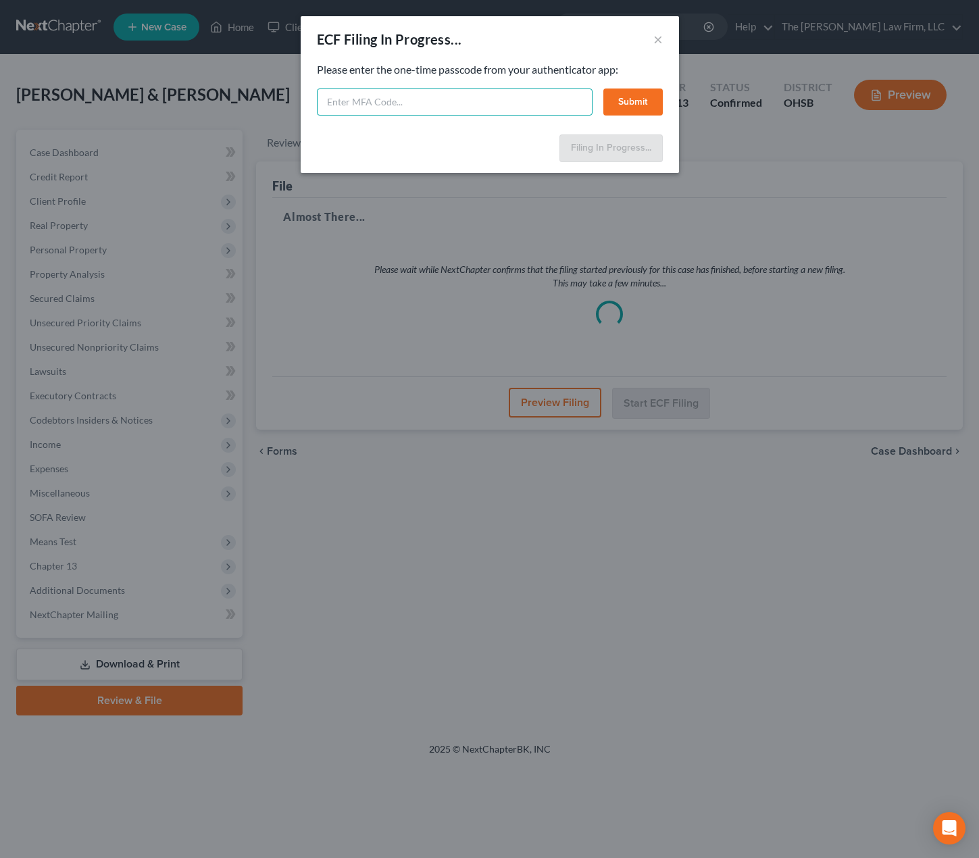
click at [517, 115] on input "text" at bounding box center [455, 102] width 276 height 27
type input "115285"
click at [647, 99] on button "Submit" at bounding box center [633, 102] width 59 height 27
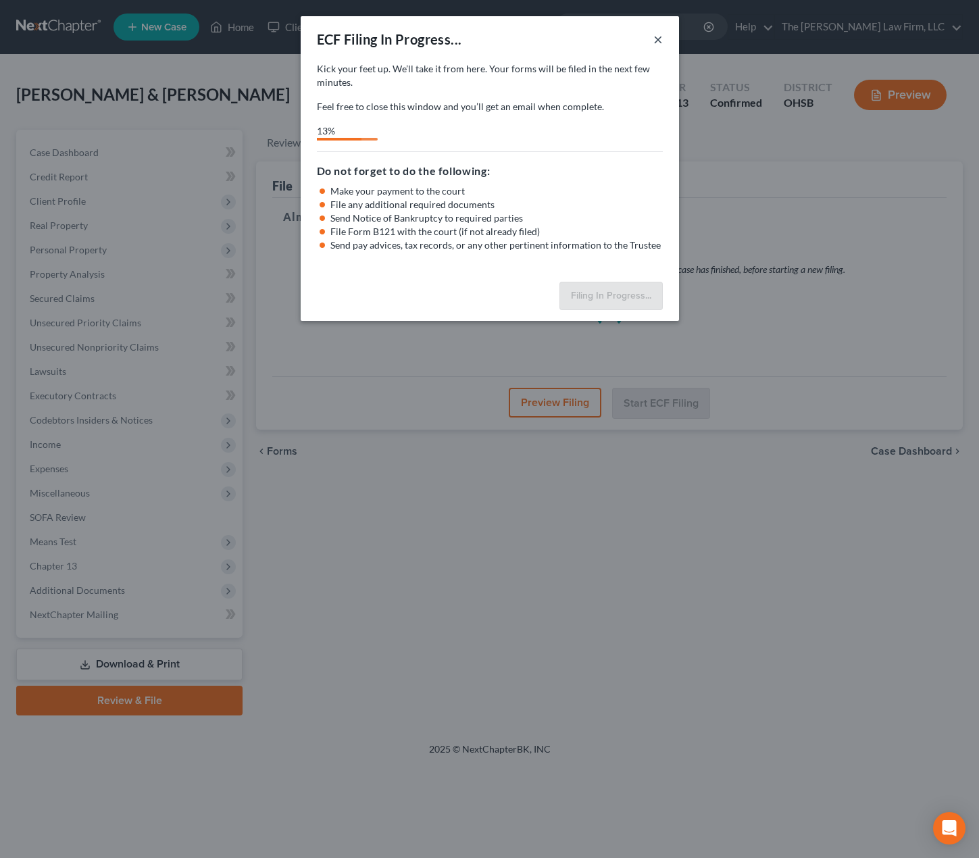
click at [656, 34] on button "×" at bounding box center [658, 39] width 9 height 16
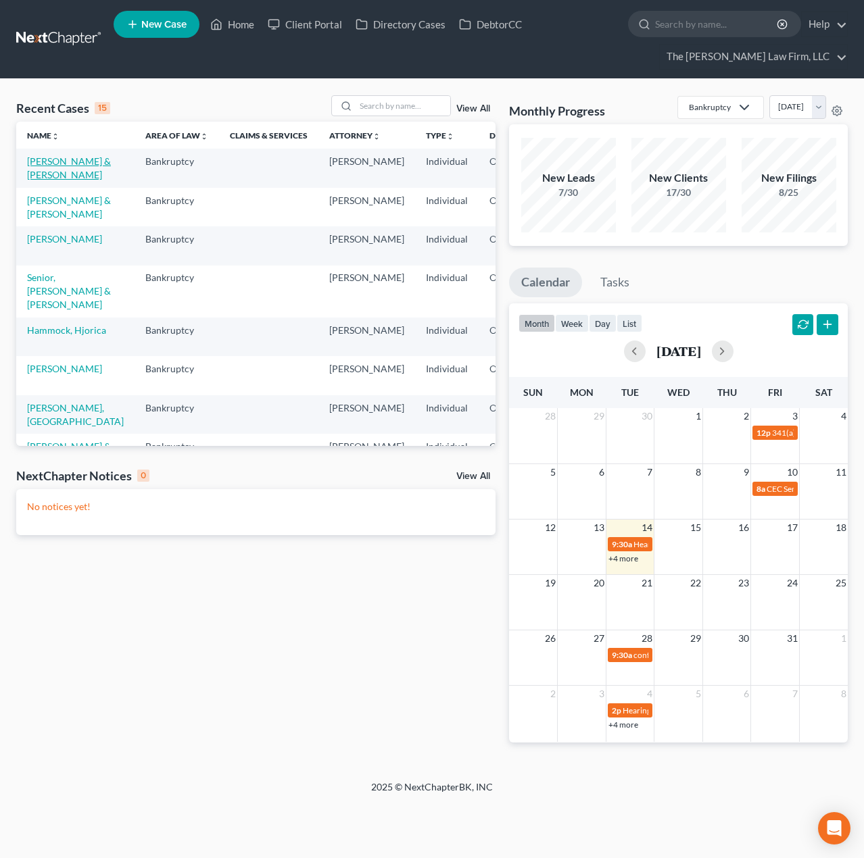
click at [54, 180] on link "[PERSON_NAME] & [PERSON_NAME]" at bounding box center [69, 167] width 84 height 25
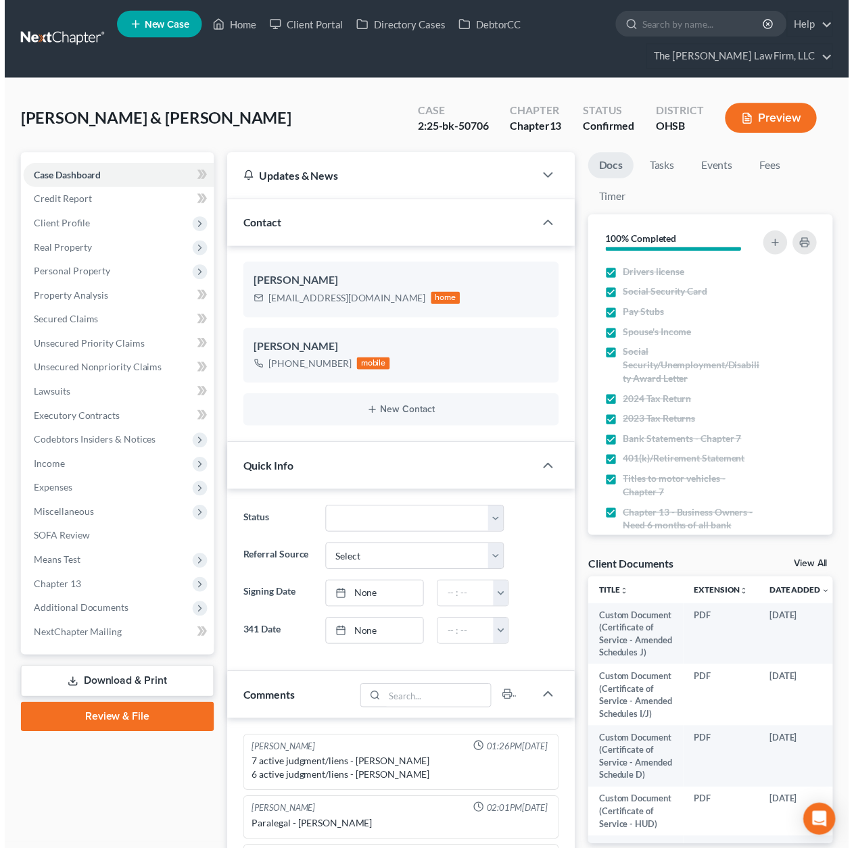
scroll to position [64, 0]
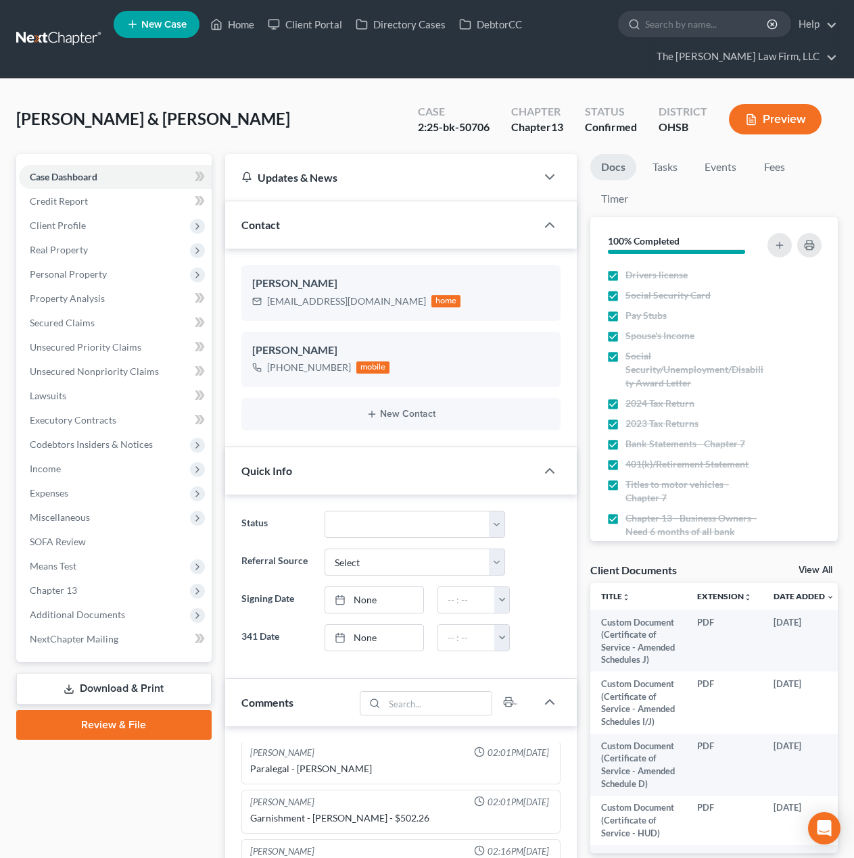
click at [87, 609] on span "Additional Documents" at bounding box center [77, 614] width 95 height 11
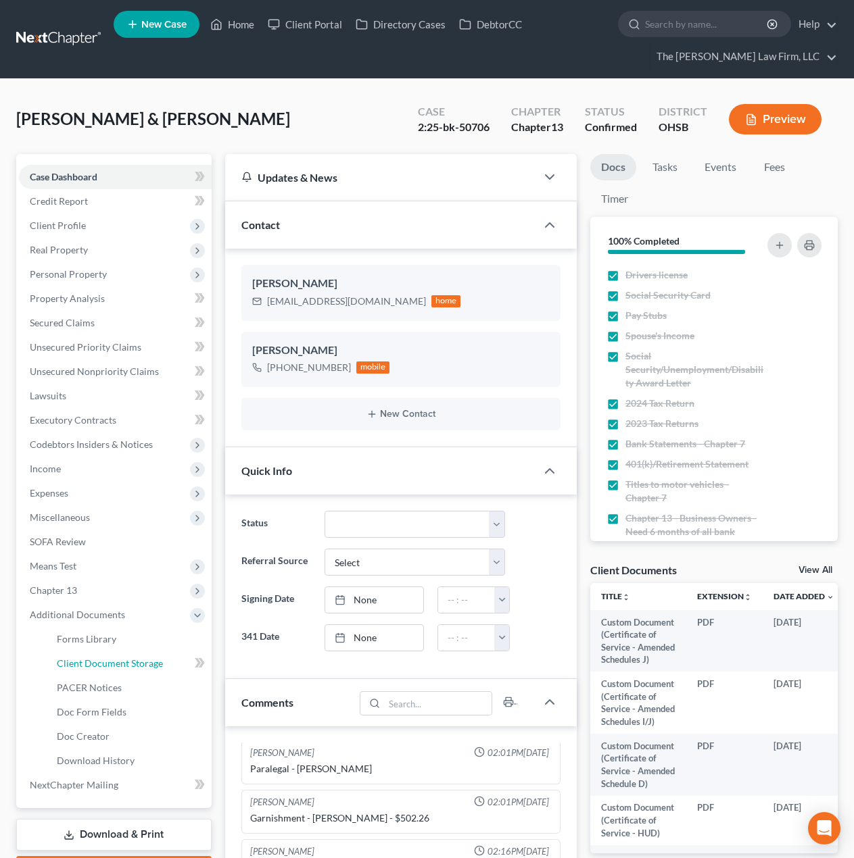
click at [88, 652] on link "Client Document Storage" at bounding box center [129, 664] width 166 height 24
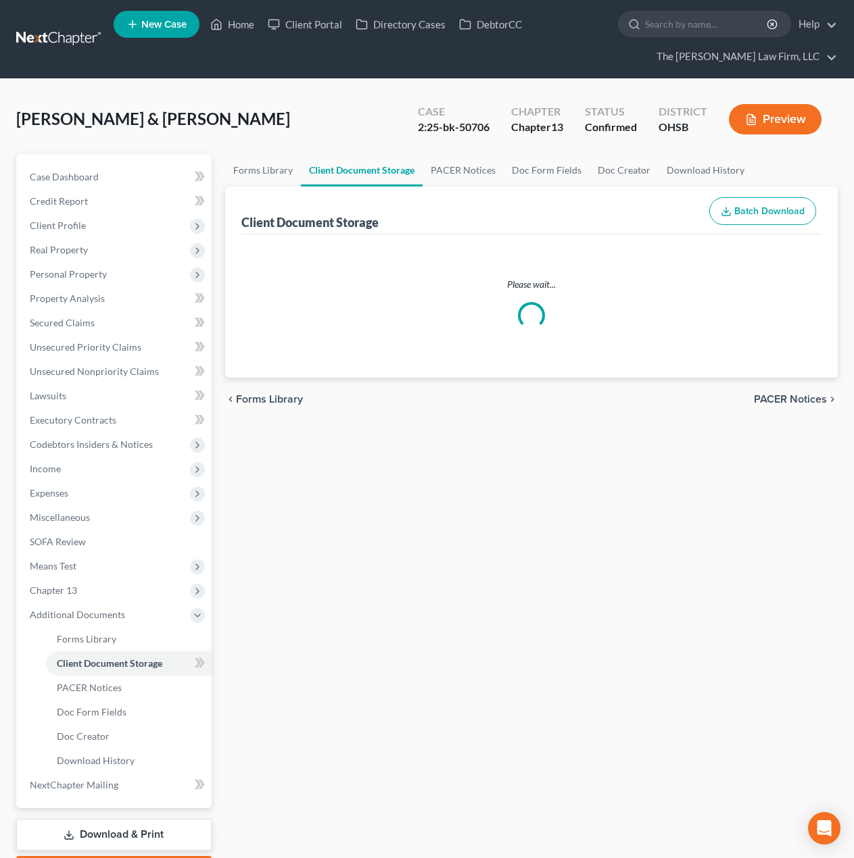
select select "7"
select select "61"
select select "53"
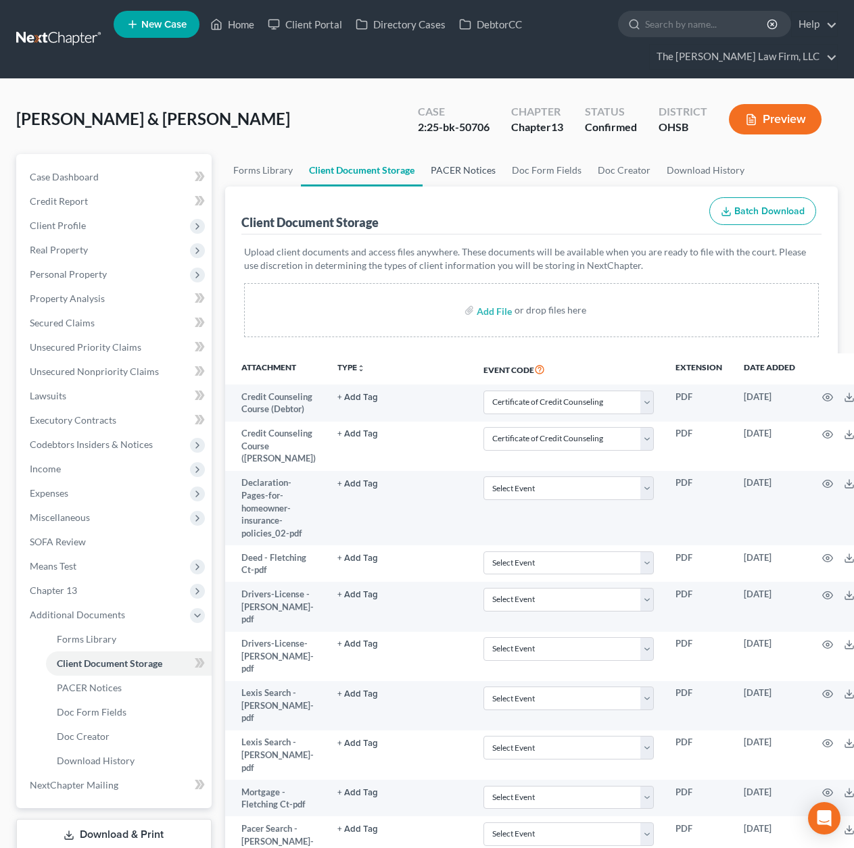
click at [456, 173] on link "PACER Notices" at bounding box center [462, 170] width 81 height 32
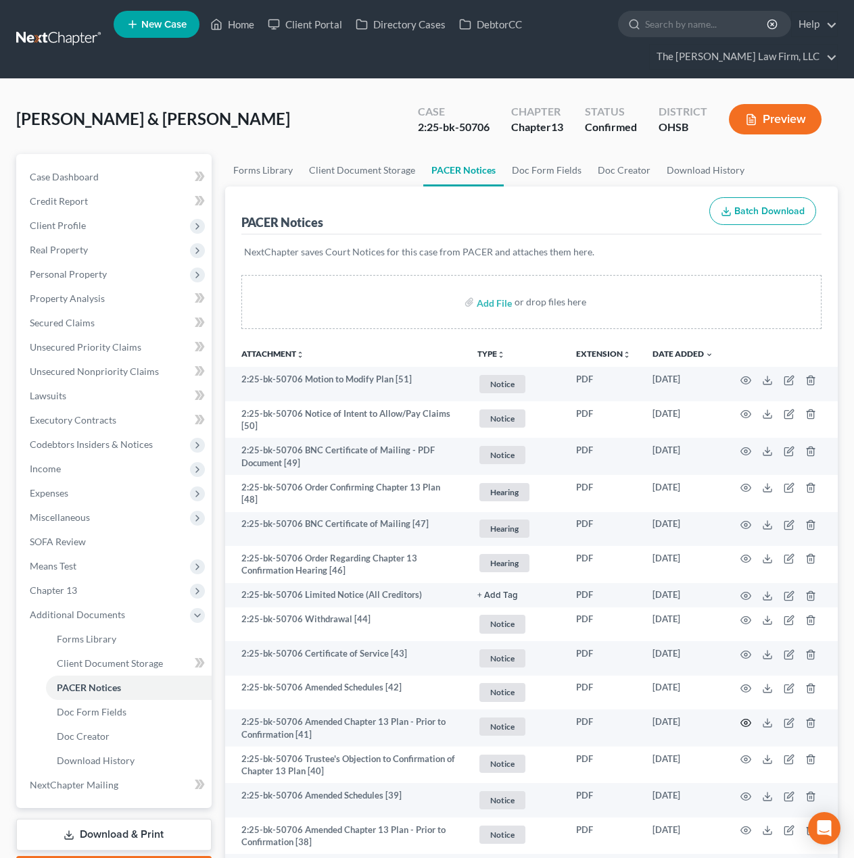
click at [748, 719] on icon "button" at bounding box center [745, 723] width 11 height 11
